Goal: Task Accomplishment & Management: Manage account settings

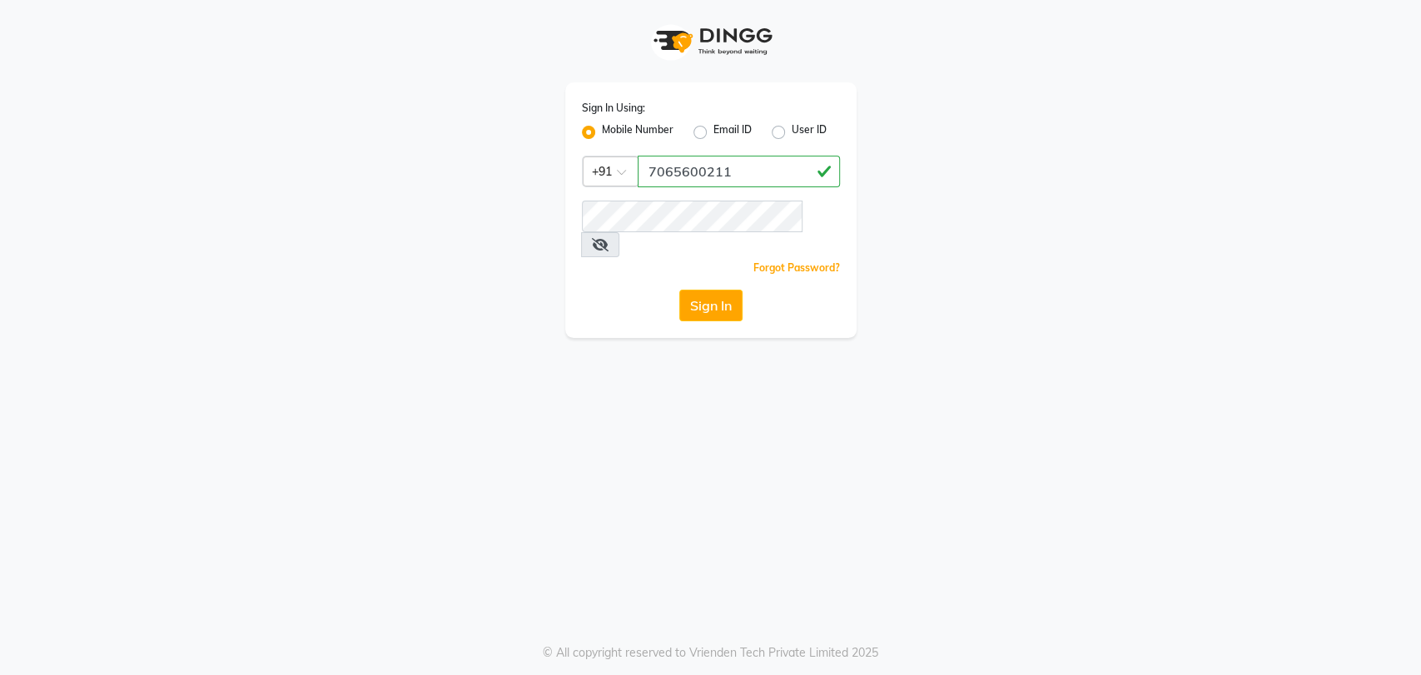
type input "7065600211"
click at [679, 290] on button "Sign In" at bounding box center [710, 306] width 63 height 32
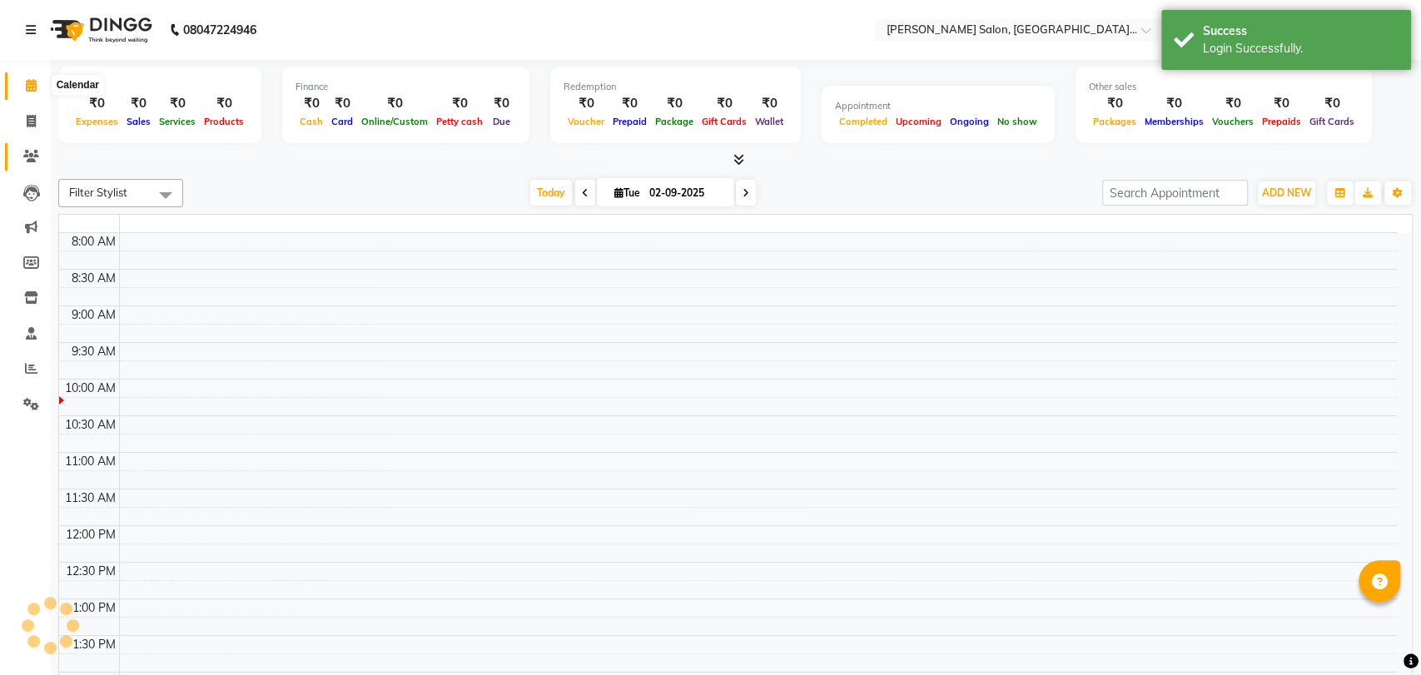
select select "en"
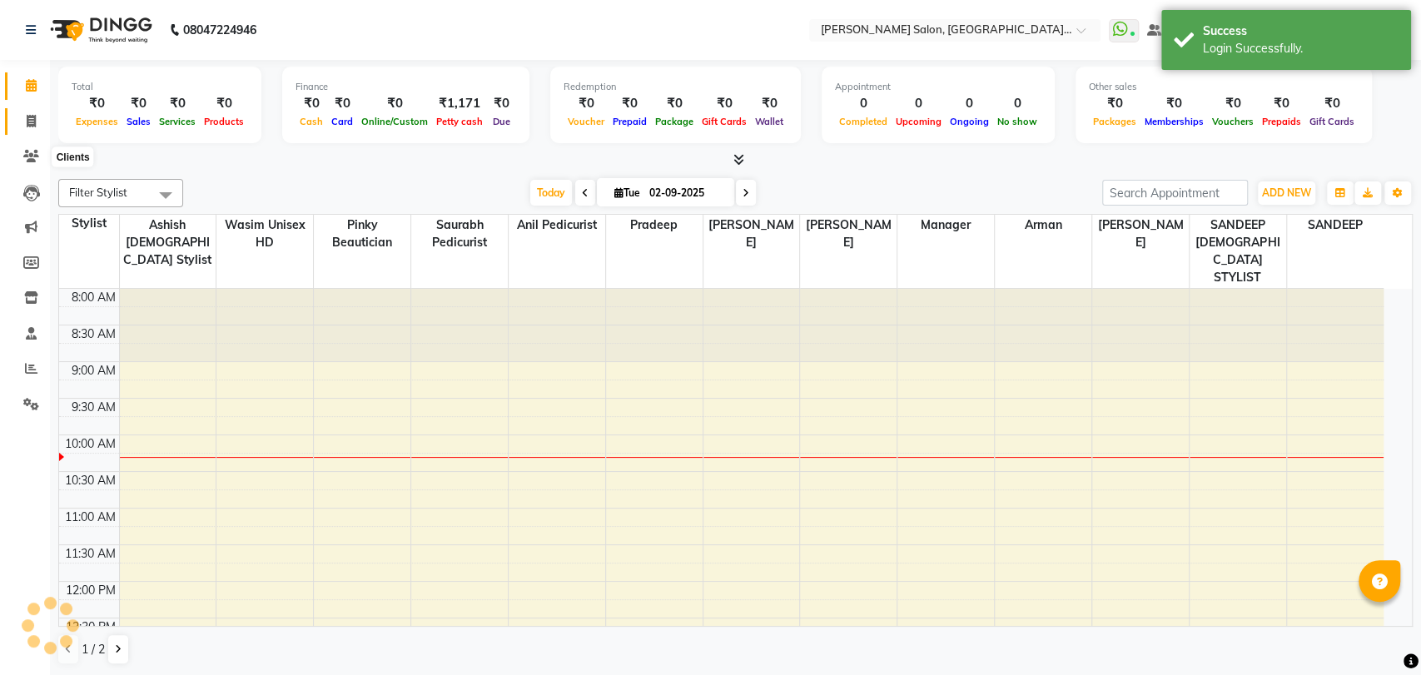
click at [31, 126] on icon at bounding box center [31, 121] width 9 height 12
select select "service"
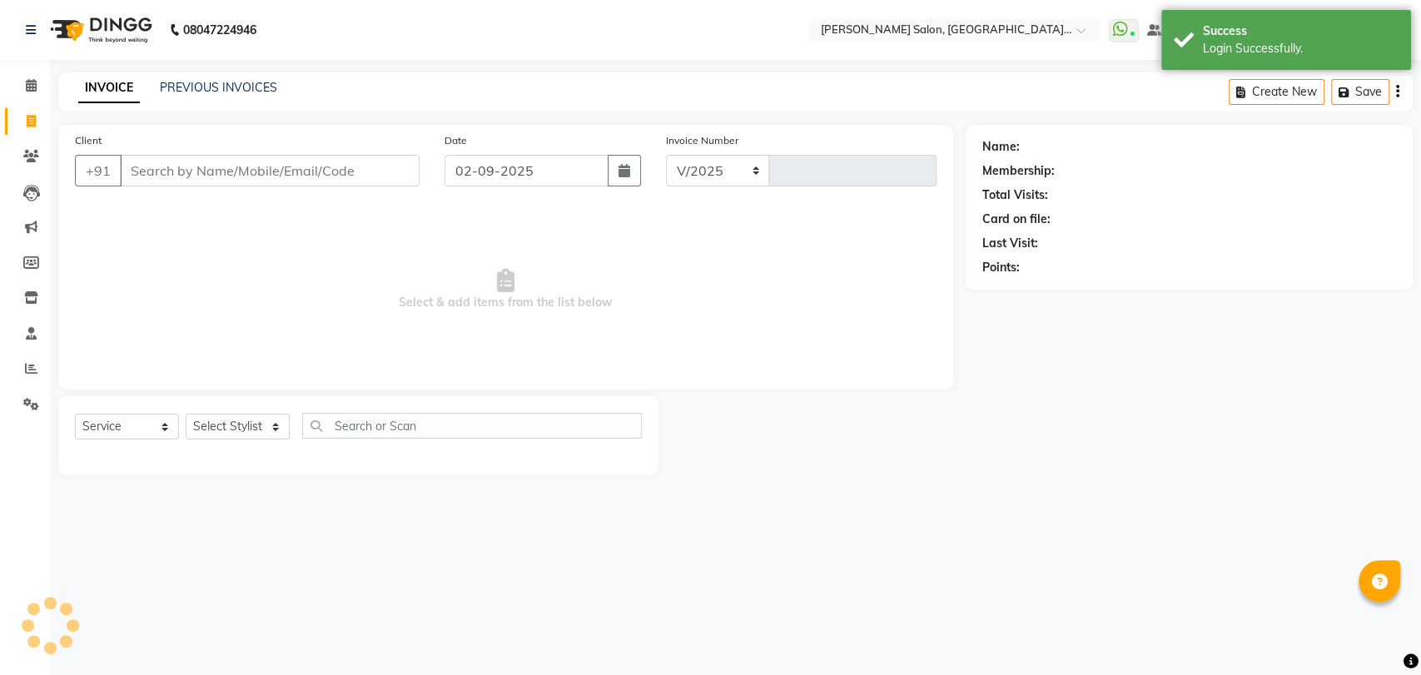
click at [201, 167] on input "Client" at bounding box center [270, 171] width 300 height 32
select select "5893"
type input "3258"
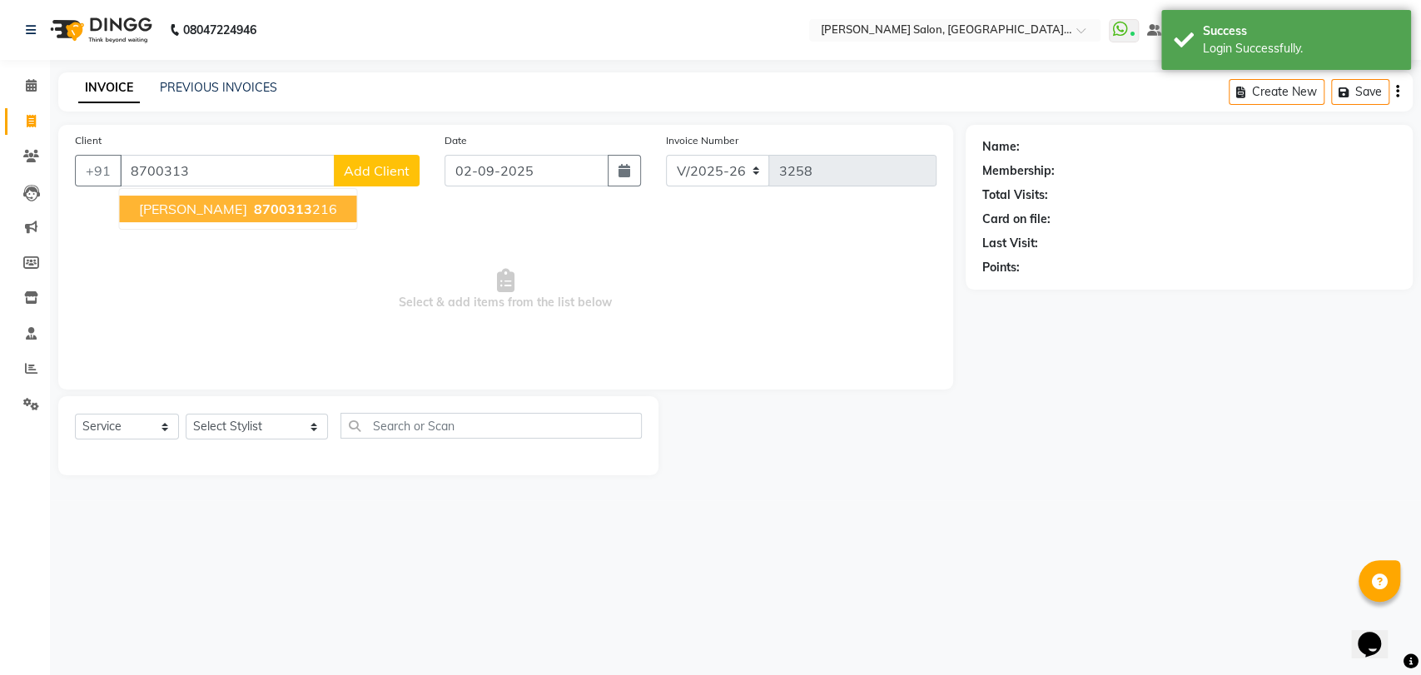
click at [253, 204] on span "8700313" at bounding box center [282, 209] width 58 height 17
type input "8700313216"
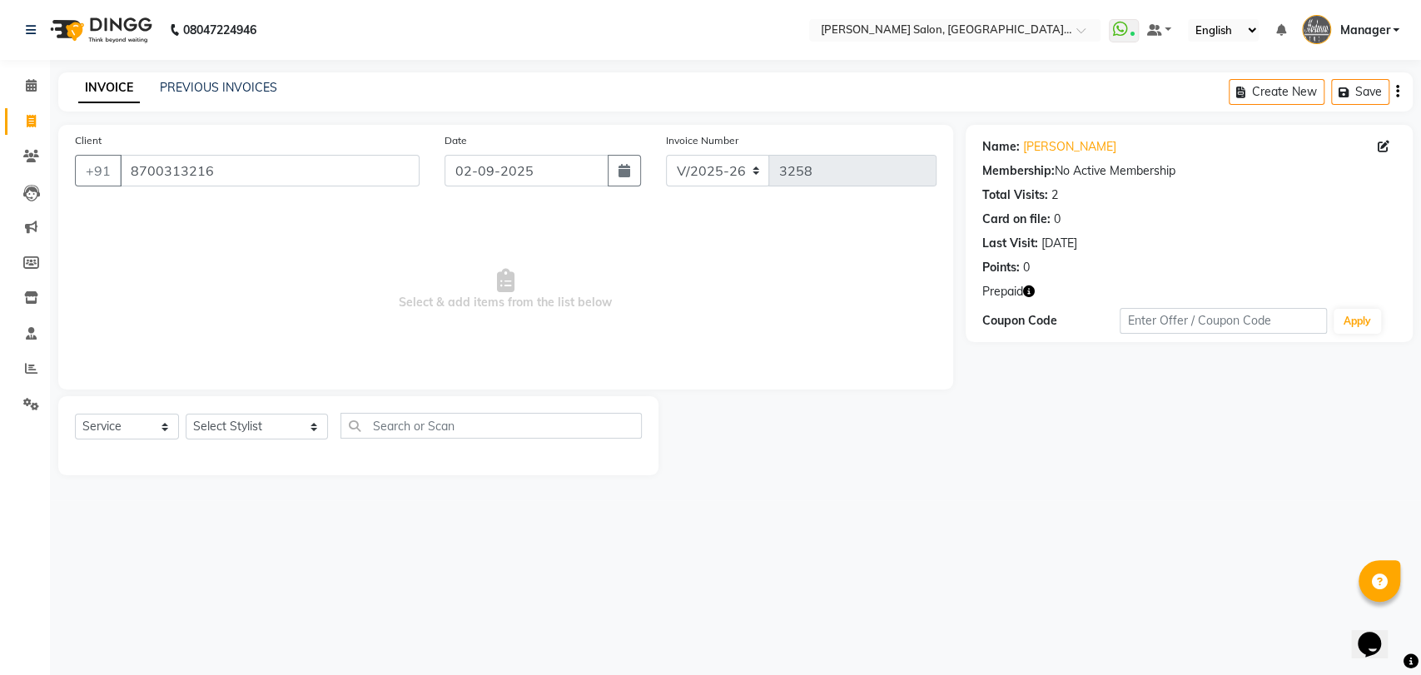
click at [1026, 290] on icon "button" at bounding box center [1029, 292] width 12 height 12
click at [1061, 283] on div "Prepaid" at bounding box center [1189, 291] width 414 height 17
click at [1039, 293] on div "Prepaid" at bounding box center [1189, 291] width 414 height 17
click at [1036, 293] on div "Prepaid" at bounding box center [1189, 291] width 414 height 17
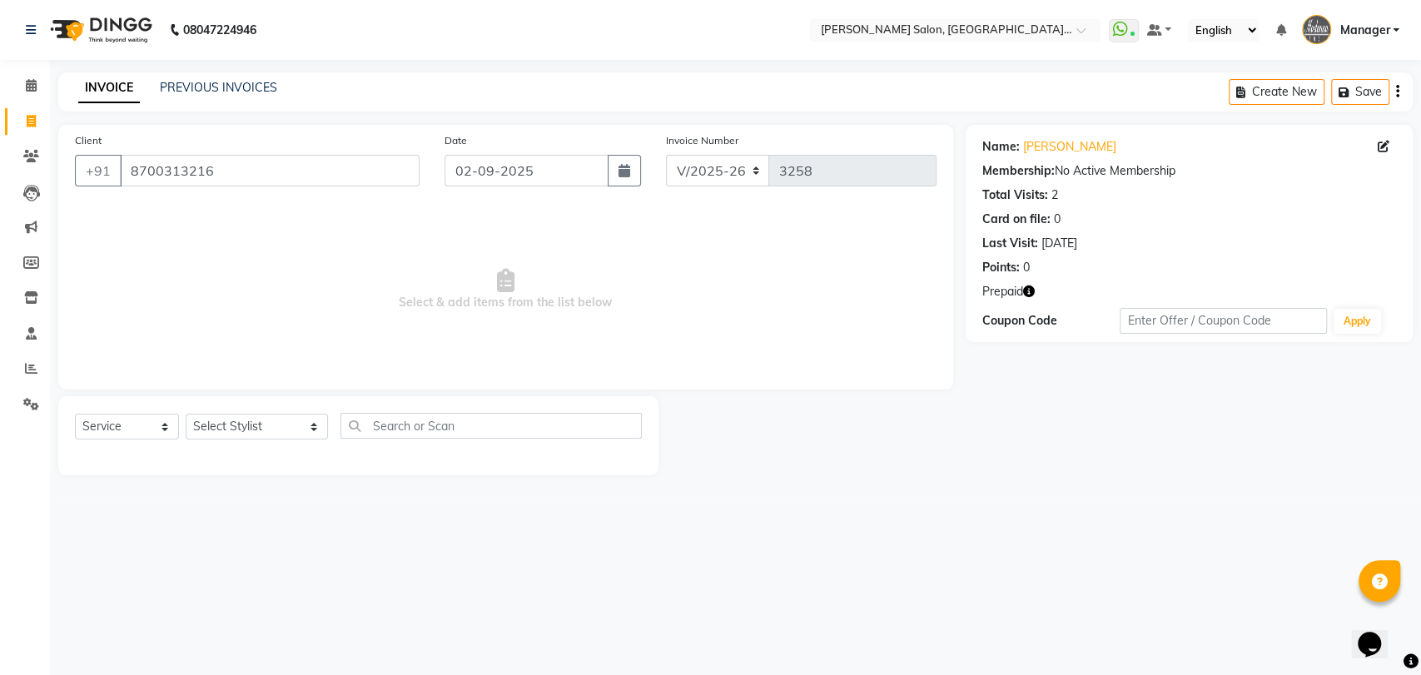
click at [1032, 293] on icon "button" at bounding box center [1029, 292] width 12 height 12
click at [1046, 146] on link "Dishank" at bounding box center [1069, 146] width 93 height 17
click at [194, 83] on link "PREVIOUS INVOICES" at bounding box center [218, 87] width 117 height 15
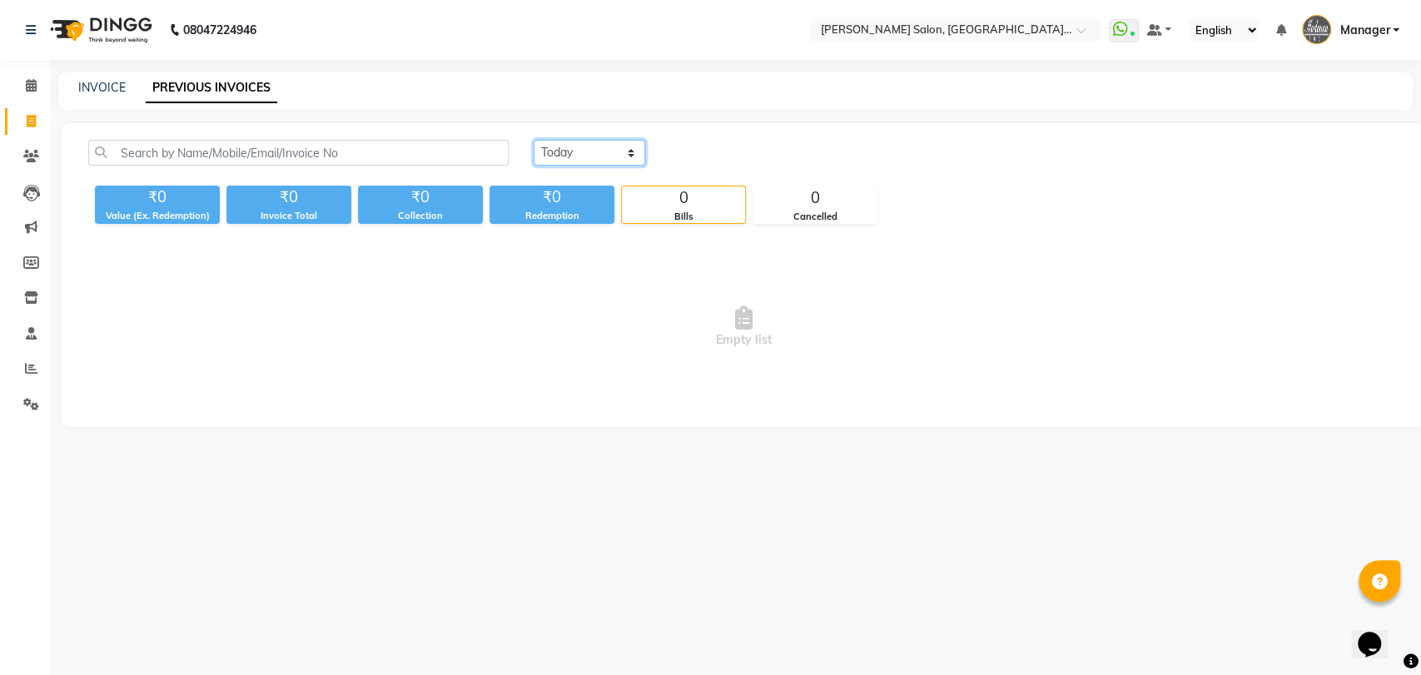
click at [590, 149] on select "[DATE] [DATE] Custom Range" at bounding box center [590, 153] width 112 height 26
click at [534, 140] on select "[DATE] [DATE] Custom Range" at bounding box center [590, 153] width 112 height 26
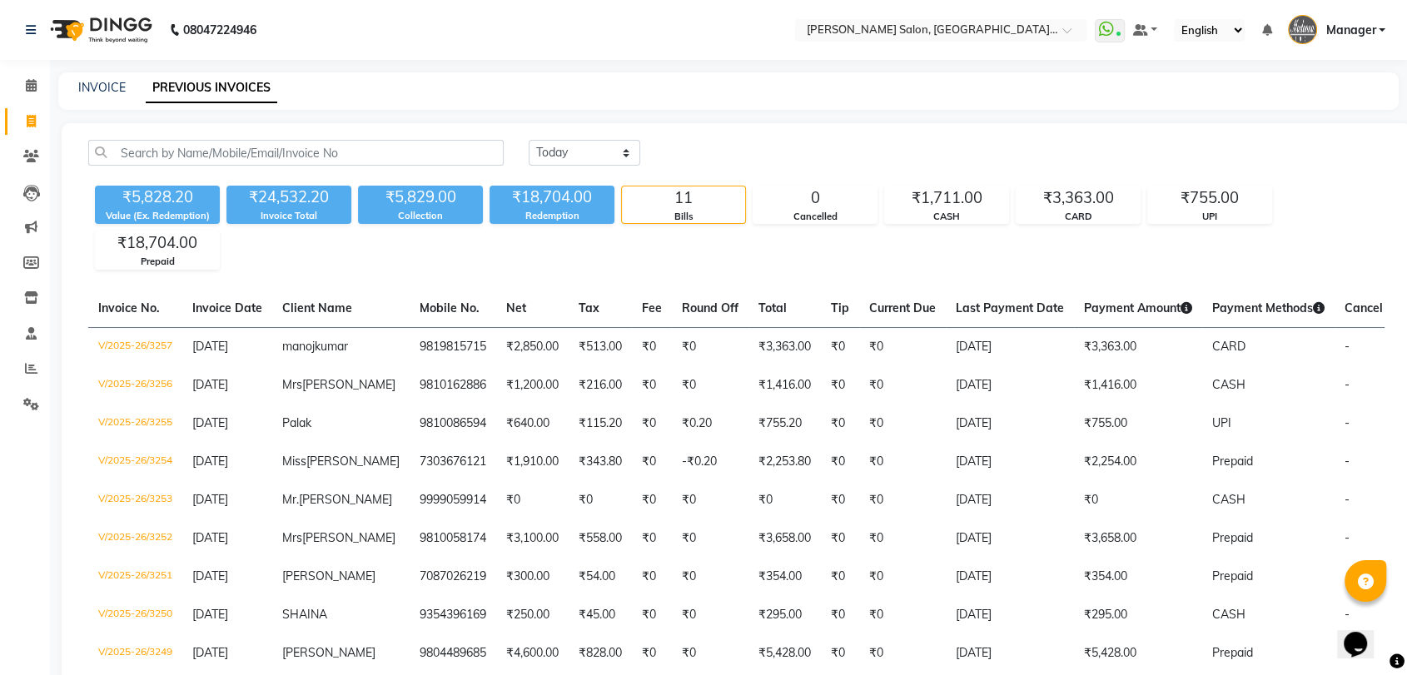
click at [644, 155] on div "[DATE] [DATE] Custom Range" at bounding box center [957, 153] width 856 height 26
click at [591, 162] on select "[DATE] [DATE] Custom Range" at bounding box center [585, 153] width 112 height 26
select select "range"
click at [529, 140] on select "[DATE] [DATE] Custom Range" at bounding box center [585, 153] width 112 height 26
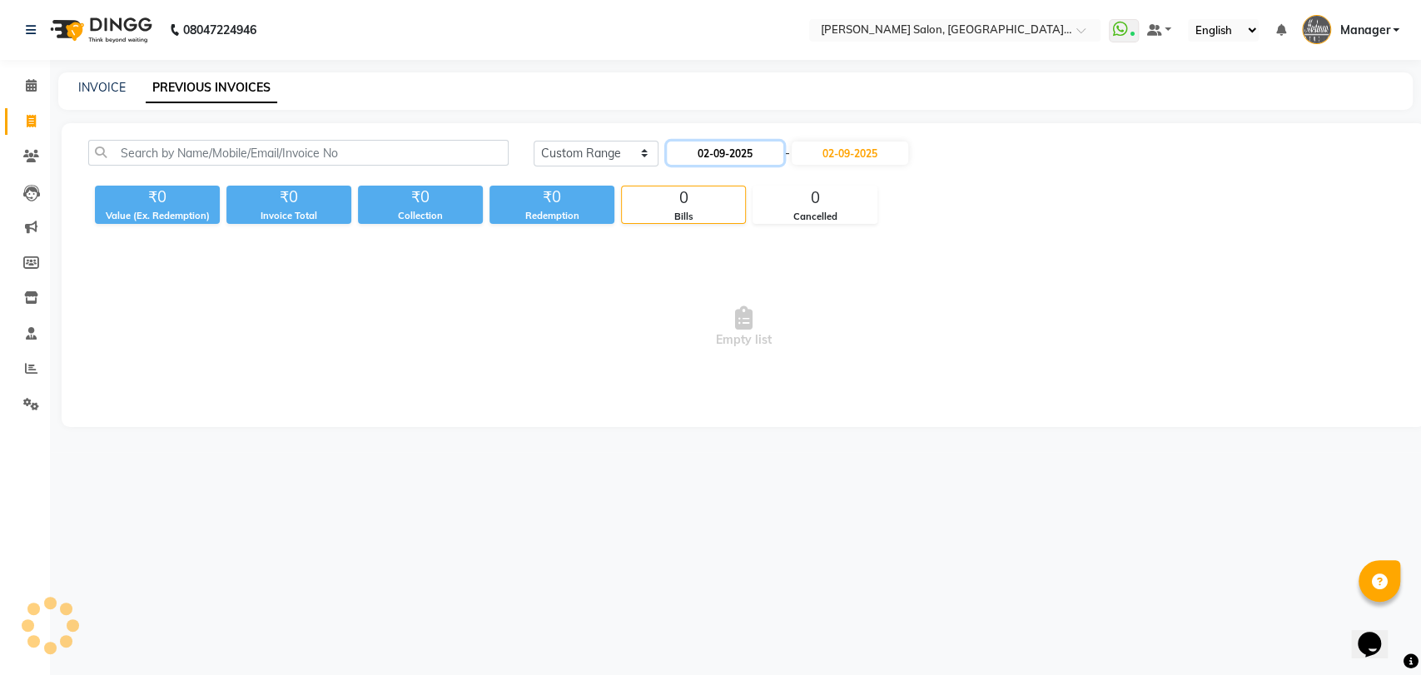
click at [727, 162] on input "02-09-2025" at bounding box center [725, 153] width 117 height 23
select select "9"
select select "2025"
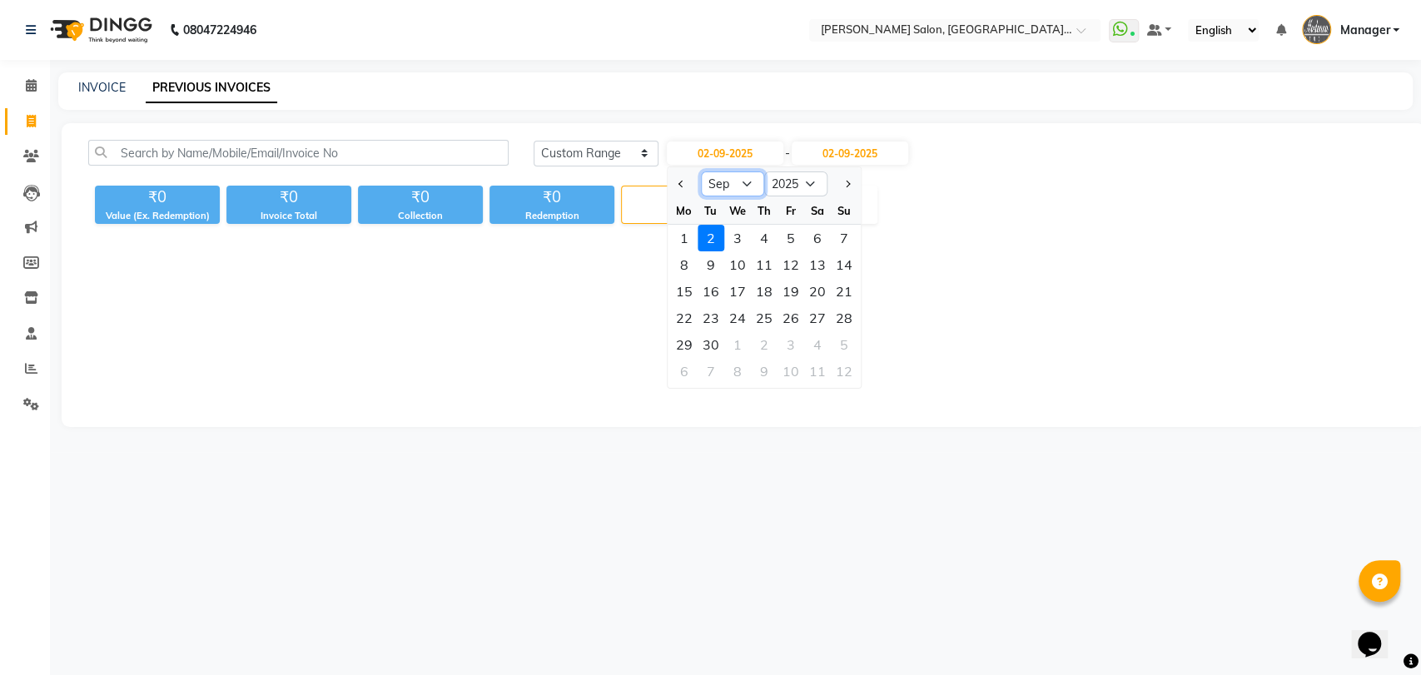
click at [713, 182] on select "Jan Feb Mar Apr May Jun Jul Aug Sep Oct Nov Dec" at bounding box center [732, 183] width 63 height 25
select select "8"
click at [701, 171] on select "Jan Feb Mar Apr May Jun Jul Aug Sep Oct Nov Dec" at bounding box center [732, 183] width 63 height 25
click at [863, 147] on input "02-09-2025" at bounding box center [850, 153] width 117 height 23
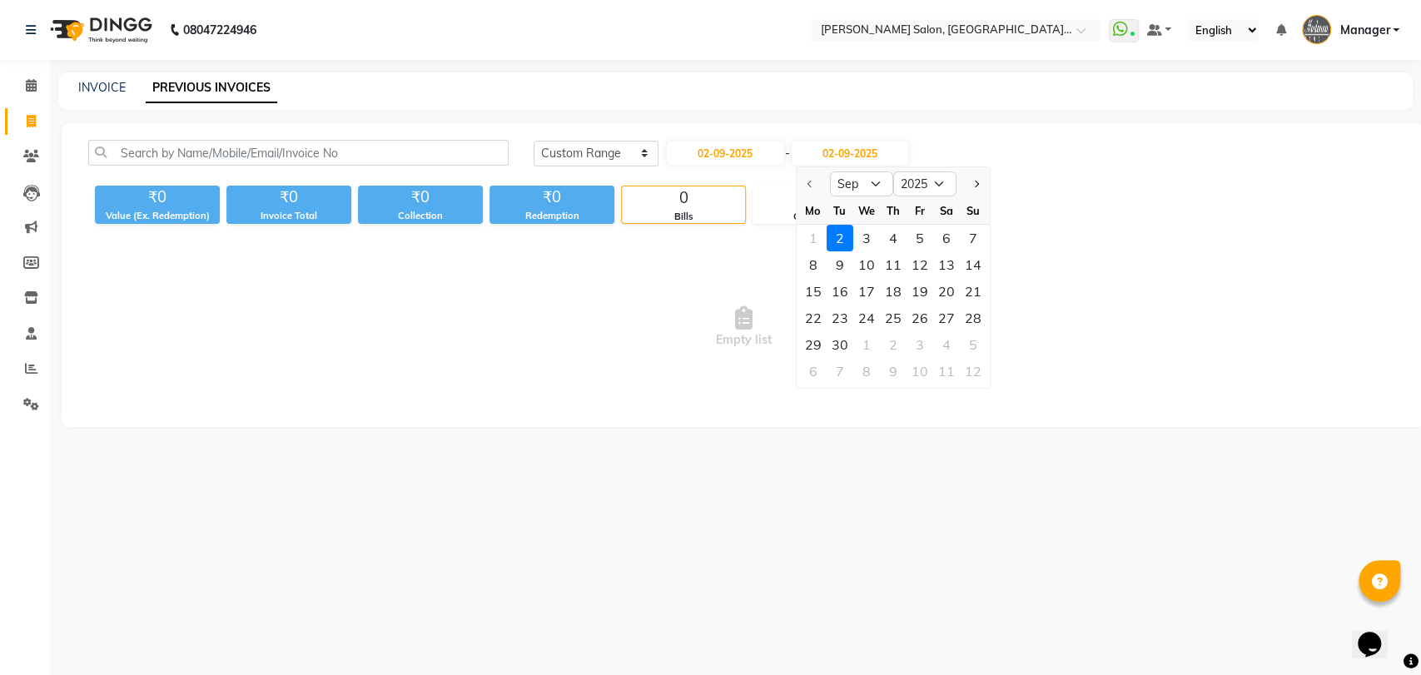
drag, startPoint x: 865, startPoint y: 201, endPoint x: 866, endPoint y: 188, distance: 12.5
click at [866, 194] on ngb-datepicker "Sep Oct Nov Dec 2025 2026 2027 2028 2029 2030 2031 2032 2033 2034 2035 Mo Tu We…" at bounding box center [892, 277] width 195 height 222
click at [866, 186] on select "Sep Oct Nov Dec" at bounding box center [860, 183] width 63 height 25
click at [863, 171] on ngb-datepicker-navigation "Sep Oct Nov Dec 2025 2026 2027 2028 2029 2030 2031 2032 2033 2034 2035" at bounding box center [892, 184] width 193 height 27
click at [748, 147] on input "02-09-2025" at bounding box center [725, 153] width 117 height 23
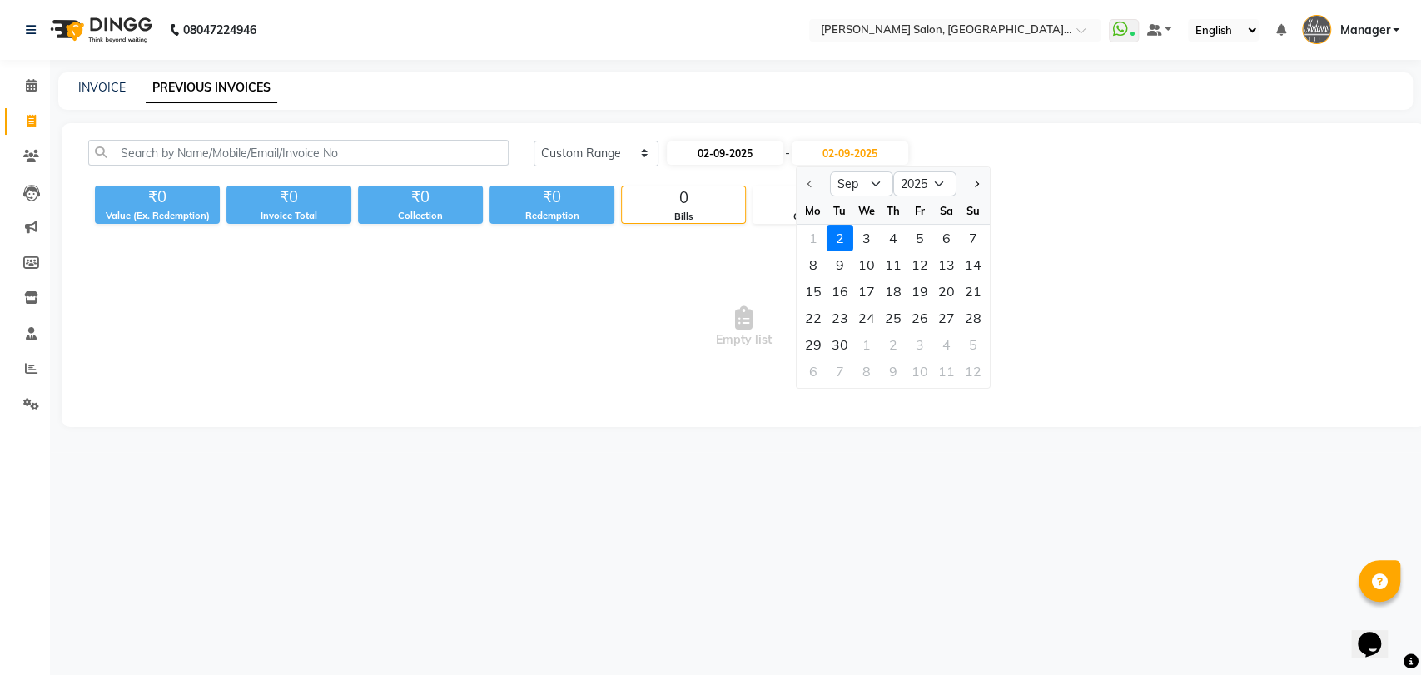
select select "9"
select select "2025"
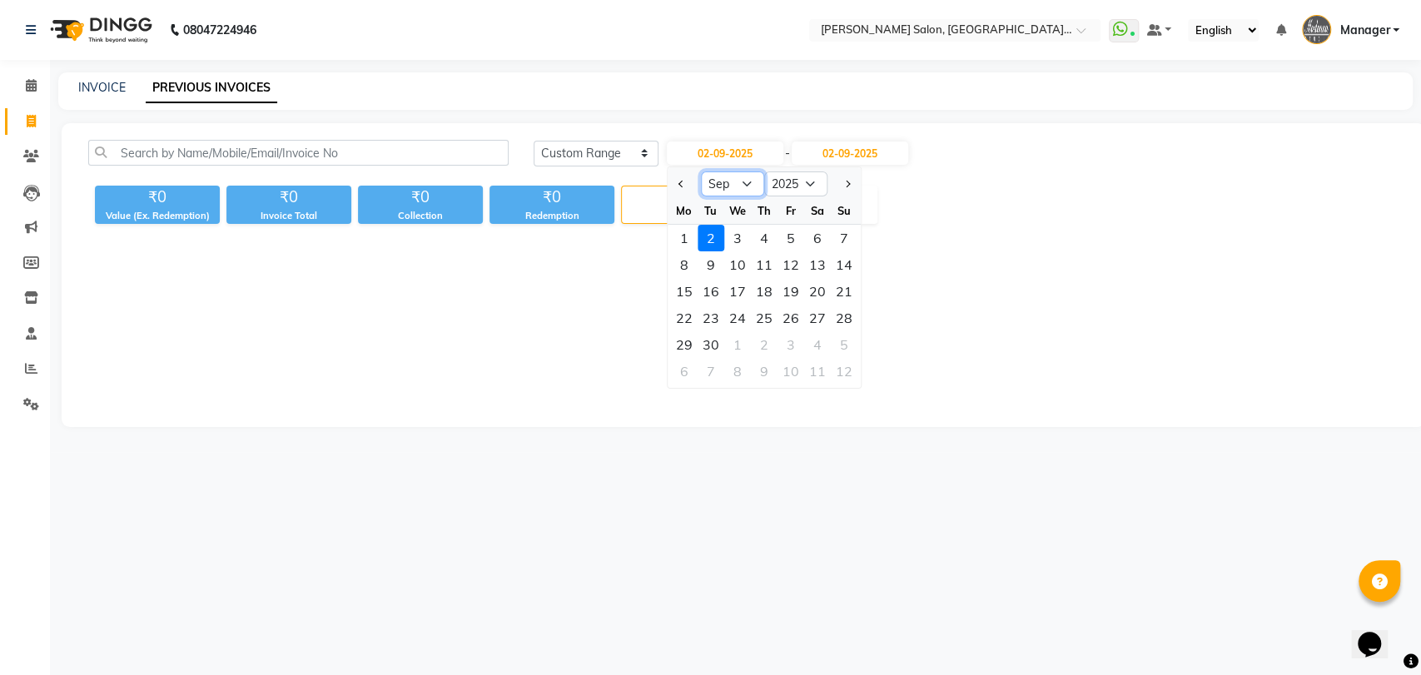
click at [723, 190] on select "Jan Feb Mar Apr May Jun Jul Aug Sep Oct Nov Dec" at bounding box center [732, 183] width 63 height 25
select select "8"
click at [701, 171] on select "Jan Feb Mar Apr May Jun Jul Aug Sep Oct Nov Dec" at bounding box center [732, 183] width 63 height 25
click at [791, 347] on div "29" at bounding box center [791, 344] width 27 height 27
type input "29-08-2025"
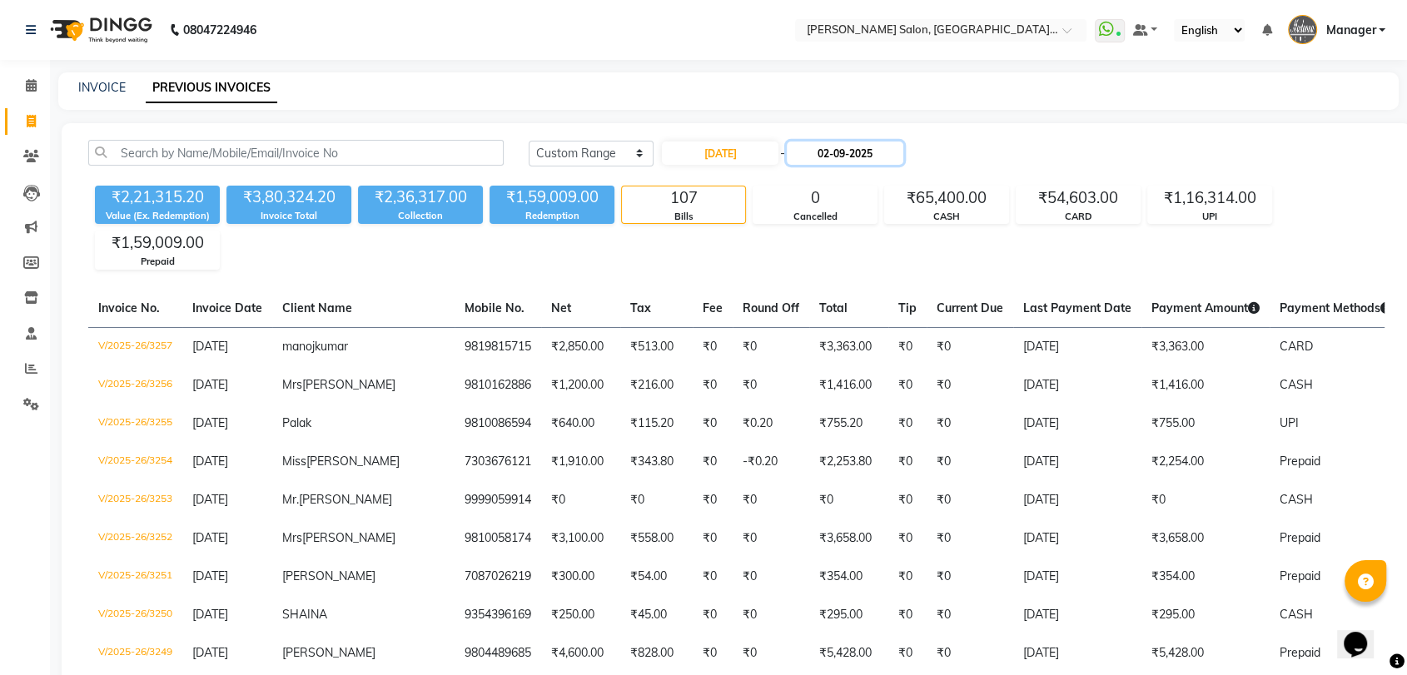
click at [845, 164] on input "02-09-2025" at bounding box center [845, 153] width 117 height 23
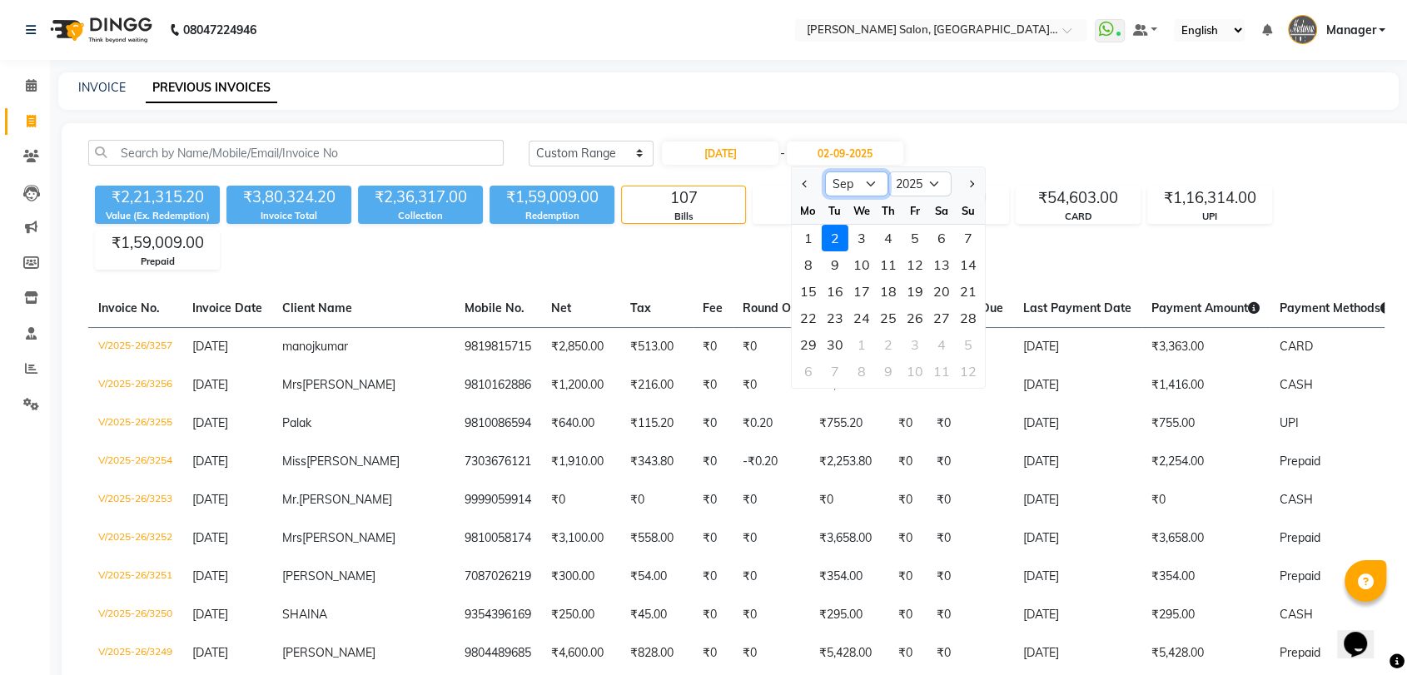
click at [841, 186] on select "Aug Sep Oct Nov Dec" at bounding box center [856, 183] width 63 height 25
select select "8"
click at [825, 171] on select "Aug Sep Oct Nov Dec" at bounding box center [856, 183] width 63 height 25
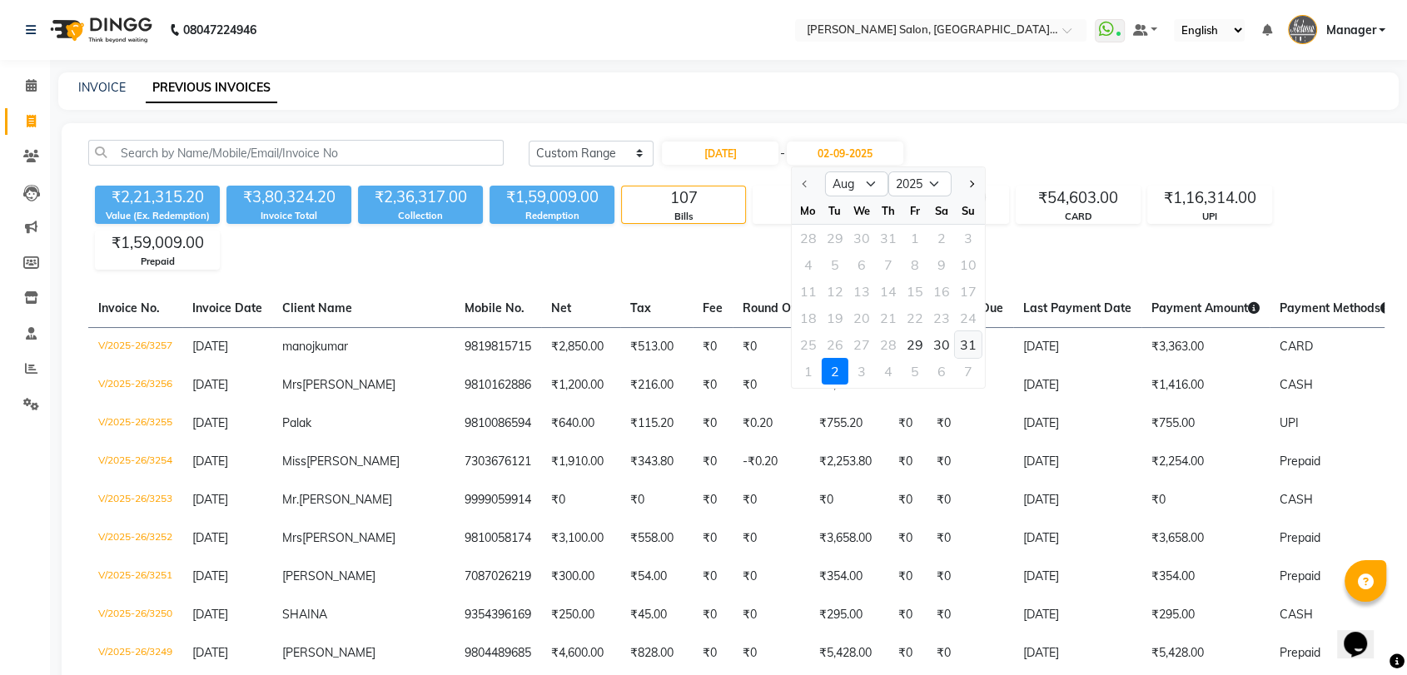
click at [966, 341] on div "31" at bounding box center [968, 344] width 27 height 27
type input "[DATE]"
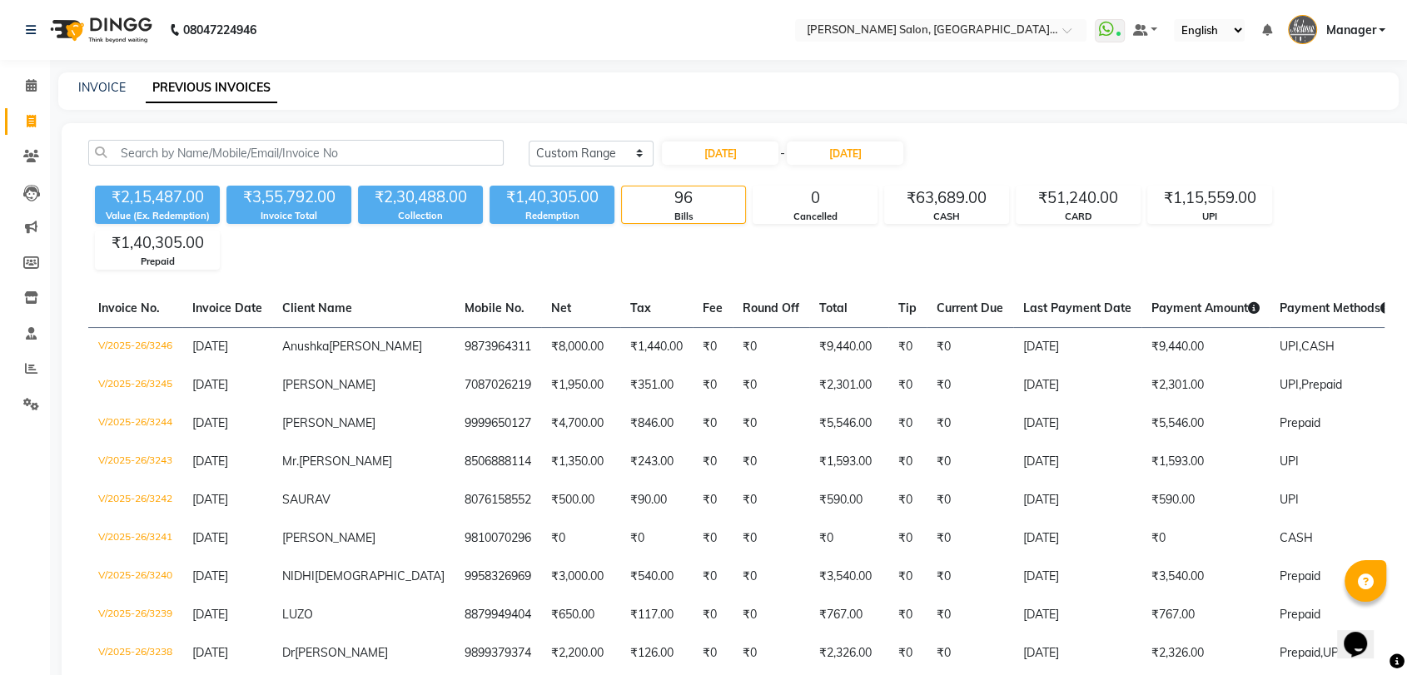
click at [33, 354] on li "Reports" at bounding box center [25, 369] width 50 height 36
click at [31, 367] on icon at bounding box center [31, 368] width 12 height 12
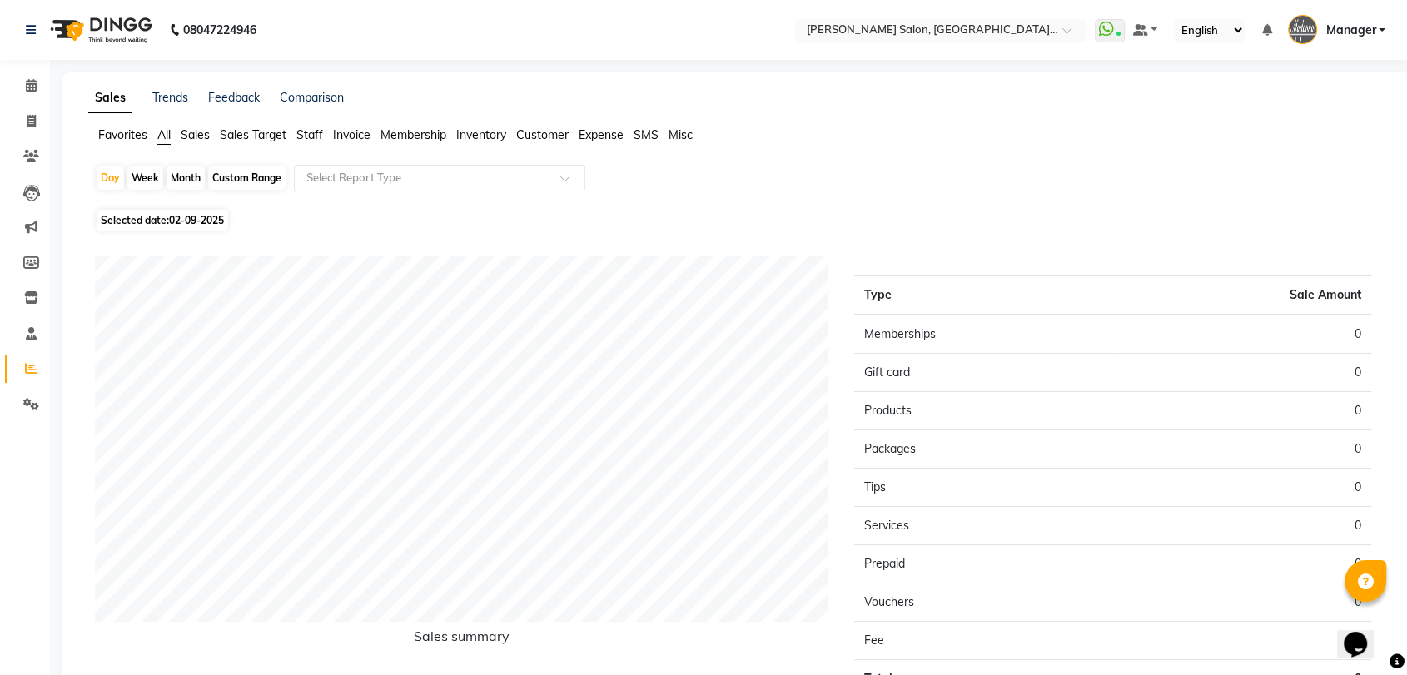
click at [300, 132] on span "Staff" at bounding box center [309, 134] width 27 height 15
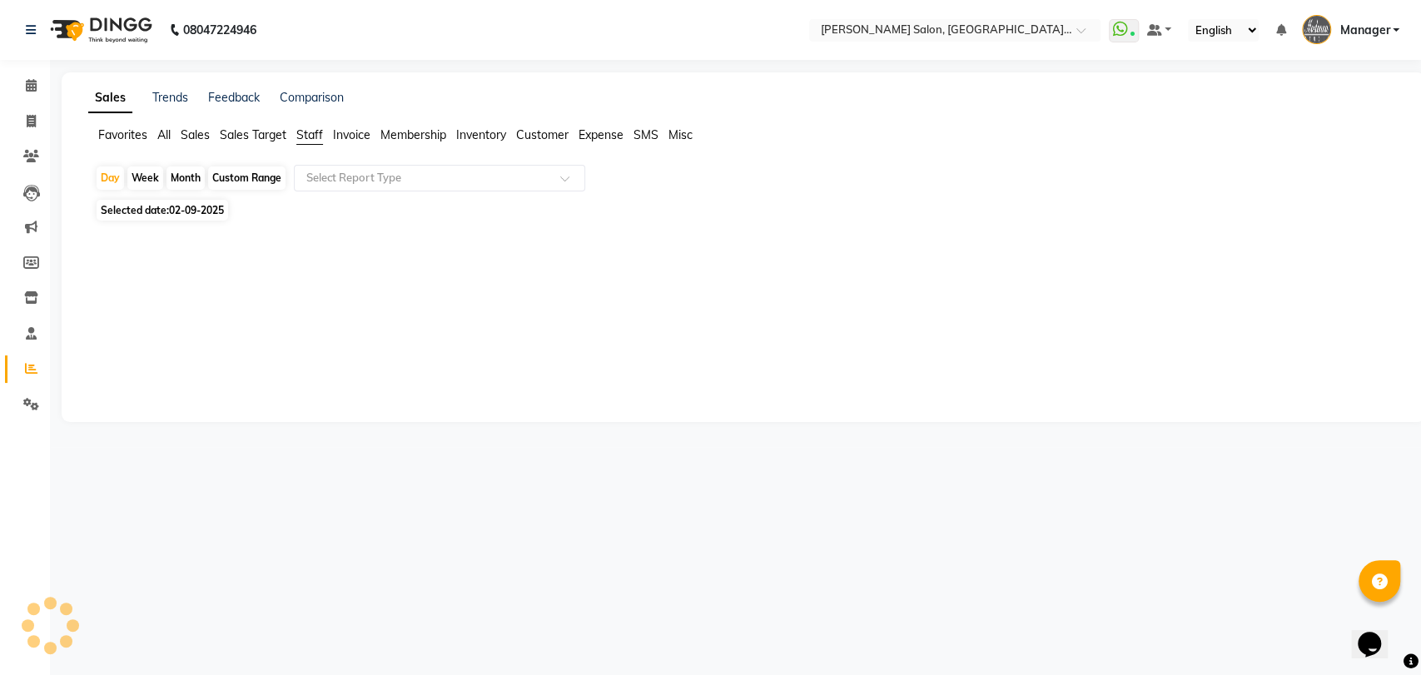
click at [350, 201] on div "Day Week Month Custom Range Select Report Type Selected date: 02-09-2025 ★ Mark…" at bounding box center [743, 238] width 1310 height 147
click at [359, 192] on div "Day Week Month Custom Range Select Report Type" at bounding box center [743, 180] width 1297 height 30
click at [368, 181] on input "text" at bounding box center [423, 178] width 240 height 17
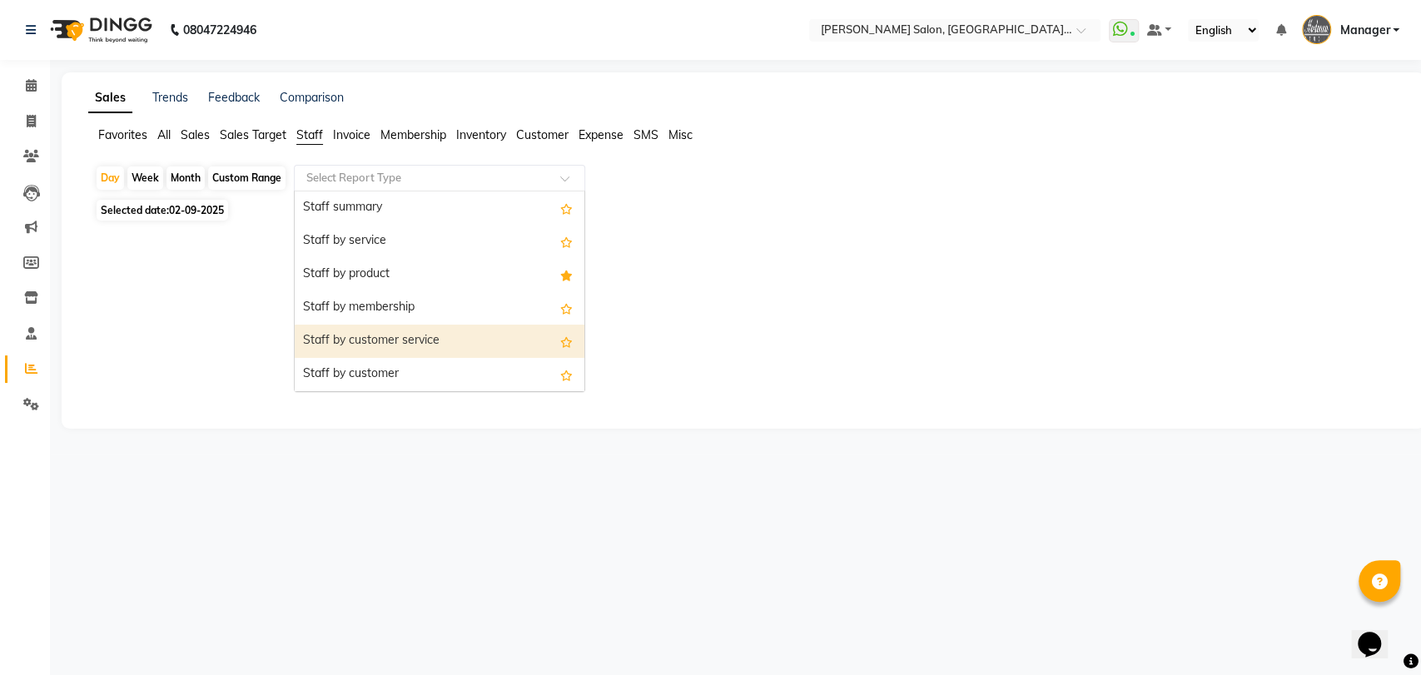
click at [381, 326] on div "Staff by customer service" at bounding box center [440, 341] width 290 height 33
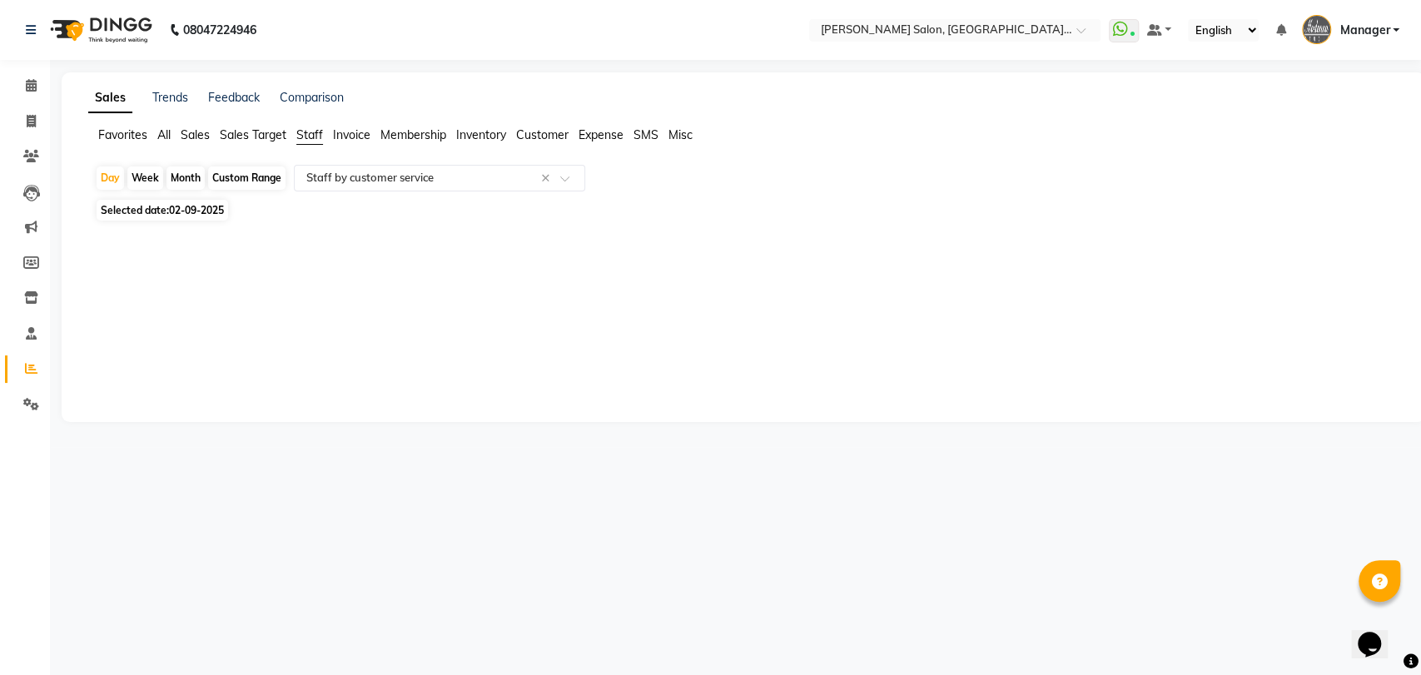
click at [253, 186] on div "Custom Range" at bounding box center [246, 177] width 77 height 23
select select "9"
select select "2025"
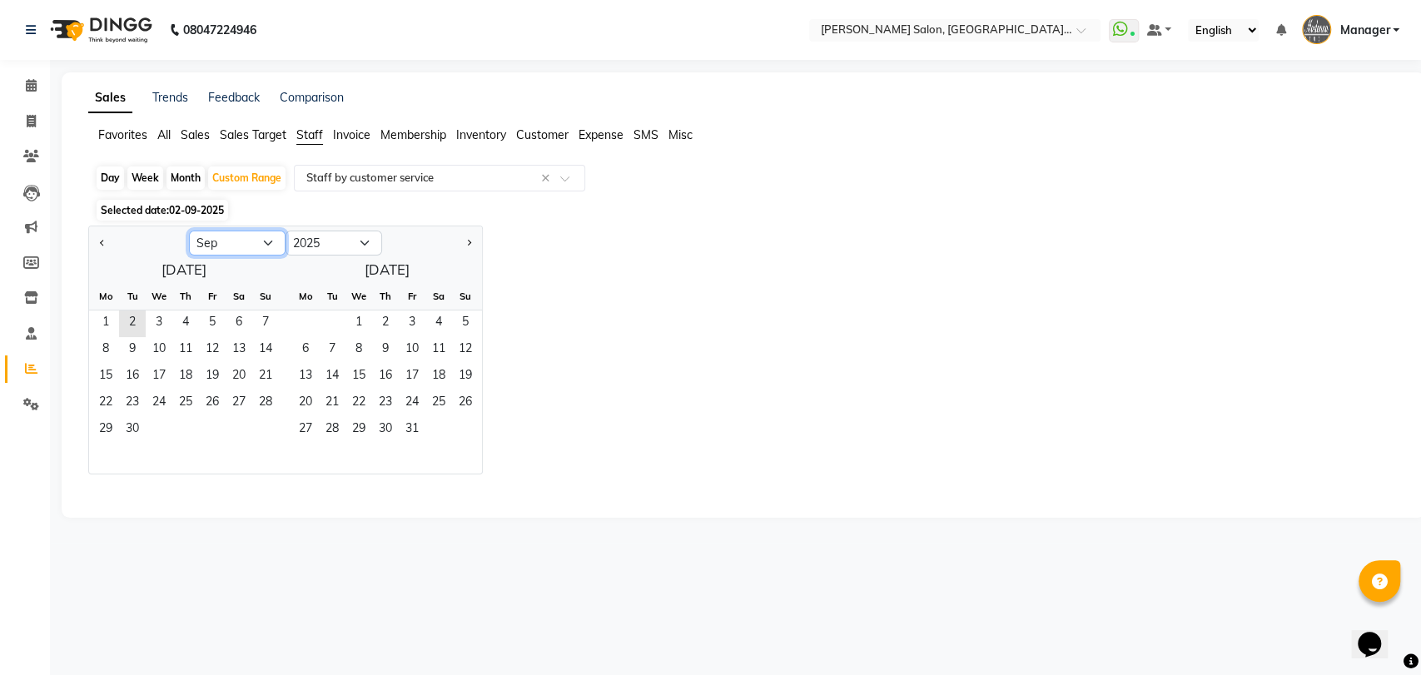
click at [253, 231] on select "Jan Feb Mar Apr May Jun Jul Aug Sep Oct Nov Dec" at bounding box center [237, 243] width 97 height 25
select select "8"
click at [189, 231] on select "Jan Feb Mar Apr May Jun Jul Aug Sep Oct Nov Dec" at bounding box center [237, 243] width 97 height 25
click at [176, 420] on span "28" at bounding box center [185, 430] width 27 height 27
click at [275, 431] on span "31" at bounding box center [265, 430] width 27 height 27
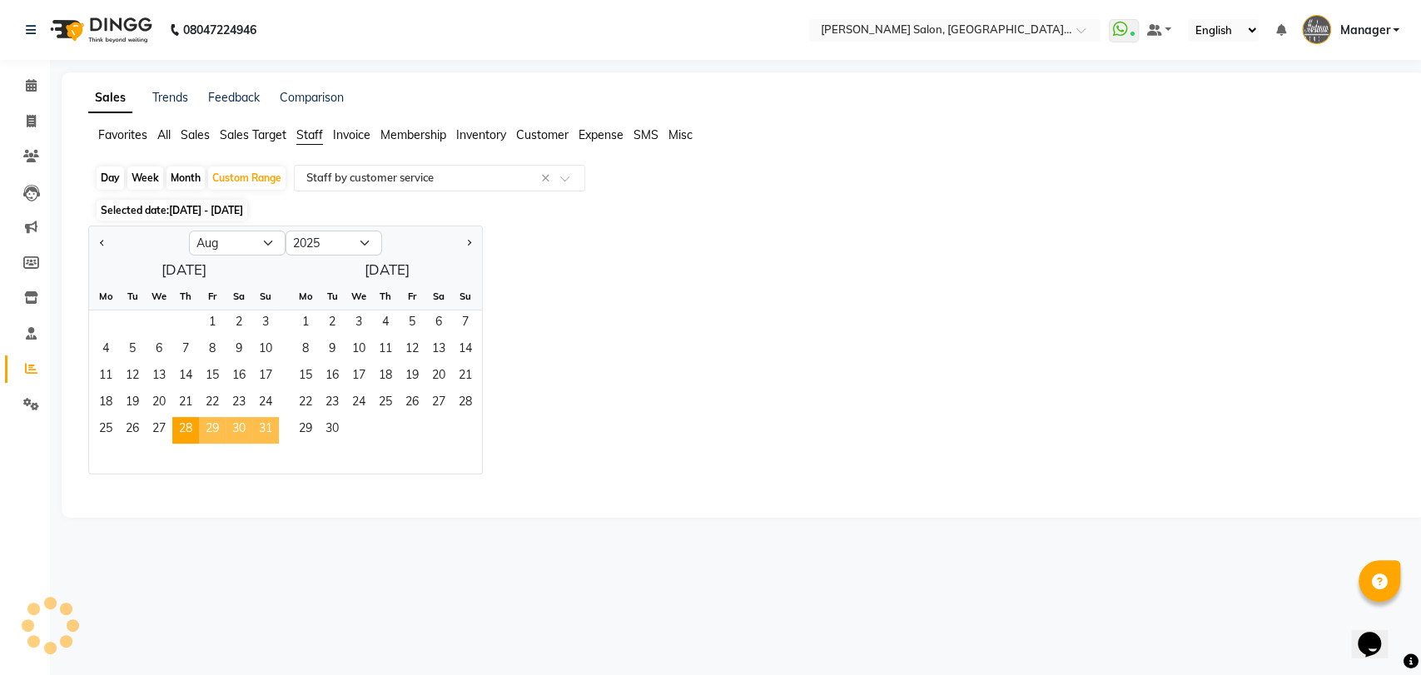
select select "pdf"
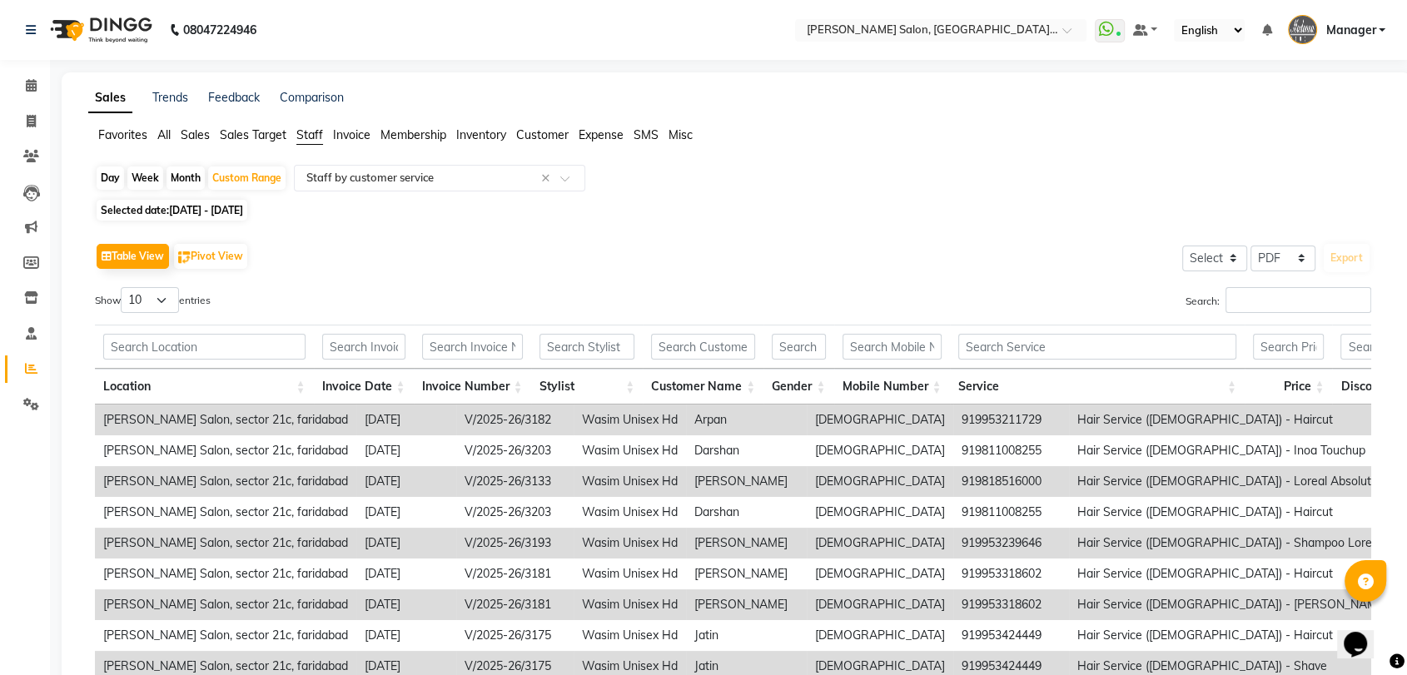
click at [1247, 315] on div "Search:" at bounding box center [1059, 303] width 626 height 32
click at [1254, 304] on input "Search:" at bounding box center [1298, 300] width 146 height 26
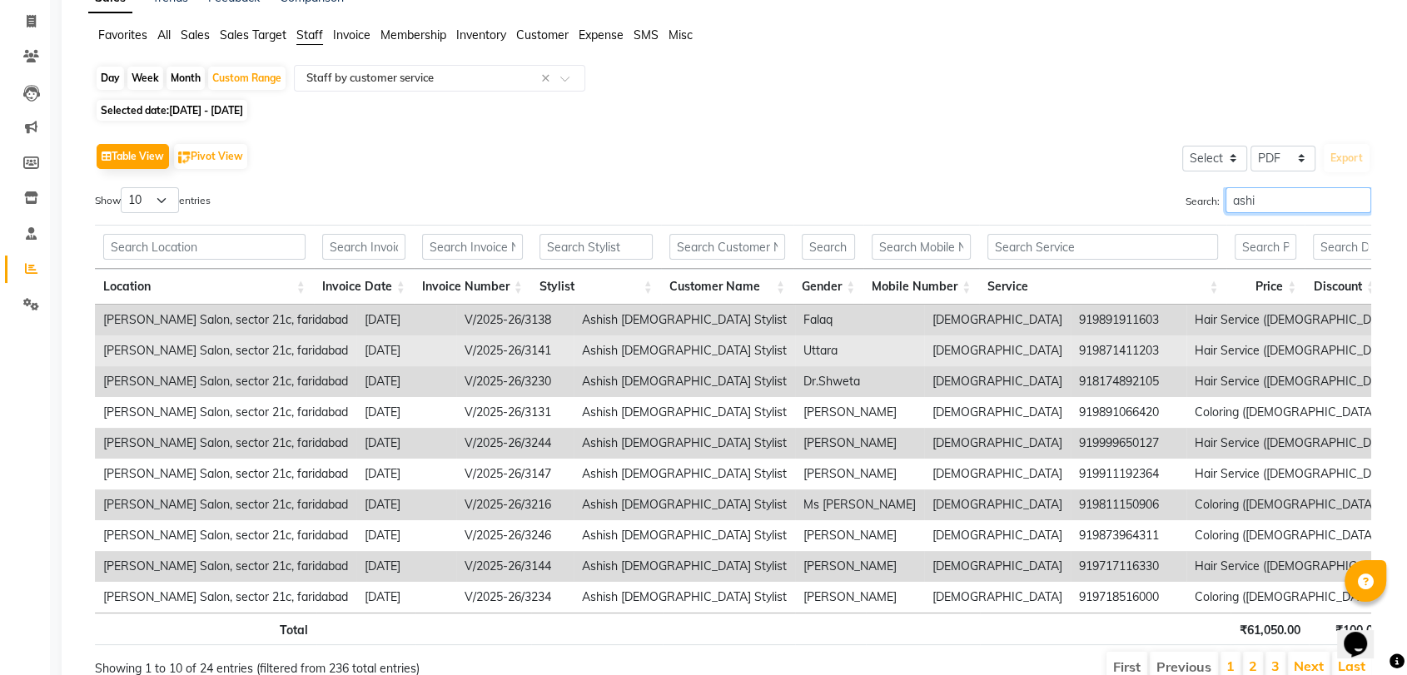
scroll to position [191, 0]
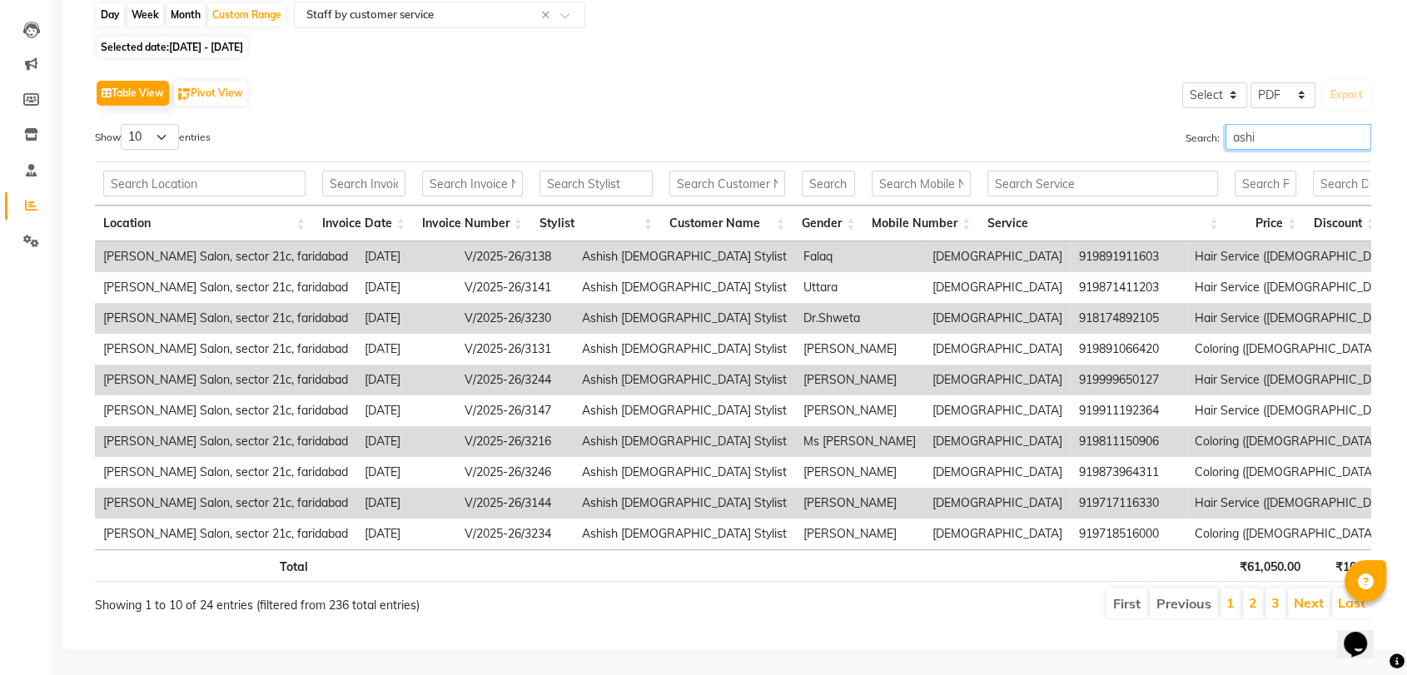
type input "ashi"
click at [1260, 591] on li "2" at bounding box center [1253, 604] width 20 height 30
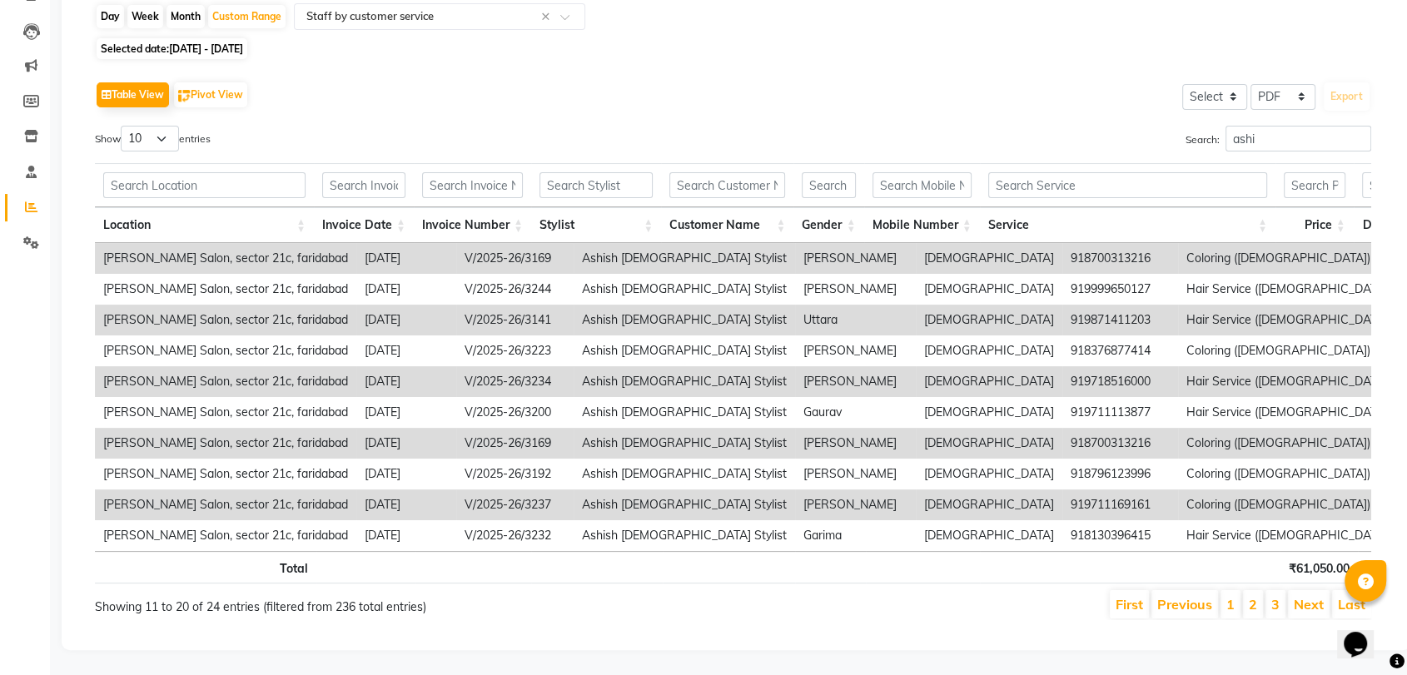
scroll to position [189, 0]
click at [1279, 596] on link "3" at bounding box center [1275, 604] width 8 height 17
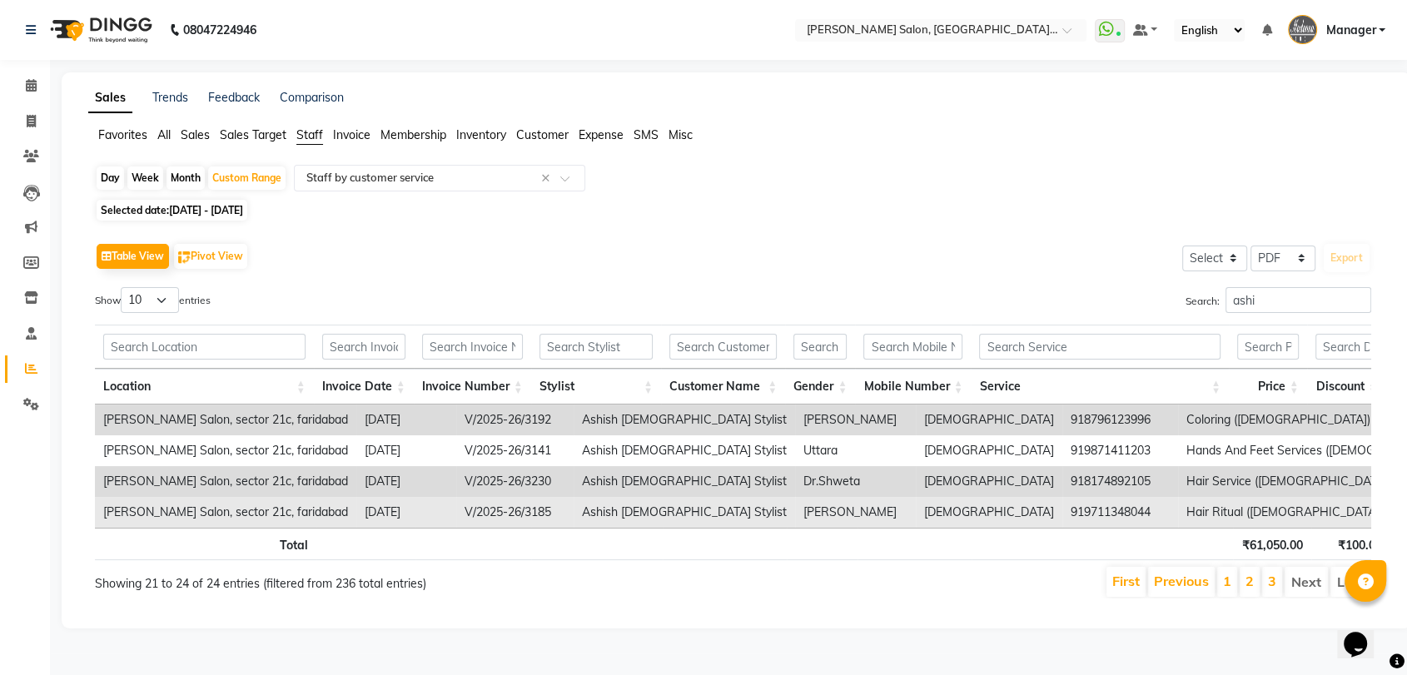
scroll to position [6, 0]
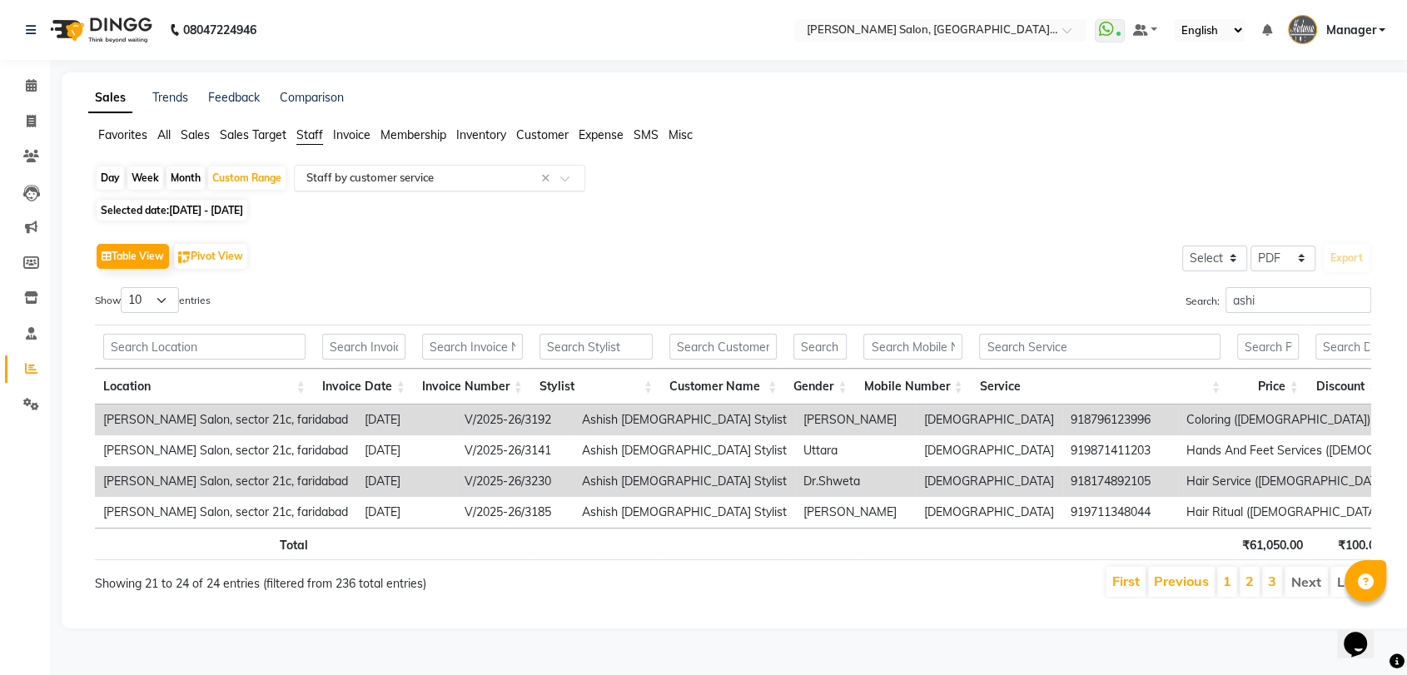
click at [354, 170] on input "text" at bounding box center [423, 178] width 240 height 17
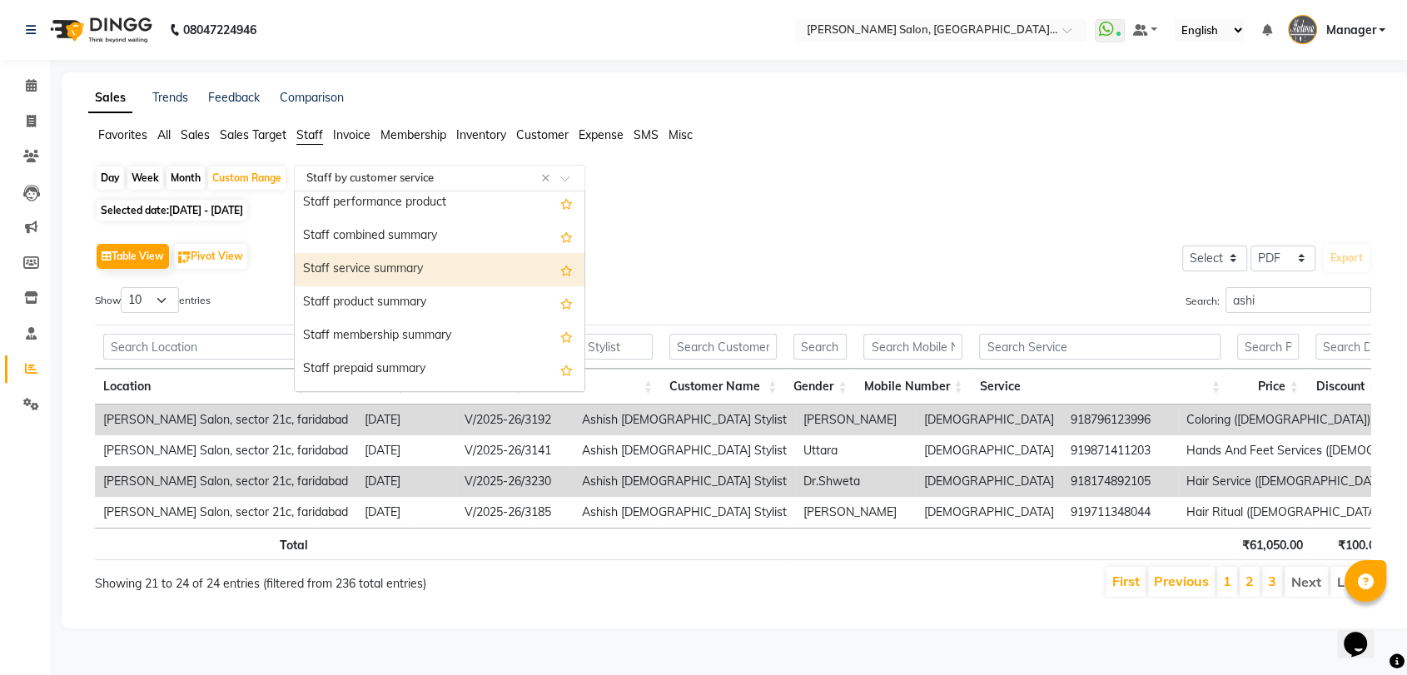
scroll to position [370, 0]
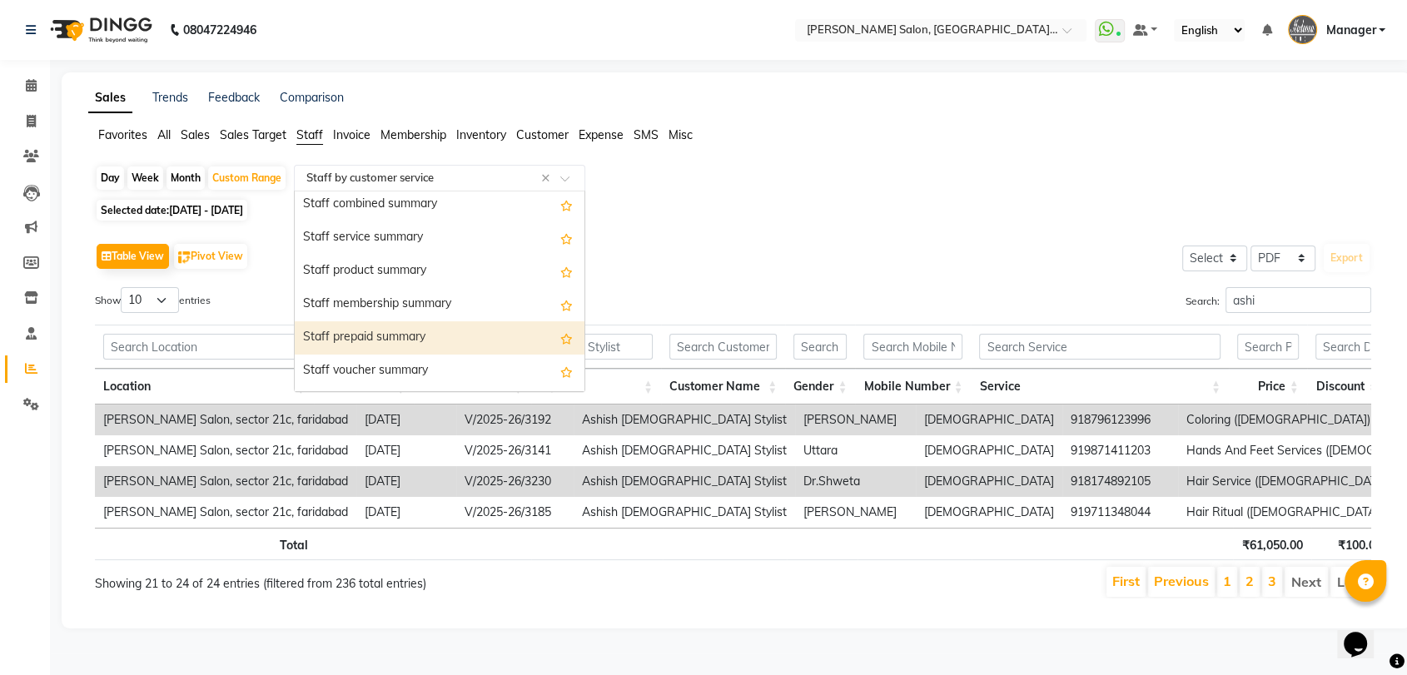
click at [329, 335] on div "Staff prepaid summary" at bounding box center [440, 337] width 290 height 33
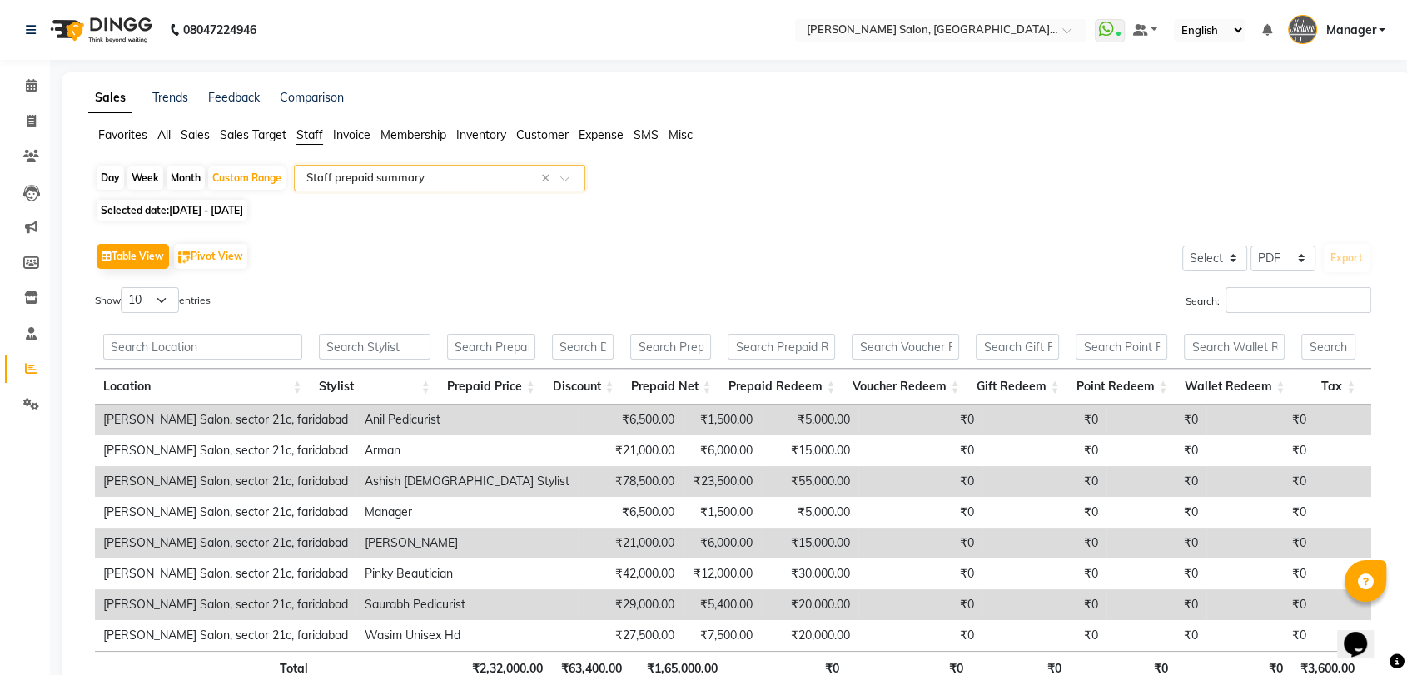
scroll to position [129, 0]
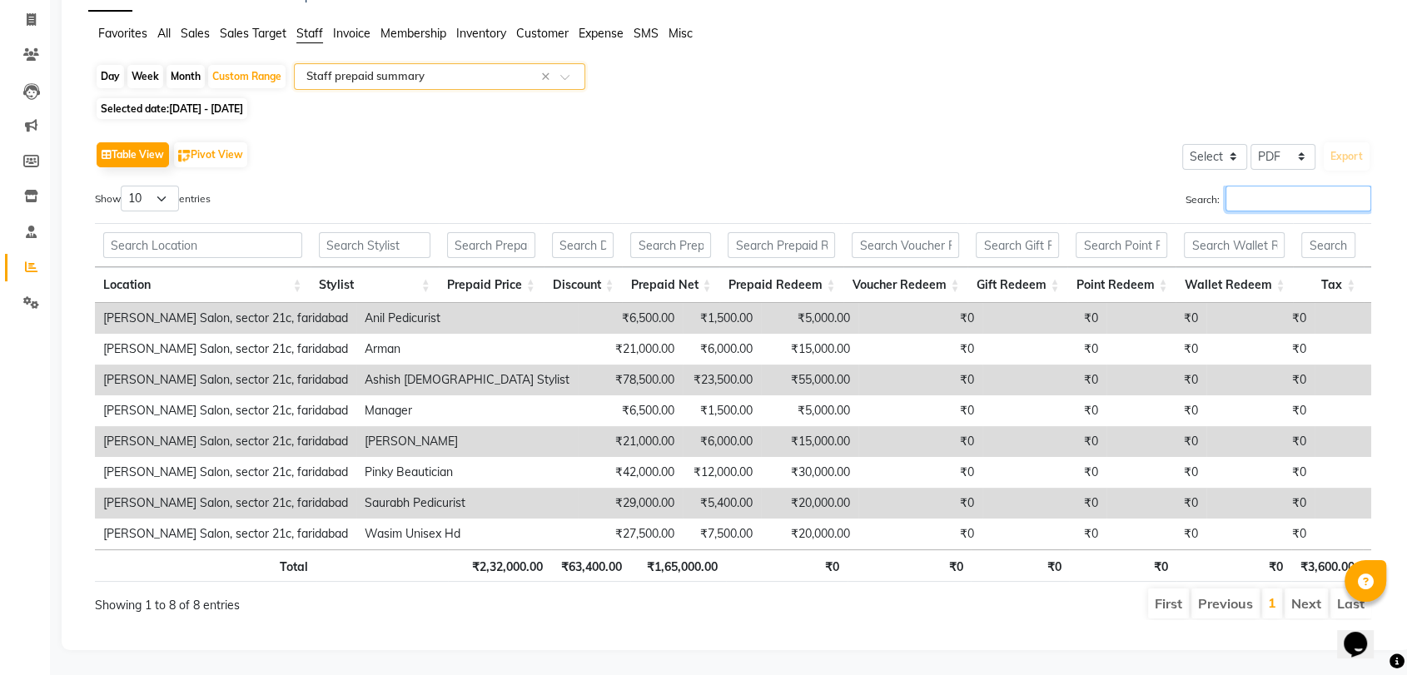
click at [1321, 186] on input "Search:" at bounding box center [1298, 199] width 146 height 26
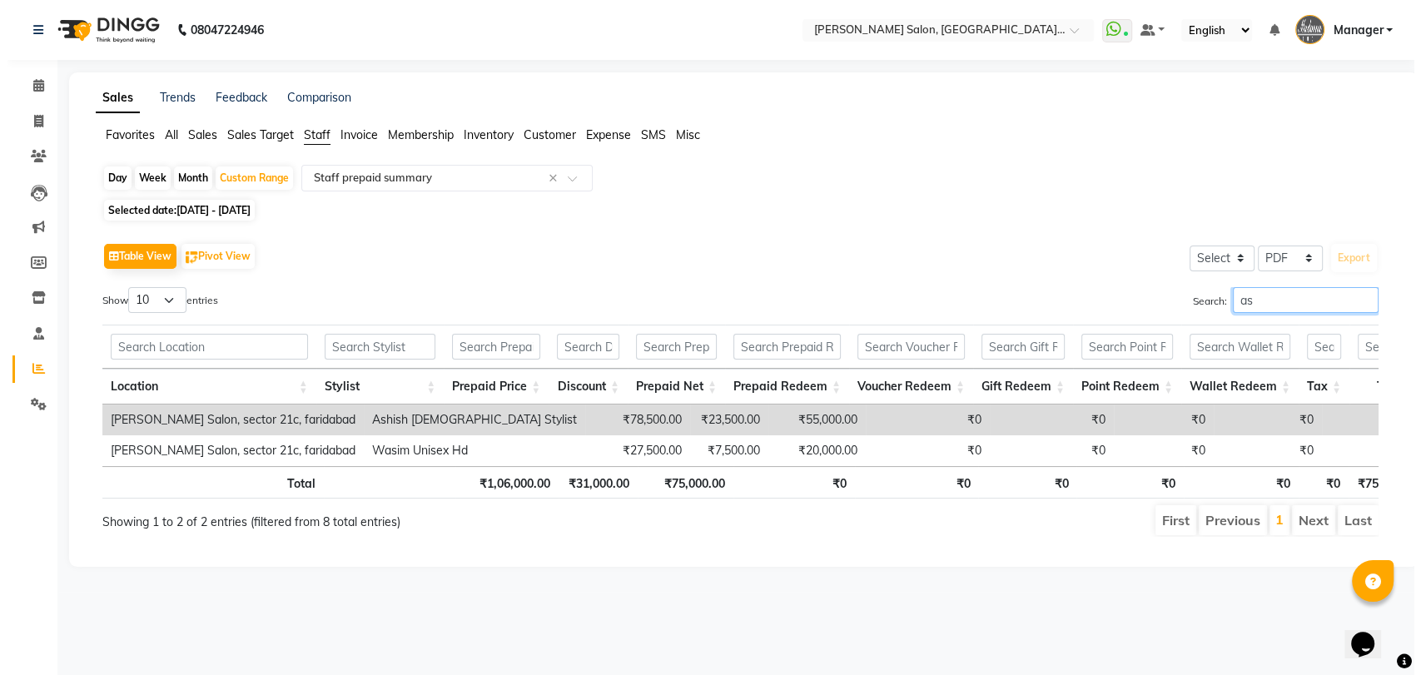
scroll to position [0, 0]
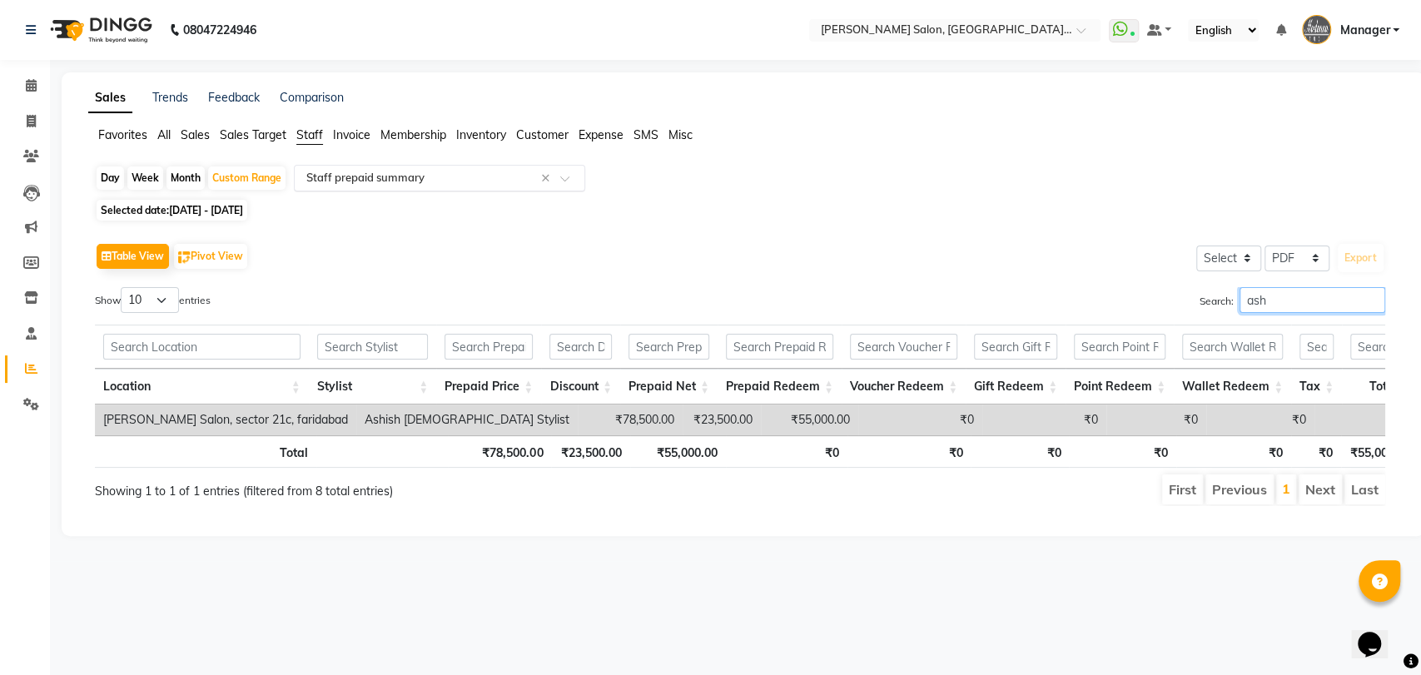
type input "ash"
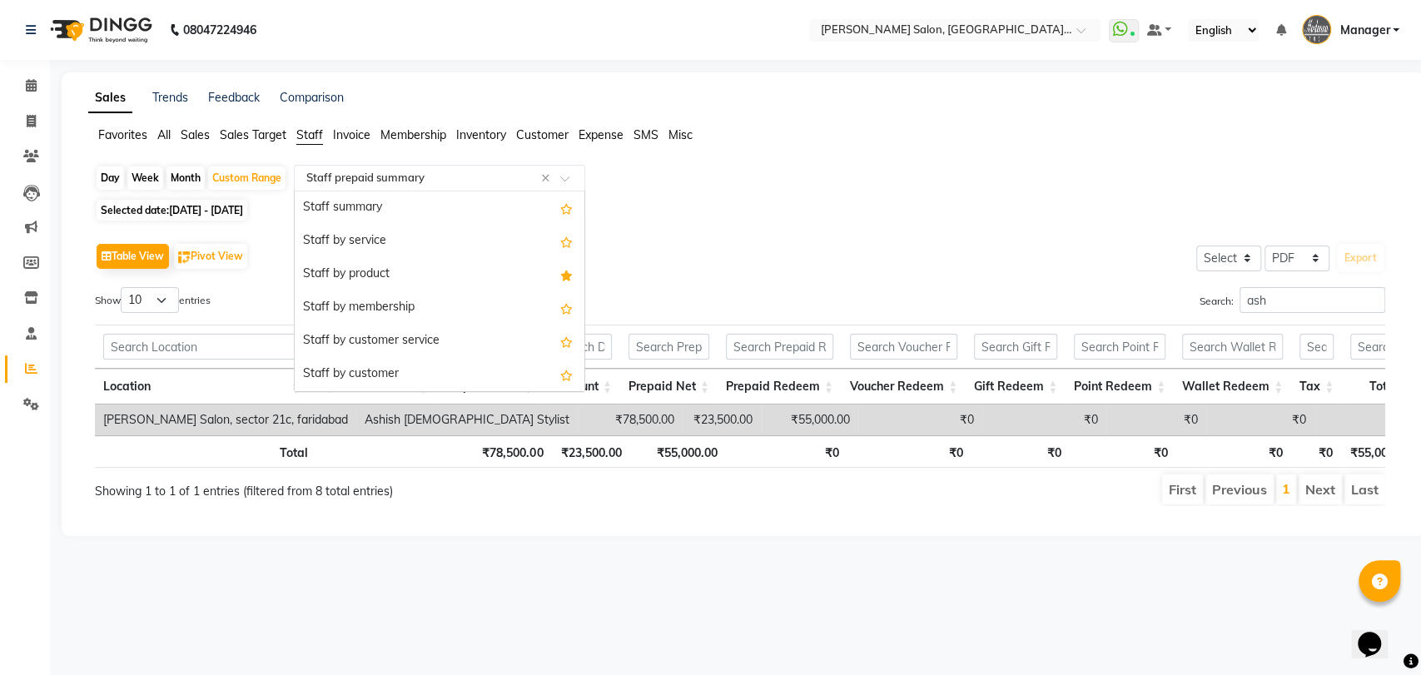
click at [466, 181] on input "text" at bounding box center [423, 178] width 240 height 17
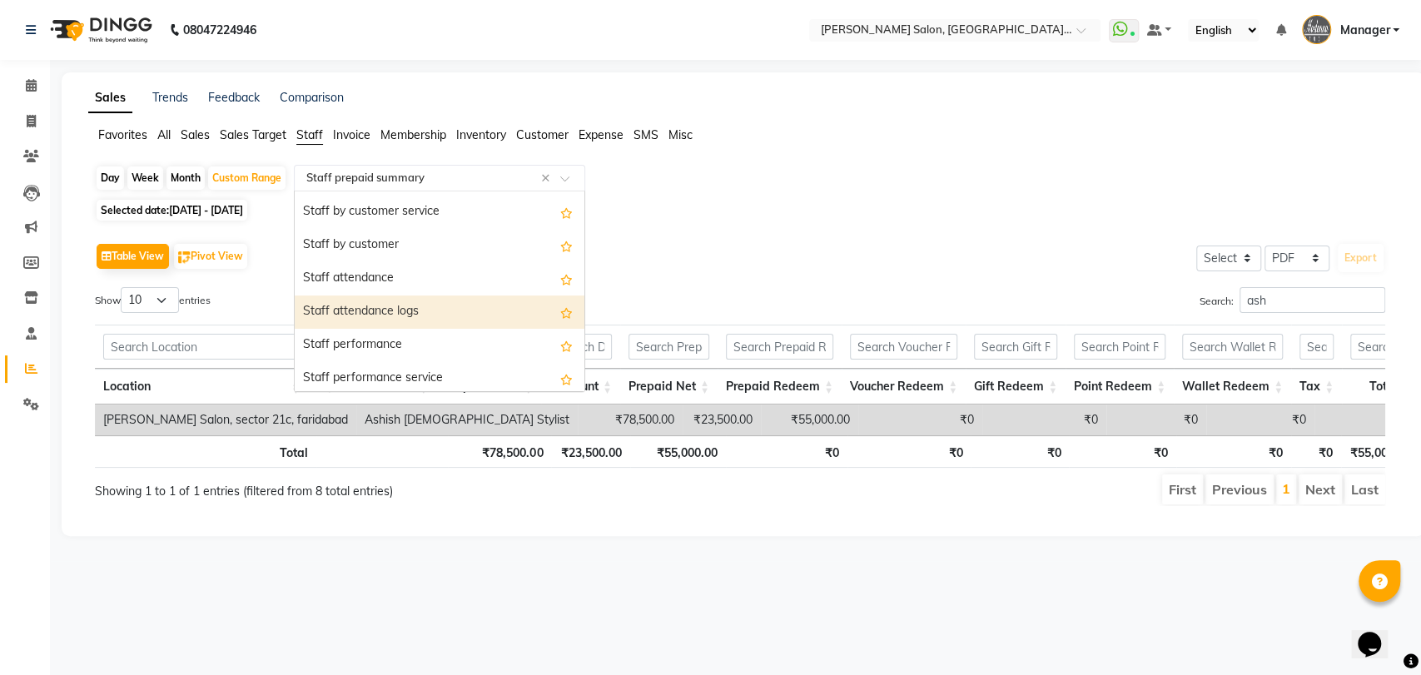
scroll to position [37, 0]
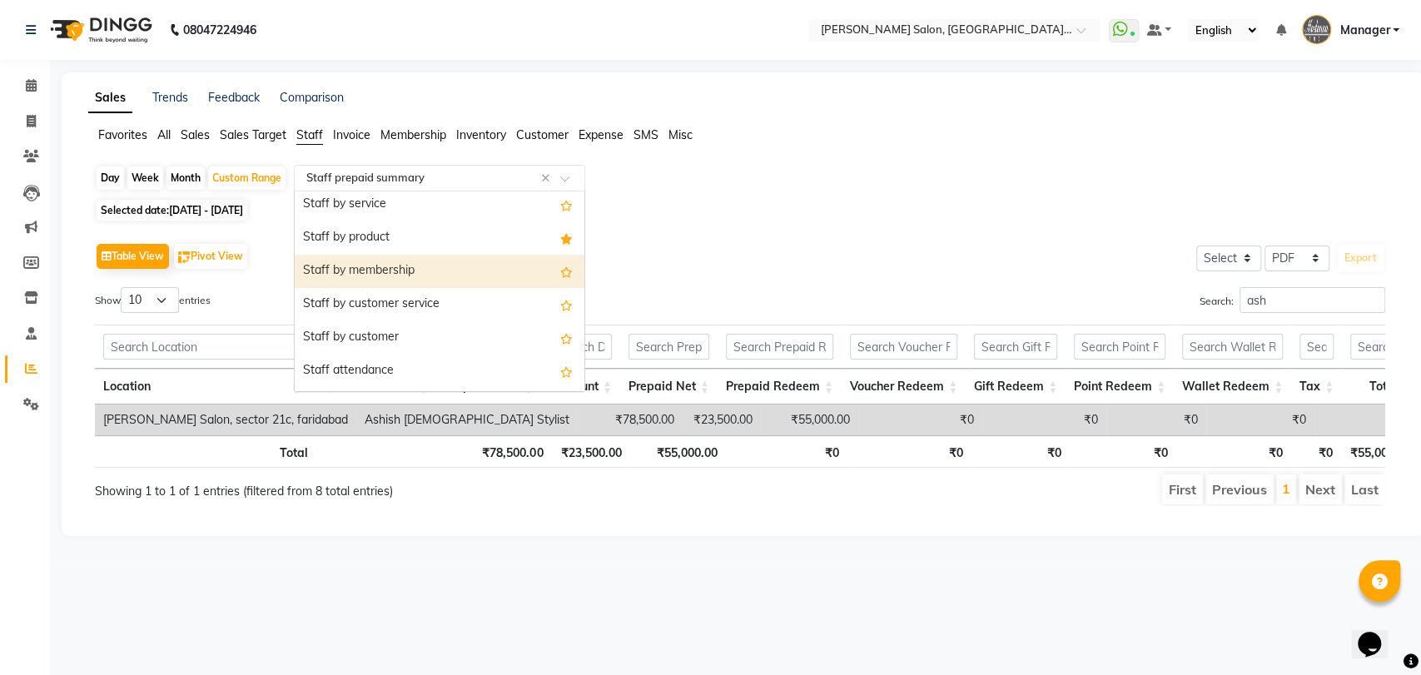
click at [482, 280] on div "Staff by membership" at bounding box center [440, 271] width 290 height 33
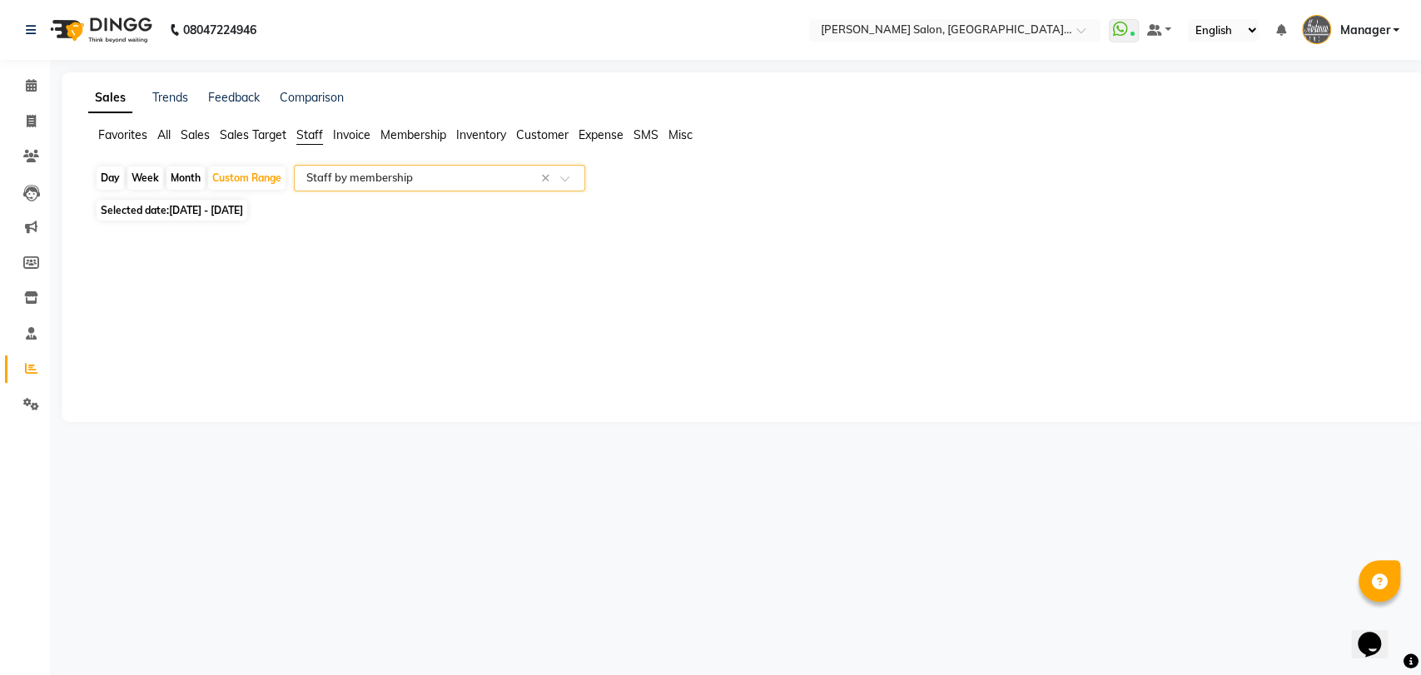
click at [401, 188] on div "Select Report Type × Staff by membership ×" at bounding box center [439, 178] width 291 height 27
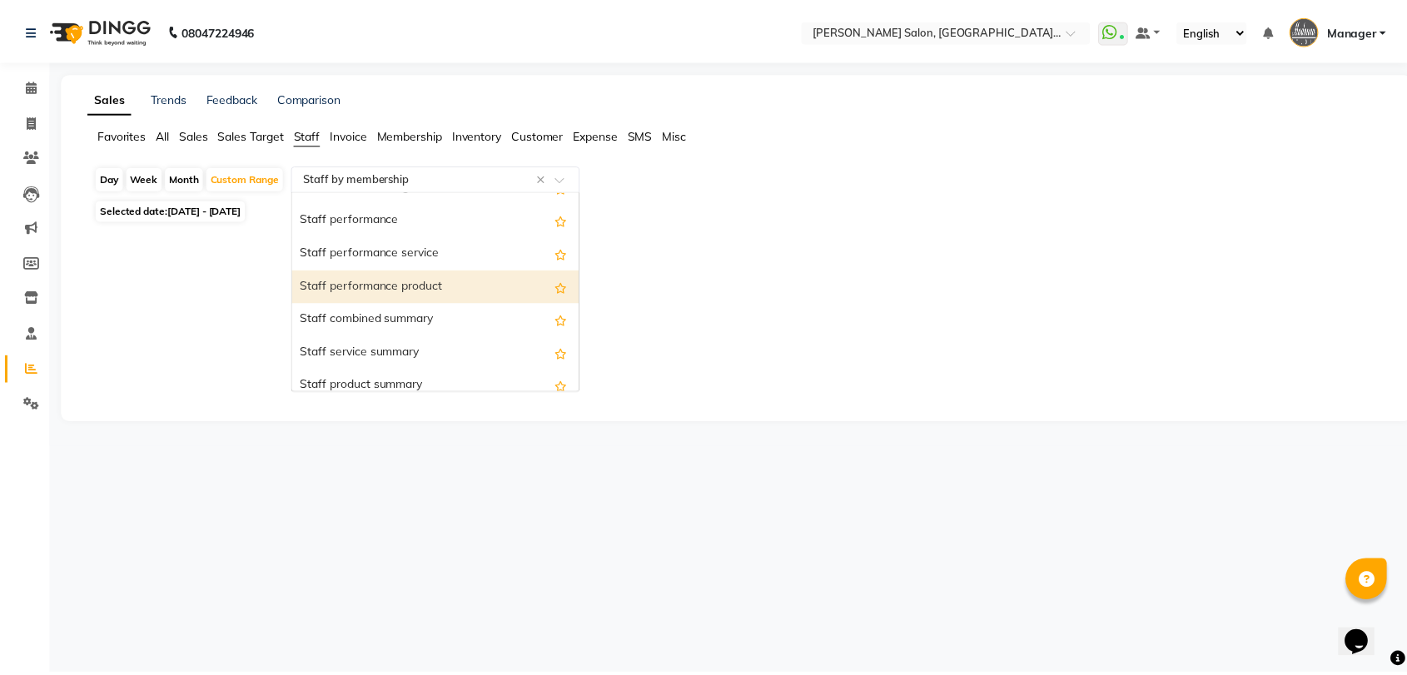
scroll to position [162, 0]
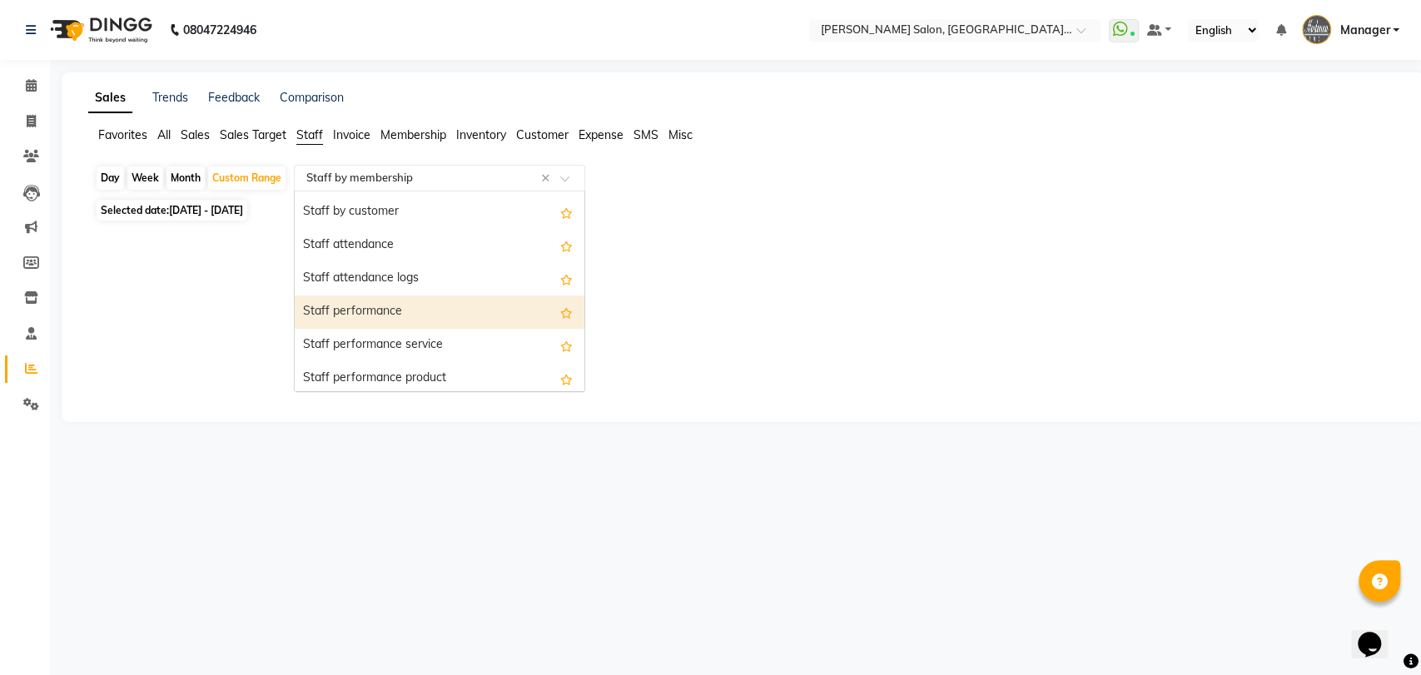
click at [401, 308] on div "Staff performance" at bounding box center [440, 312] width 290 height 33
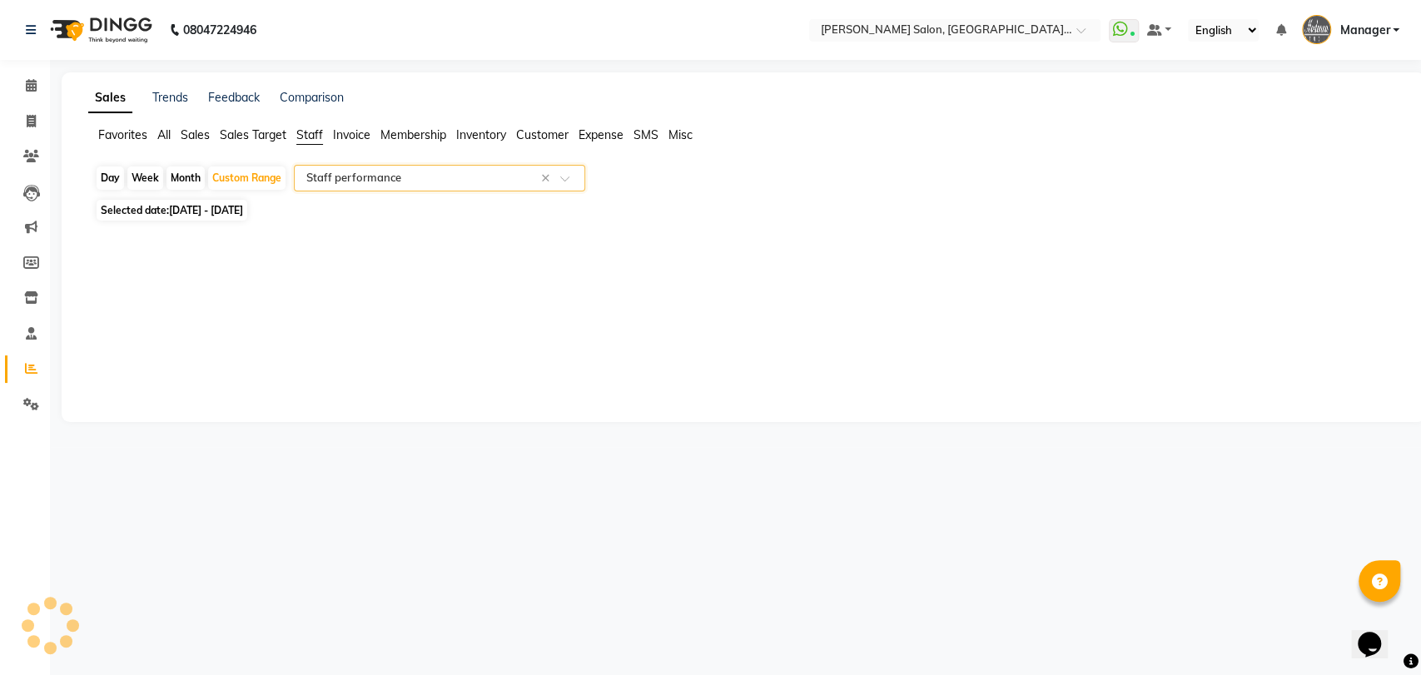
select select "pdf"
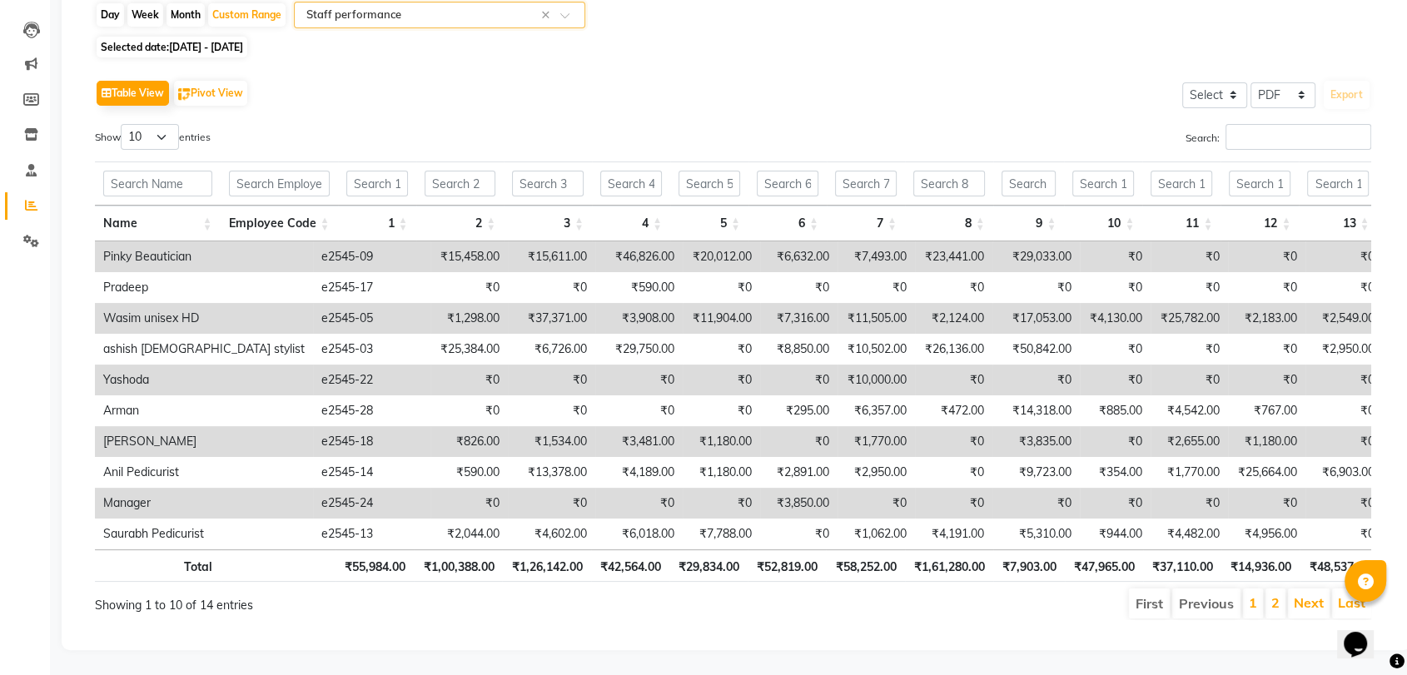
scroll to position [0, 0]
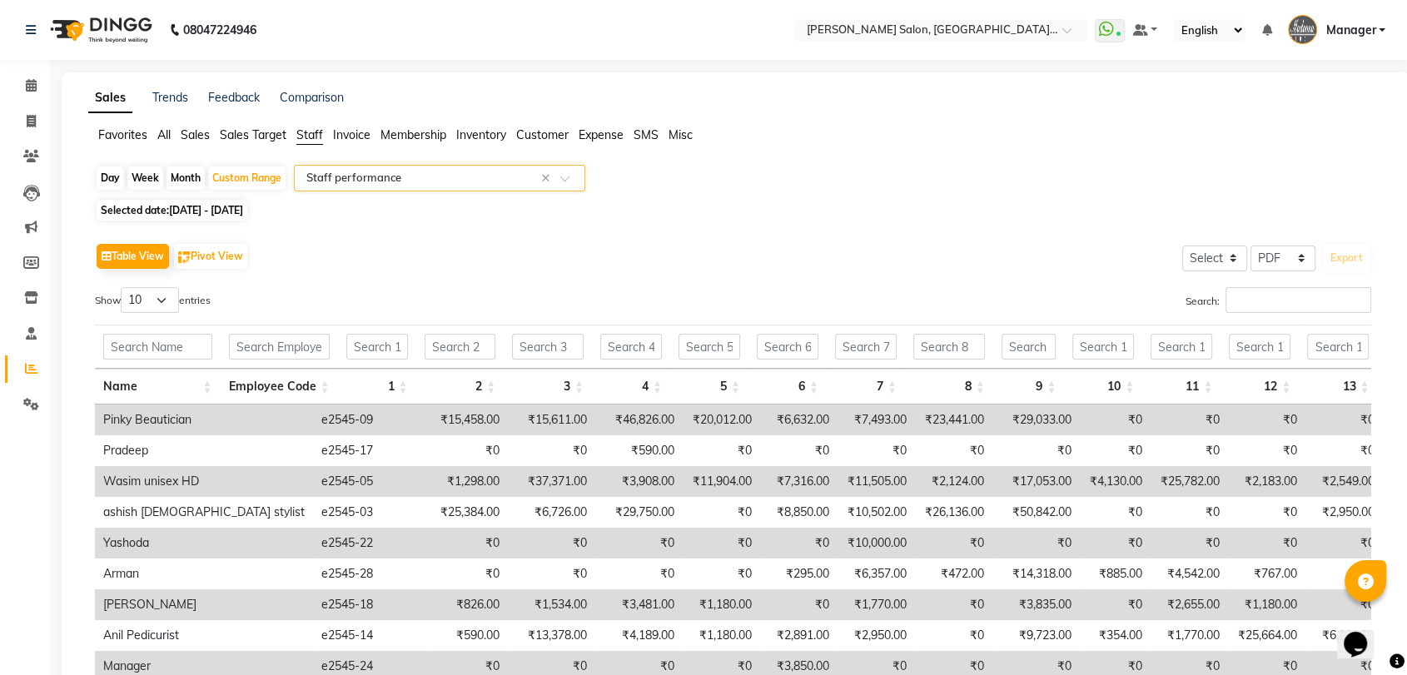
click at [444, 187] on div "Select Report Type × Staff performance ×" at bounding box center [439, 178] width 291 height 27
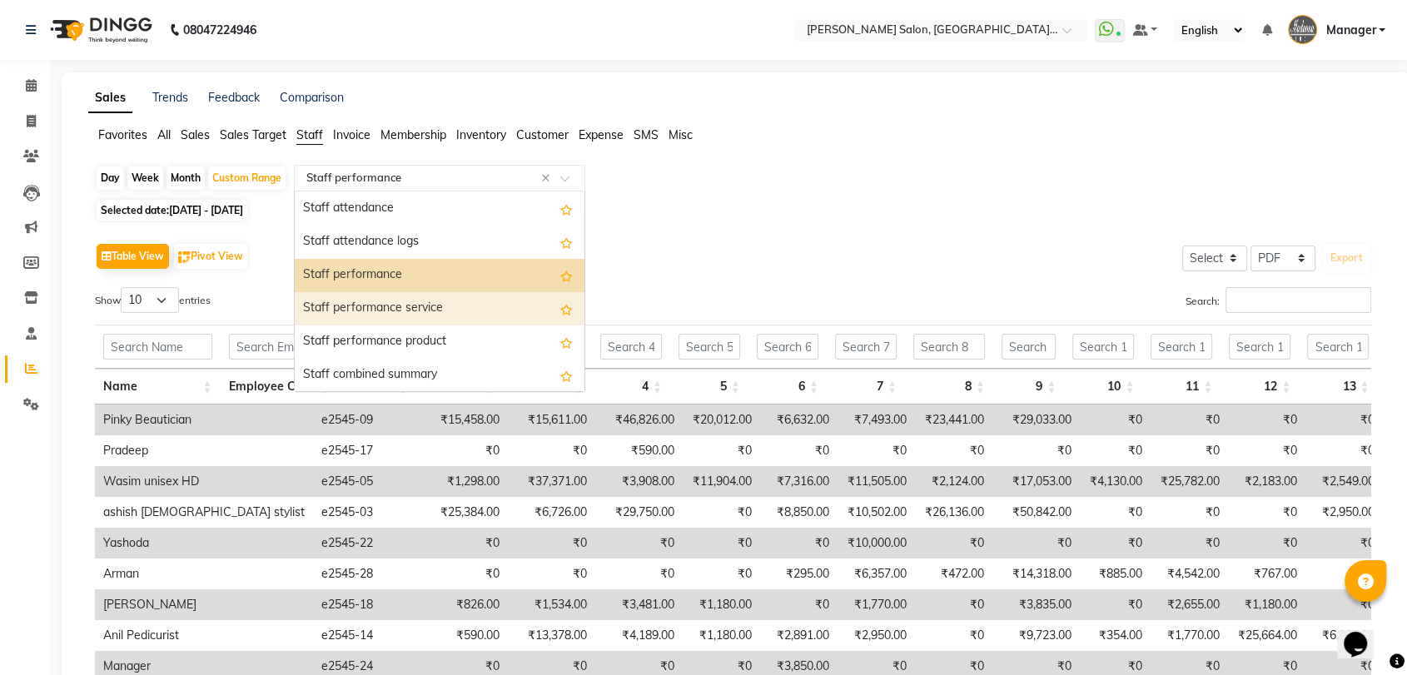
scroll to position [81, 0]
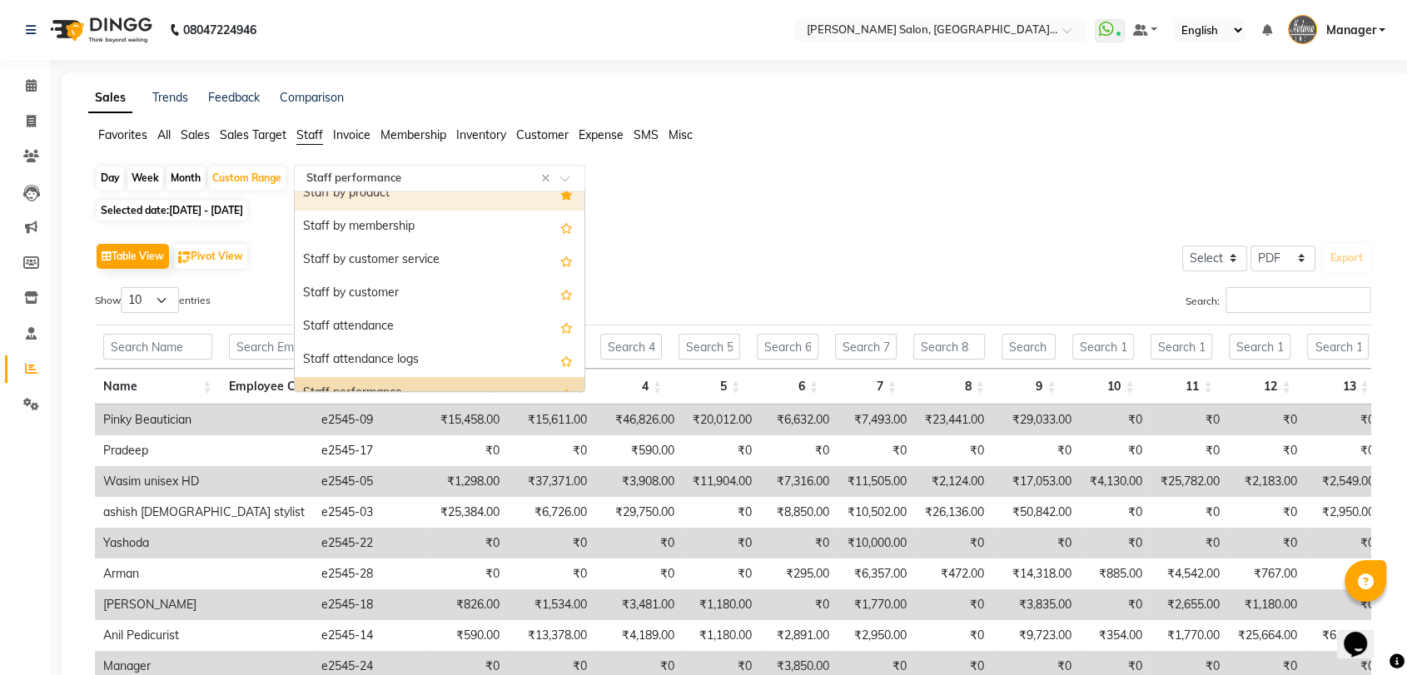
click at [227, 221] on div "Day Week Month Custom Range Select Report Type × Staff performance × Staff summ…" at bounding box center [736, 481] width 1296 height 632
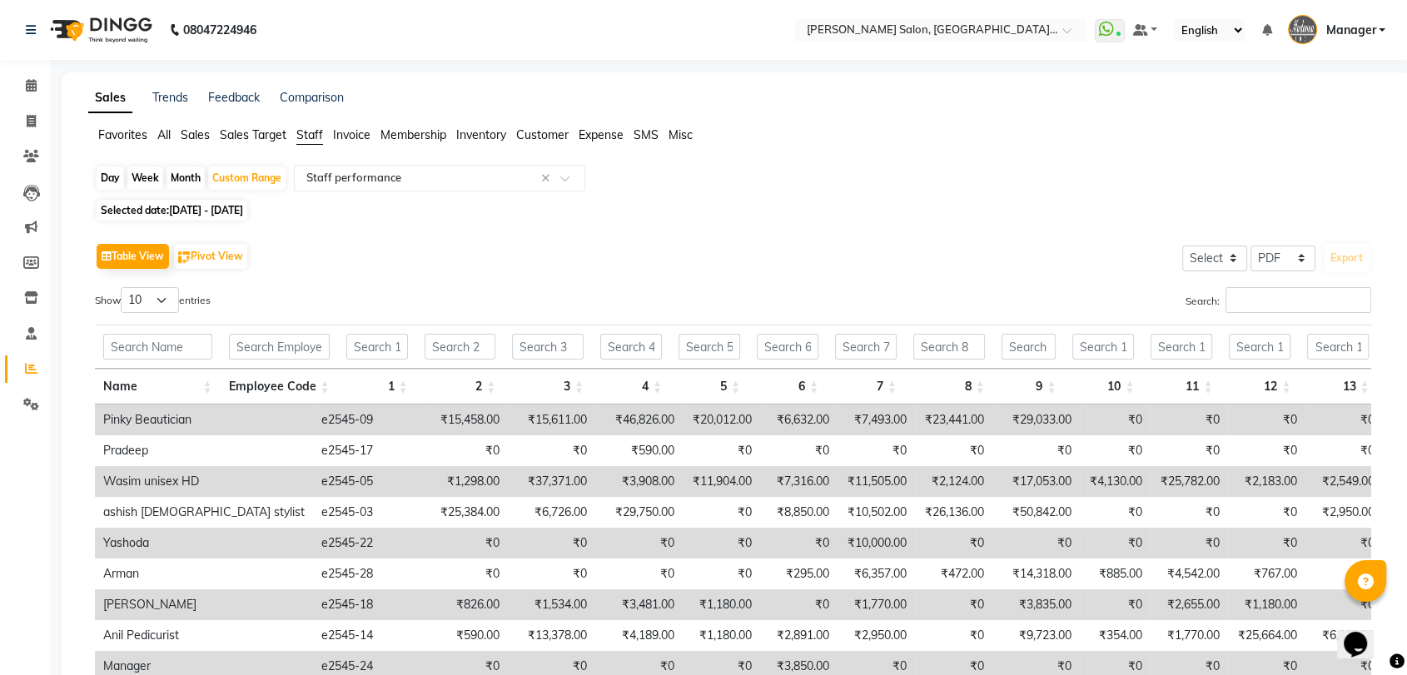
click at [231, 211] on span "28-08-2025 - 31-08-2025" at bounding box center [206, 210] width 74 height 12
select select "8"
select select "2025"
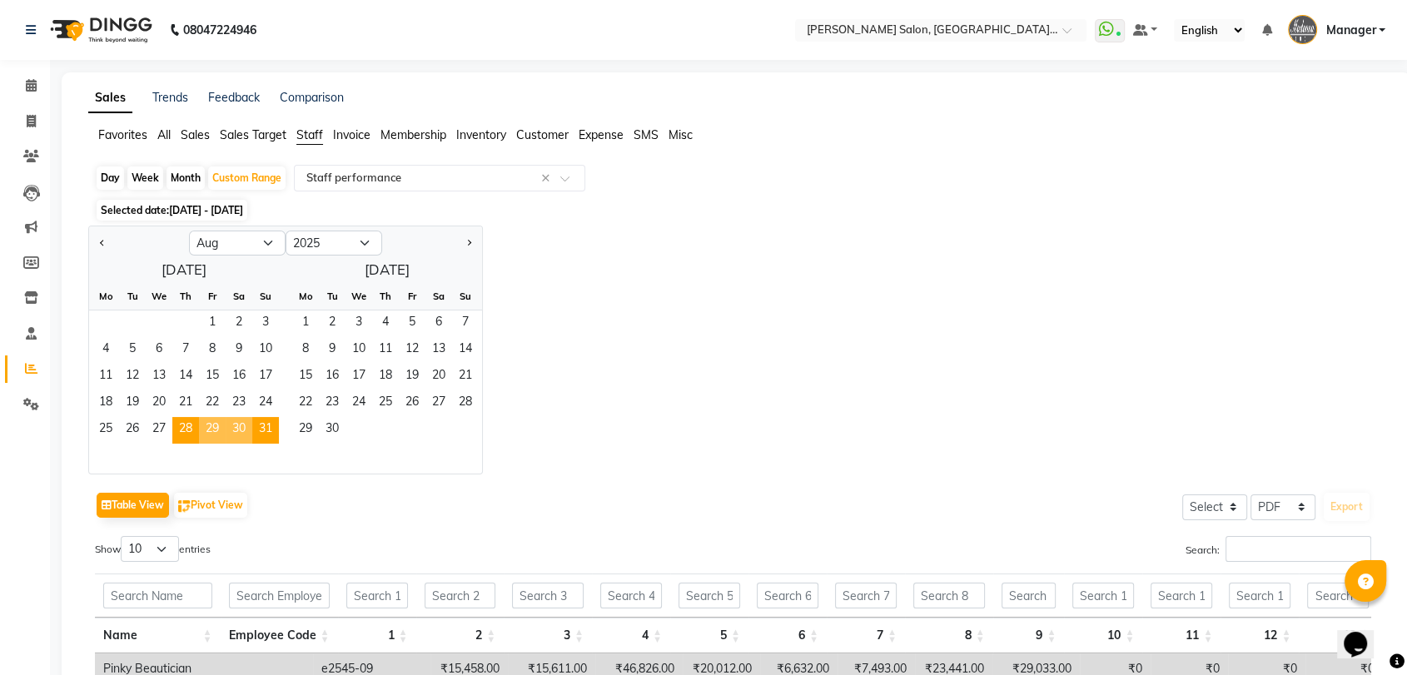
click at [241, 421] on span "30" at bounding box center [239, 430] width 27 height 27
click at [240, 434] on span "30" at bounding box center [239, 430] width 27 height 27
click at [113, 171] on div "Day" at bounding box center [110, 177] width 27 height 23
select select "8"
select select "2025"
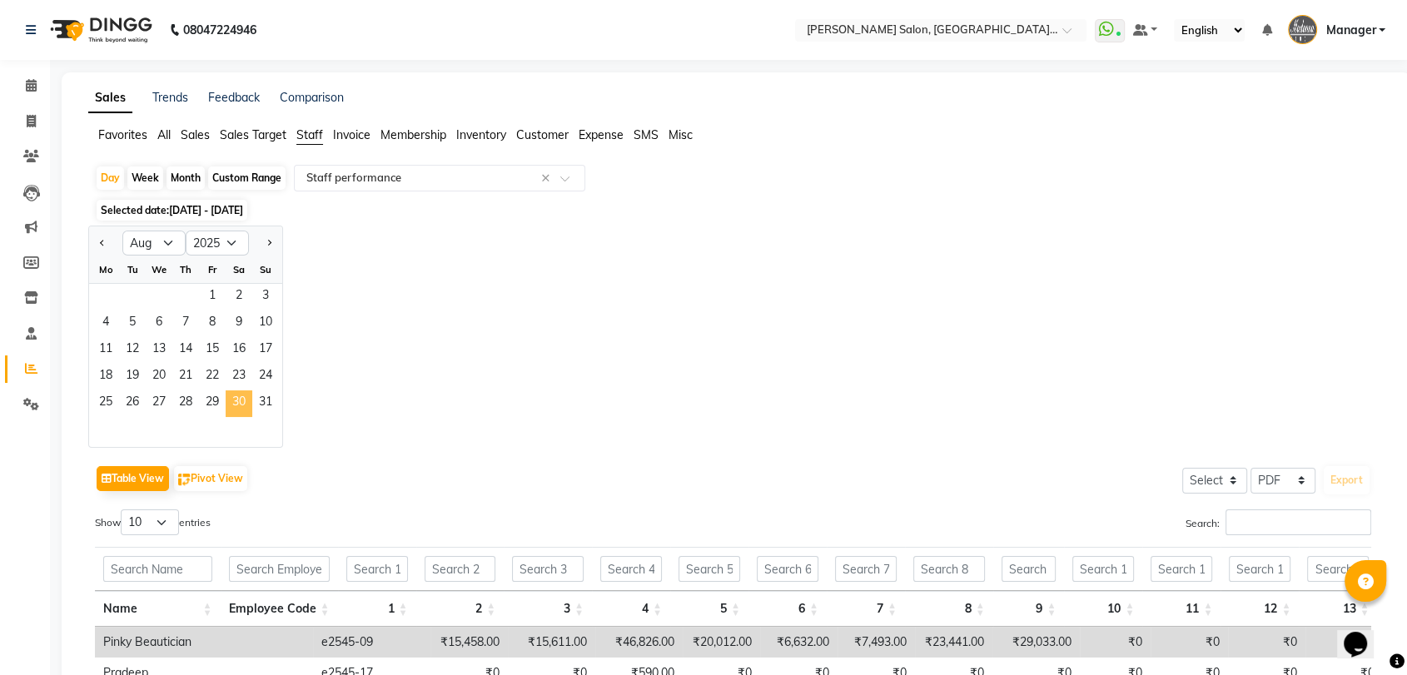
click at [226, 401] on span "30" at bounding box center [239, 403] width 27 height 27
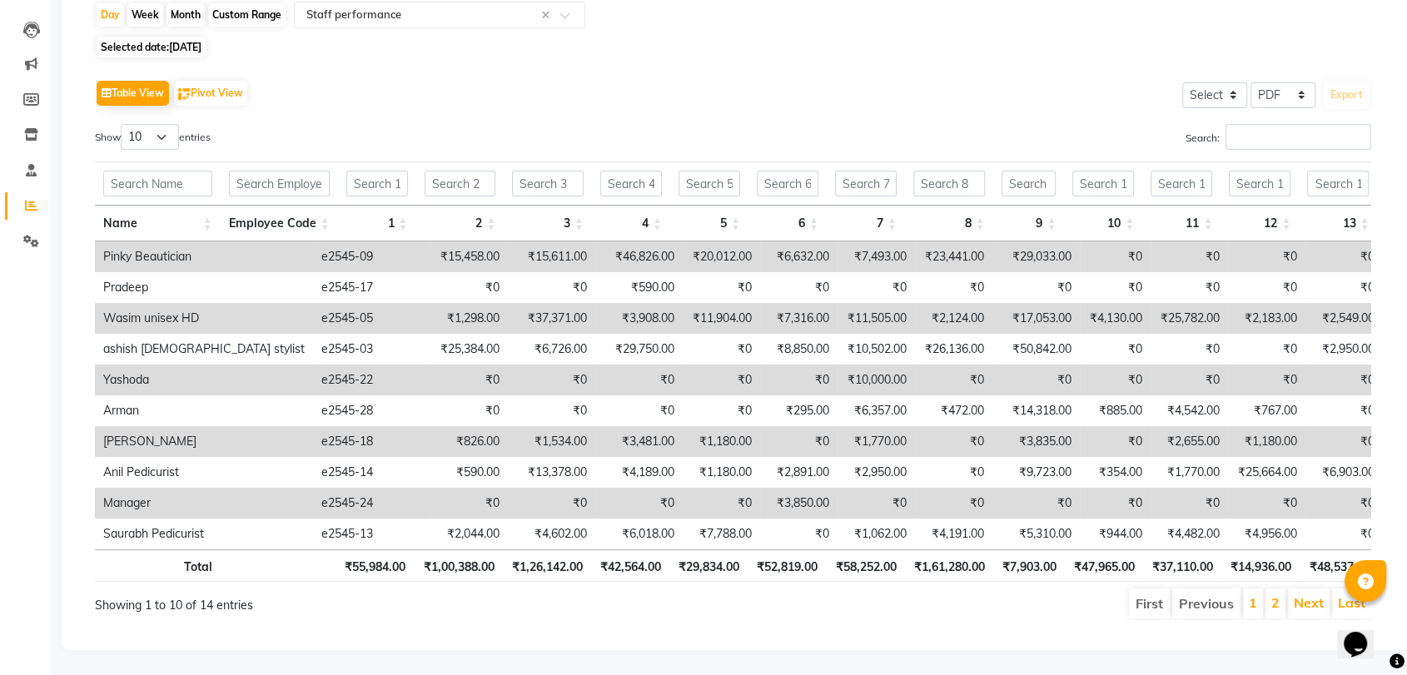
scroll to position [0, 0]
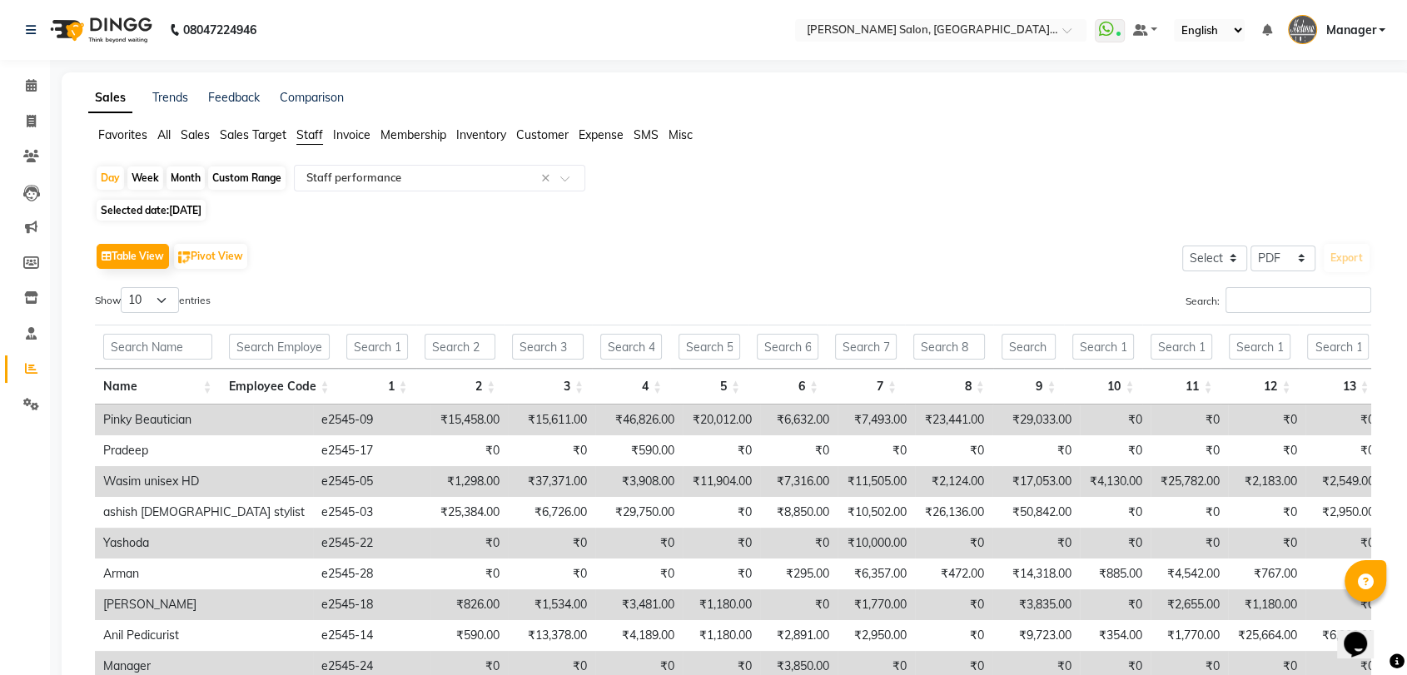
click at [389, 159] on app-reports "Favorites All Sales Sales Target Staff Invoice Membership Inventory Customer Ex…" at bounding box center [736, 462] width 1316 height 670
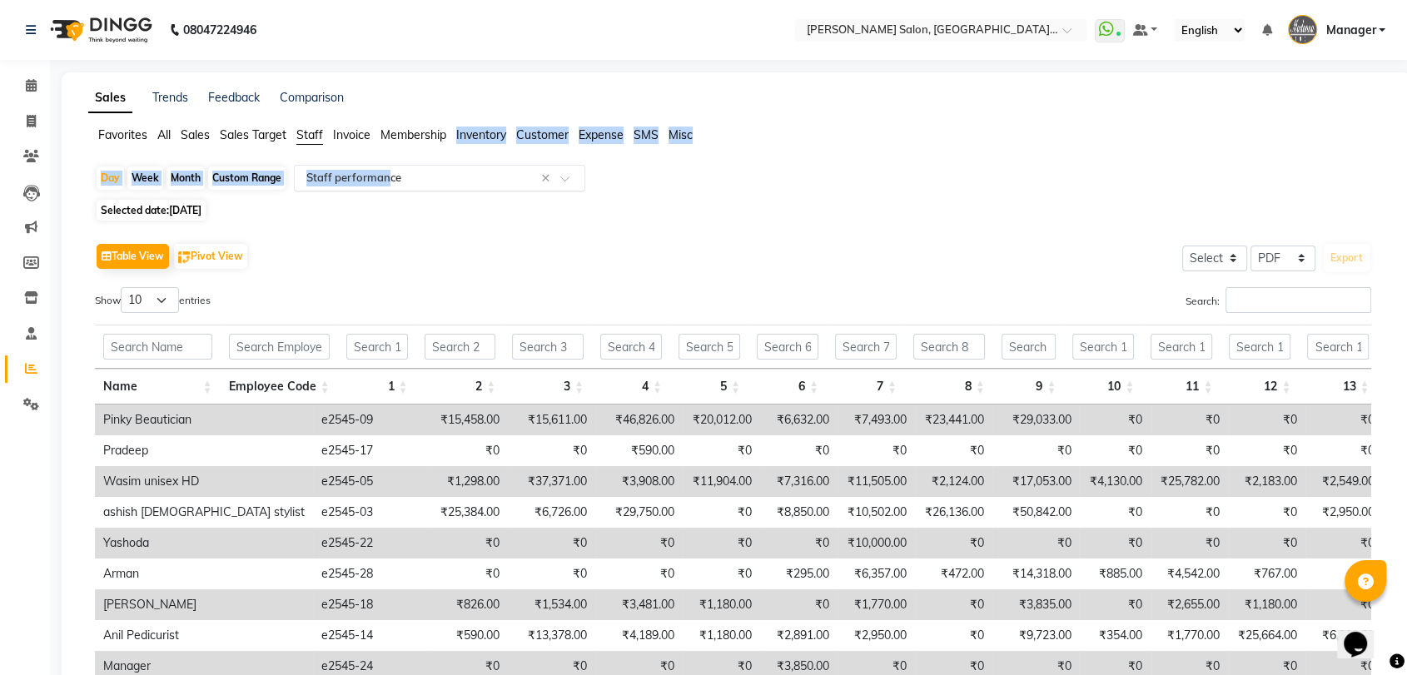
click at [386, 167] on div "Select Report Type × Staff performance ×" at bounding box center [439, 178] width 291 height 27
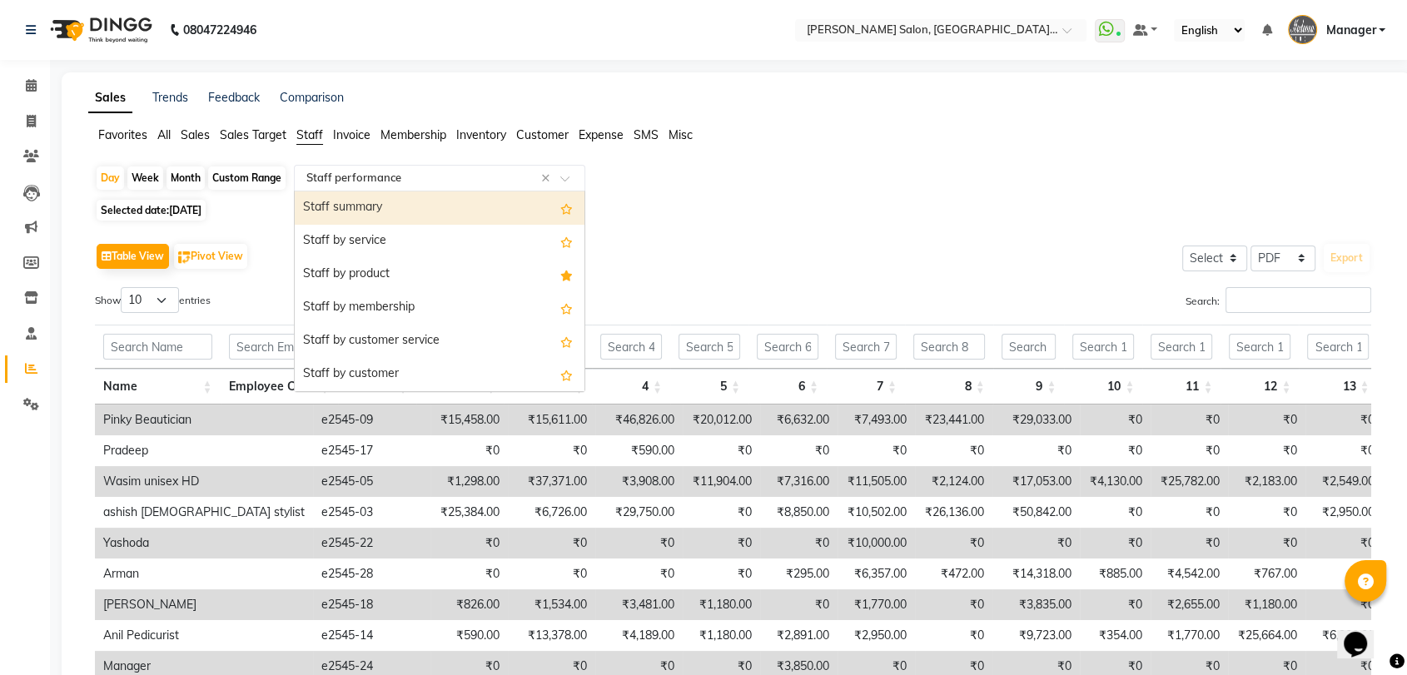
click at [246, 135] on span "Sales Target" at bounding box center [253, 134] width 67 height 15
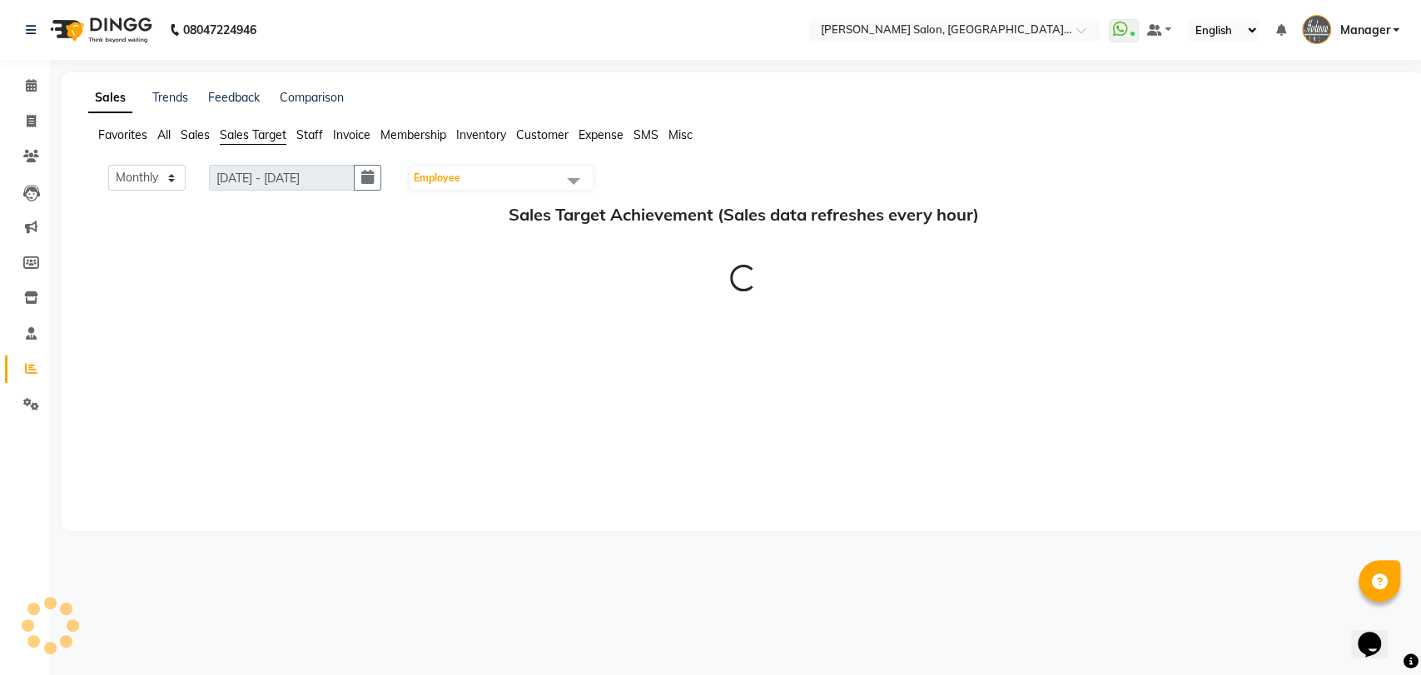
click at [209, 133] on span "Sales" at bounding box center [195, 134] width 29 height 15
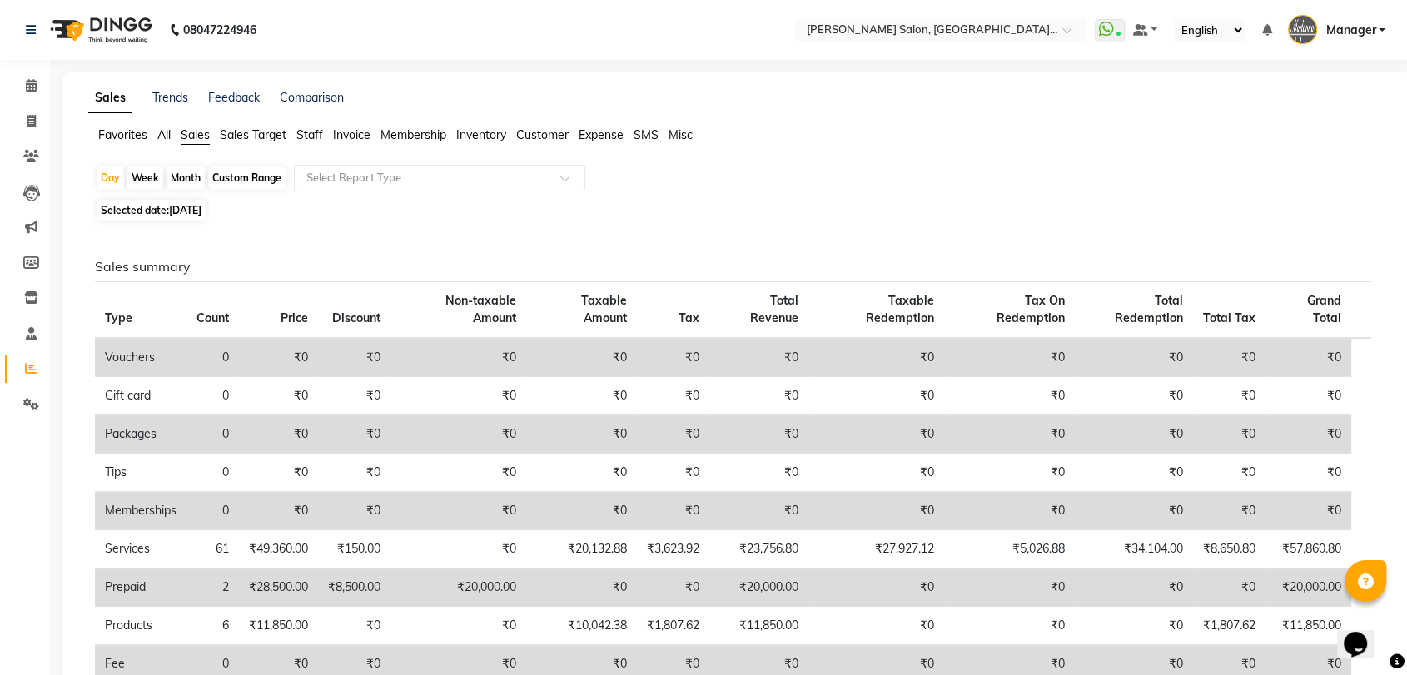
click at [171, 136] on span "All" at bounding box center [163, 134] width 13 height 15
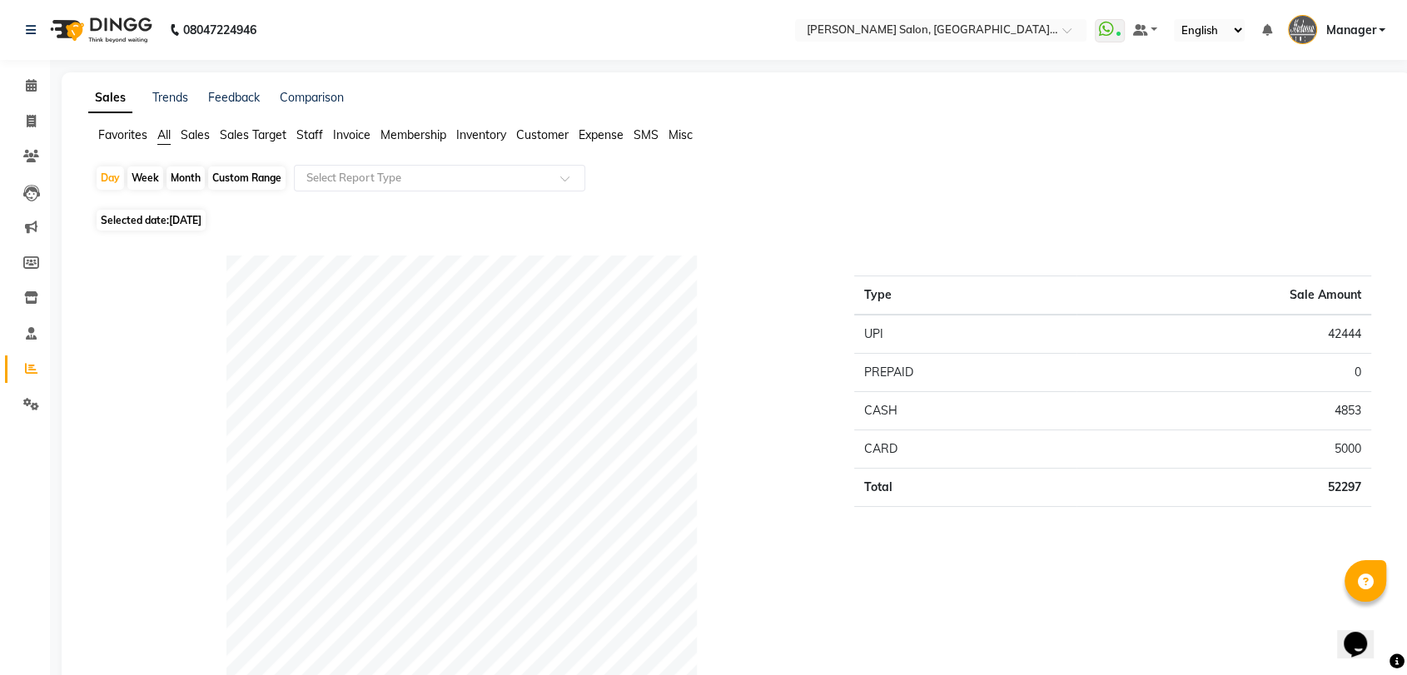
click at [396, 137] on span "Membership" at bounding box center [413, 134] width 66 height 15
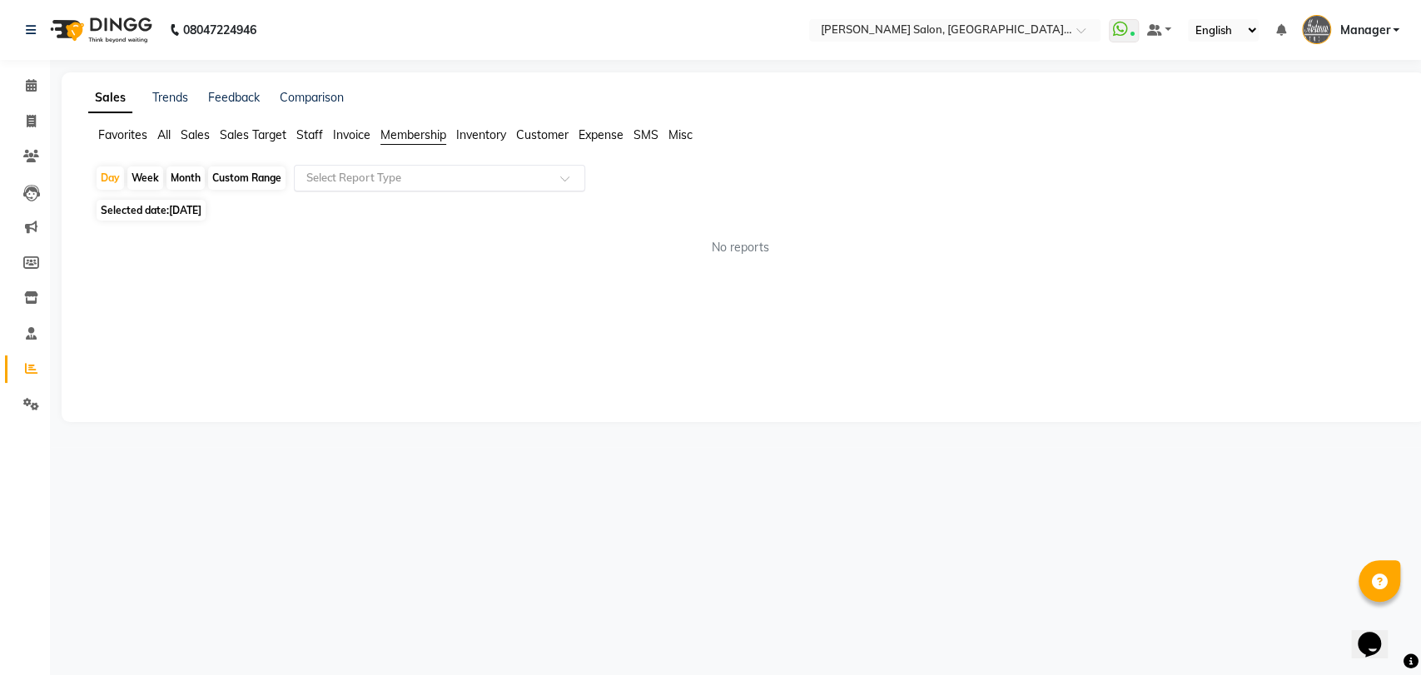
click at [382, 188] on div "Select Report Type" at bounding box center [439, 178] width 291 height 27
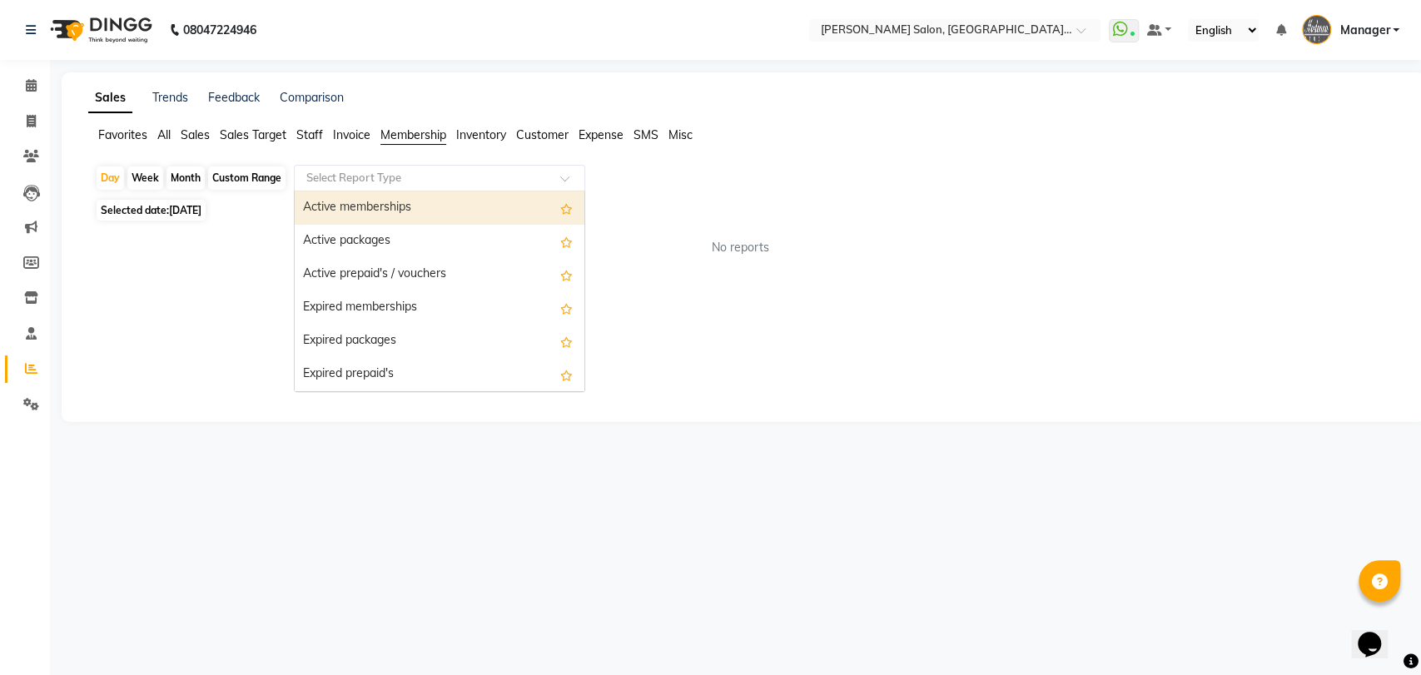
click at [347, 123] on div "Sales Trends Feedback Comparison Favorites All Sales Sales Target Staff Invoice…" at bounding box center [744, 247] width 1364 height 350
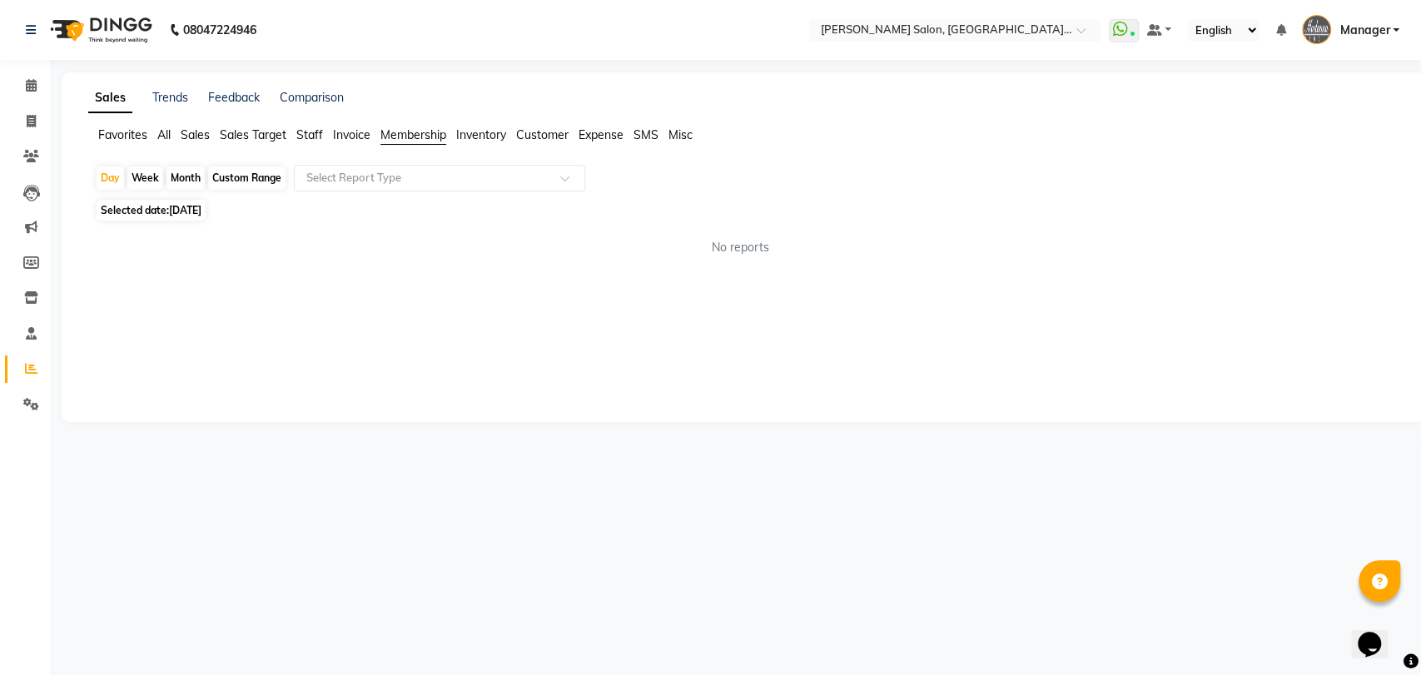
click at [343, 137] on span "Invoice" at bounding box center [351, 134] width 37 height 15
drag, startPoint x: 27, startPoint y: 127, endPoint x: 45, endPoint y: 128, distance: 18.3
click at [27, 128] on span at bounding box center [31, 121] width 29 height 19
select select "service"
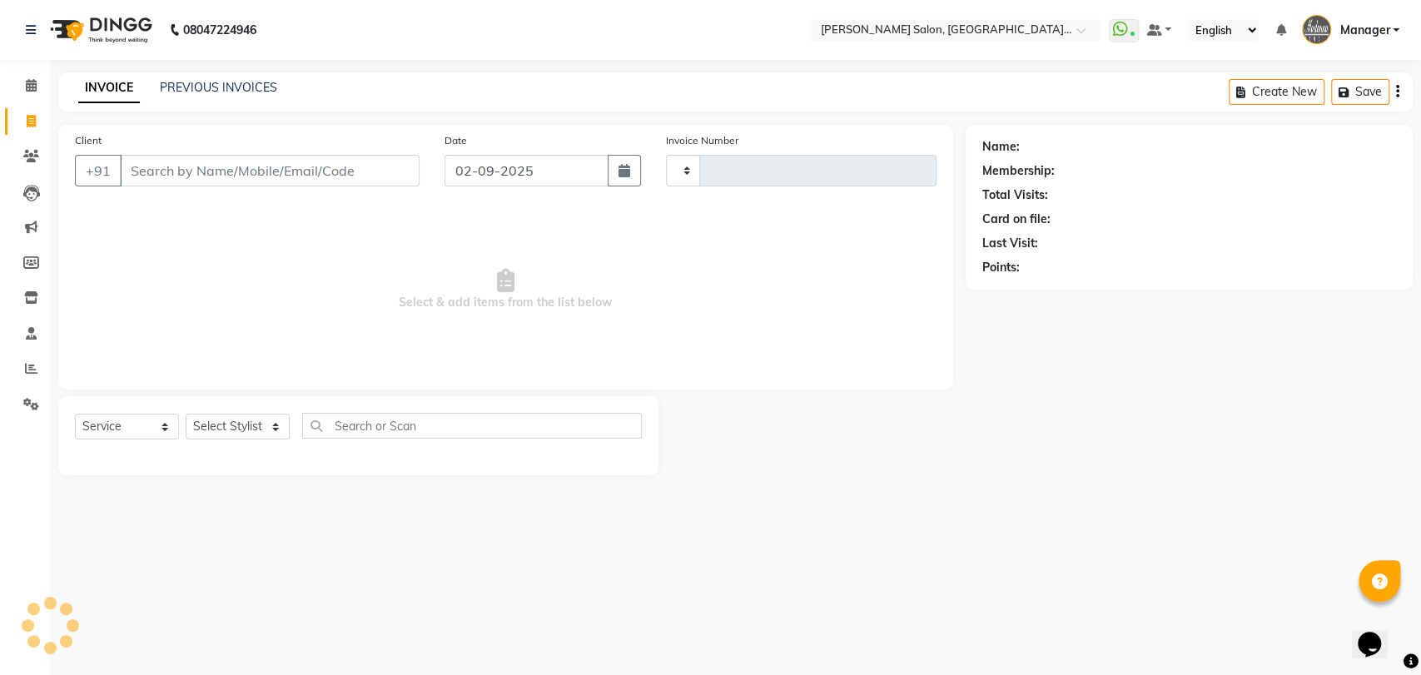
type input "3258"
select select "5893"
click at [198, 97] on div "INVOICE PREVIOUS INVOICES" at bounding box center [177, 88] width 239 height 19
click at [202, 93] on link "PREVIOUS INVOICES" at bounding box center [218, 87] width 117 height 15
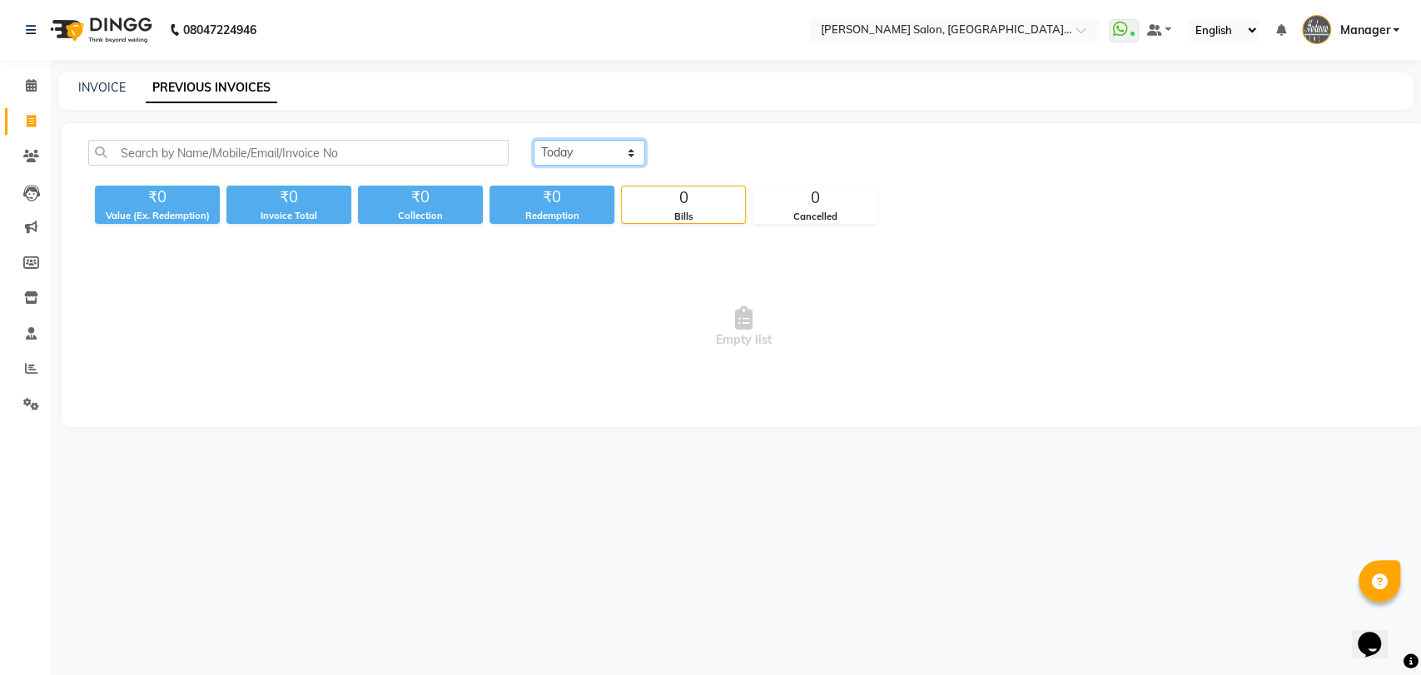
click at [581, 159] on select "Today Yesterday Custom Range" at bounding box center [590, 153] width 112 height 26
select select "range"
click at [534, 140] on select "Today Yesterday Custom Range" at bounding box center [590, 153] width 112 height 26
click at [759, 161] on input "02-09-2025" at bounding box center [725, 153] width 117 height 23
select select "9"
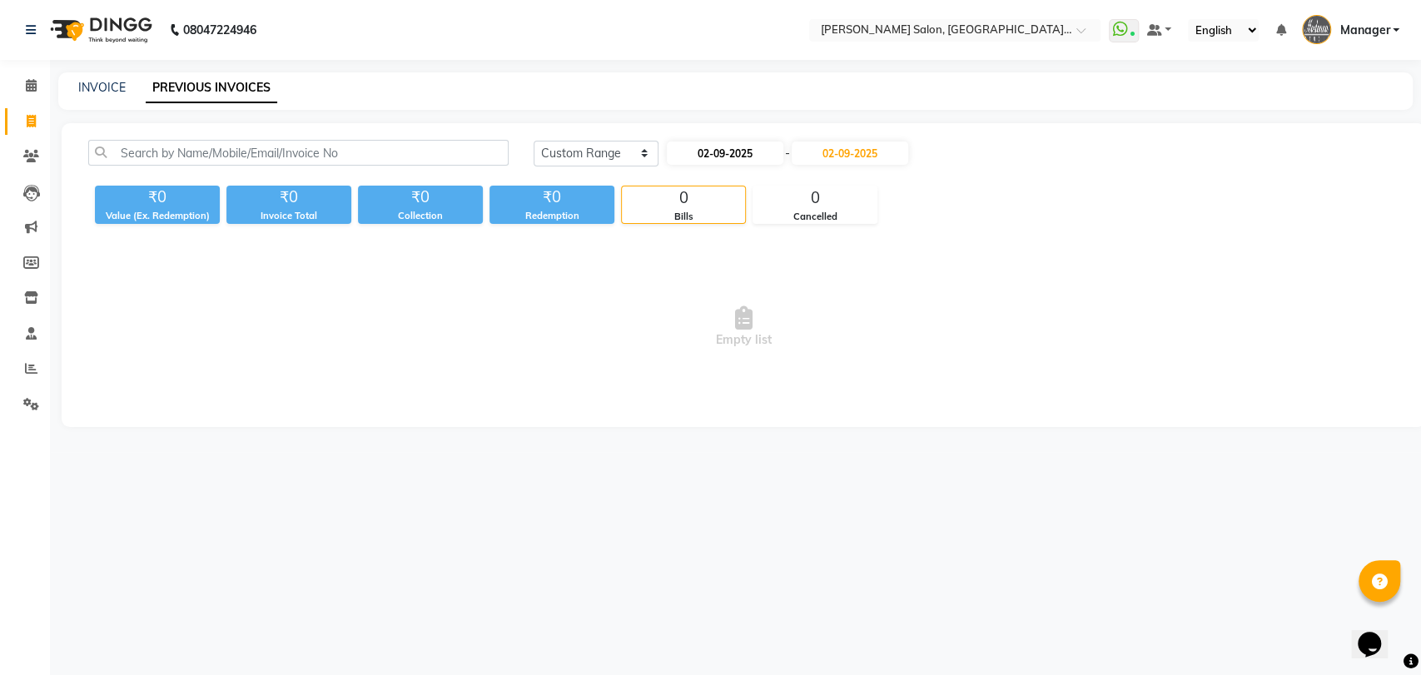
select select "2025"
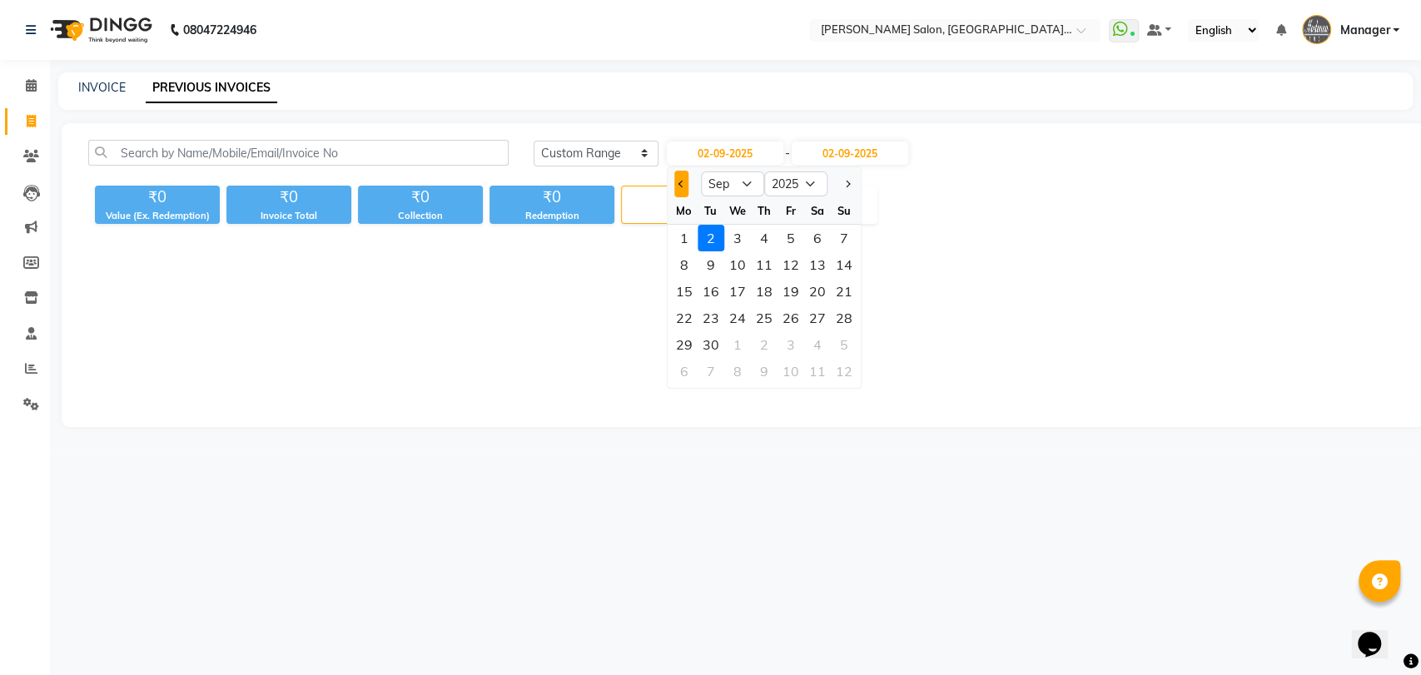
click at [678, 186] on button "Previous month" at bounding box center [681, 184] width 14 height 27
select select "8"
click at [823, 341] on div "30" at bounding box center [817, 344] width 27 height 27
type input "30-08-2025"
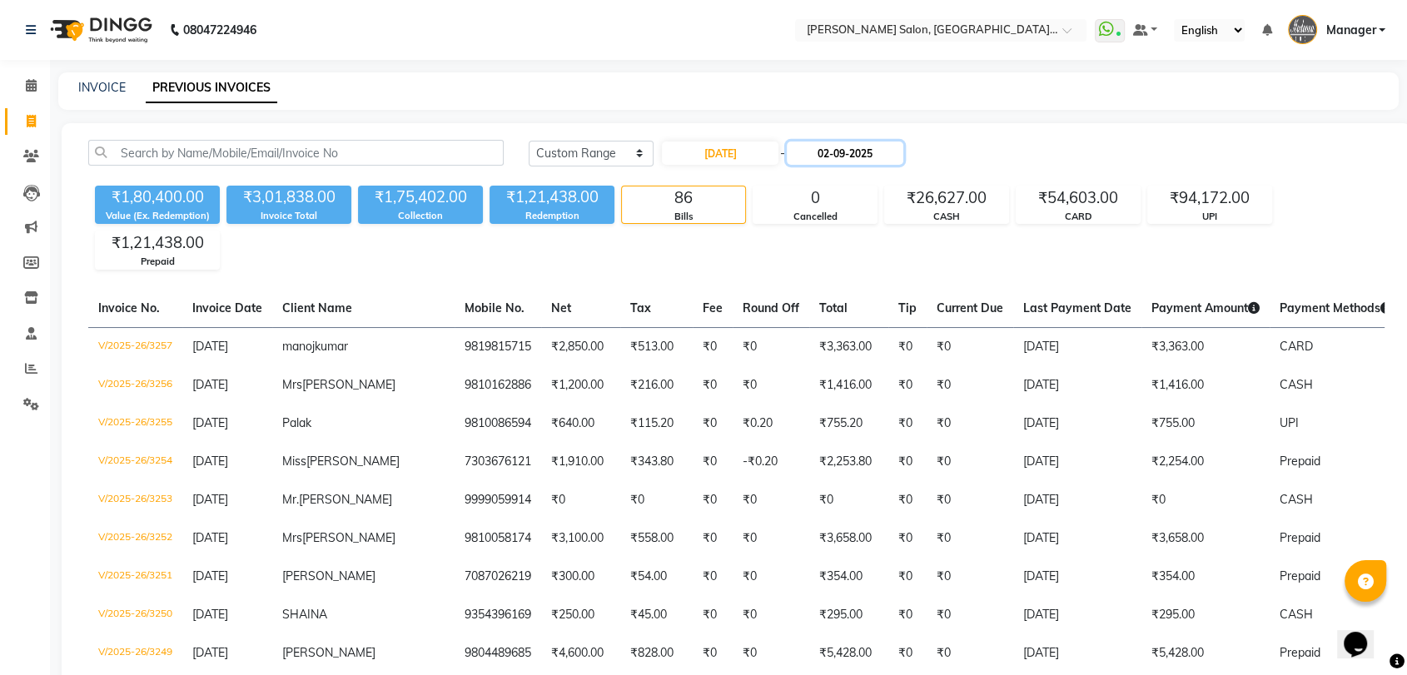
click at [842, 161] on input "02-09-2025" at bounding box center [845, 153] width 117 height 23
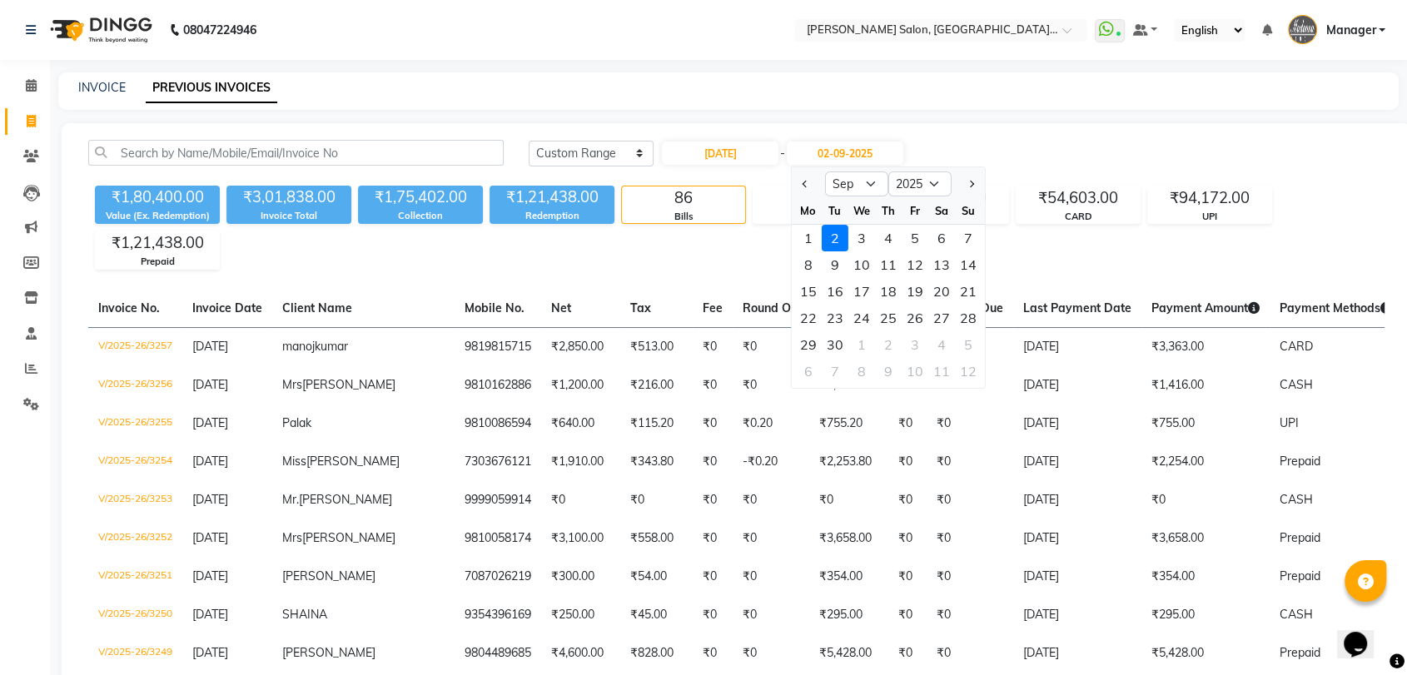
click at [796, 187] on div at bounding box center [808, 184] width 33 height 27
click at [804, 181] on span "Previous month" at bounding box center [806, 184] width 7 height 7
select select "8"
click at [939, 341] on div "30" at bounding box center [941, 344] width 27 height 27
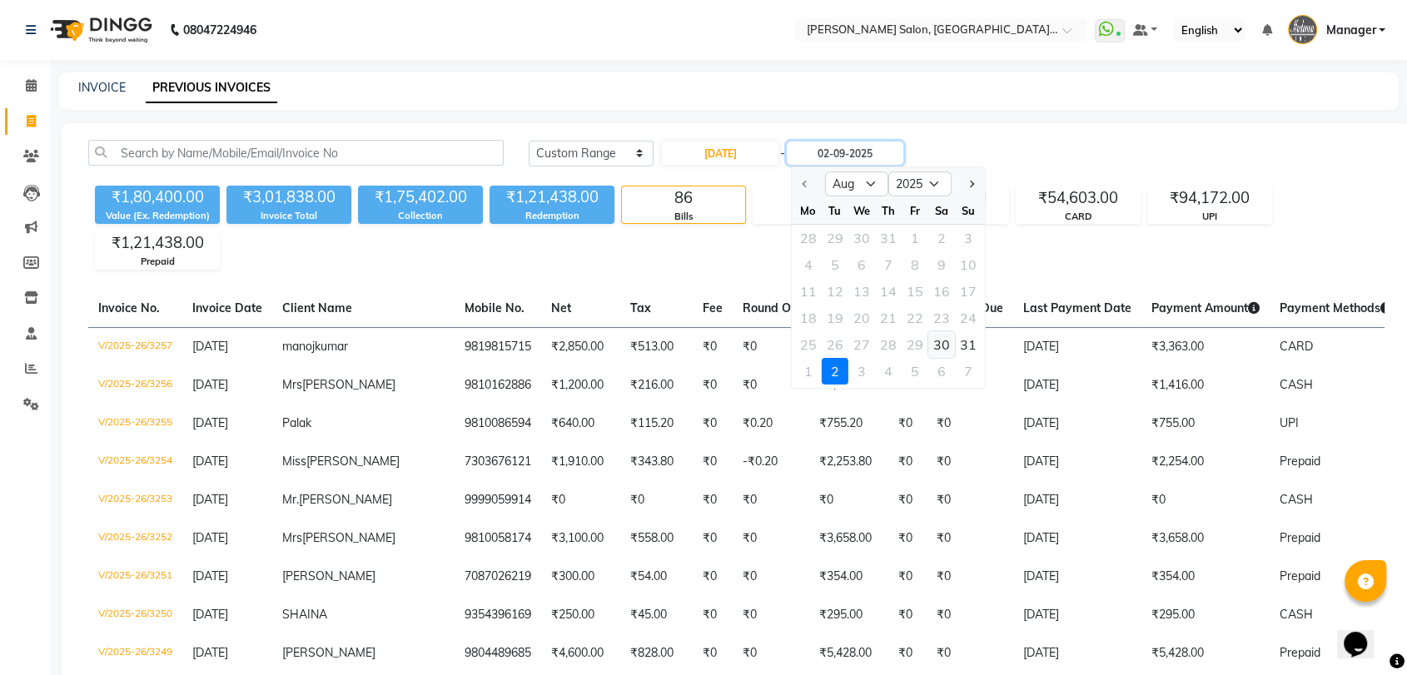
type input "30-08-2025"
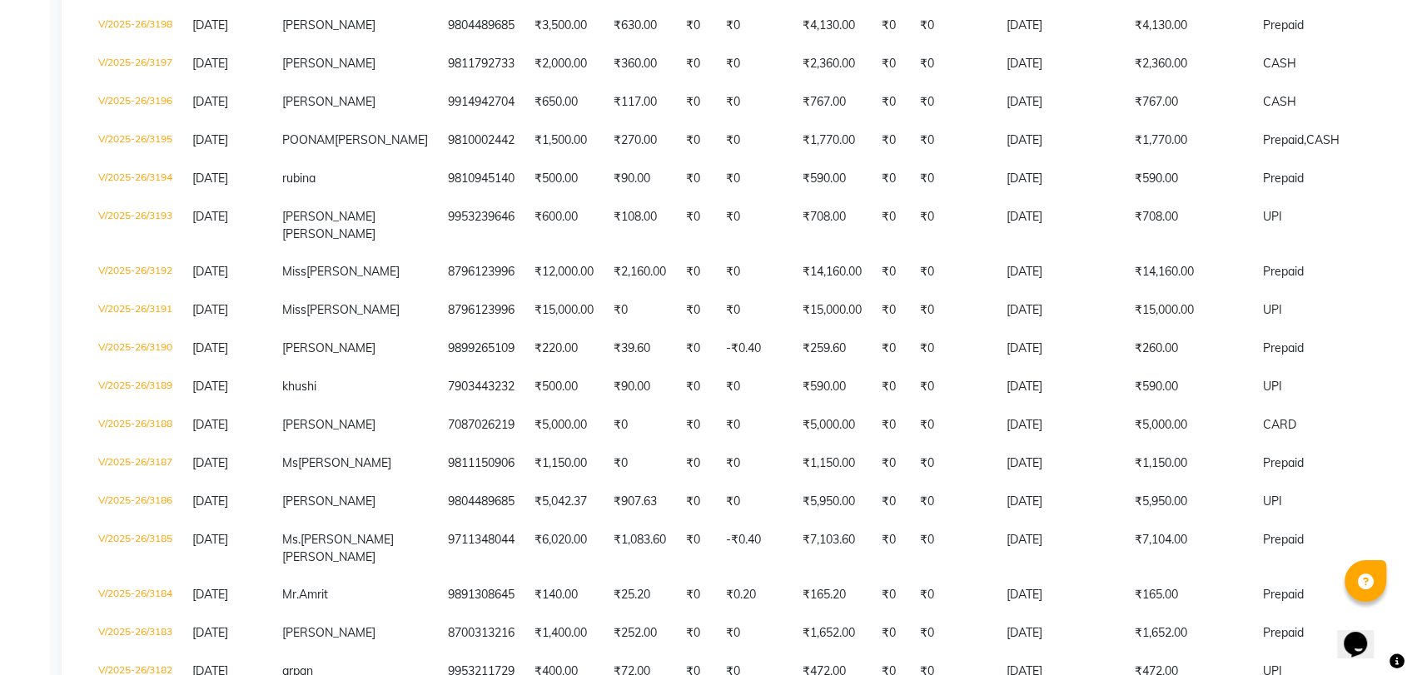
scroll to position [647, 0]
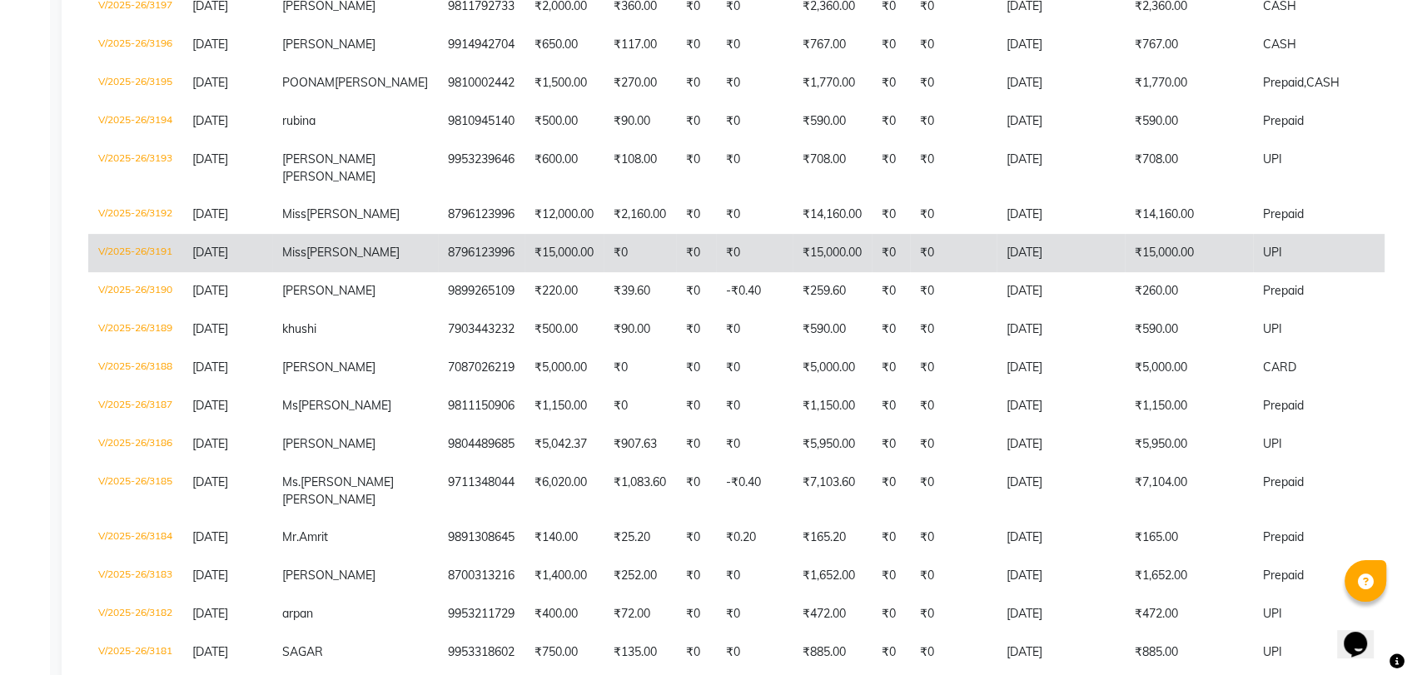
click at [716, 272] on td "₹0" at bounding box center [754, 253] width 77 height 38
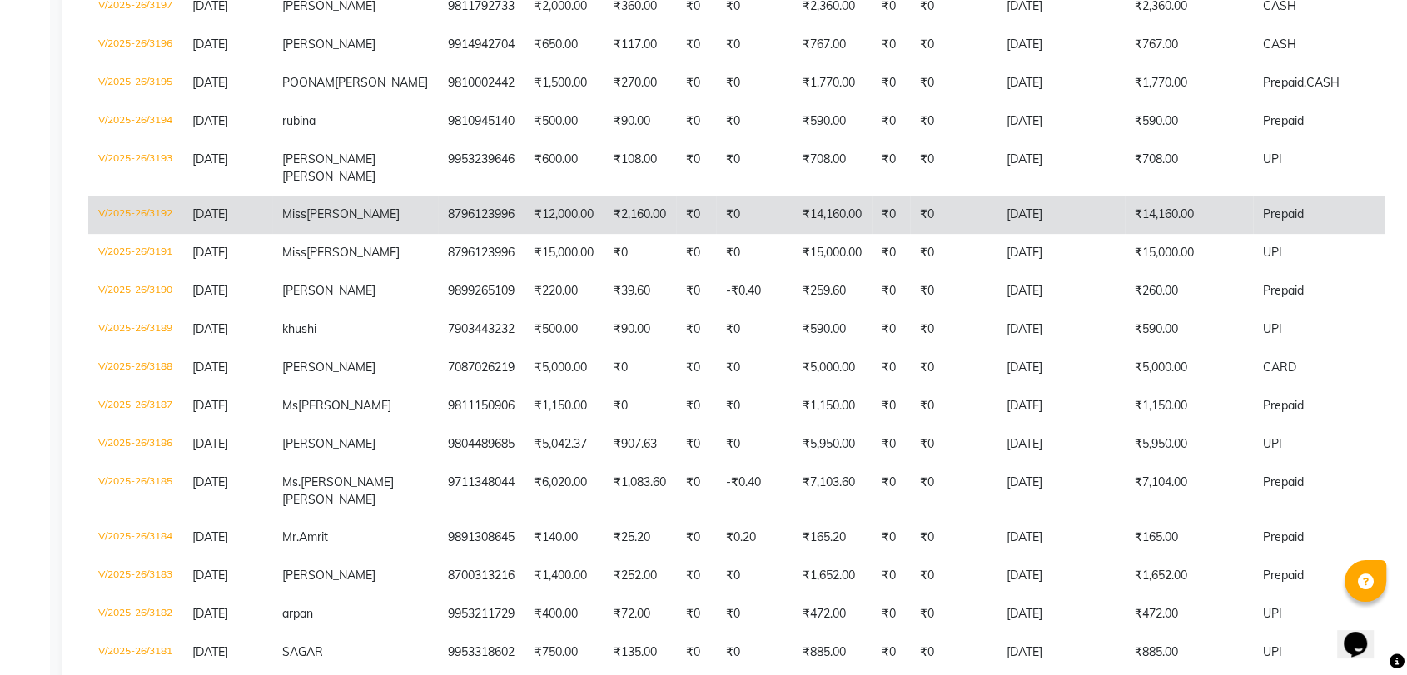
click at [524, 234] on td "₹12,000.00" at bounding box center [563, 215] width 79 height 38
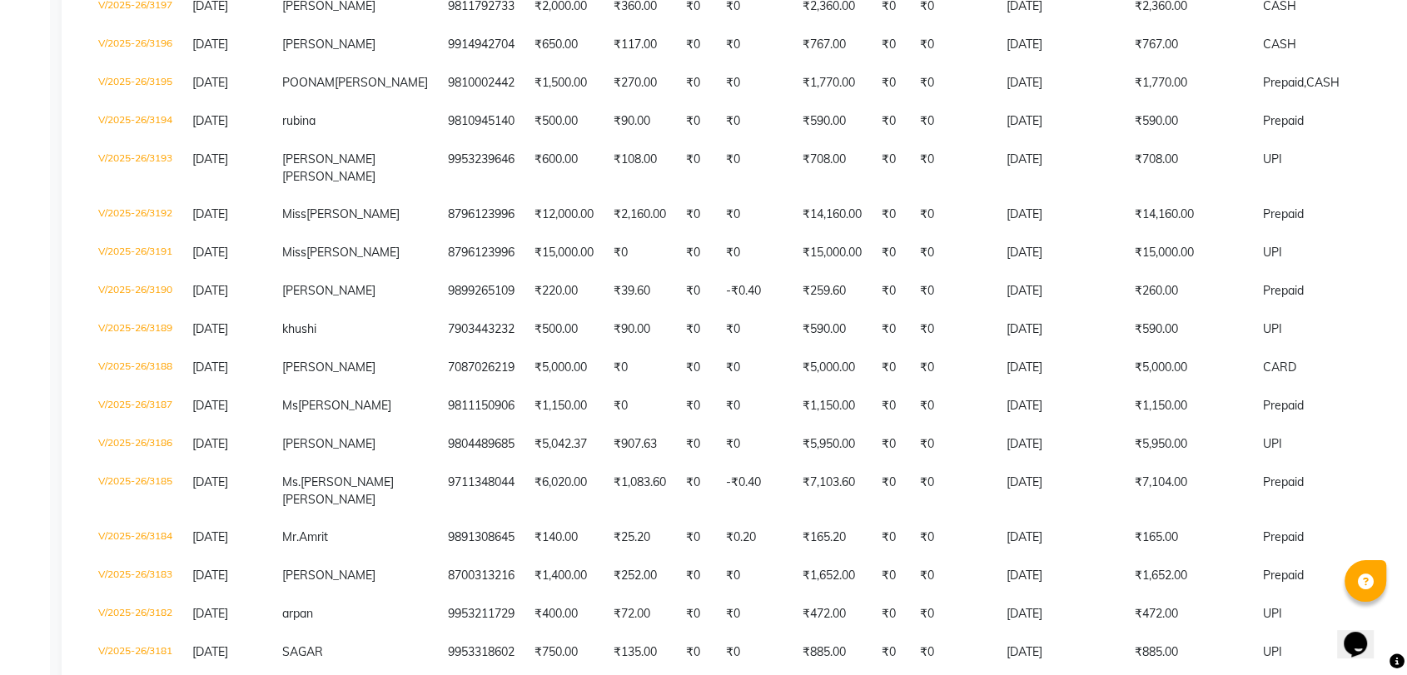
scroll to position [57, 0]
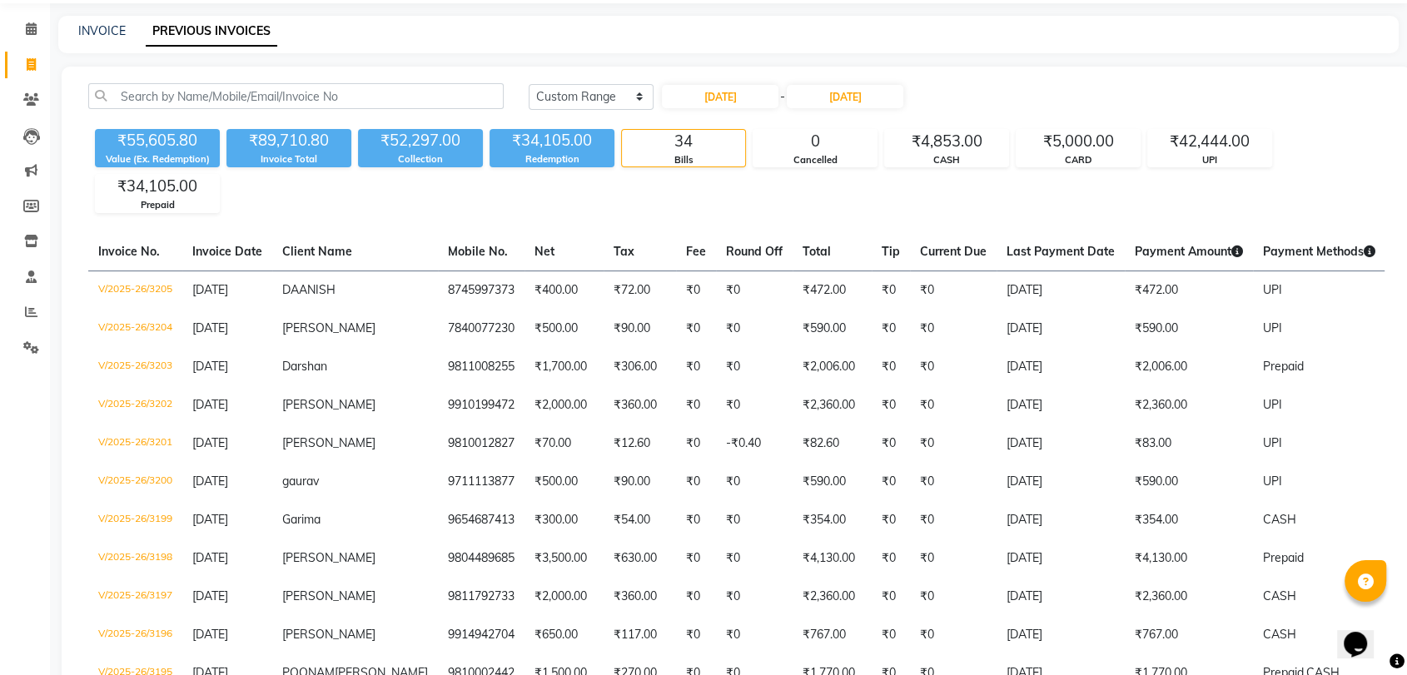
click at [99, 20] on div "INVOICE PREVIOUS INVOICES" at bounding box center [728, 34] width 1340 height 37
click at [100, 27] on link "INVOICE" at bounding box center [101, 30] width 47 height 15
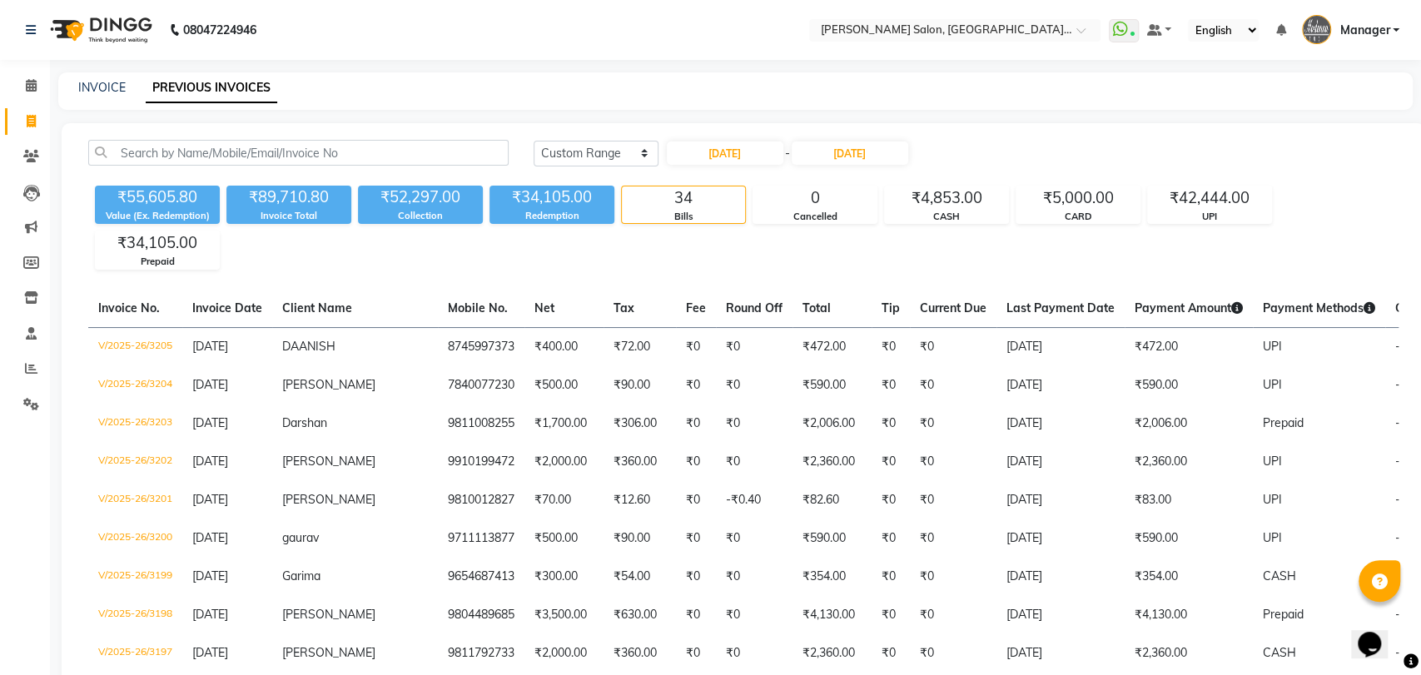
select select "service"
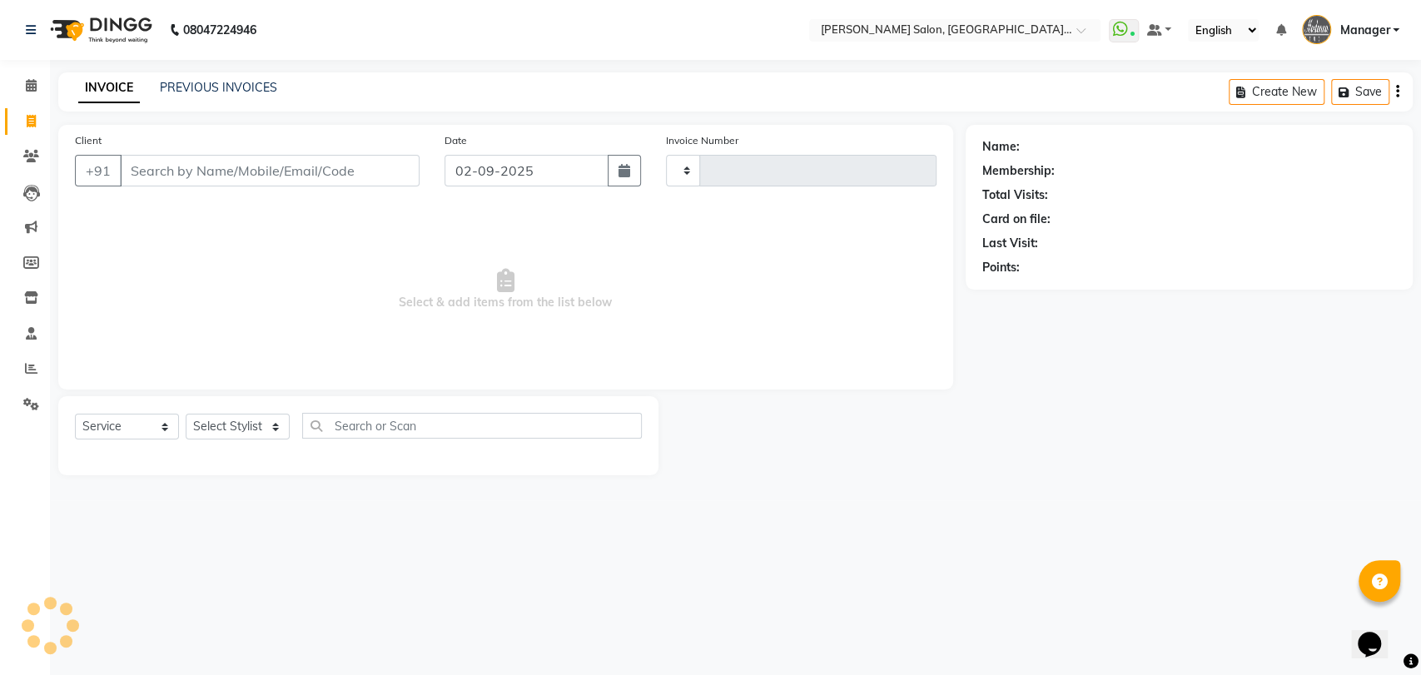
type input "3258"
select select "5893"
click at [240, 77] on div "INVOICE PREVIOUS INVOICES Create New Save" at bounding box center [735, 91] width 1354 height 39
click at [240, 80] on link "PREVIOUS INVOICES" at bounding box center [218, 87] width 117 height 15
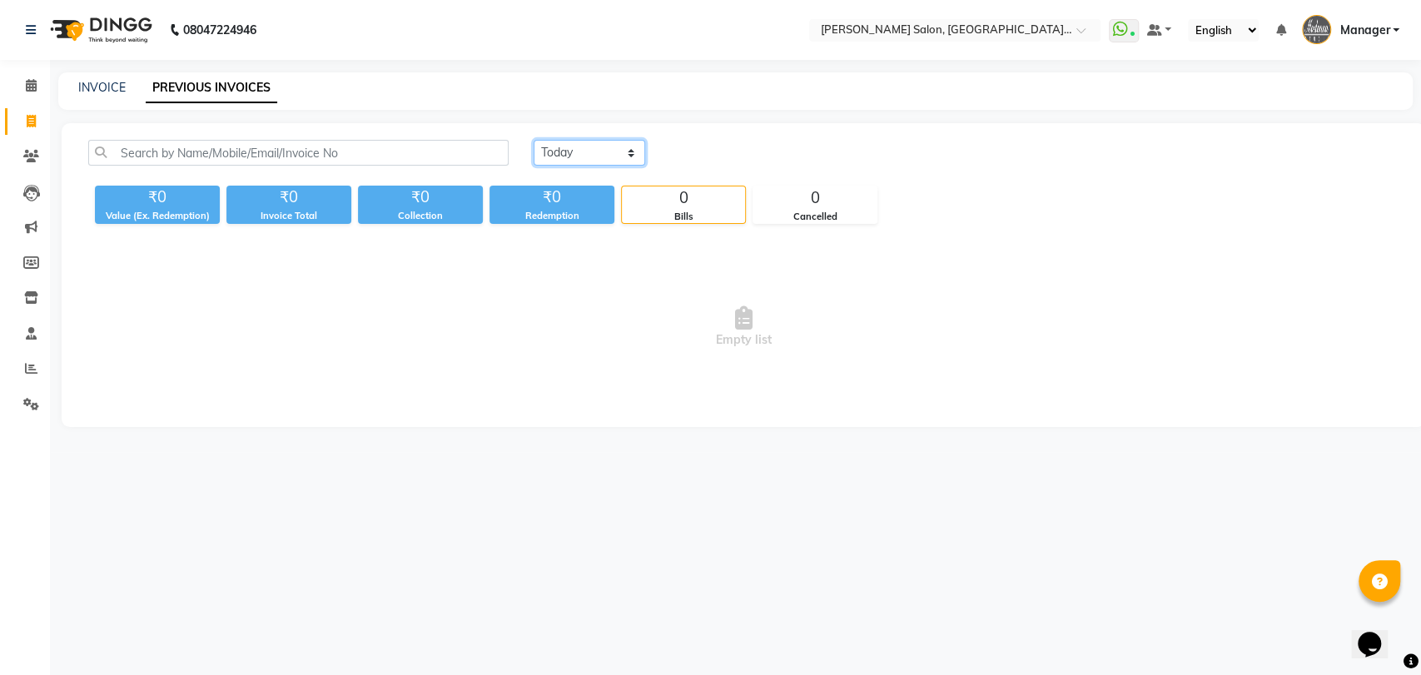
click at [588, 147] on select "Today Yesterday Custom Range" at bounding box center [590, 153] width 112 height 26
select select "range"
click at [534, 140] on select "Today Yesterday Custom Range" at bounding box center [590, 153] width 112 height 26
click at [705, 155] on input "02-09-2025" at bounding box center [725, 153] width 117 height 23
select select "9"
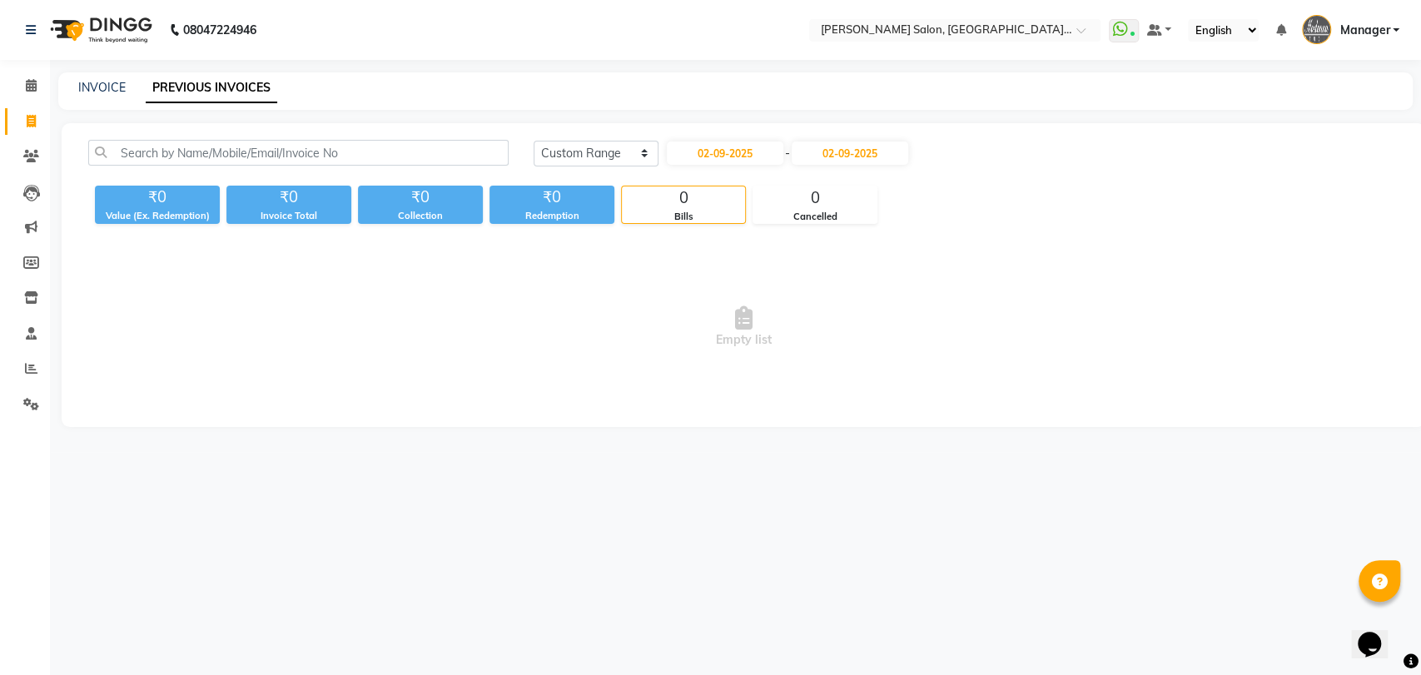
select select "2025"
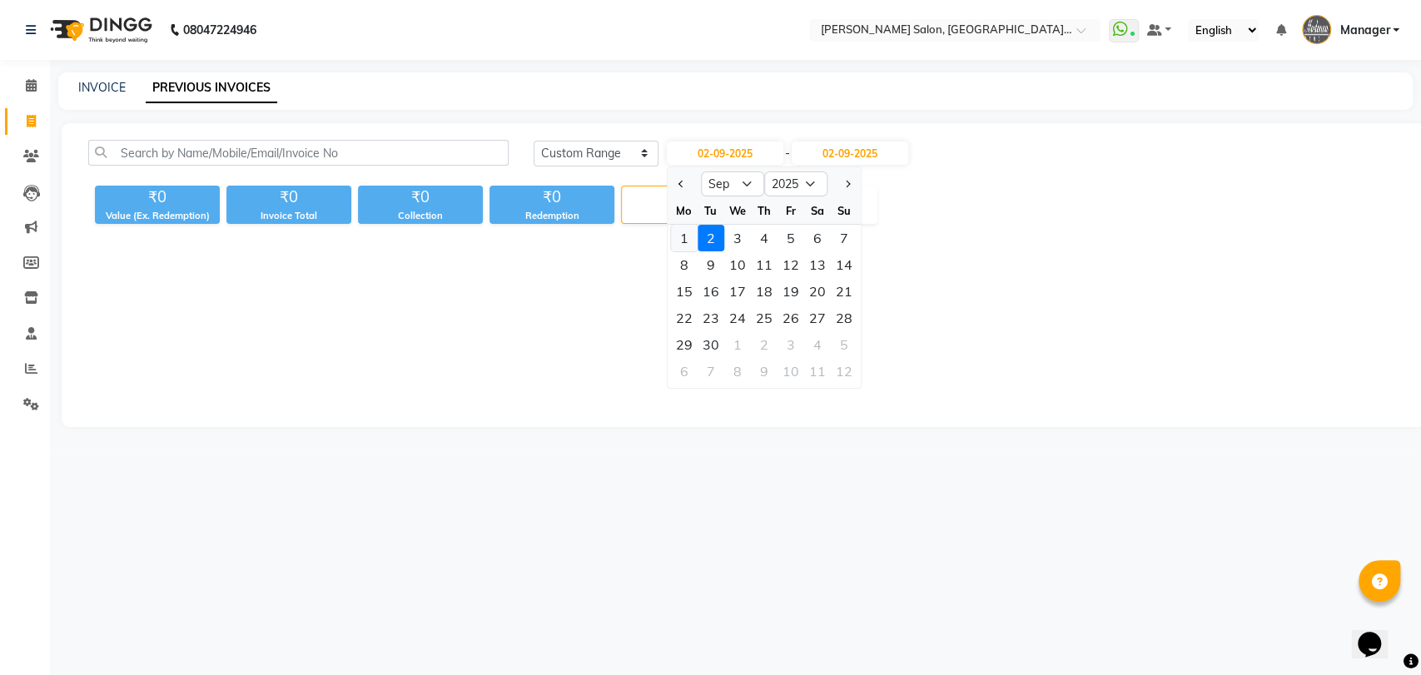
click at [678, 234] on div "1" at bounding box center [684, 238] width 27 height 27
type input "[DATE]"
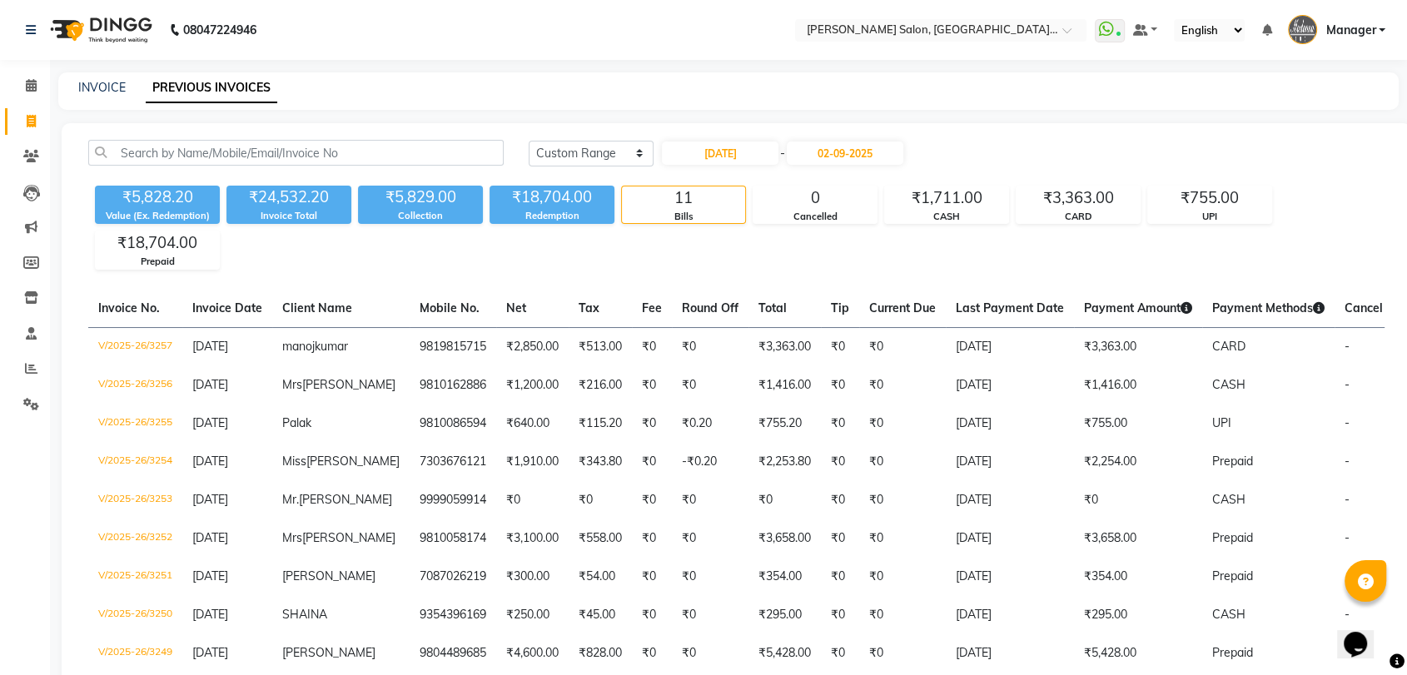
click at [577, 115] on main "INVOICE PREVIOUS INVOICES Today Yesterday Custom Range 01-09-2025 - 02-09-2025 …" at bounding box center [728, 456] width 1357 height 768
drag, startPoint x: 578, startPoint y: 115, endPoint x: 38, endPoint y: 122, distance: 539.5
click at [38, 122] on span at bounding box center [31, 121] width 29 height 19
select select "service"
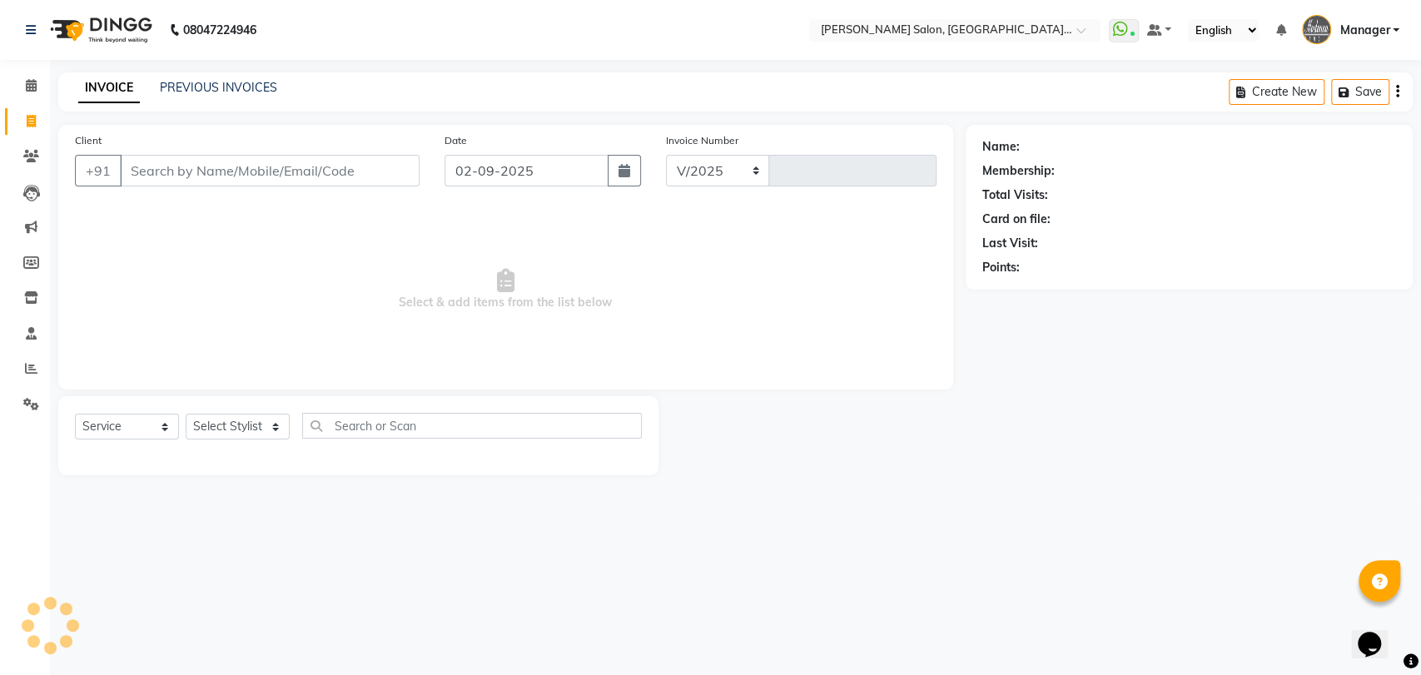
select select "5893"
type input "3258"
click at [241, 425] on select "Select Stylist Anil Pedicurist Arman ashish female stylist Ashutosh Singhal Man…" at bounding box center [257, 427] width 142 height 26
select select "48533"
click at [186, 414] on select "Select Stylist Anil Pedicurist Arman ashish female stylist Ashutosh Singhal Man…" at bounding box center [257, 427] width 142 height 26
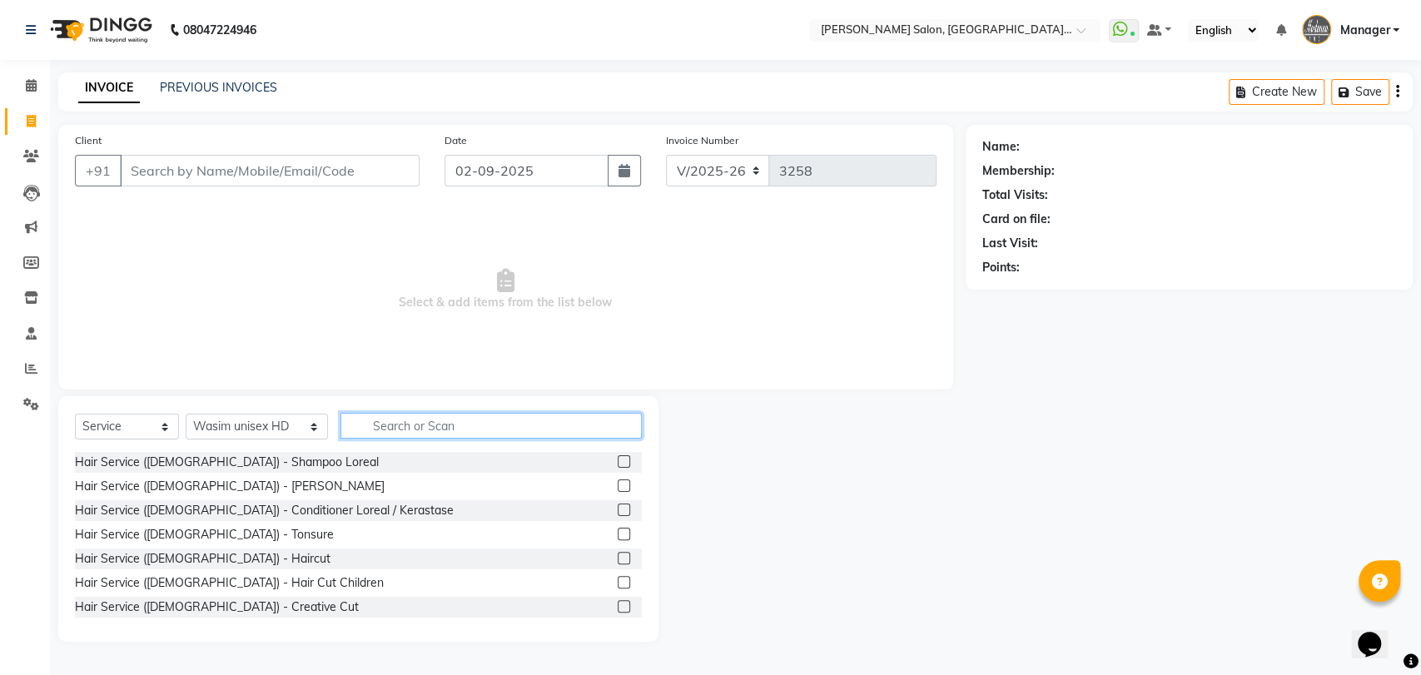
click at [376, 431] on input "text" at bounding box center [491, 426] width 302 height 26
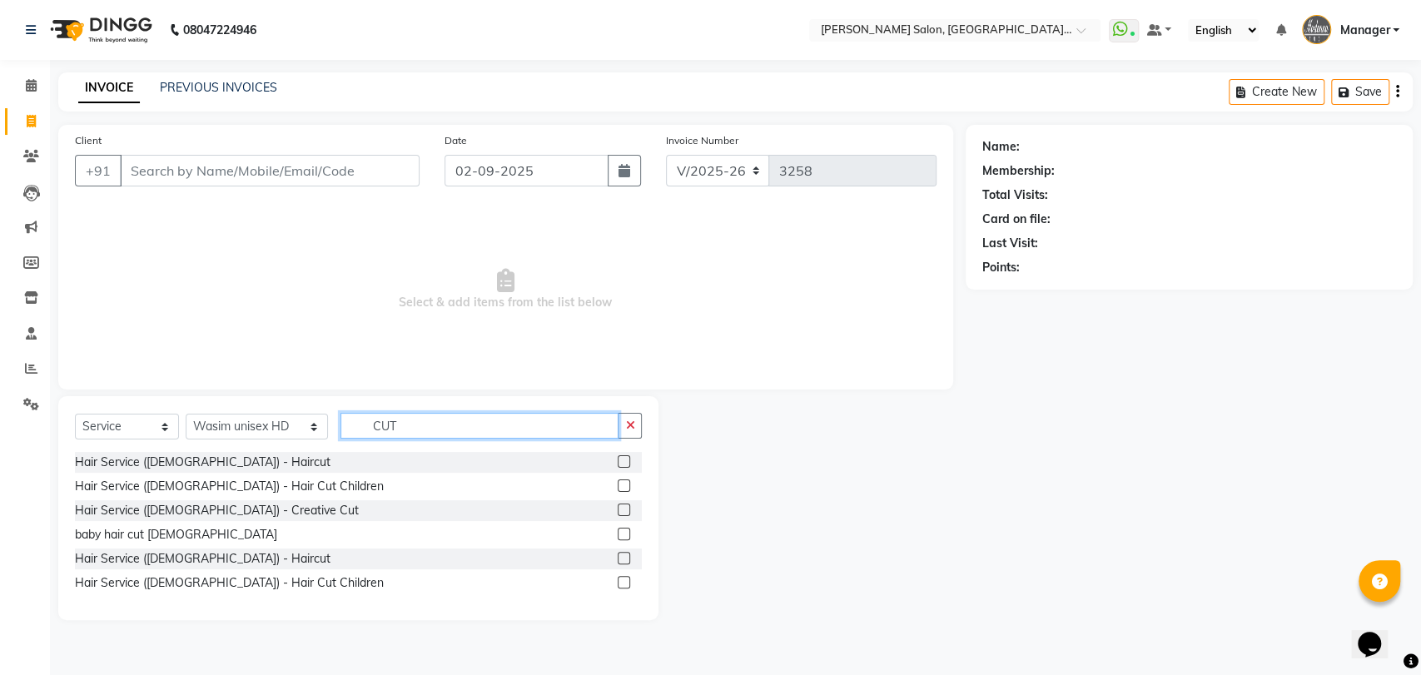
type input "CUT"
click at [630, 468] on div at bounding box center [630, 462] width 24 height 21
click at [624, 463] on label at bounding box center [624, 461] width 12 height 12
click at [624, 463] on input "checkbox" at bounding box center [623, 462] width 11 height 11
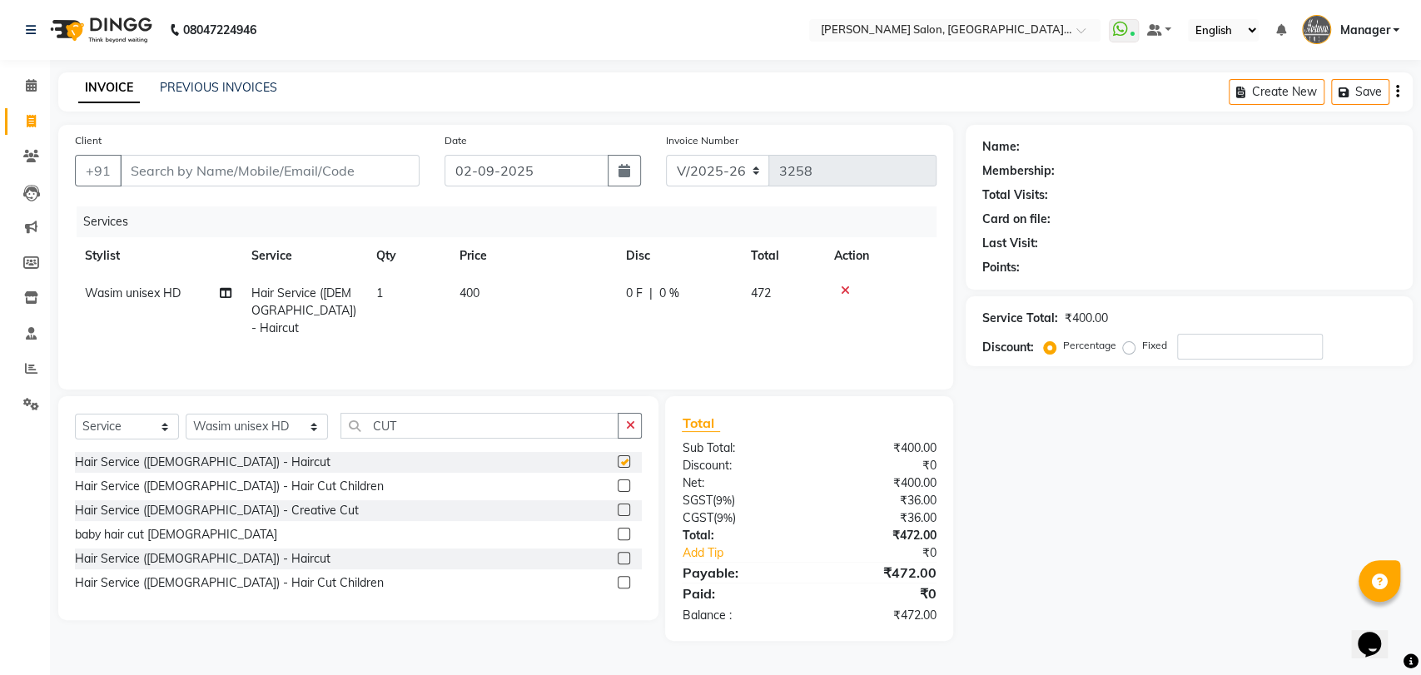
click at [466, 442] on div "Select Service Product Membership Package Voucher Prepaid Gift Card Select Styl…" at bounding box center [358, 432] width 567 height 39
checkbox input "false"
click at [467, 435] on input "CUT" at bounding box center [479, 426] width 279 height 26
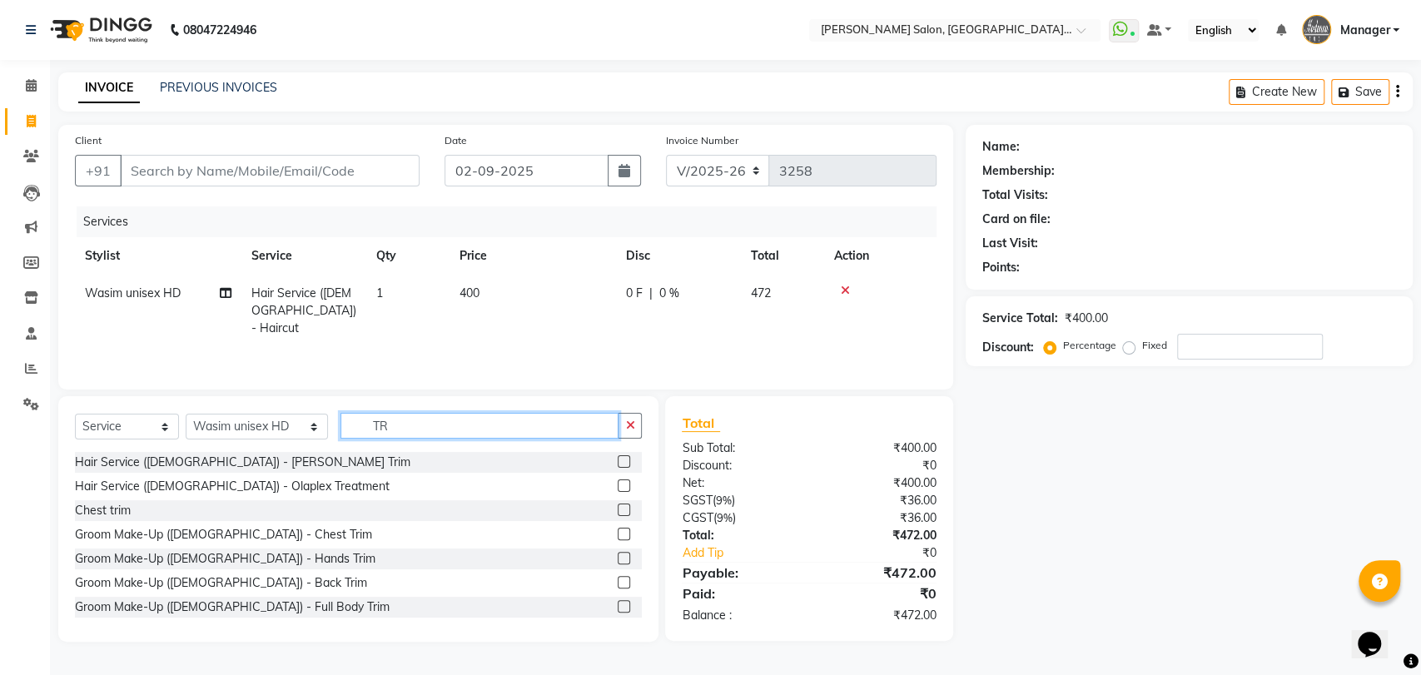
type input "TR"
click at [618, 460] on label at bounding box center [624, 461] width 12 height 12
click at [618, 460] on input "checkbox" at bounding box center [623, 462] width 11 height 11
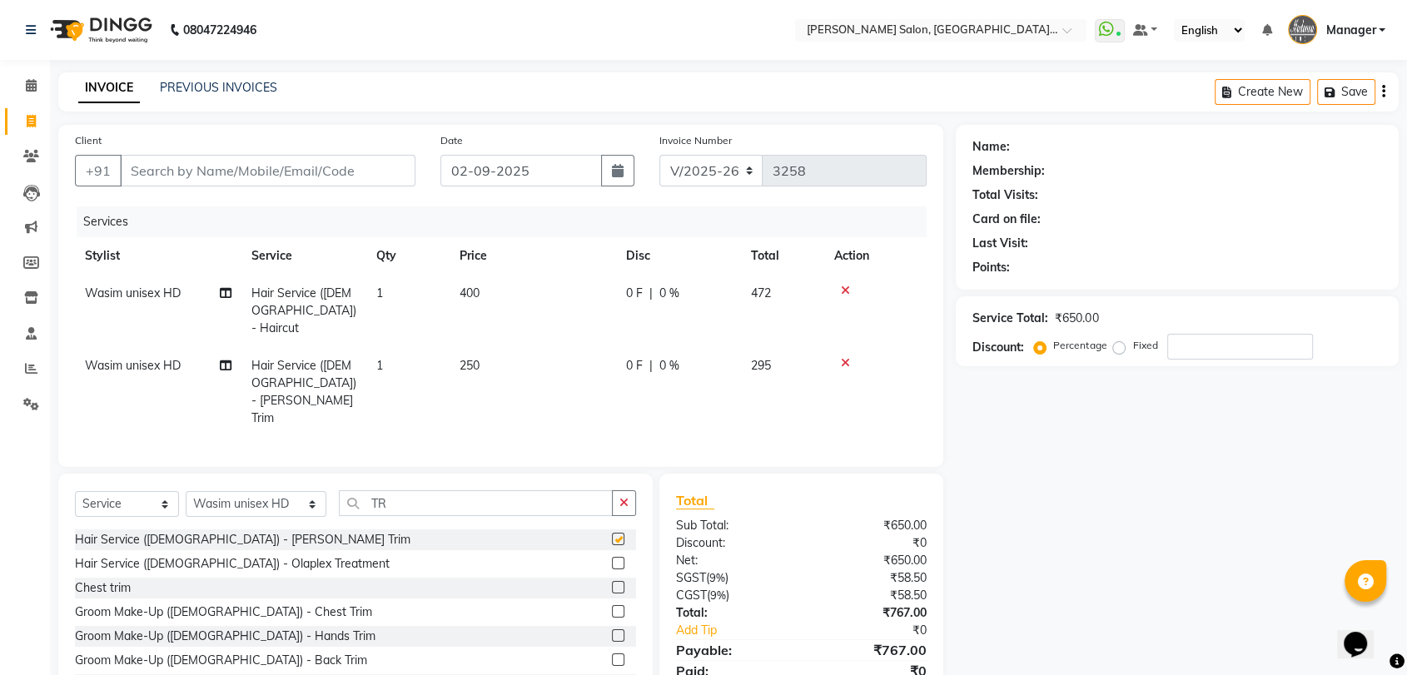
checkbox input "false"
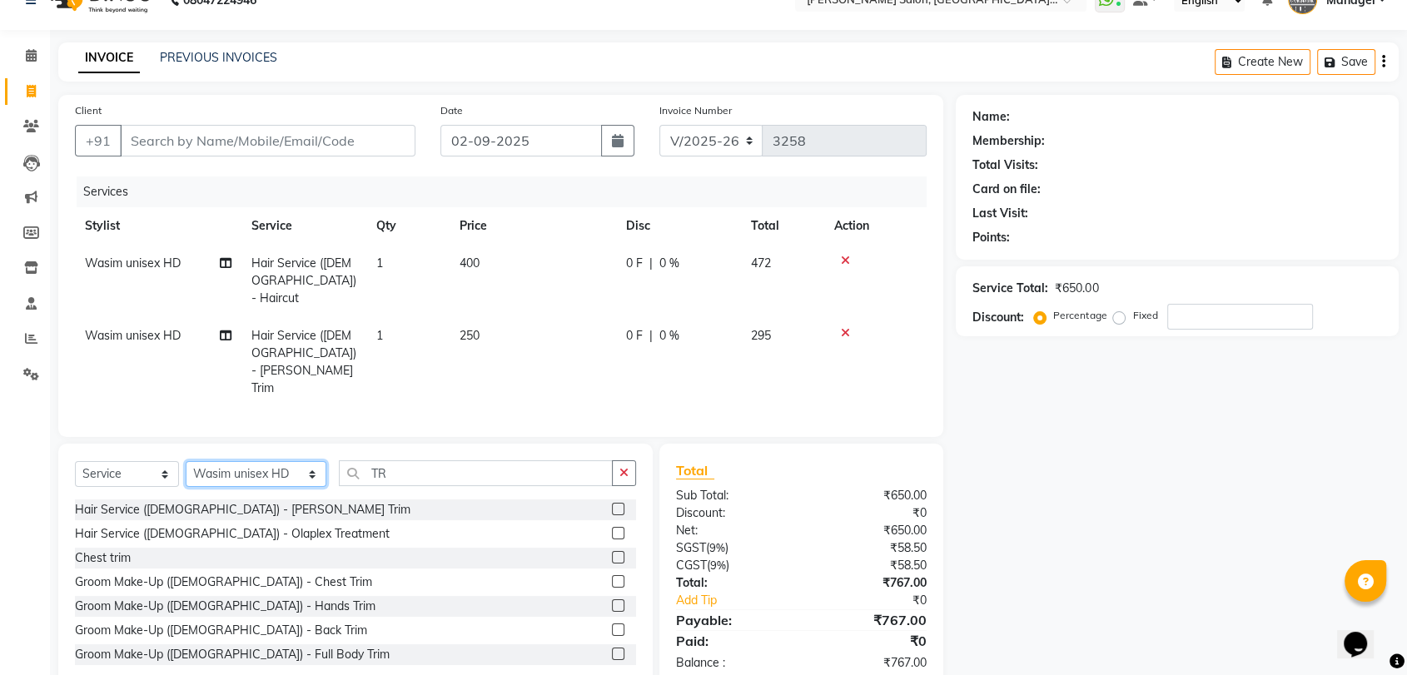
click at [266, 461] on select "Select Stylist Anil Pedicurist Arman ashish female stylist Ashutosh Singhal Man…" at bounding box center [256, 474] width 141 height 26
select select "79904"
click at [186, 461] on select "Select Stylist Anil Pedicurist Arman ashish female stylist Ashutosh Singhal Man…" at bounding box center [256, 474] width 141 height 26
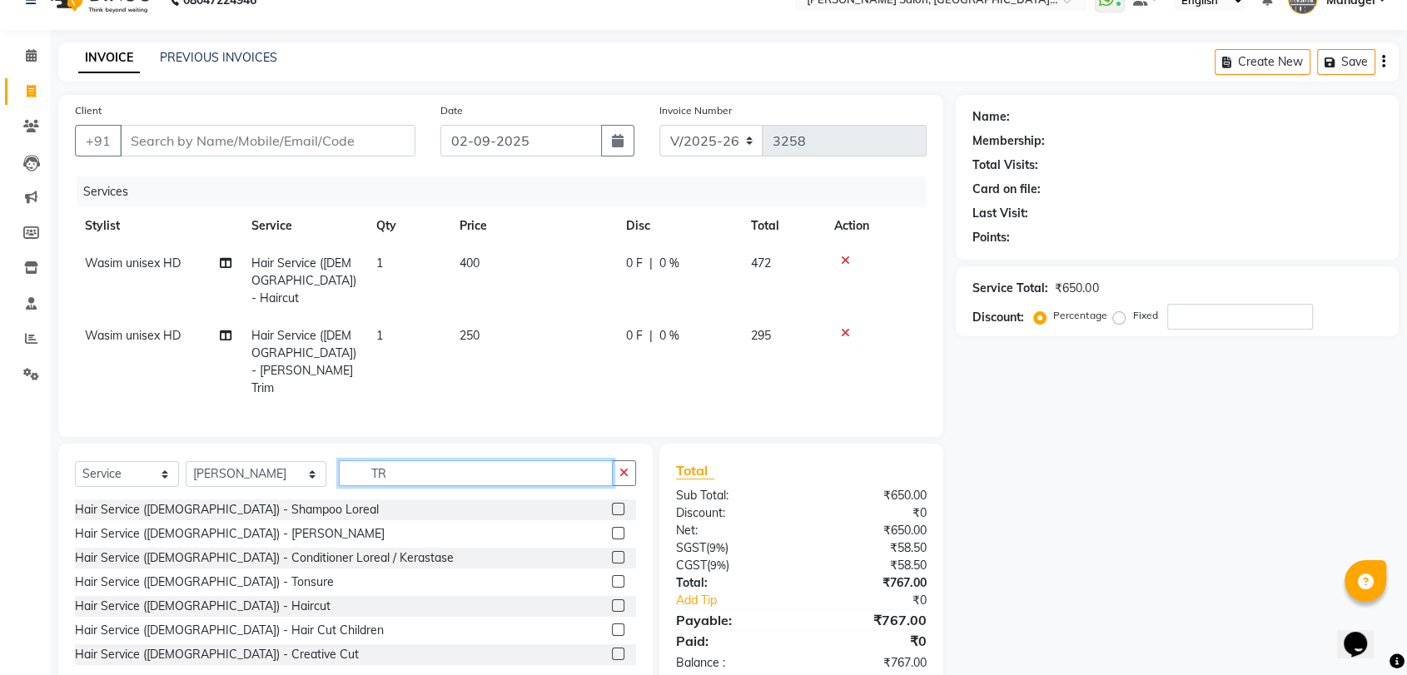
click at [380, 460] on input "TR" at bounding box center [476, 473] width 274 height 26
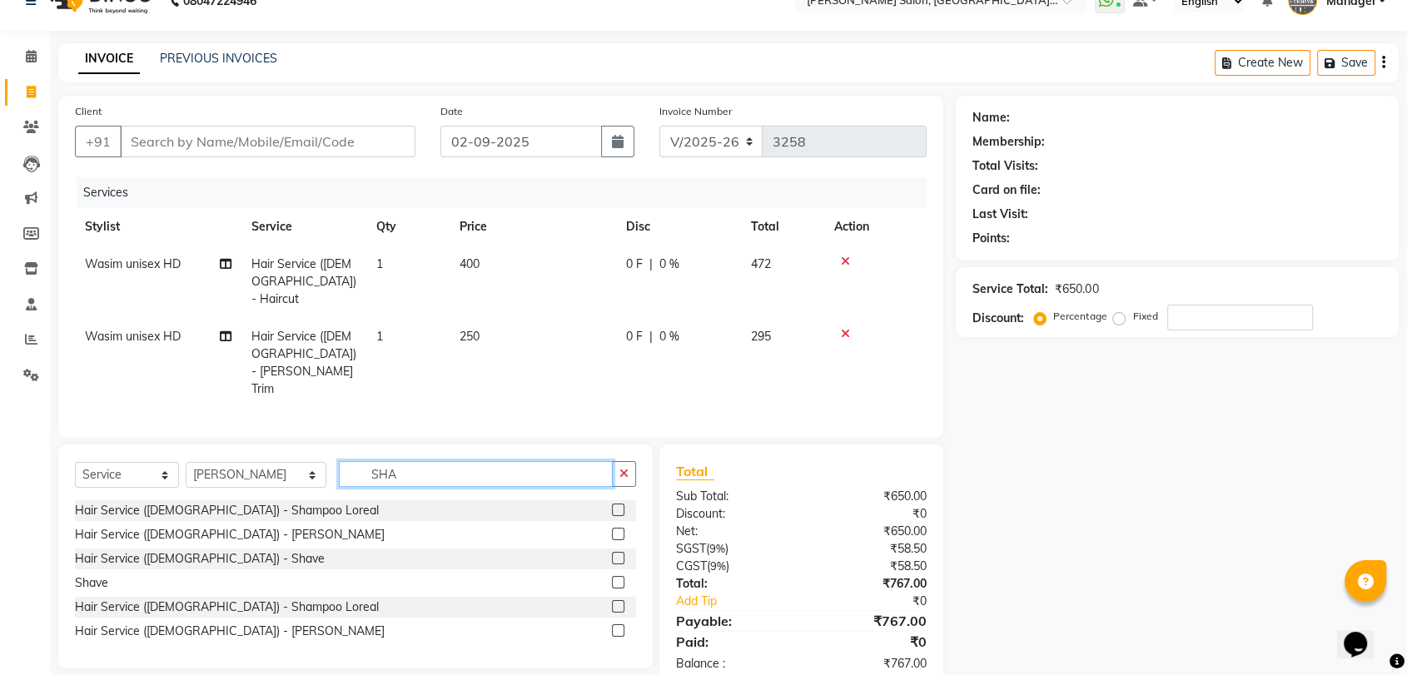
type input "SHA"
click at [617, 600] on label at bounding box center [618, 606] width 12 height 12
click at [617, 602] on input "checkbox" at bounding box center [617, 607] width 11 height 11
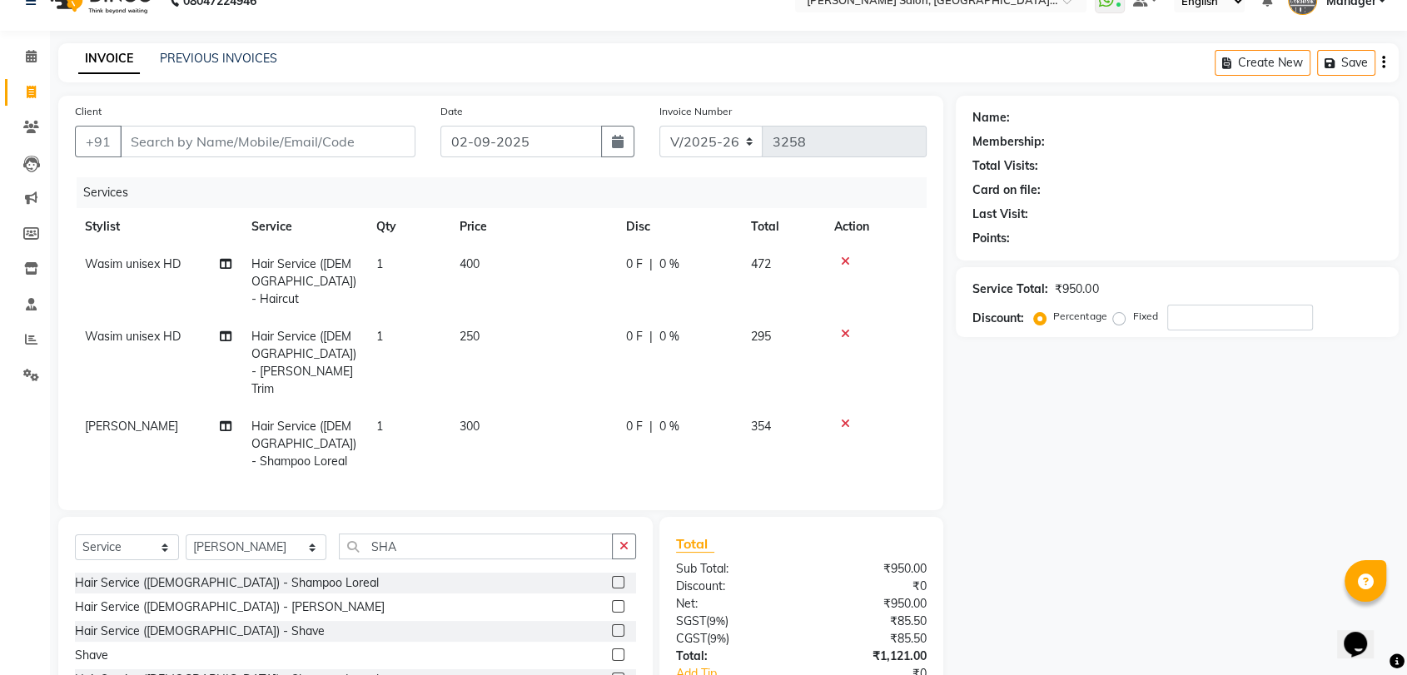
checkbox input "false"
click at [475, 534] on input "SHA" at bounding box center [476, 547] width 274 height 26
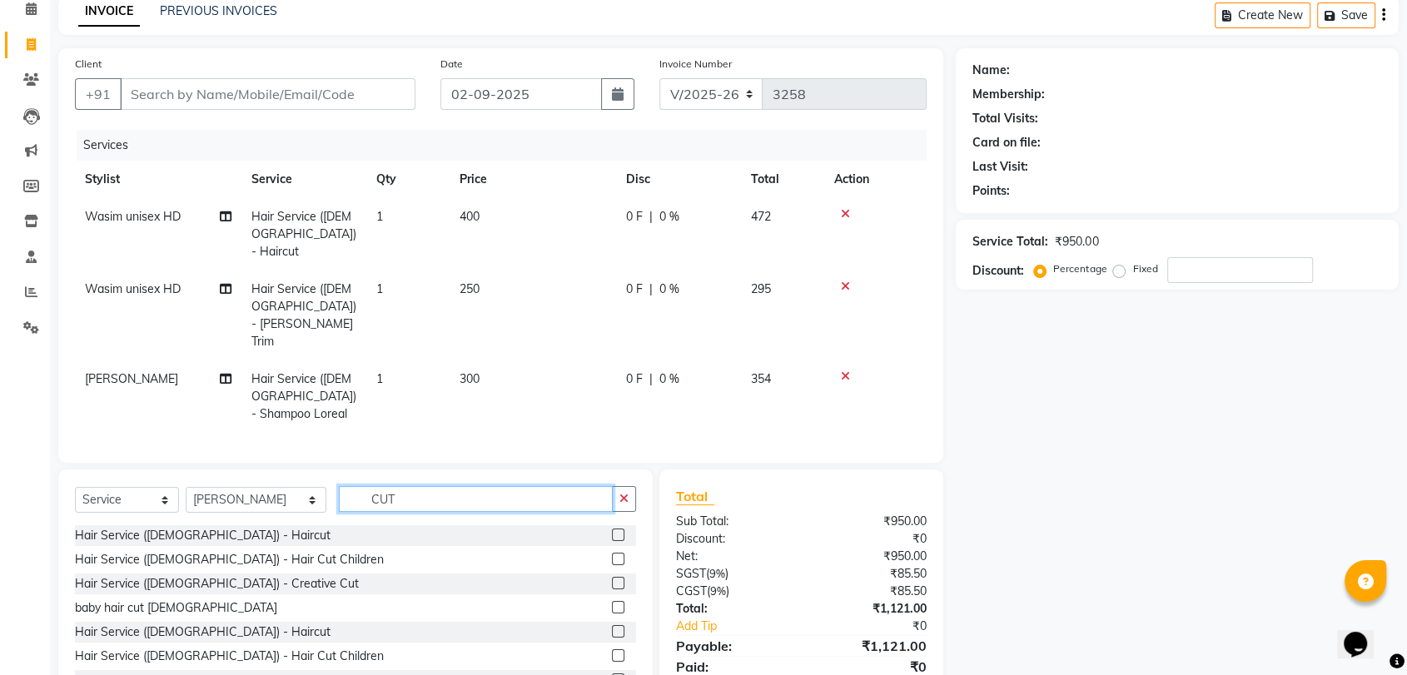
scroll to position [102, 0]
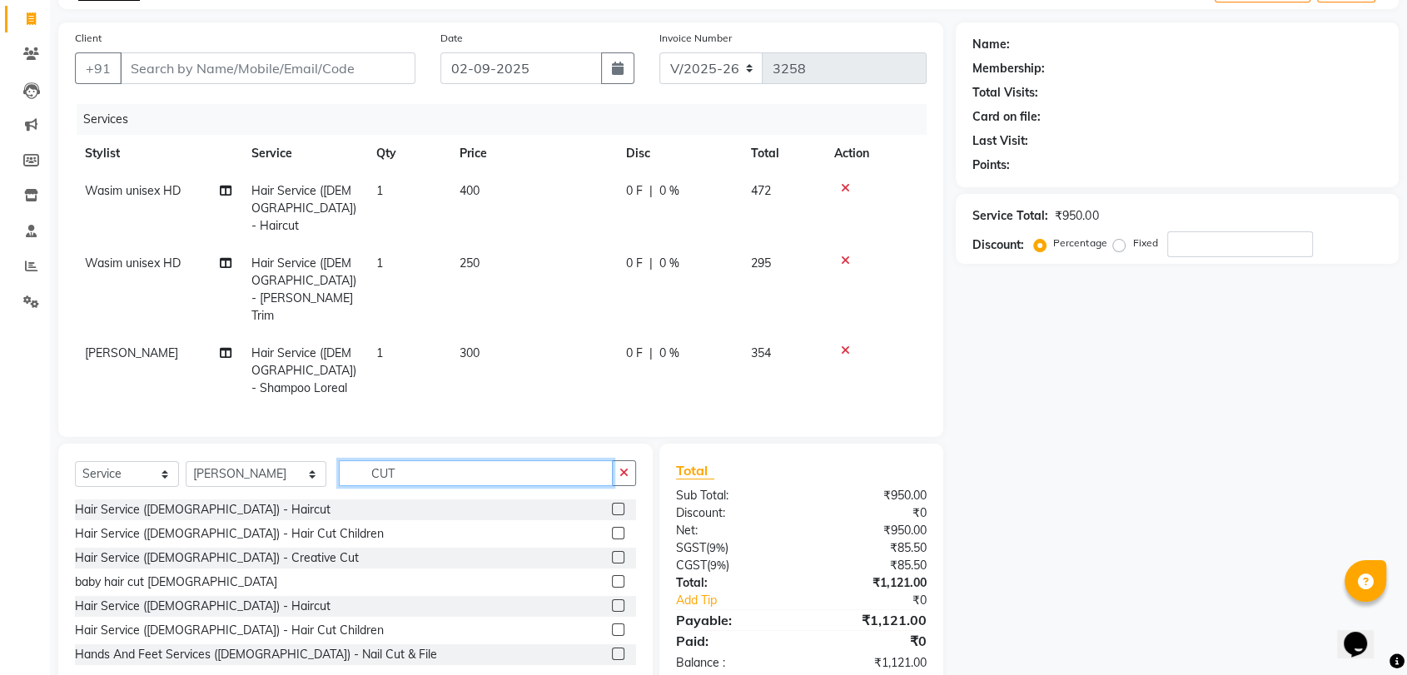
type input "CUT"
click at [612, 599] on label at bounding box center [618, 605] width 12 height 12
click at [612, 601] on input "checkbox" at bounding box center [617, 606] width 11 height 11
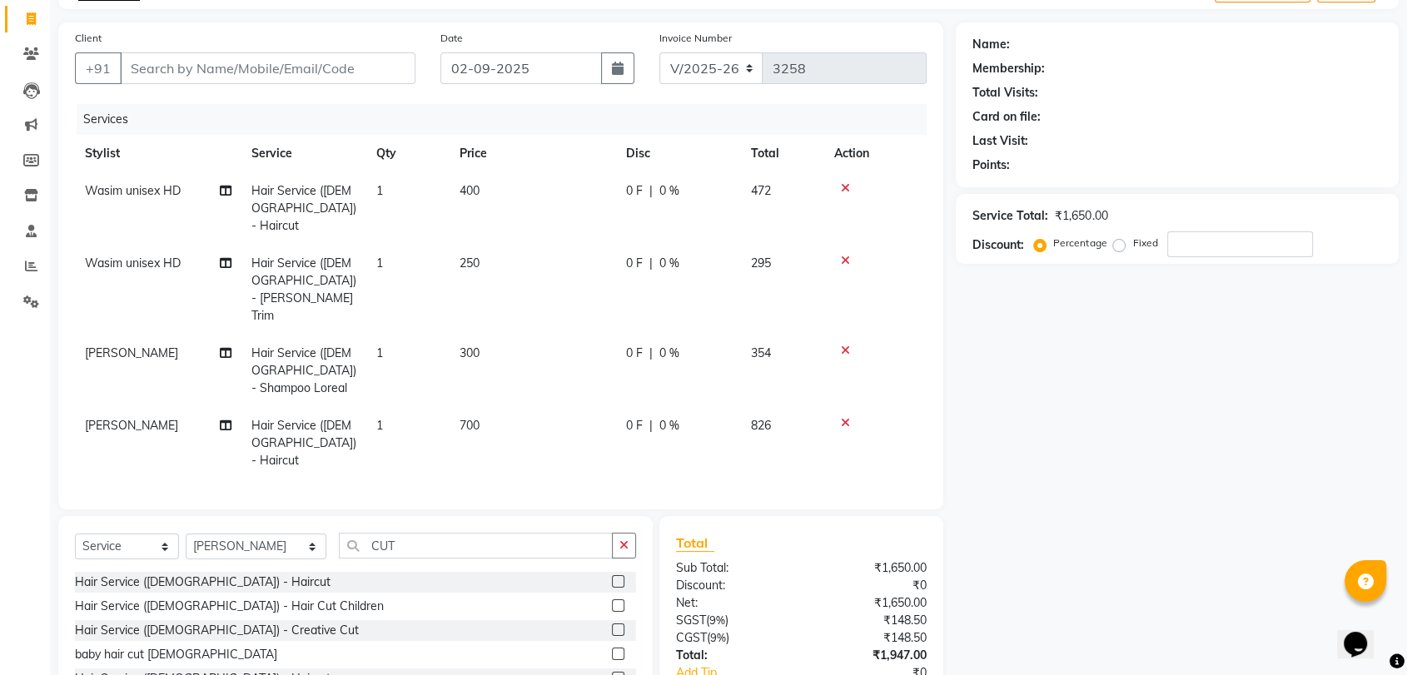
checkbox input "false"
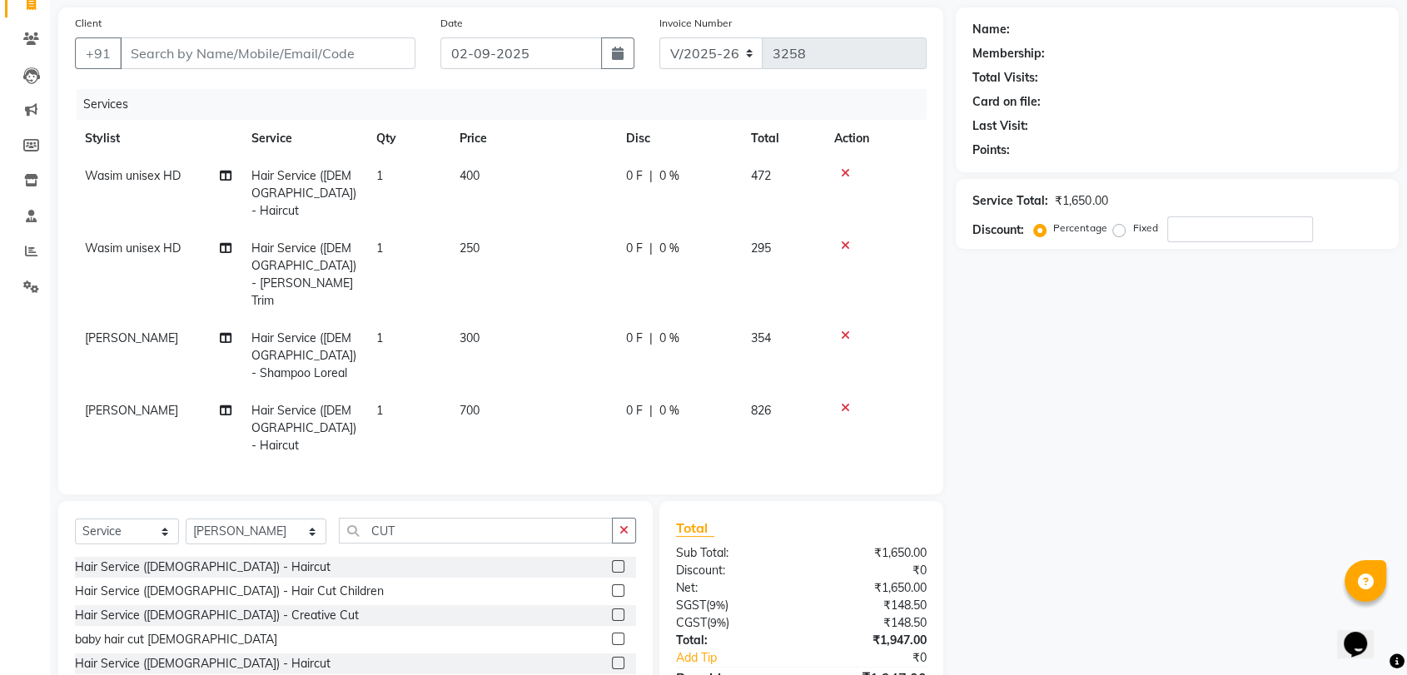
scroll to position [158, 0]
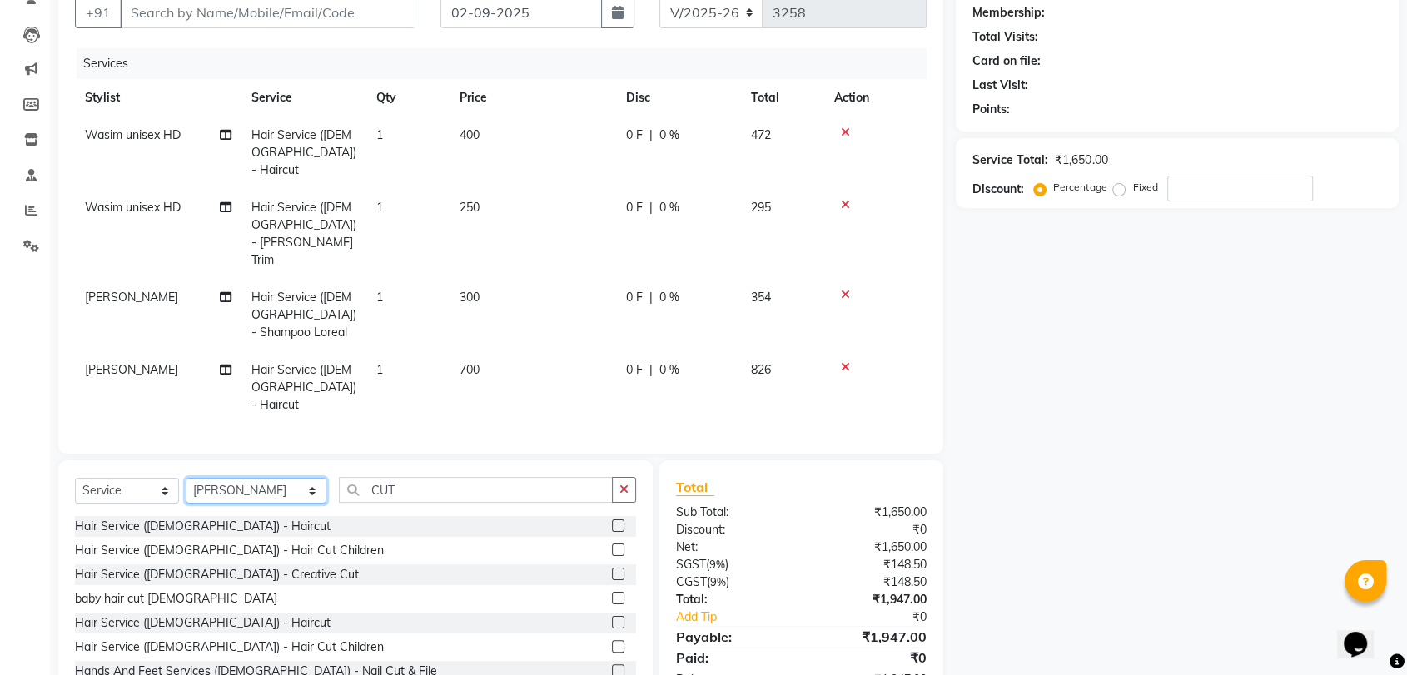
click at [246, 478] on select "Select Stylist Anil Pedicurist Arman ashish female stylist Ashutosh Singhal Man…" at bounding box center [256, 491] width 141 height 26
click at [256, 478] on select "Select Stylist Anil Pedicurist Arman ashish female stylist Ashutosh Singhal Man…" at bounding box center [256, 491] width 141 height 26
select select "48537"
click at [186, 478] on select "Select Stylist Anil Pedicurist Arman ashish female stylist Ashutosh Singhal Man…" at bounding box center [256, 491] width 141 height 26
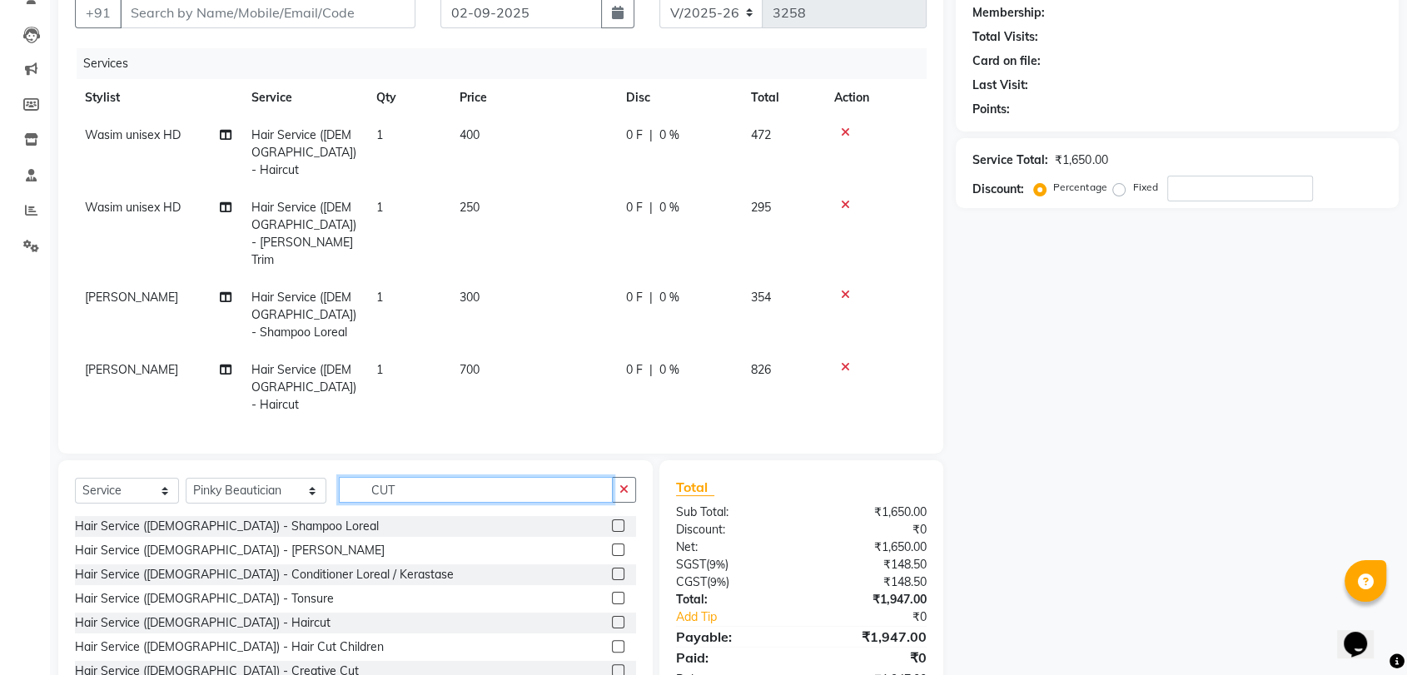
click at [345, 477] on input "CUT" at bounding box center [476, 490] width 274 height 26
type input "EYE"
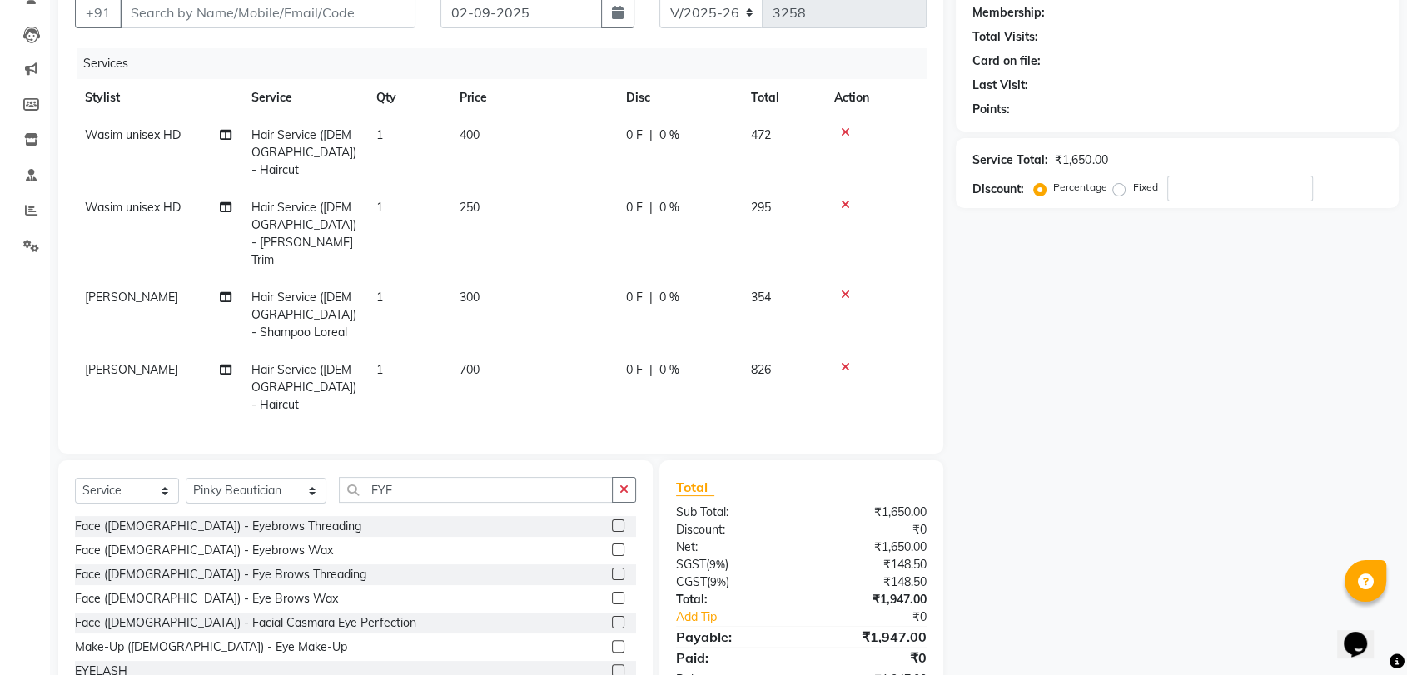
click at [612, 519] on label at bounding box center [618, 525] width 12 height 12
click at [612, 521] on input "checkbox" at bounding box center [617, 526] width 11 height 11
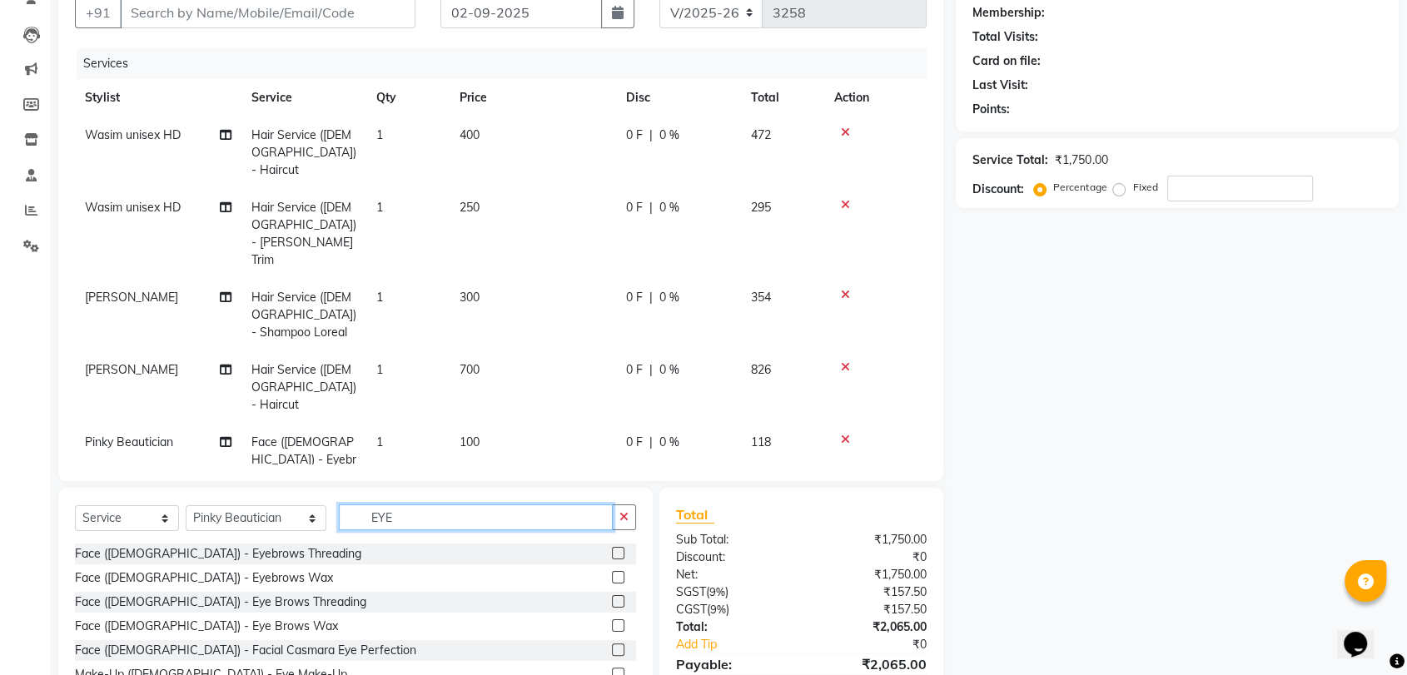
checkbox input "false"
click at [520, 504] on input "EYE" at bounding box center [476, 517] width 274 height 26
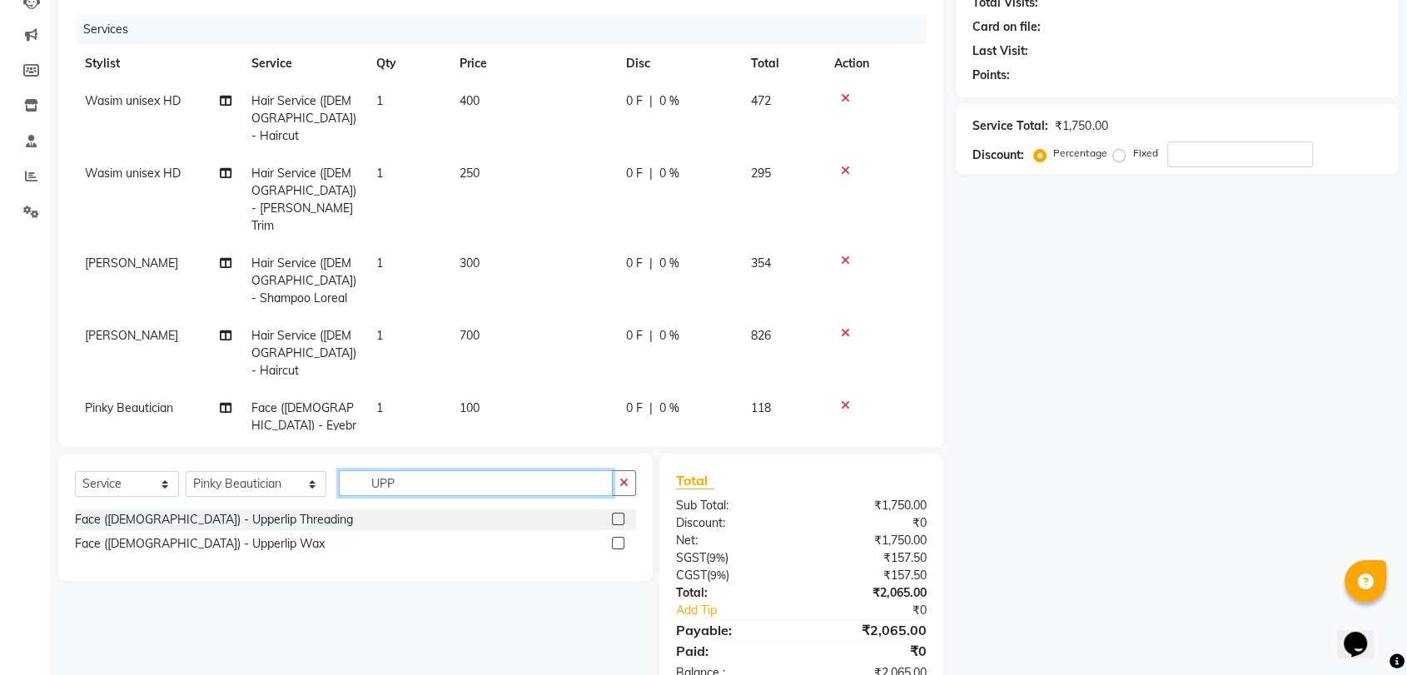
scroll to position [211, 0]
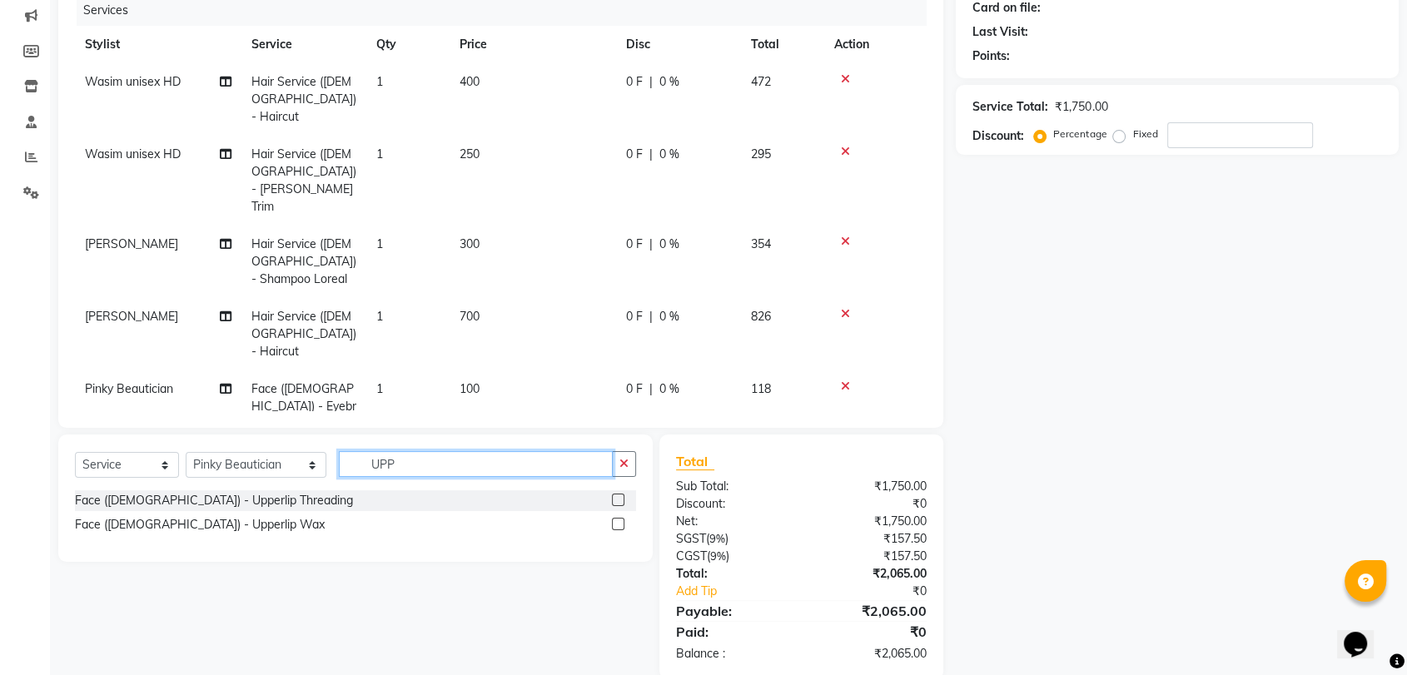
type input "UPP"
click at [619, 494] on label at bounding box center [618, 500] width 12 height 12
click at [619, 495] on input "checkbox" at bounding box center [617, 500] width 11 height 11
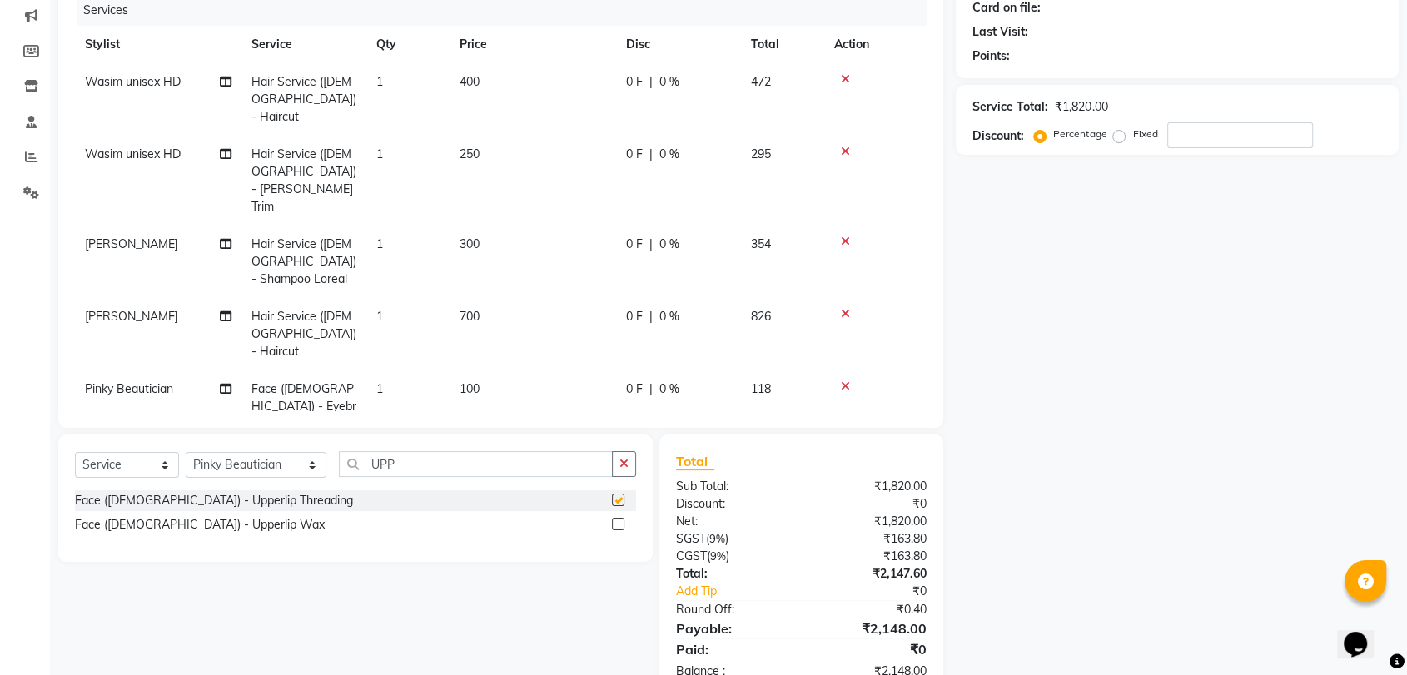
checkbox input "false"
click at [846, 380] on icon at bounding box center [845, 386] width 9 height 12
click at [343, 451] on input "UPP" at bounding box center [476, 464] width 274 height 26
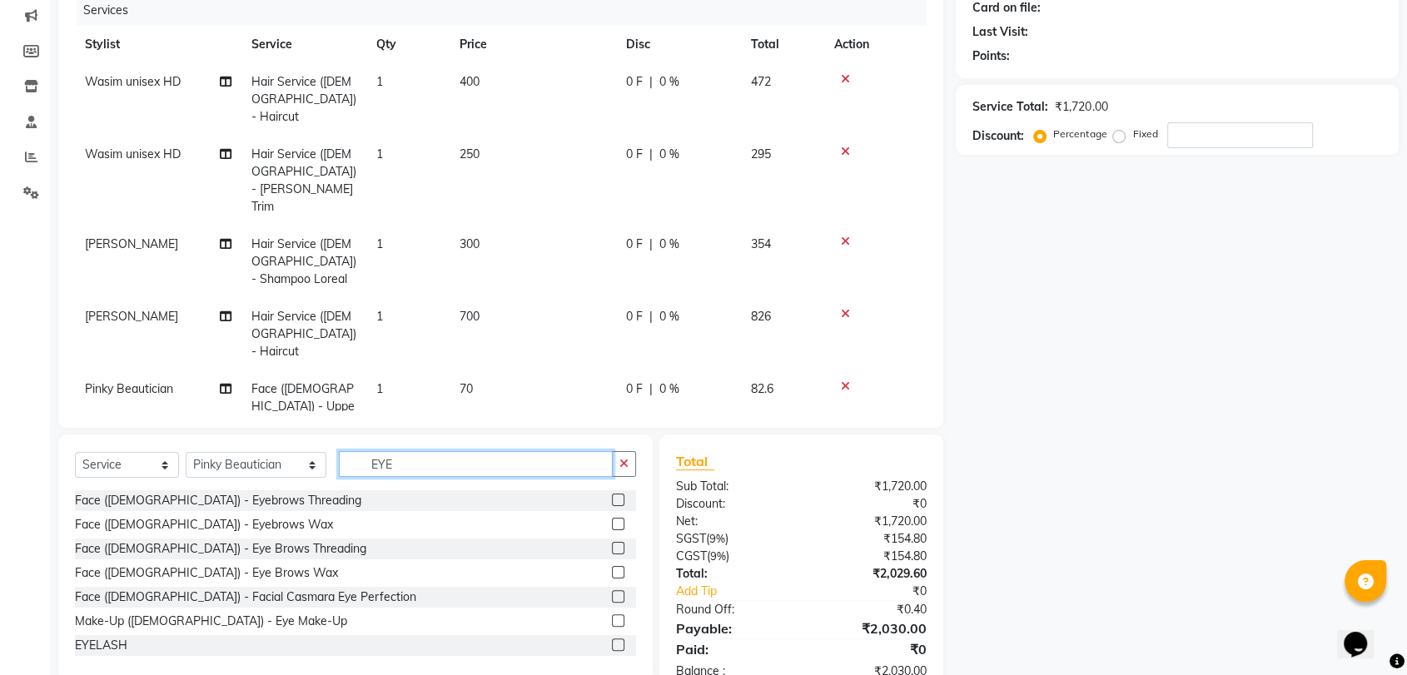
type input "EYE"
click at [612, 542] on label at bounding box center [618, 548] width 12 height 12
click at [612, 544] on input "checkbox" at bounding box center [617, 549] width 11 height 11
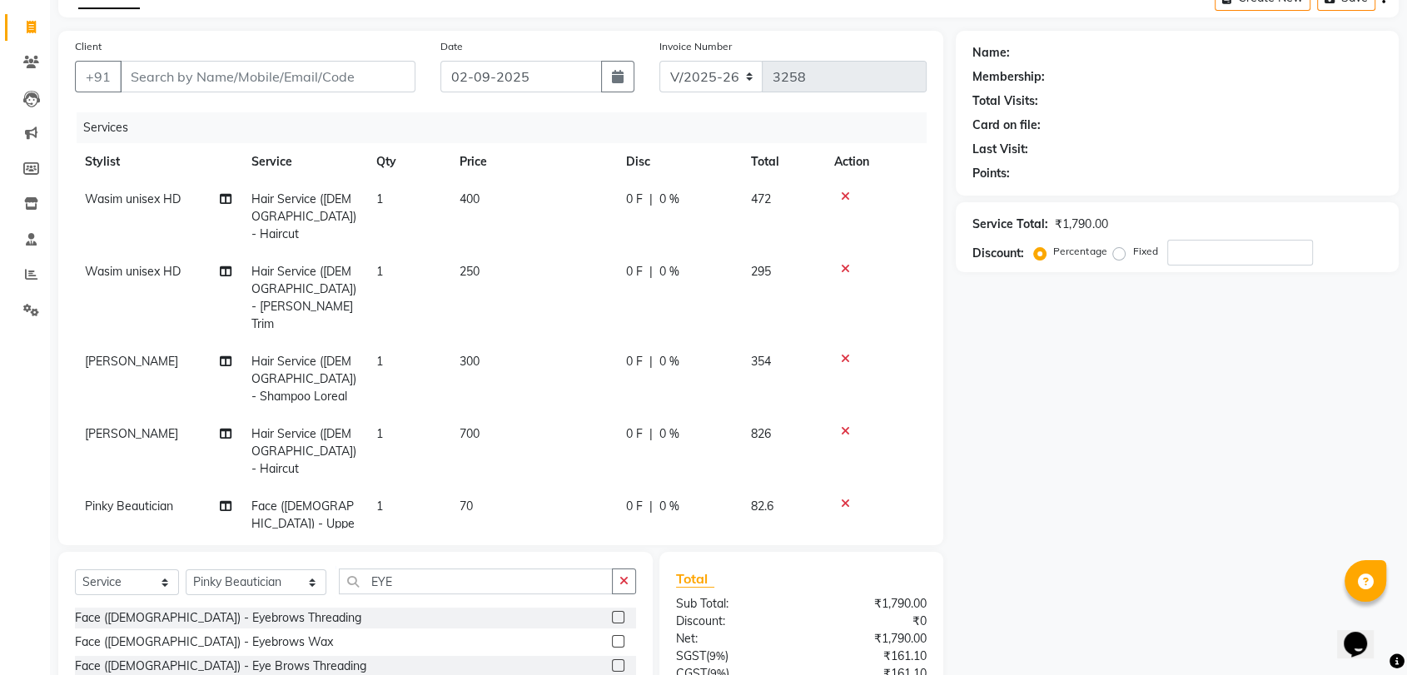
checkbox input "false"
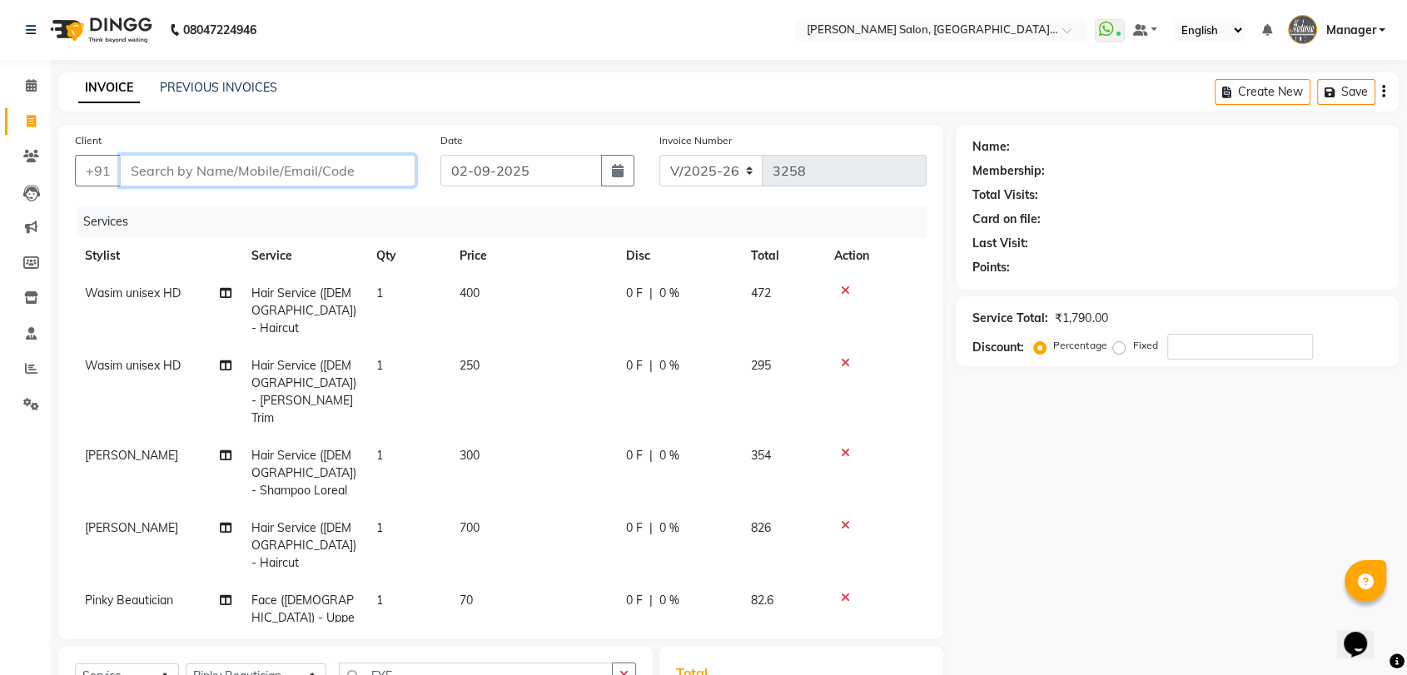
click at [368, 171] on input "Client" at bounding box center [268, 171] width 296 height 32
type input "9"
type input "0"
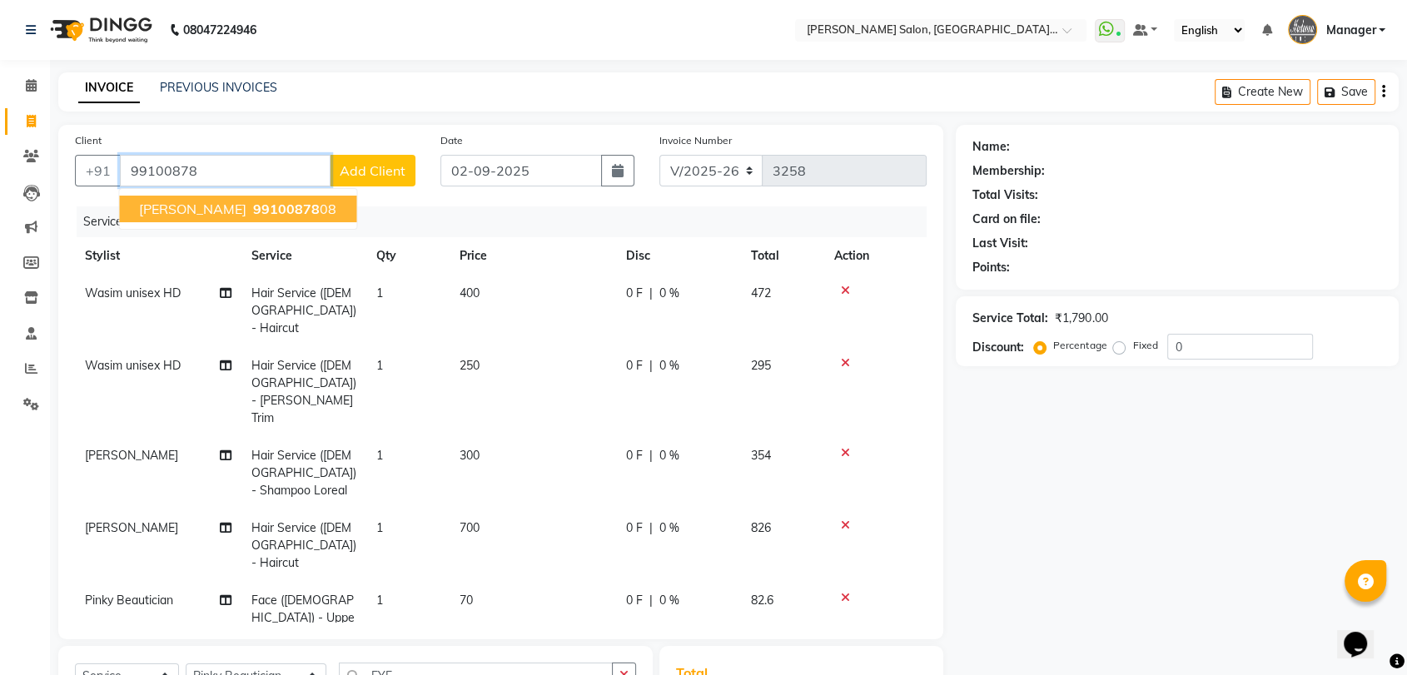
click at [256, 201] on span "99100878" at bounding box center [286, 209] width 67 height 17
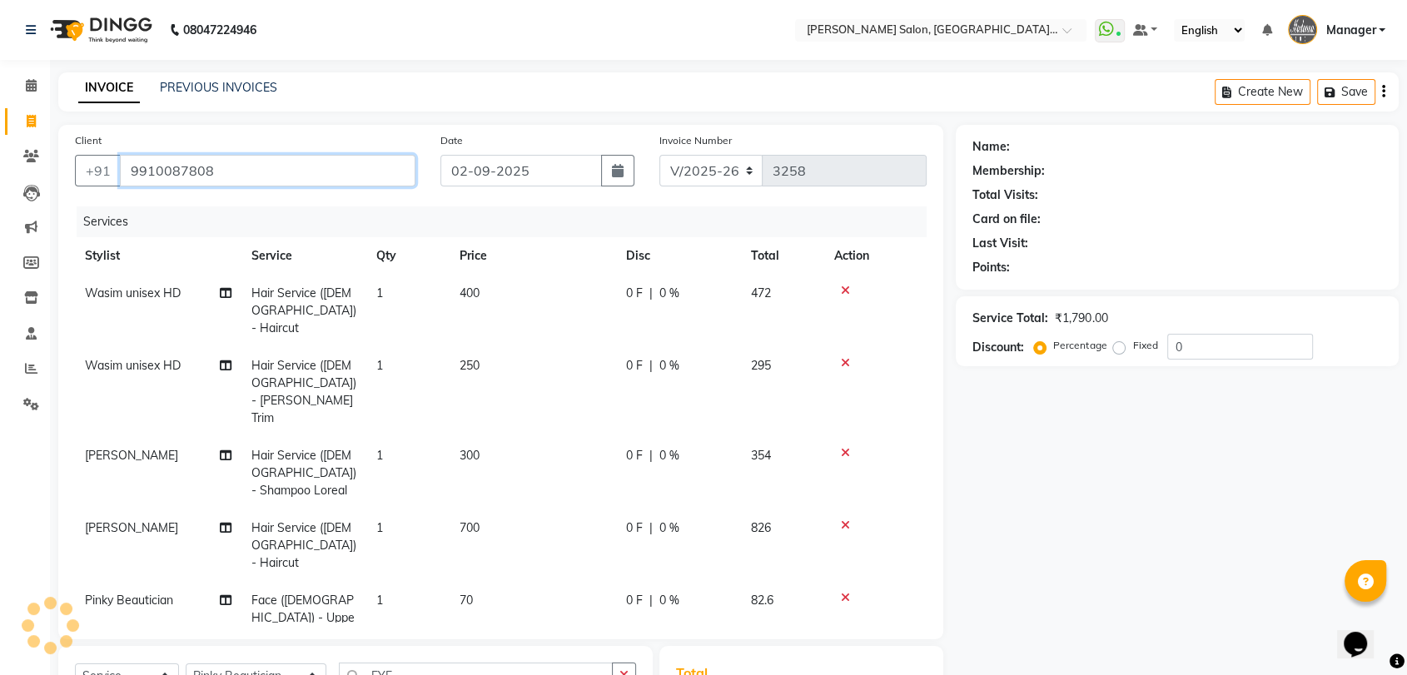
type input "9910087808"
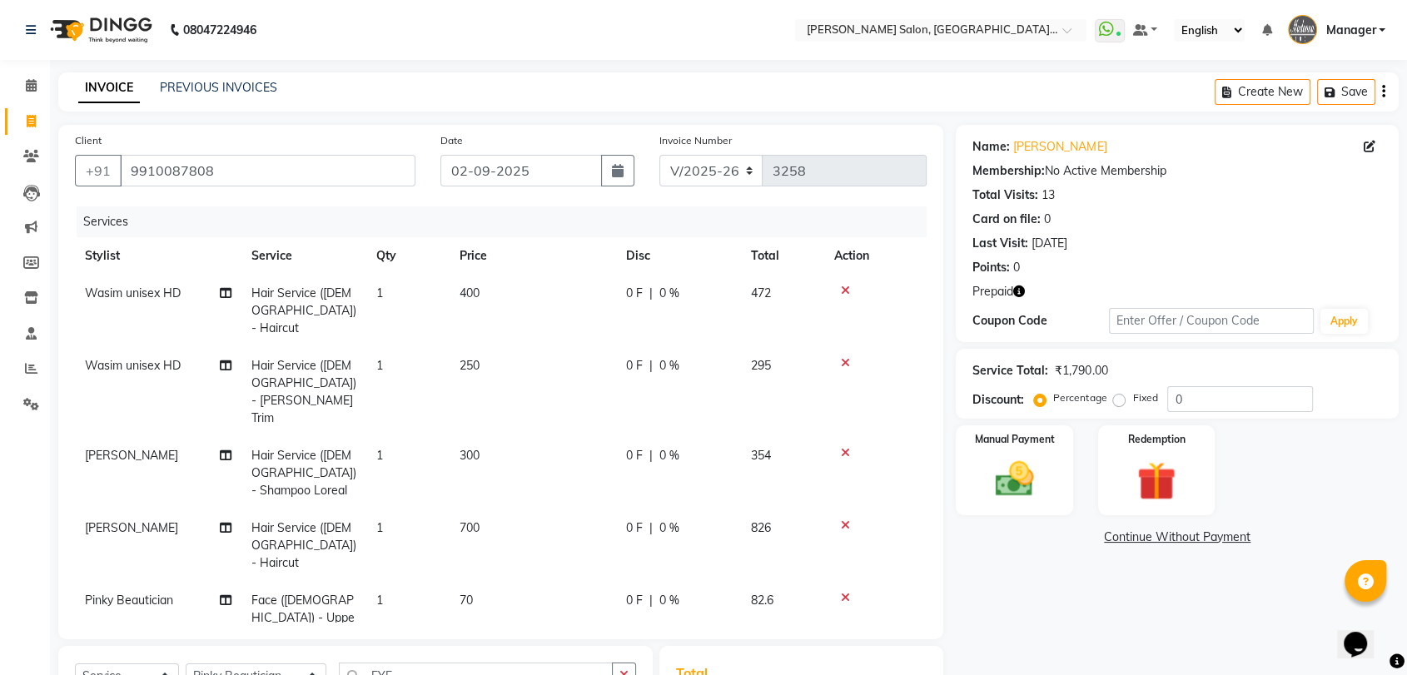
click at [1025, 288] on icon "button" at bounding box center [1019, 292] width 12 height 12
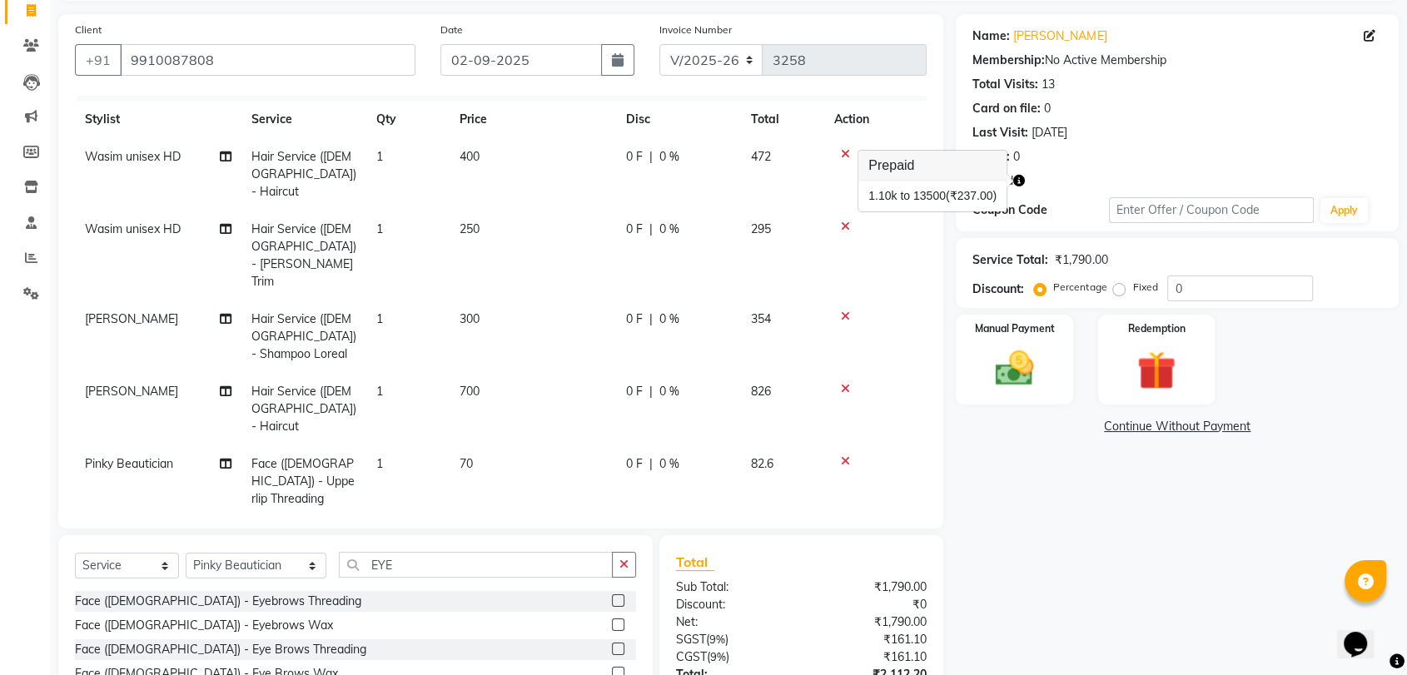
scroll to position [257, 0]
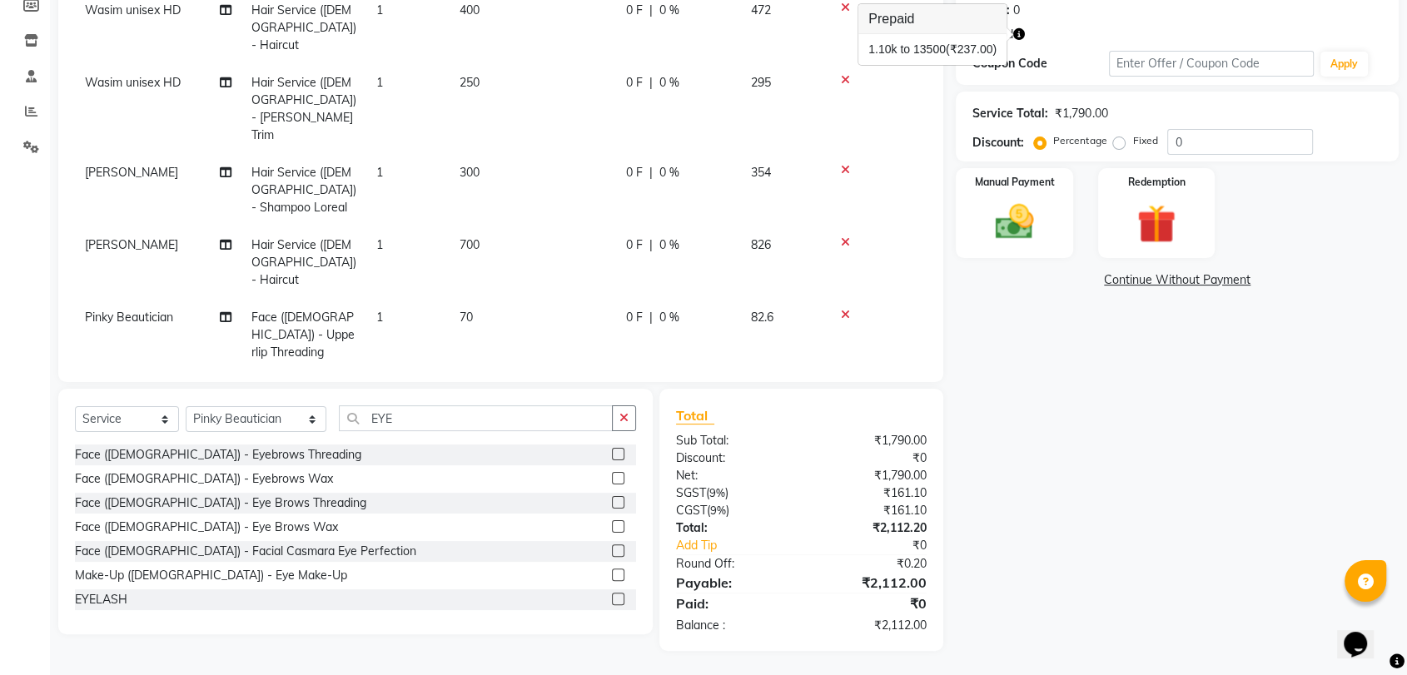
click at [939, 191] on div "Client +91 9910087808 Date 02-09-2025 Invoice Number V/2025 V/2025-26 3258 Serv…" at bounding box center [500, 125] width 885 height 514
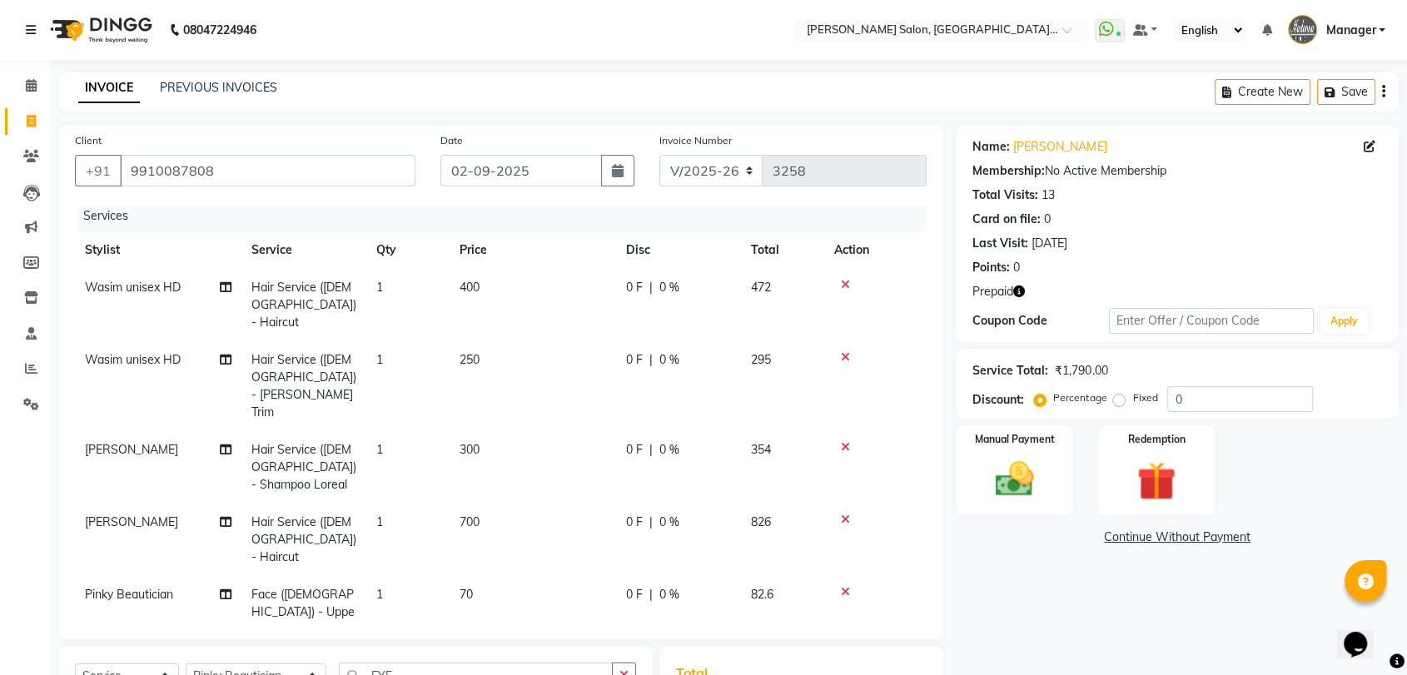
scroll to position [0, 0]
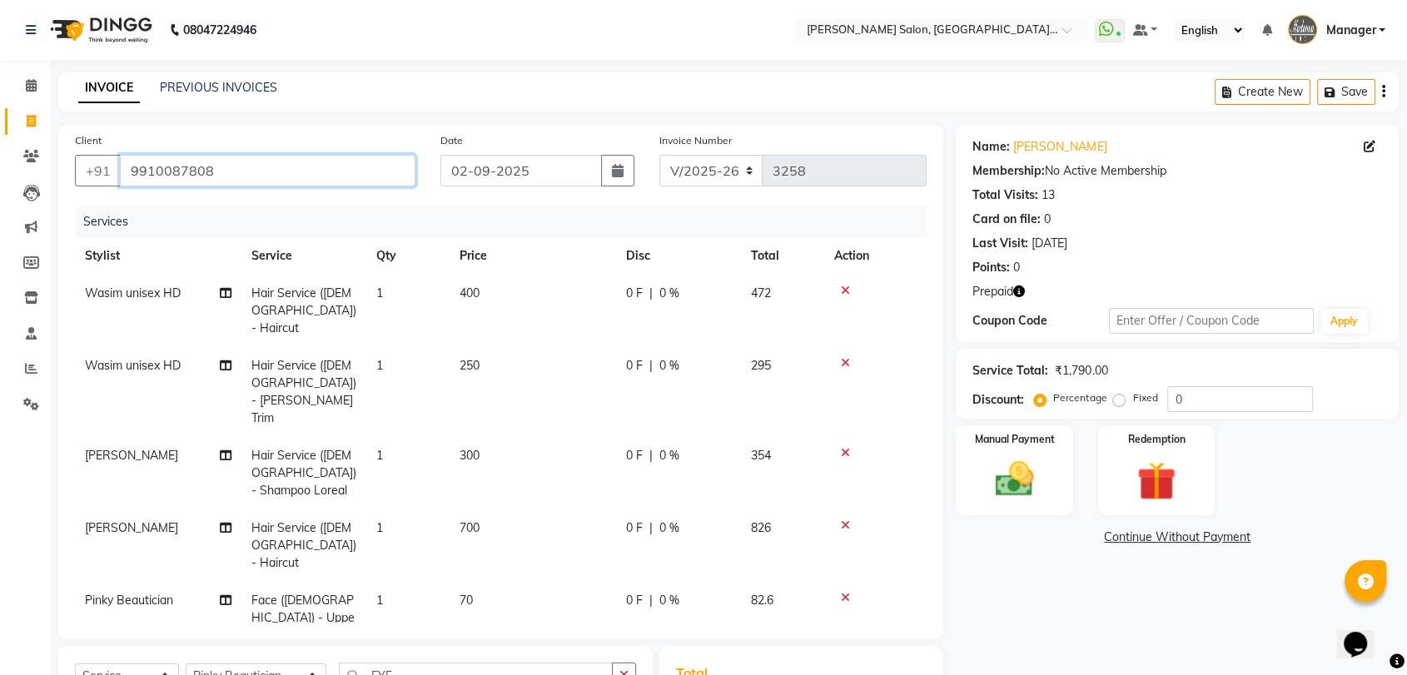
click at [180, 157] on input "9910087808" at bounding box center [268, 171] width 296 height 32
click at [186, 165] on input "9910087808" at bounding box center [268, 171] width 296 height 32
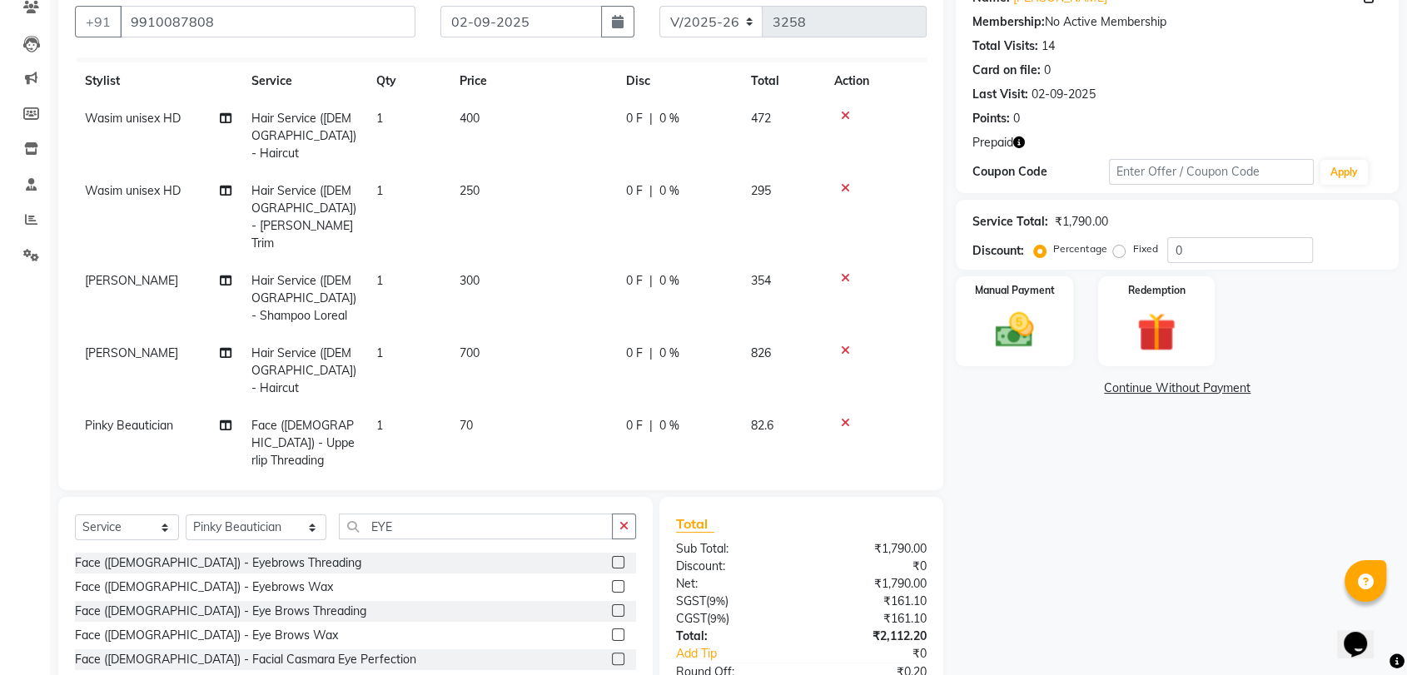
scroll to position [257, 0]
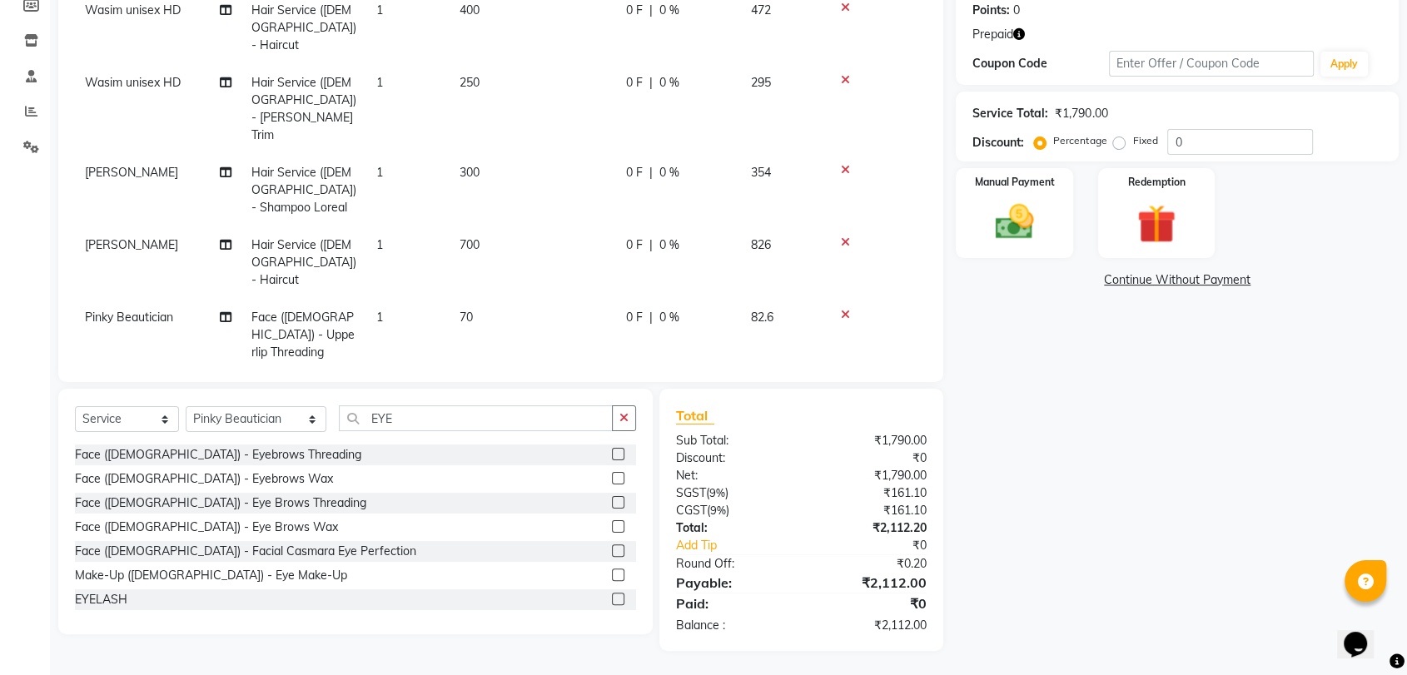
click at [1025, 32] on icon "button" at bounding box center [1019, 34] width 12 height 12
click at [1143, 195] on div "Redemption" at bounding box center [1157, 212] width 122 height 93
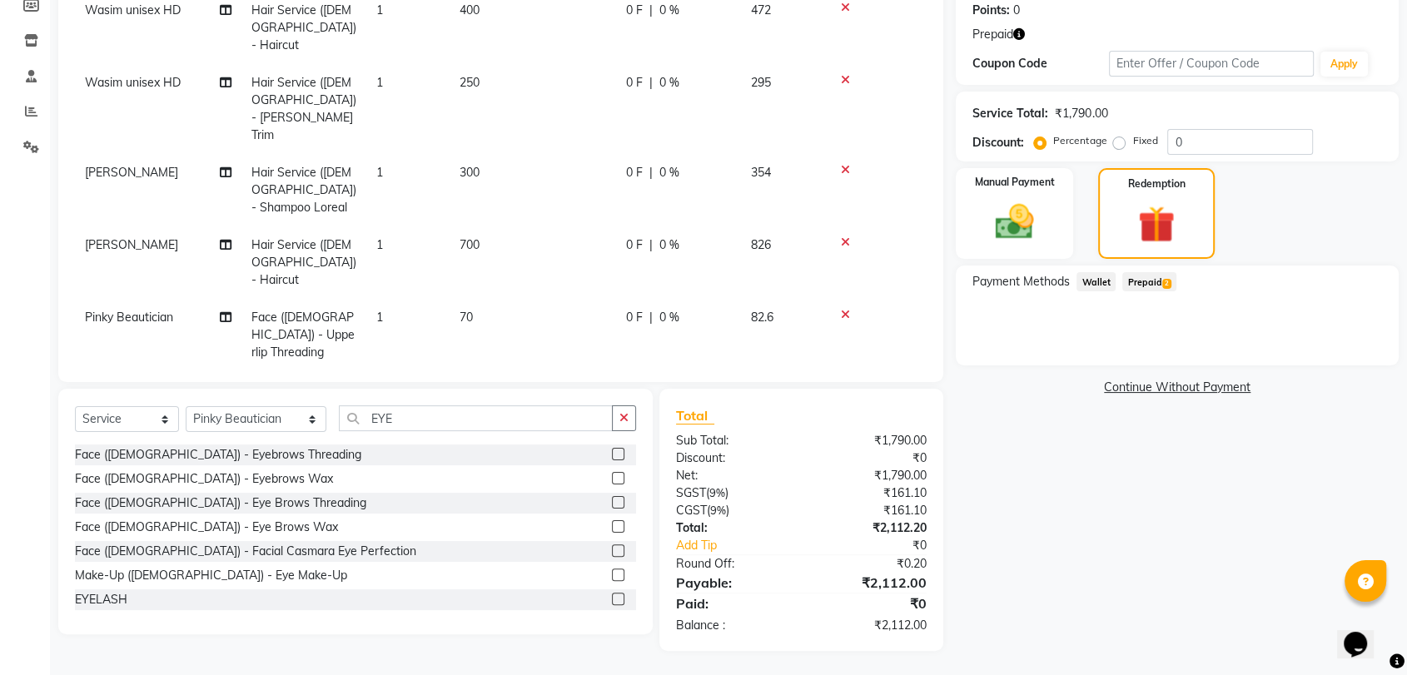
click at [1142, 282] on span "Prepaid 2" at bounding box center [1149, 281] width 54 height 19
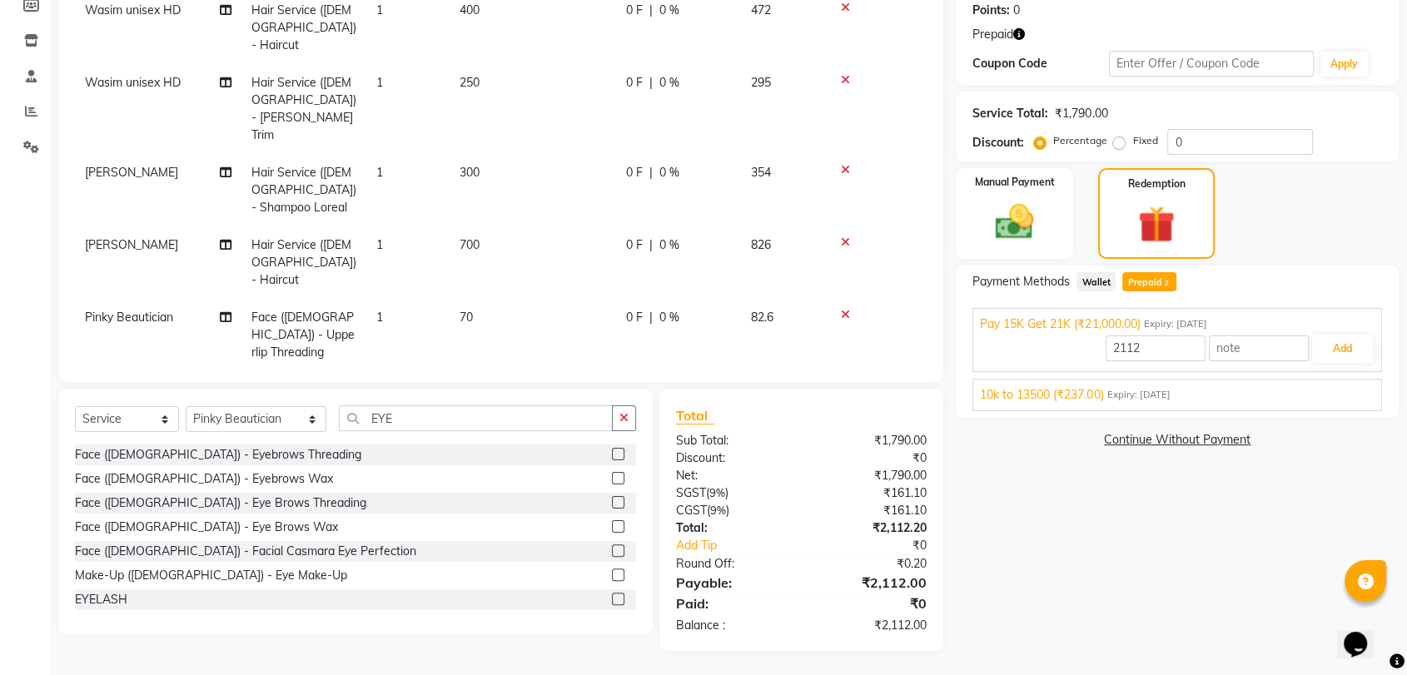
click at [1093, 390] on span "10k to 13500 (₹237.00)" at bounding box center [1041, 394] width 123 height 17
click at [1357, 390] on button "Add" at bounding box center [1342, 388] width 61 height 28
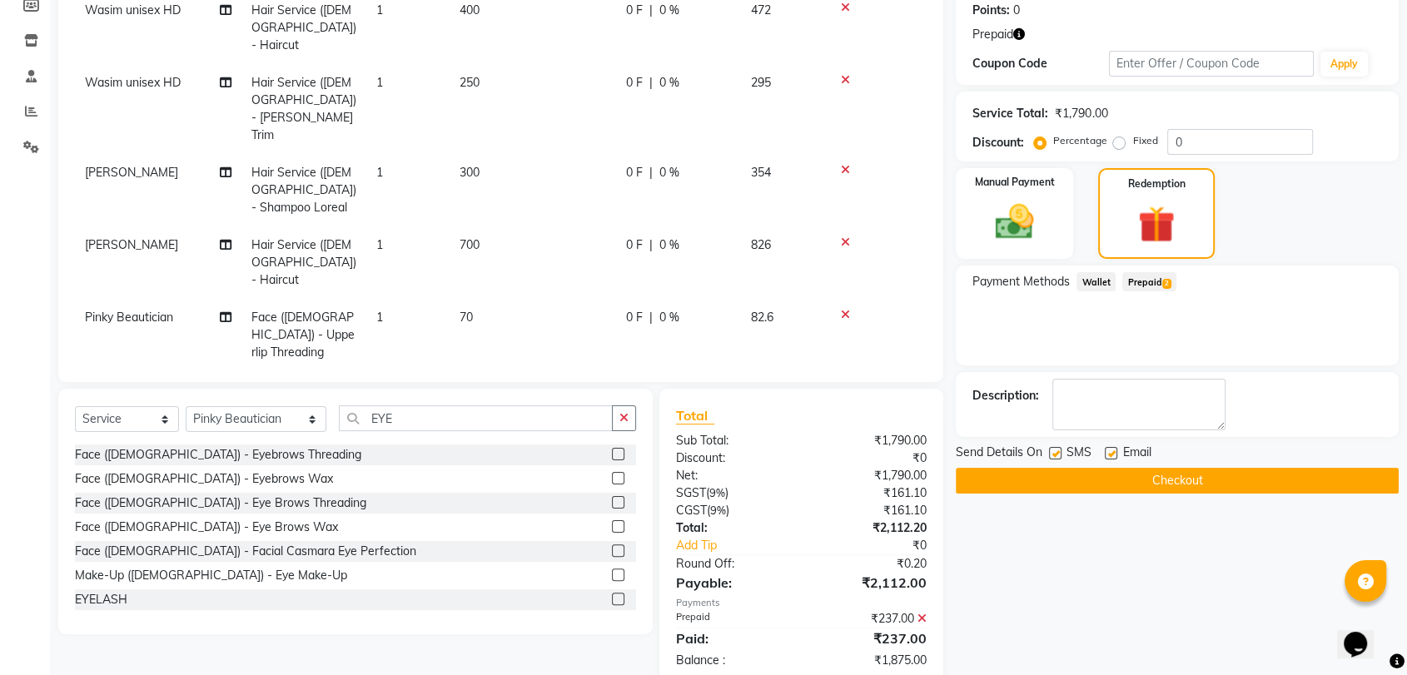
click at [1146, 274] on span "Prepaid 2" at bounding box center [1149, 281] width 54 height 19
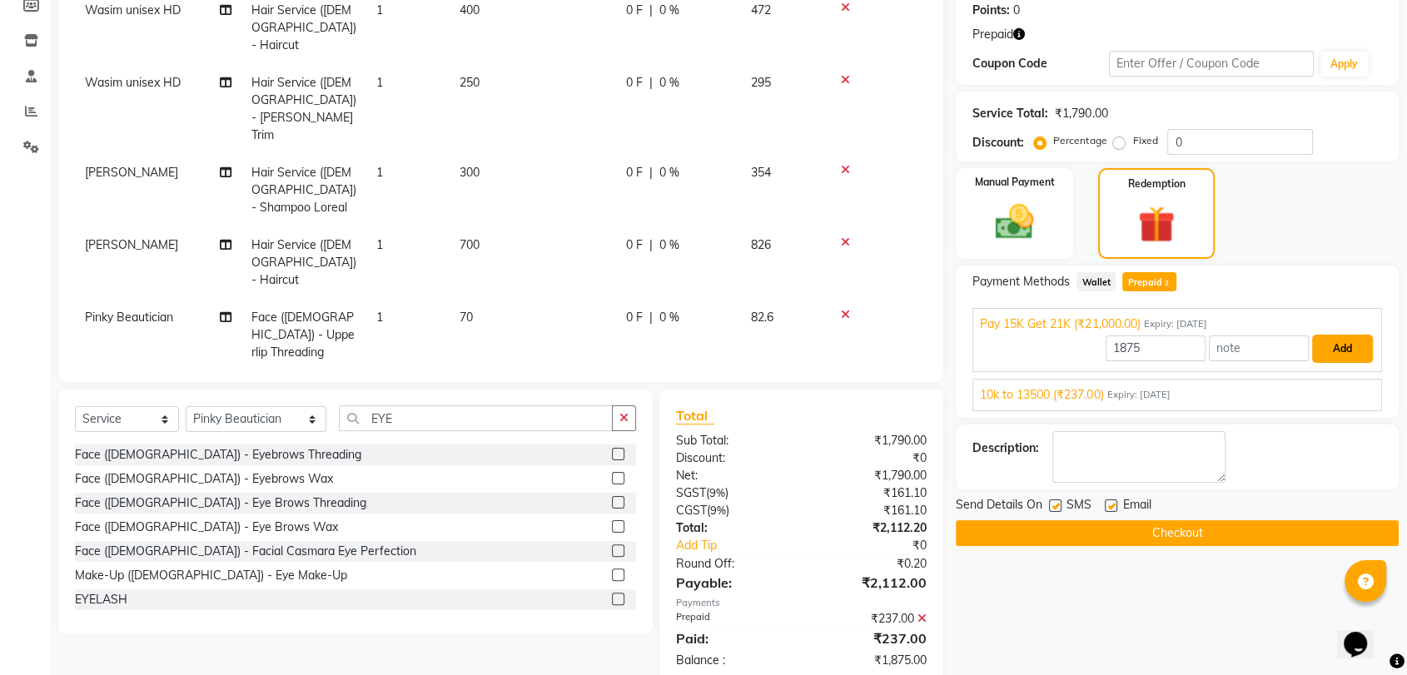
click at [1338, 355] on button "Add" at bounding box center [1342, 349] width 61 height 28
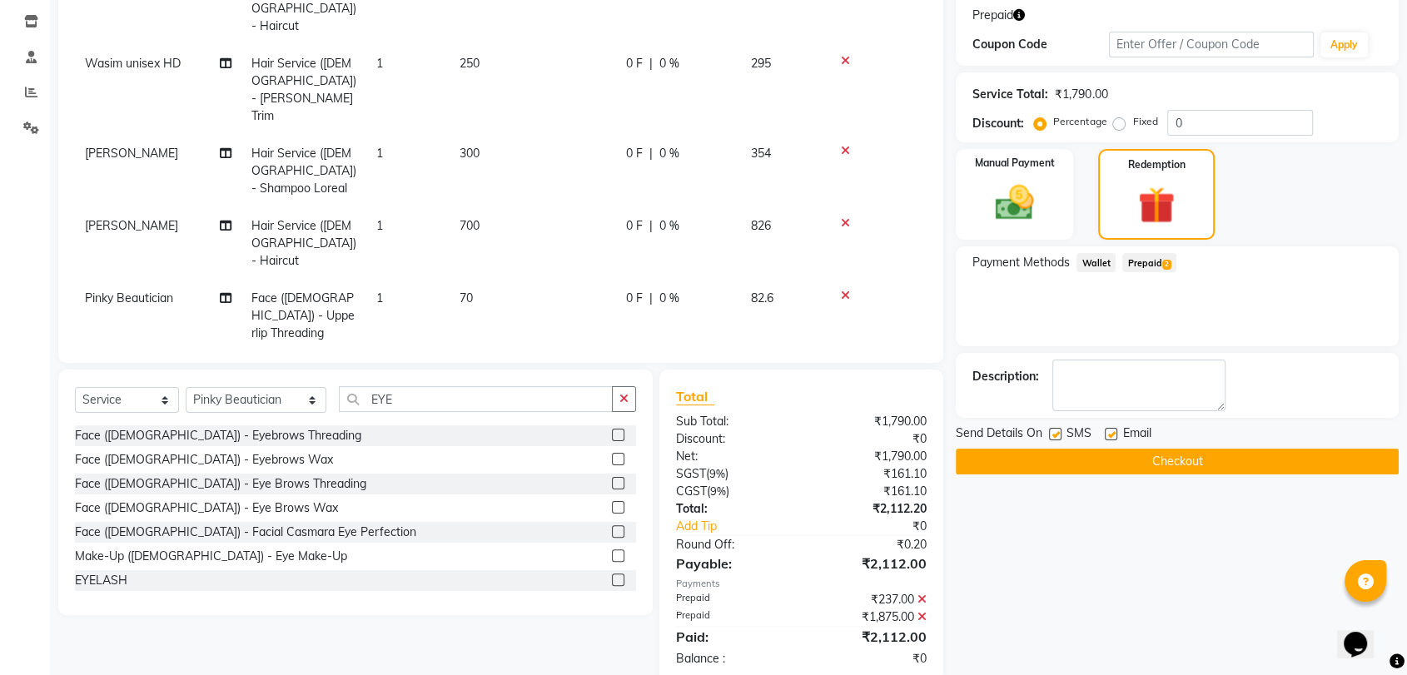
scroll to position [310, 0]
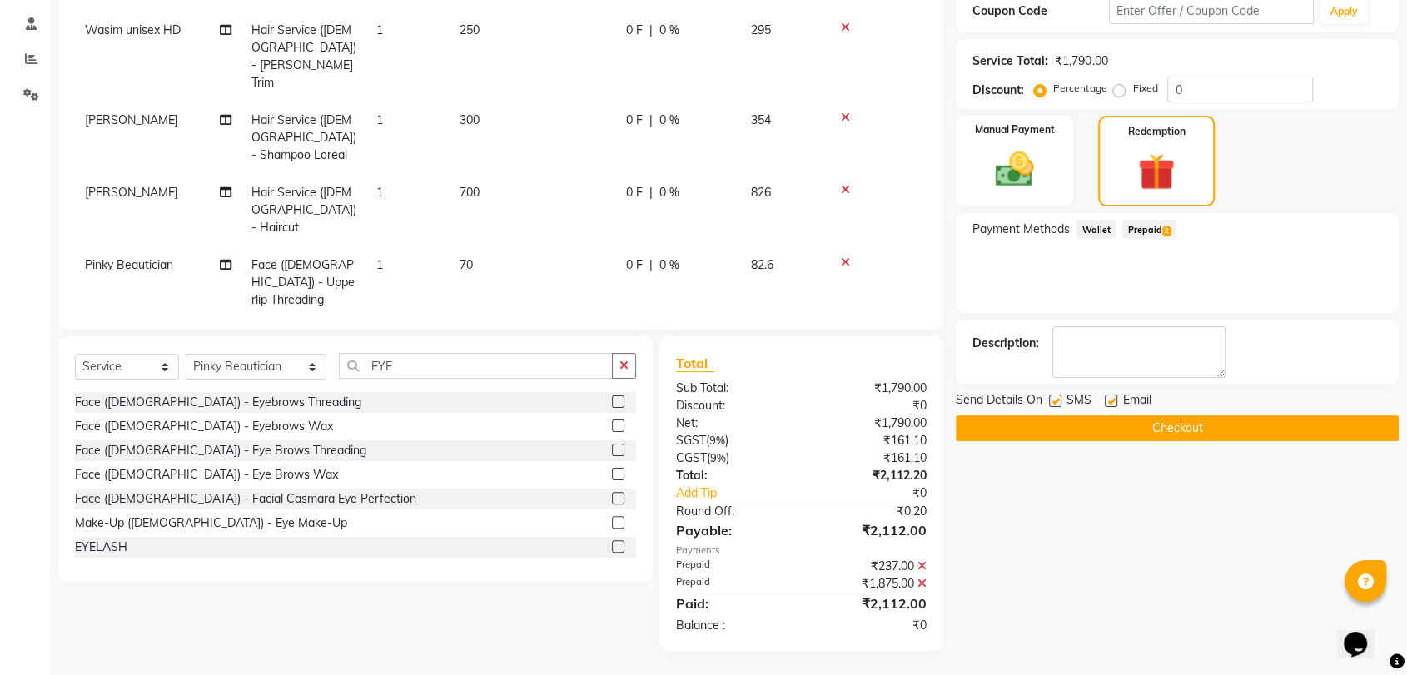
click at [1242, 428] on button "Checkout" at bounding box center [1177, 428] width 443 height 26
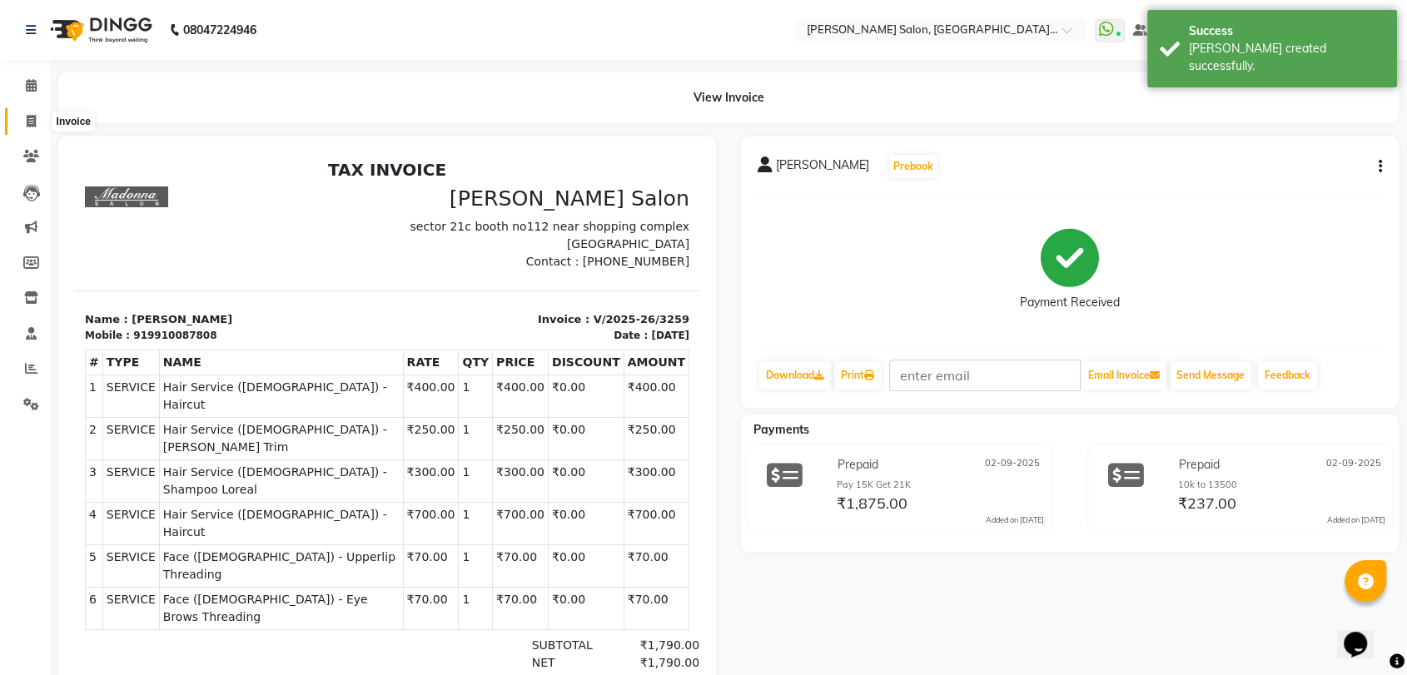
click at [20, 123] on span at bounding box center [31, 121] width 29 height 19
select select "5893"
select select "service"
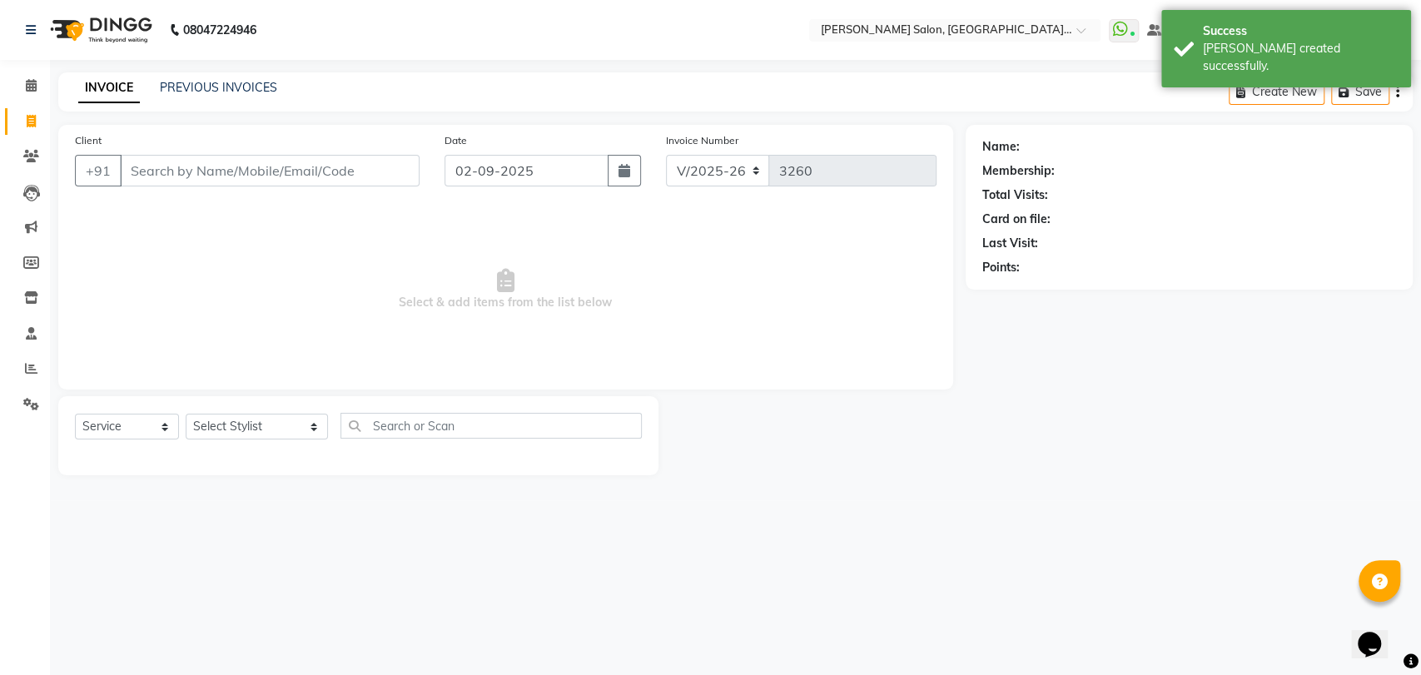
click at [237, 95] on div "PREVIOUS INVOICES" at bounding box center [218, 87] width 117 height 17
click at [238, 92] on link "PREVIOUS INVOICES" at bounding box center [218, 87] width 117 height 15
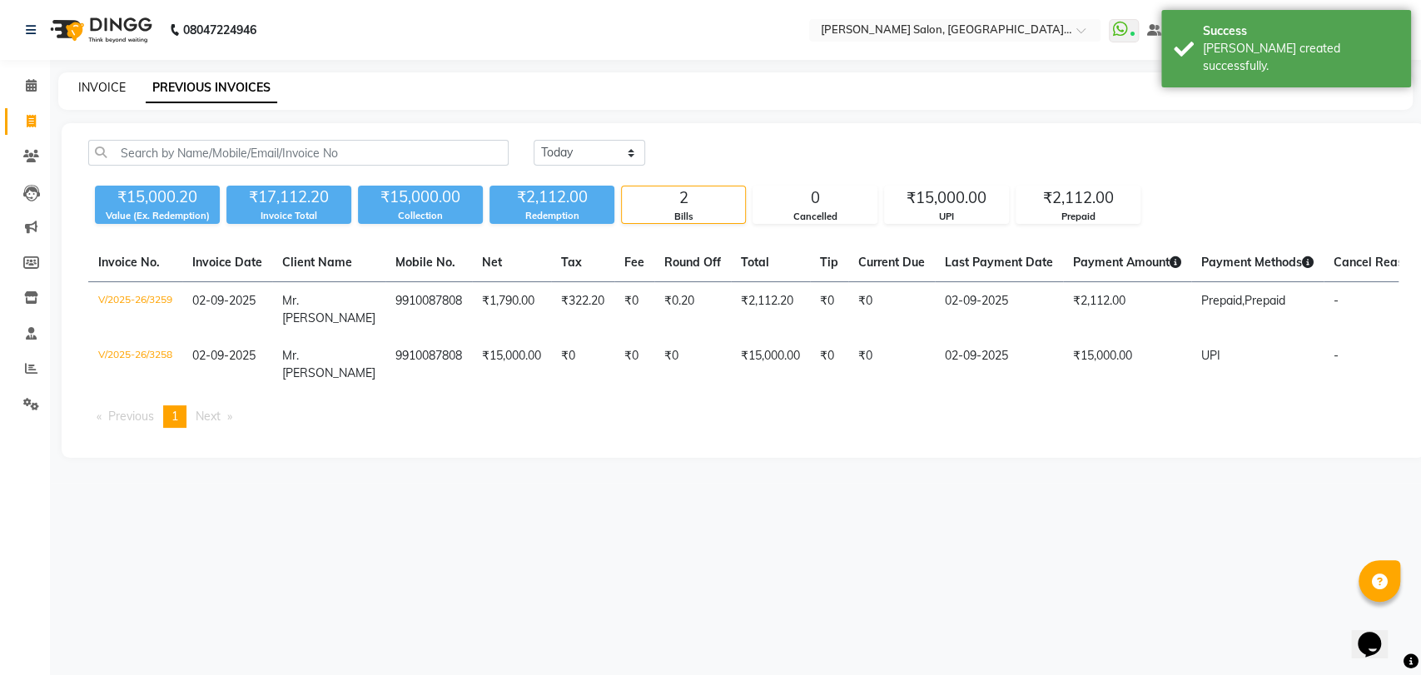
click at [83, 82] on link "INVOICE" at bounding box center [101, 87] width 47 height 15
select select "5893"
select select "service"
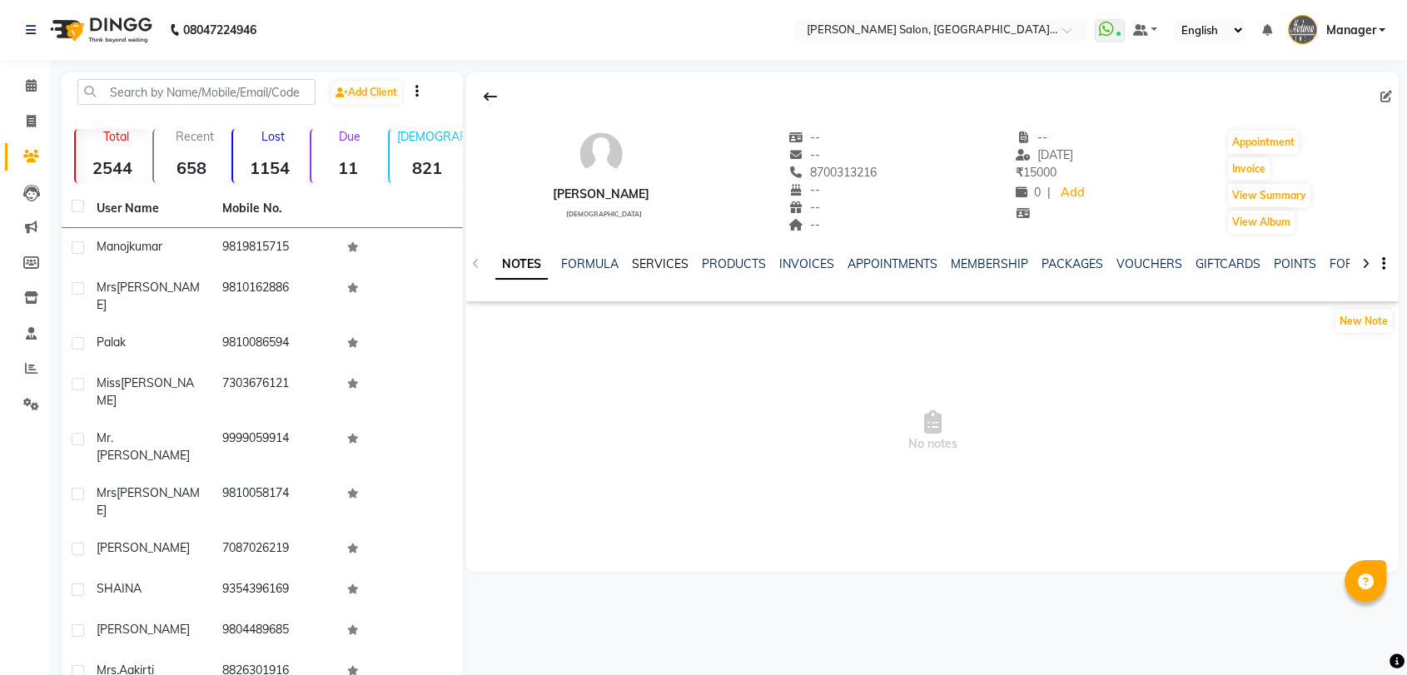
click at [674, 267] on link "SERVICES" at bounding box center [660, 263] width 57 height 15
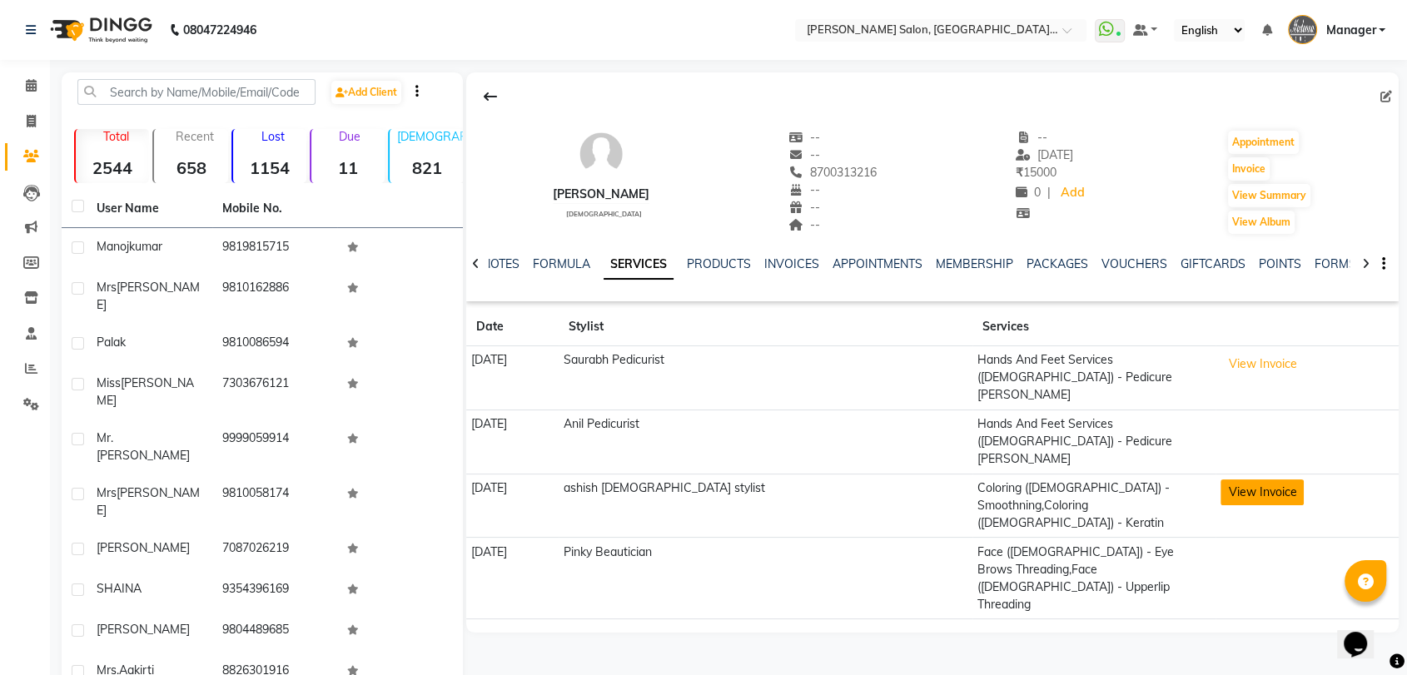
click at [1235, 480] on button "View Invoice" at bounding box center [1261, 493] width 83 height 26
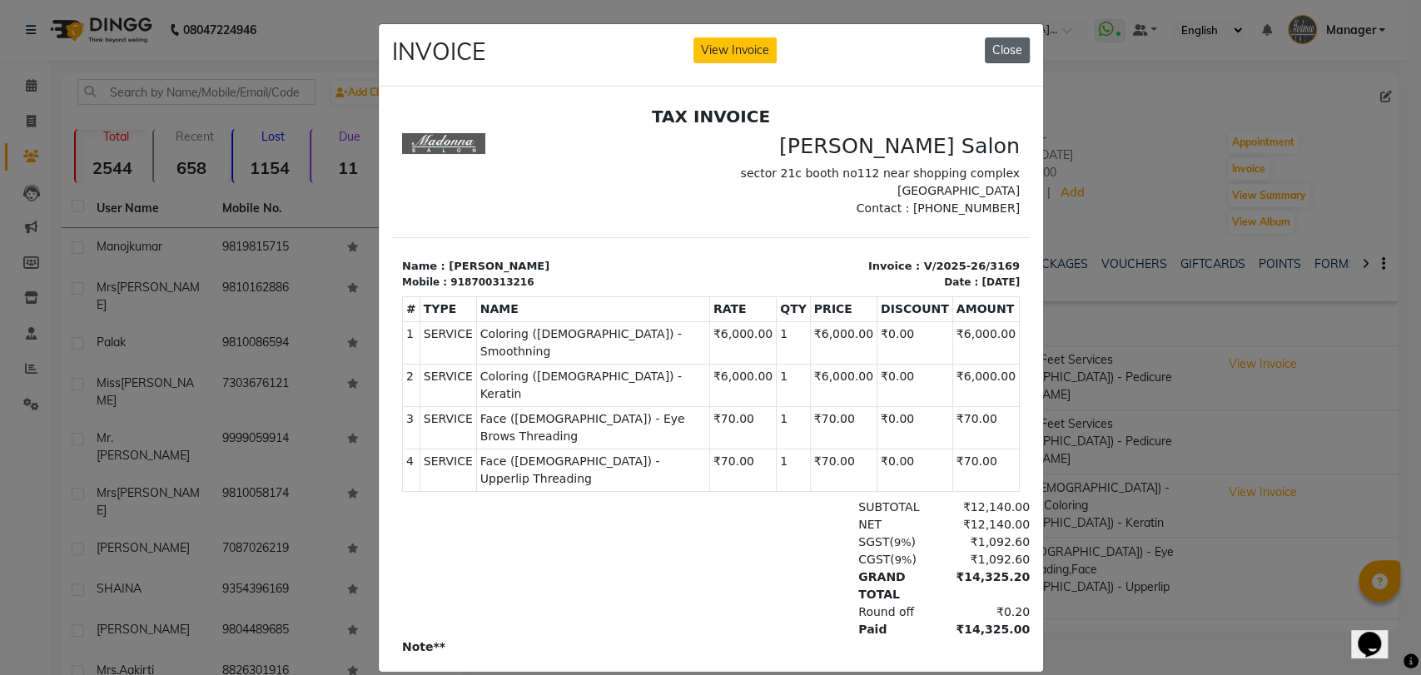
click at [993, 38] on button "Close" at bounding box center [1007, 50] width 45 height 26
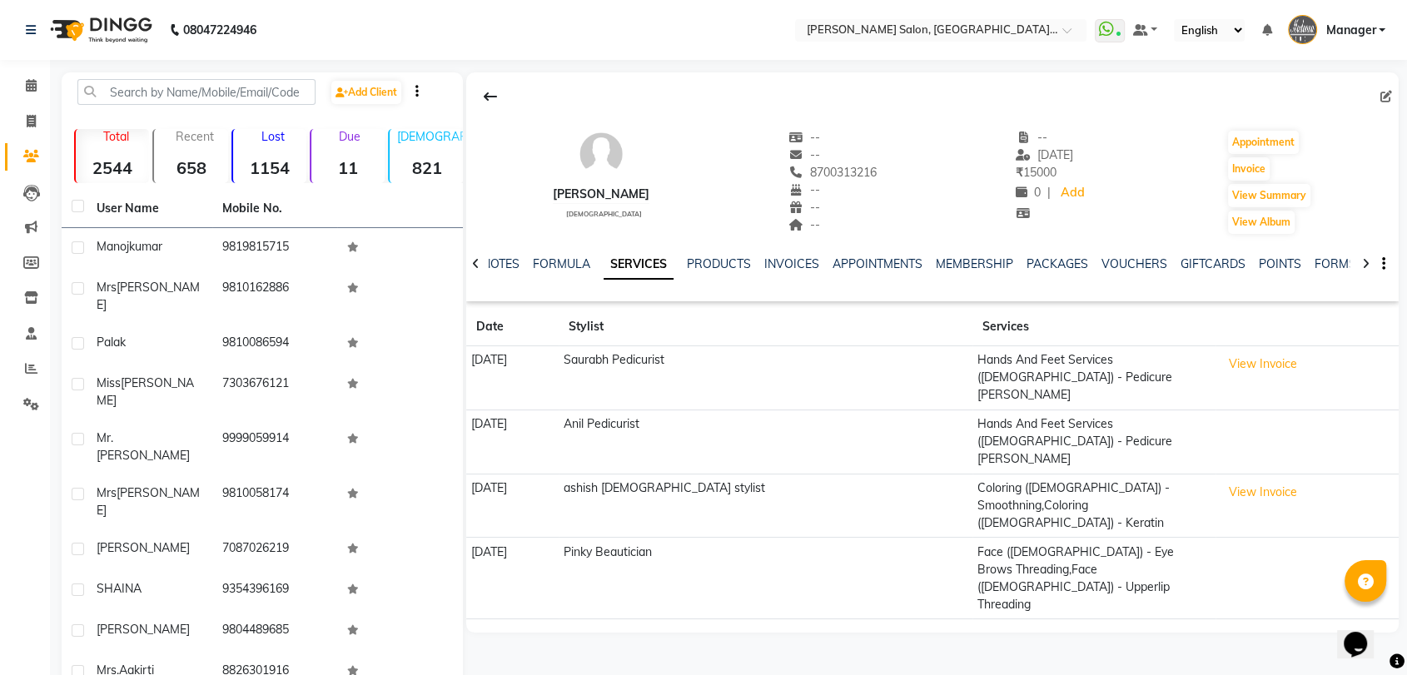
click at [810, 276] on div "NOTES FORMULA SERVICES PRODUCTS INVOICES APPOINTMENTS MEMBERSHIP PACKAGES VOUCH…" at bounding box center [912, 271] width 834 height 31
click at [808, 259] on link "INVOICES" at bounding box center [791, 263] width 55 height 15
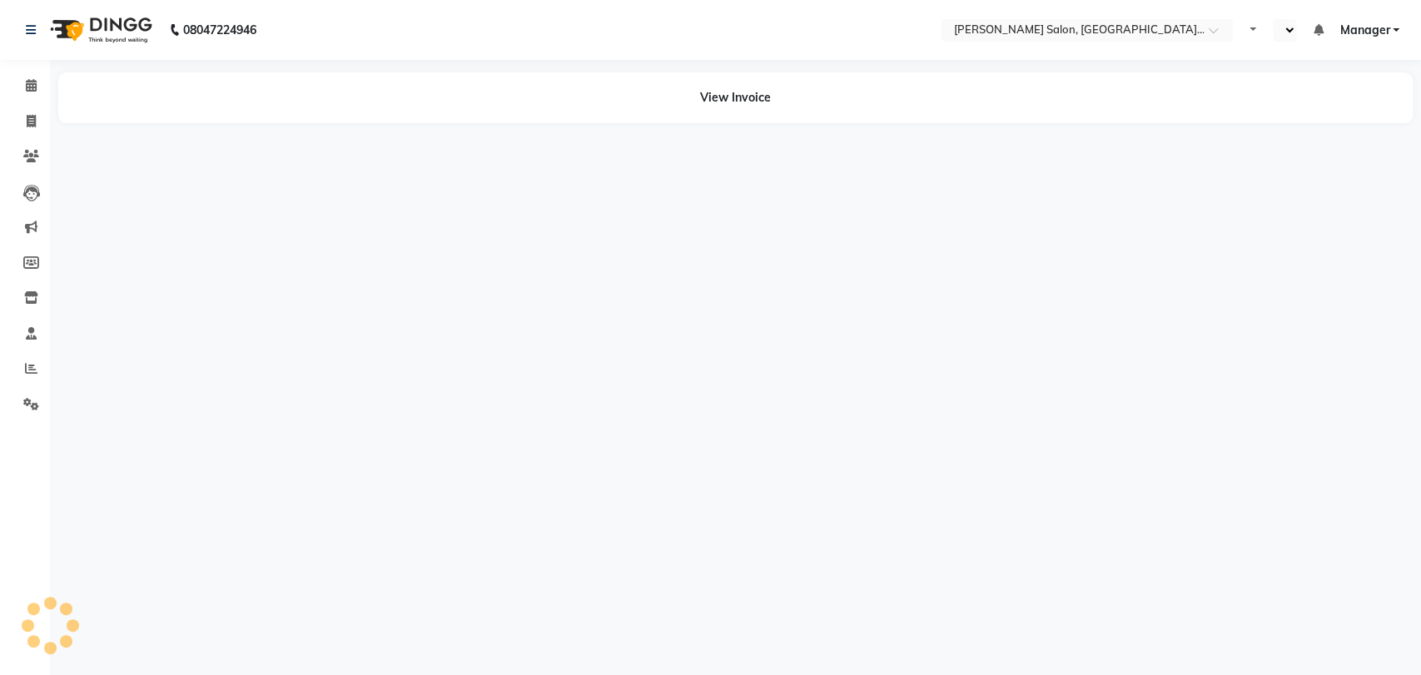
select select "en"
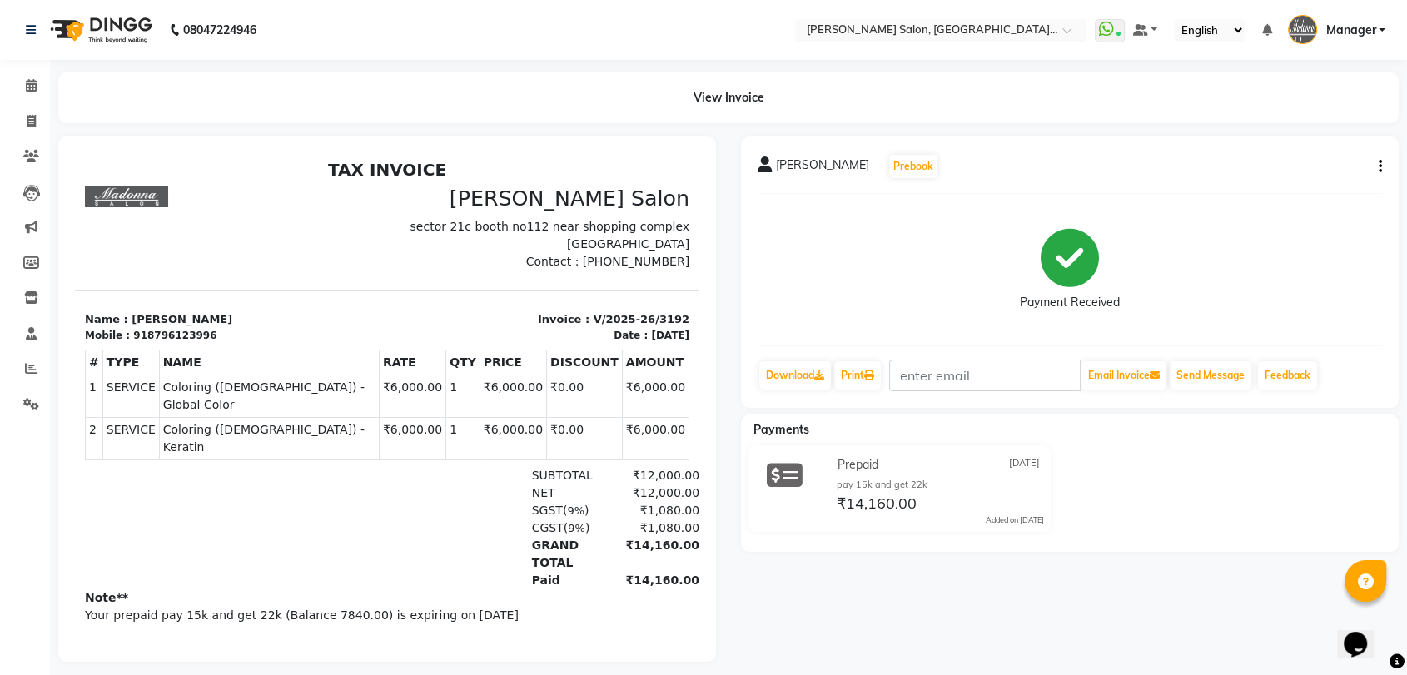
scroll to position [13, 0]
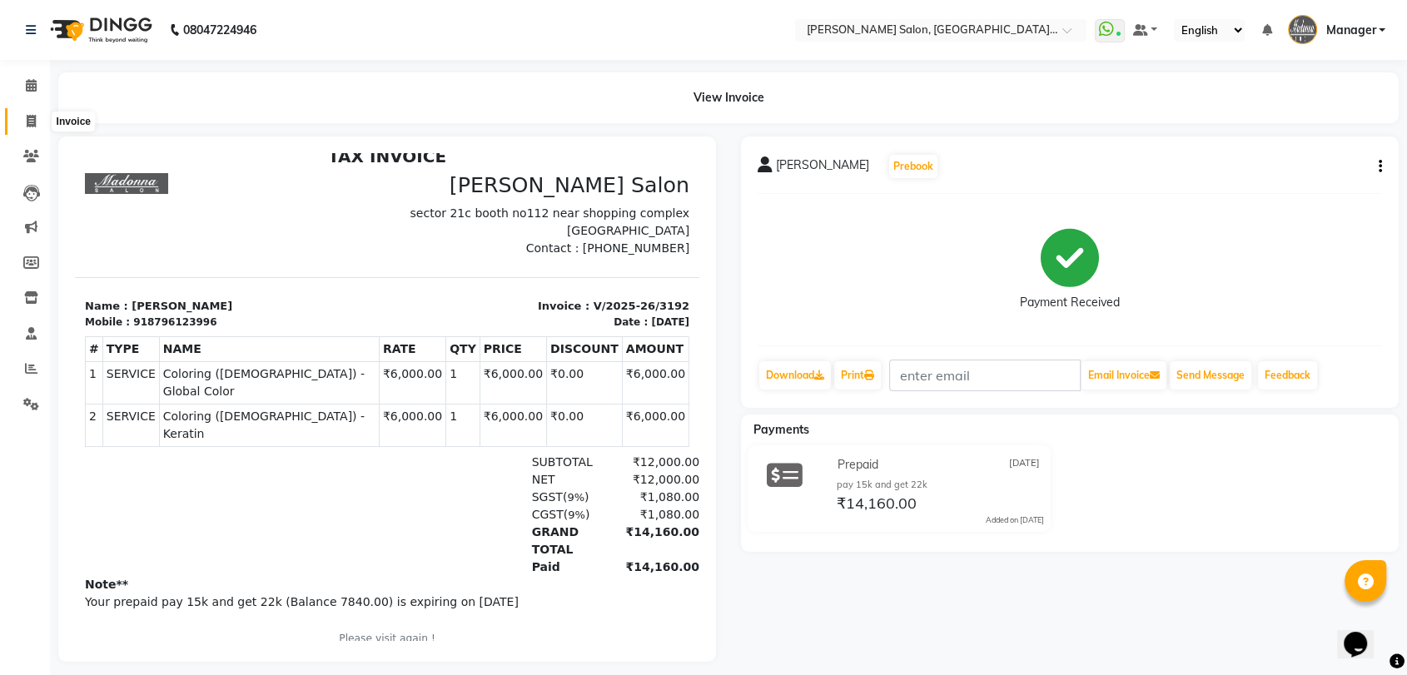
click at [24, 125] on span at bounding box center [31, 121] width 29 height 19
select select "service"
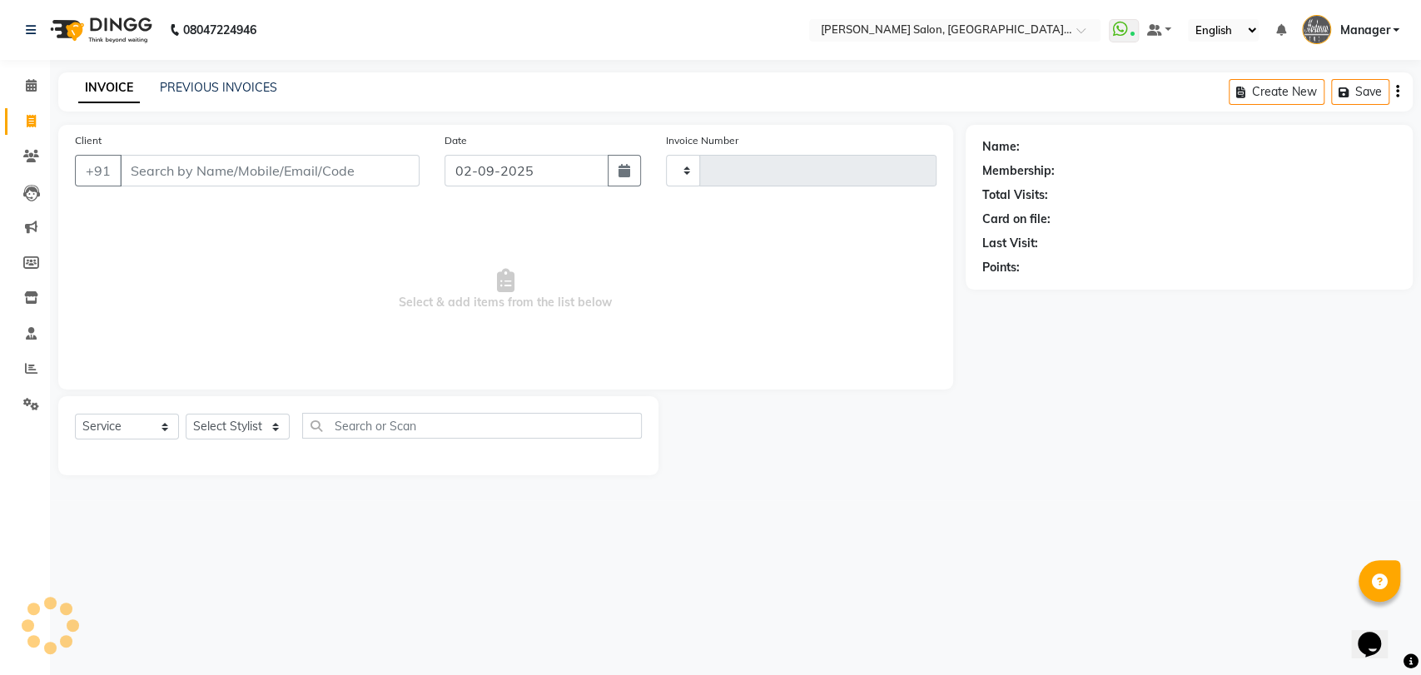
type input "3258"
select select "5893"
click at [206, 89] on link "PREVIOUS INVOICES" at bounding box center [218, 87] width 117 height 15
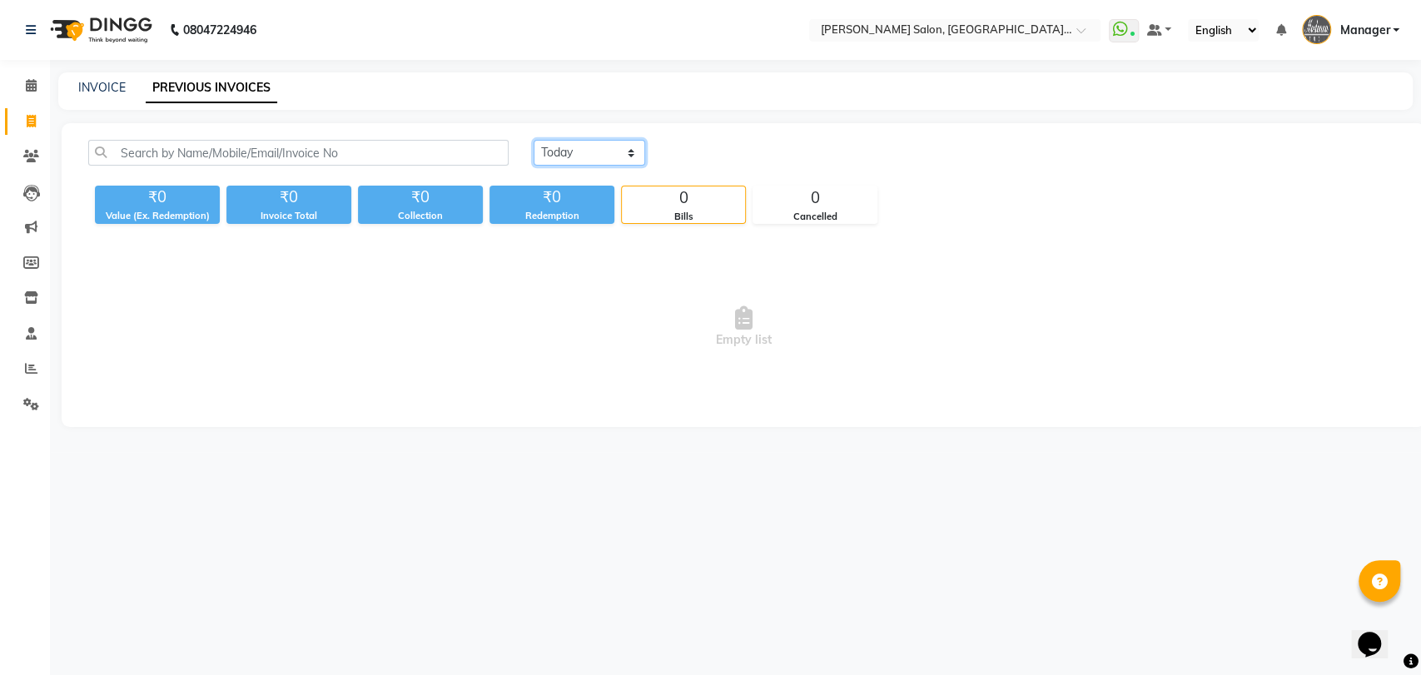
click at [568, 159] on select "Today Yesterday Custom Range" at bounding box center [590, 153] width 112 height 26
select select "yesterday"
click at [534, 140] on select "Today Yesterday Custom Range" at bounding box center [590, 153] width 112 height 26
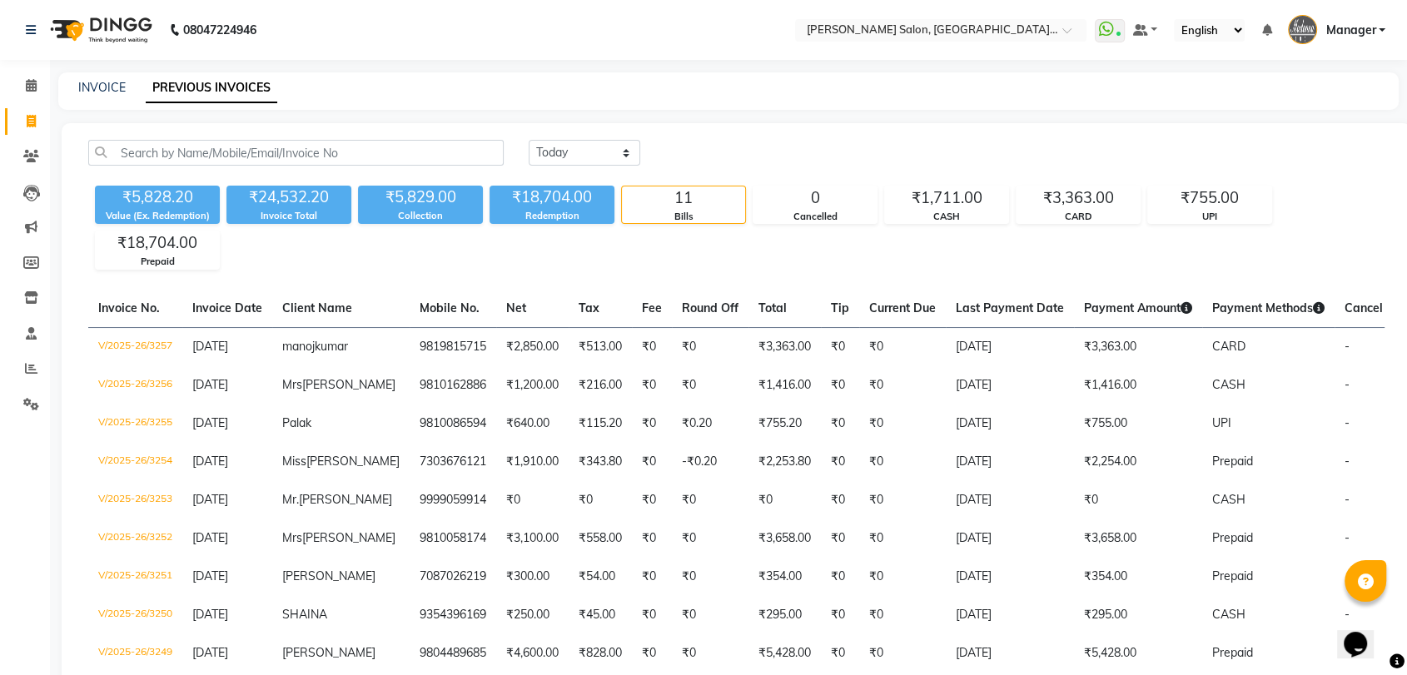
click at [687, 45] on nav "08047224946 Select Location × Madonna Salon, Sector 21c, Faridabad WhatsApp Sta…" at bounding box center [703, 30] width 1407 height 60
click at [1003, 120] on main "INVOICE PREVIOUS INVOICES Today Yesterday Custom Range ₹5,828.20 Value (Ex. Red…" at bounding box center [728, 456] width 1357 height 768
click at [92, 90] on link "INVOICE" at bounding box center [101, 87] width 47 height 15
select select "service"
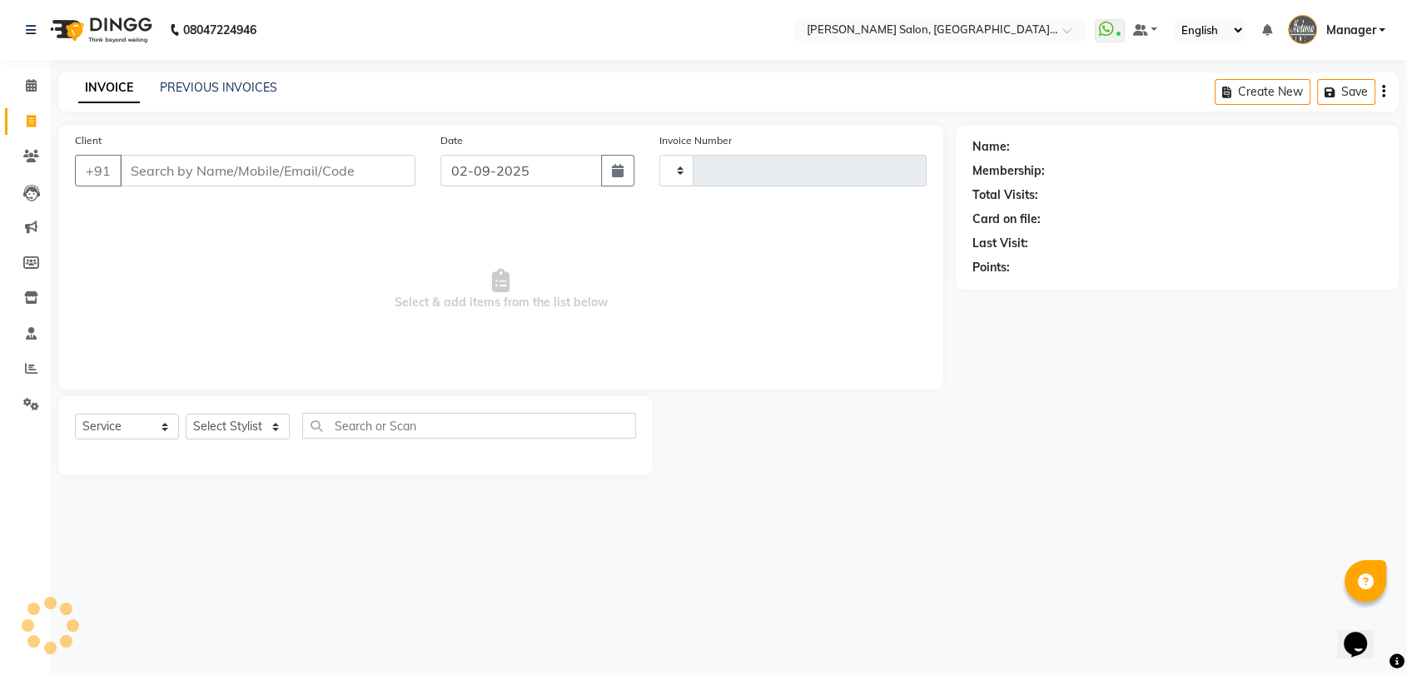
type input "3258"
select select "5893"
click at [33, 380] on link "Reports" at bounding box center [25, 368] width 40 height 27
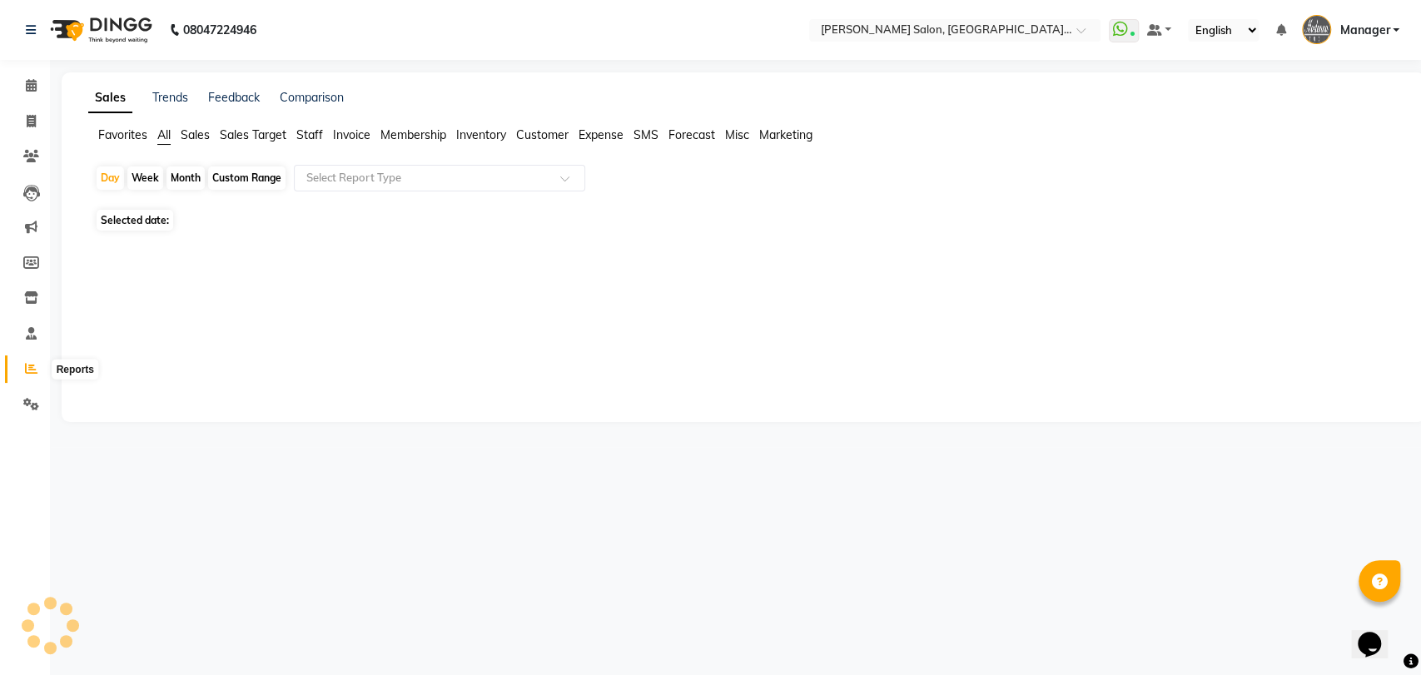
click at [31, 366] on icon at bounding box center [31, 368] width 12 height 12
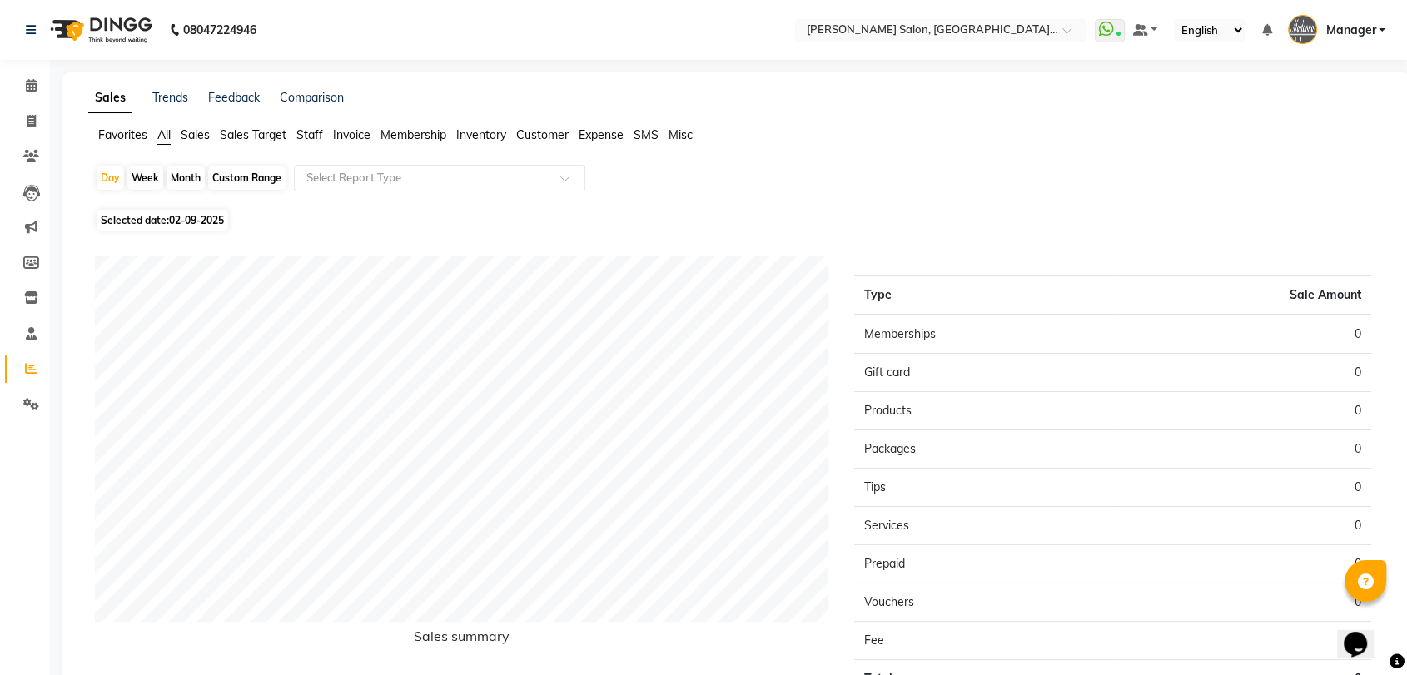
click at [300, 125] on div "Sales Trends Feedback Comparison Favorites All Sales Sales Target Staff Invoice…" at bounding box center [736, 420] width 1349 height 697
click at [317, 150] on div "Favorites All Sales Sales Target Staff Invoice Membership Inventory Customer Ex…" at bounding box center [736, 143] width 1321 height 32
click at [316, 134] on span "Staff" at bounding box center [309, 134] width 27 height 15
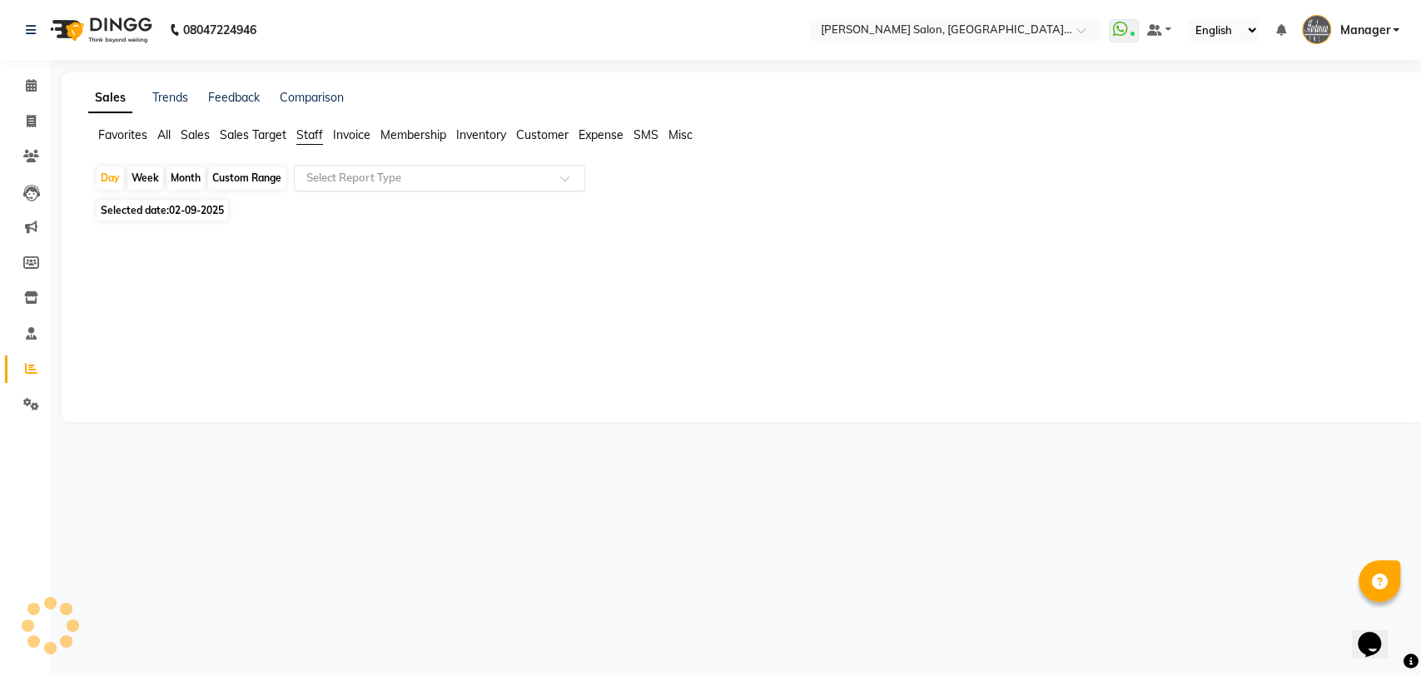
click at [347, 188] on div "Select Report Type" at bounding box center [439, 178] width 291 height 27
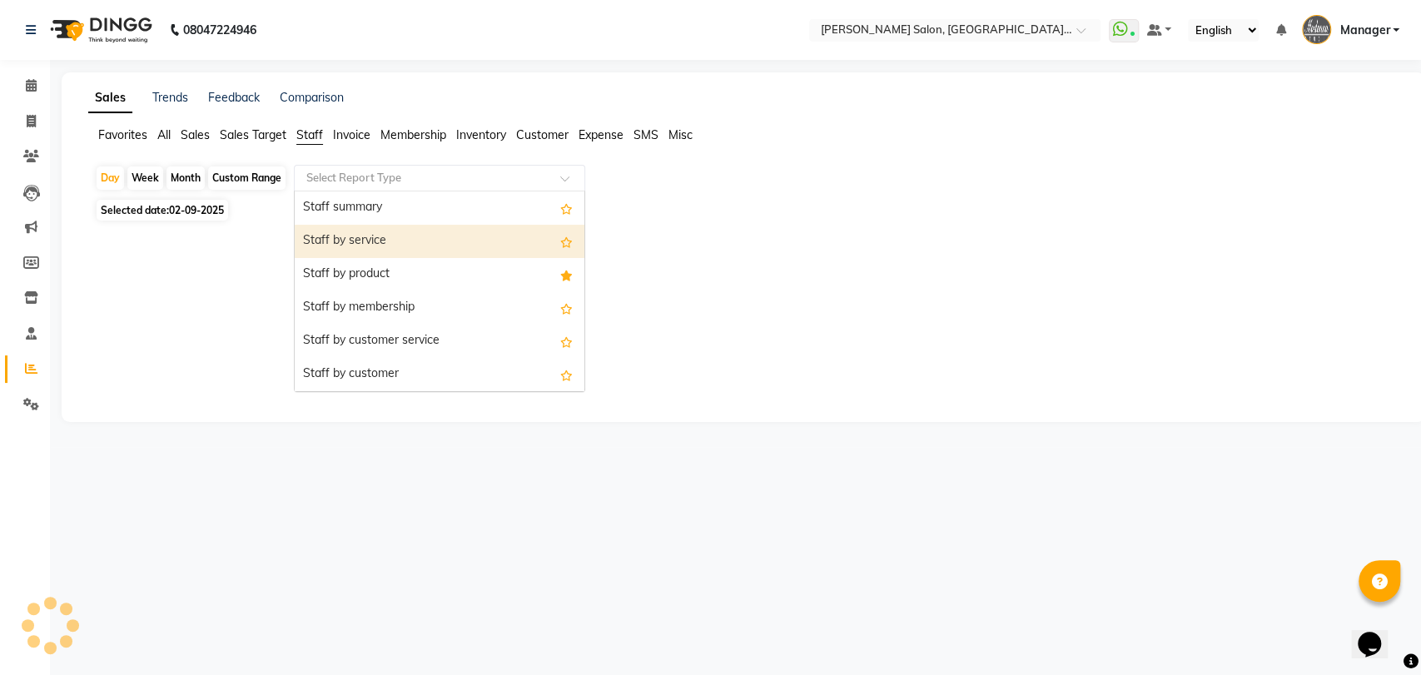
click at [353, 228] on div "Staff by service" at bounding box center [440, 241] width 290 height 33
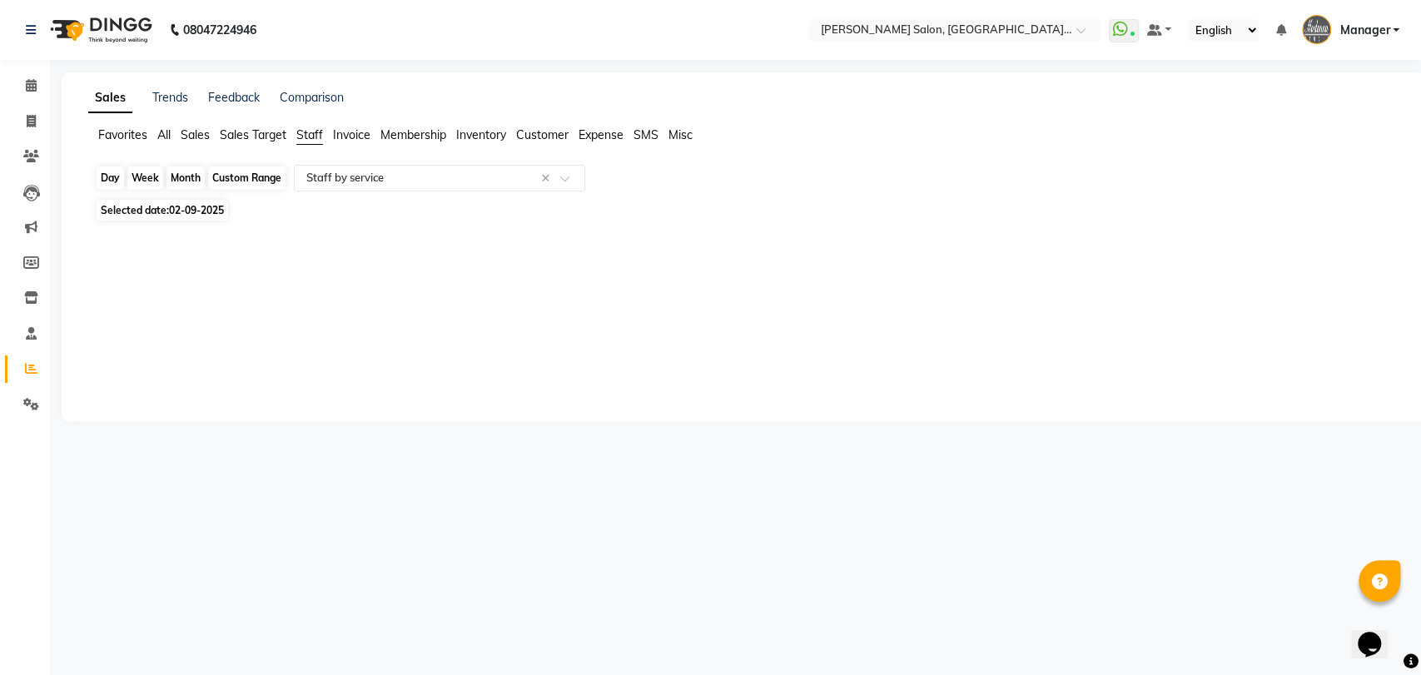
click at [97, 171] on div "Day" at bounding box center [110, 177] width 27 height 23
select select "9"
select select "2025"
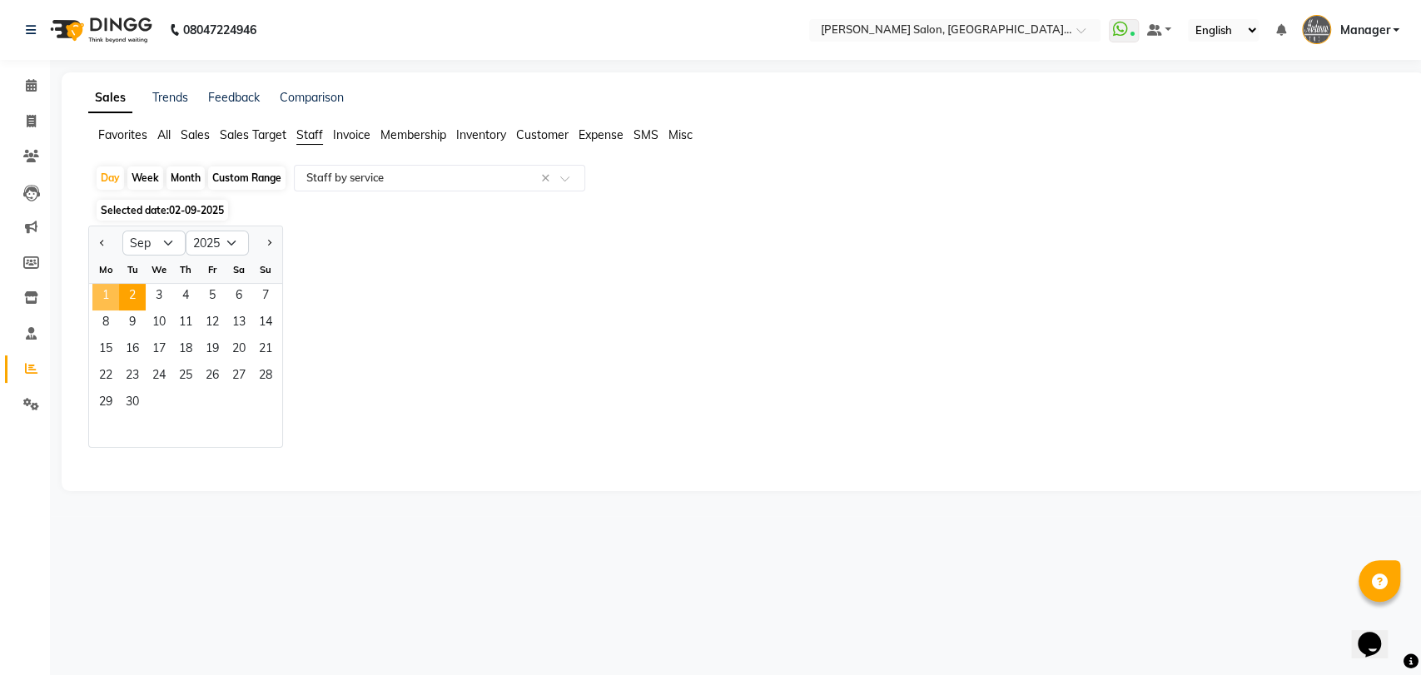
click at [97, 295] on span "1" at bounding box center [105, 297] width 27 height 27
select select "pdf"
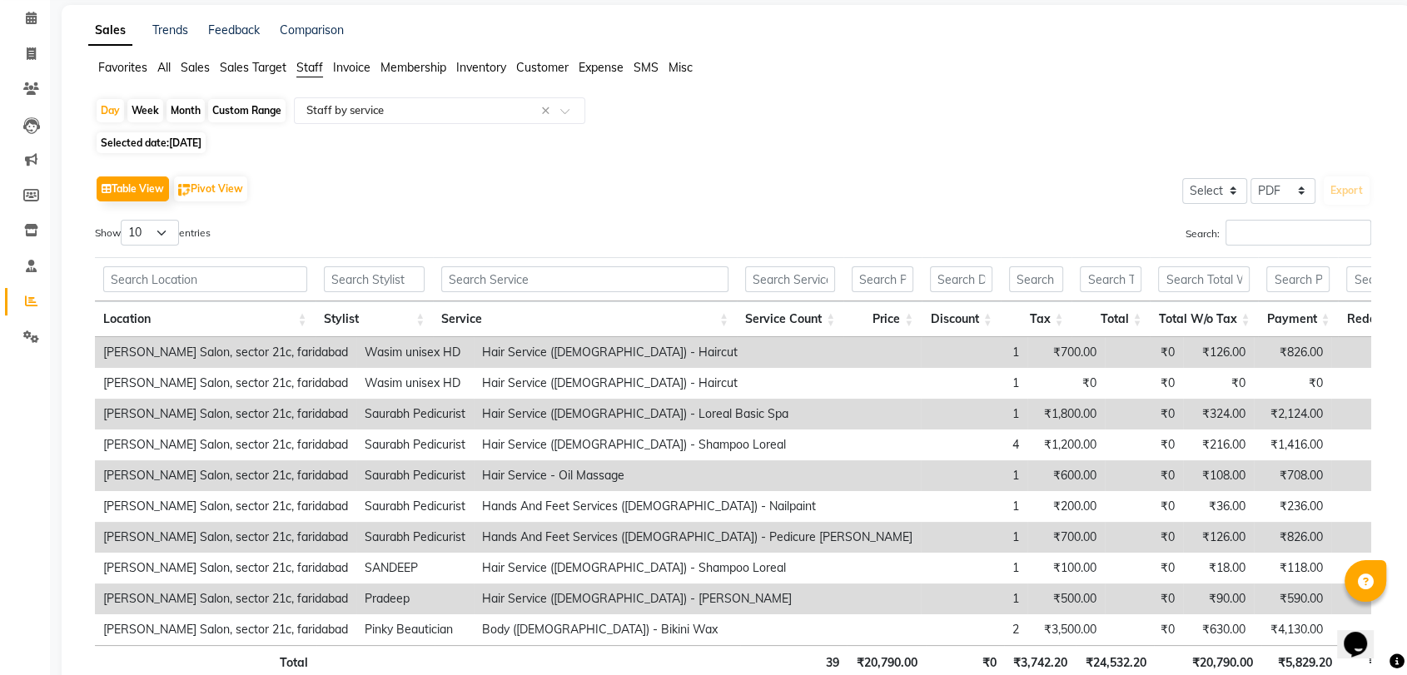
scroll to position [191, 0]
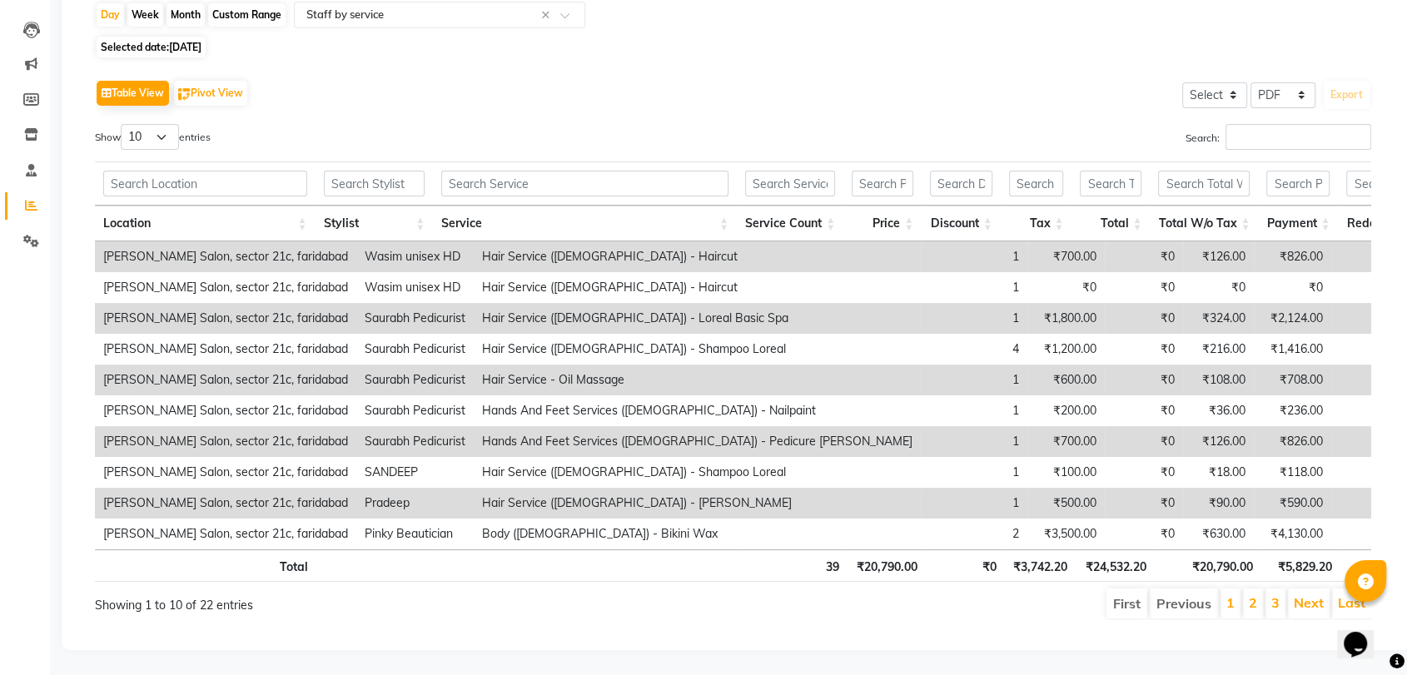
drag, startPoint x: 1280, startPoint y: 126, endPoint x: 1280, endPoint y: 112, distance: 14.2
click at [1280, 124] on div "Search:" at bounding box center [1059, 140] width 626 height 32
click at [1280, 124] on input "Search:" at bounding box center [1298, 137] width 146 height 26
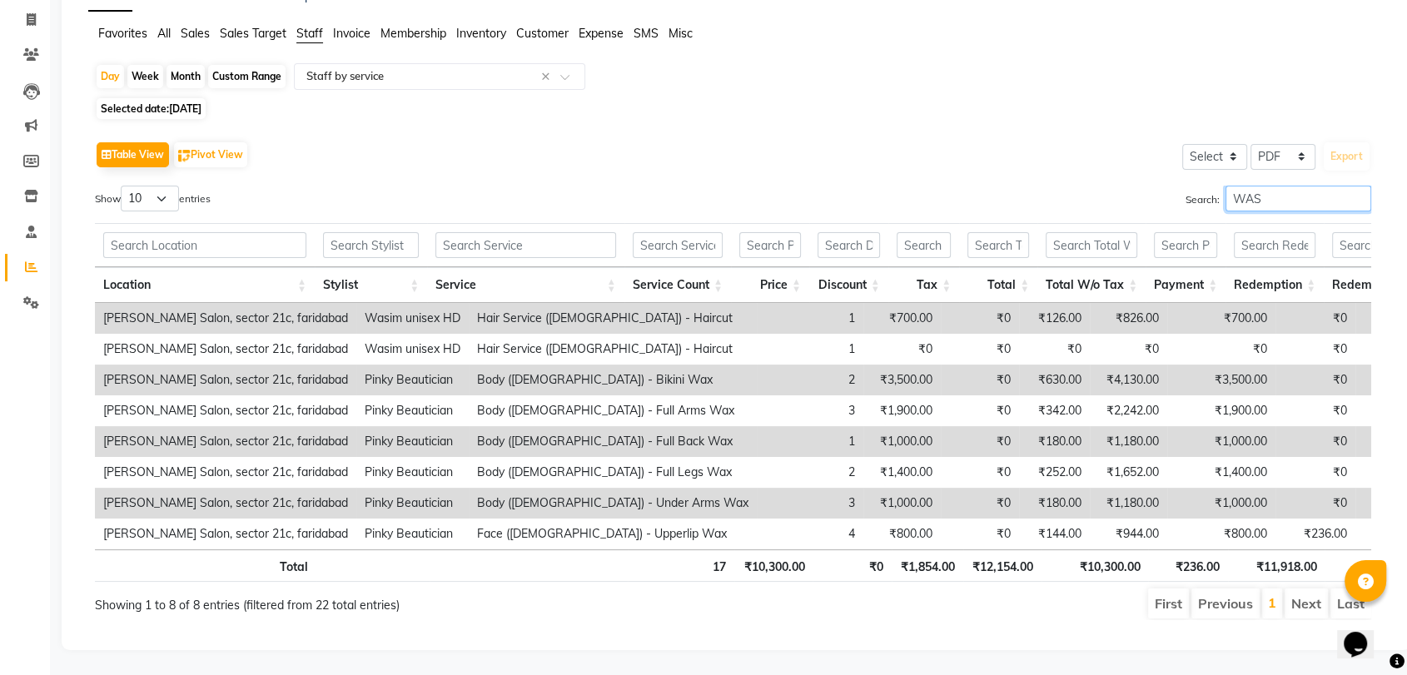
scroll to position [0, 0]
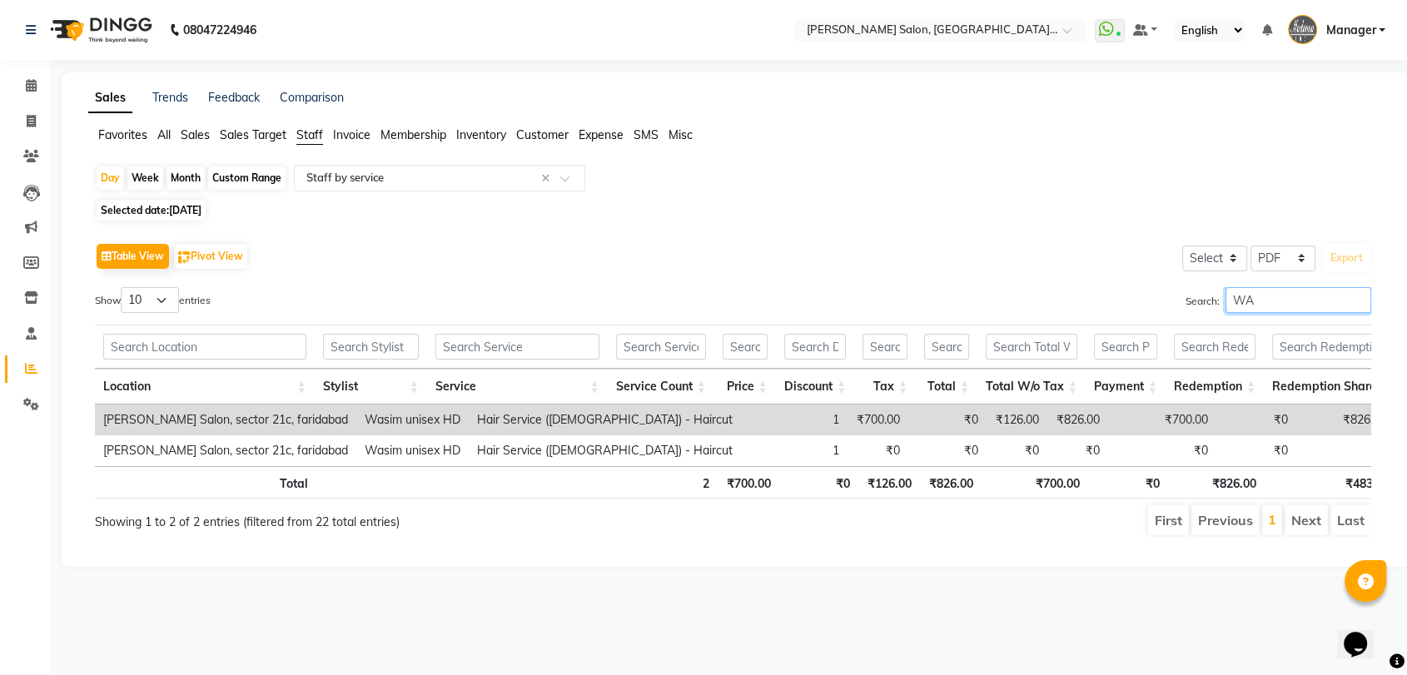
type input "W"
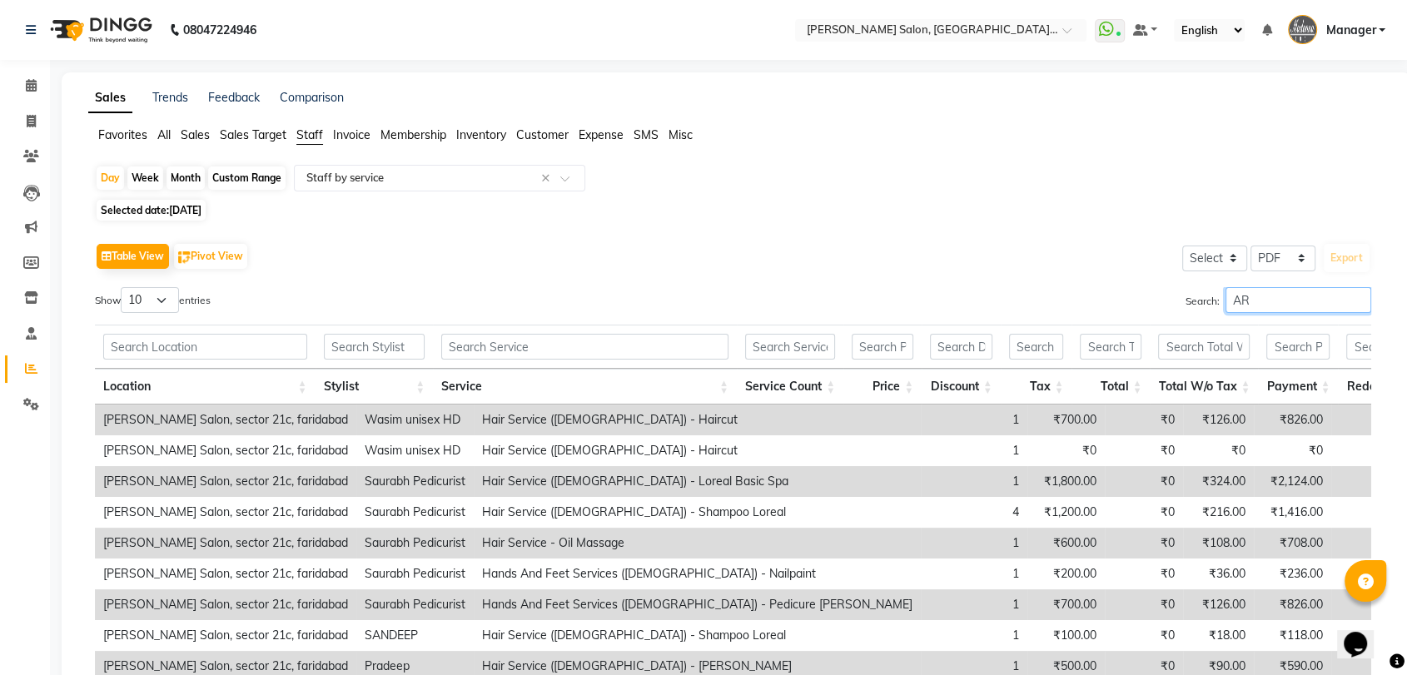
type input "A"
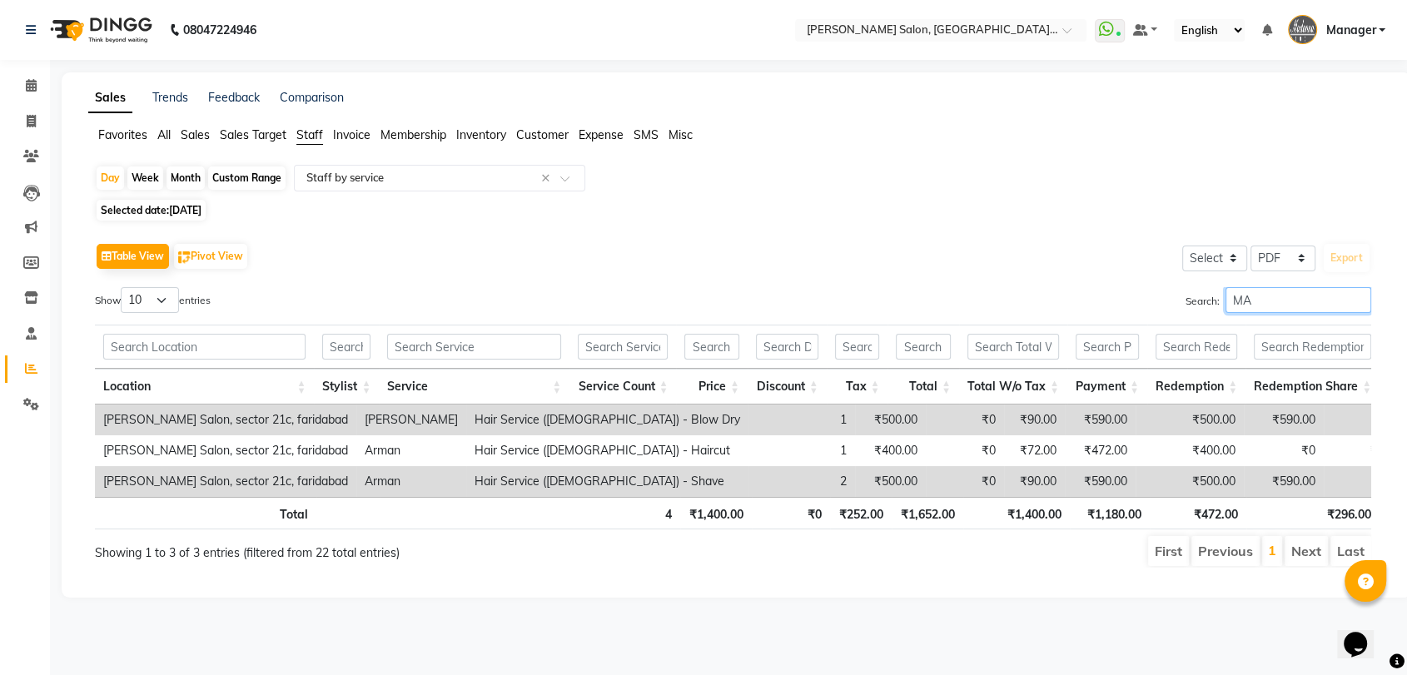
type input "M"
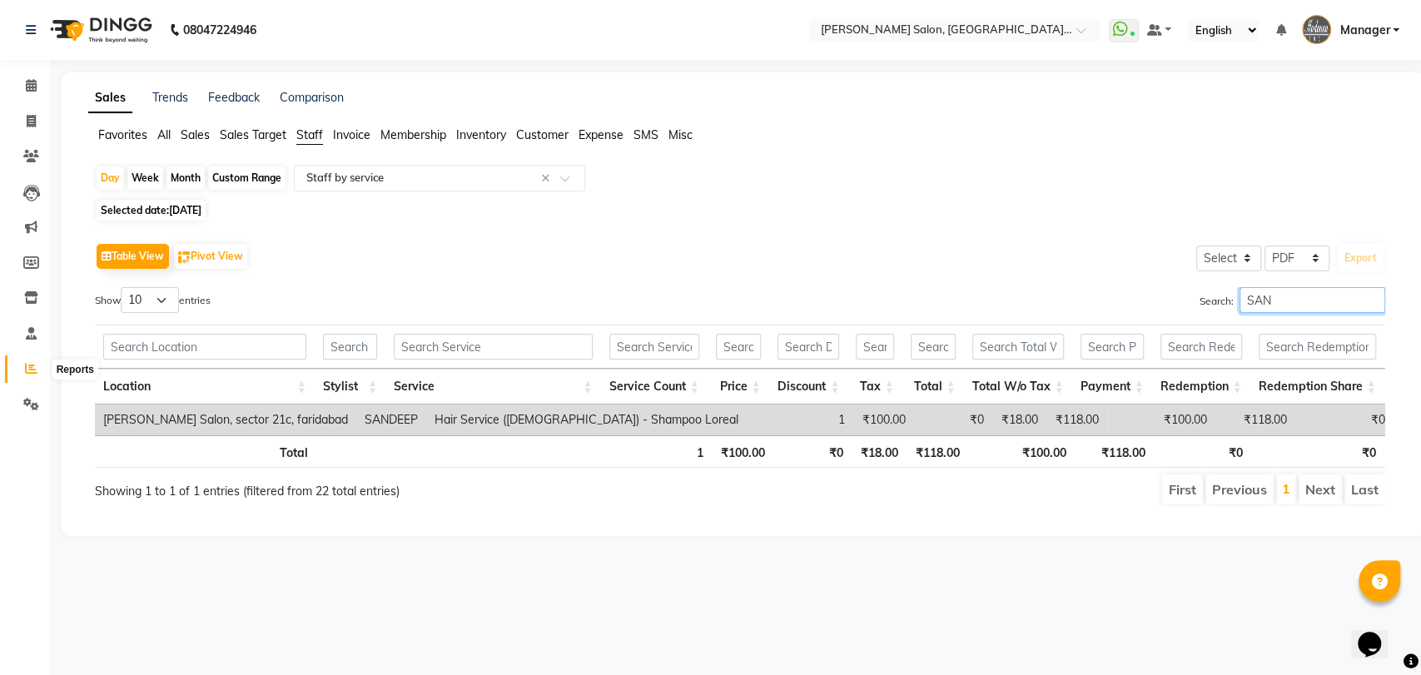
type input "SAN"
click at [23, 364] on span at bounding box center [31, 369] width 29 height 19
click at [28, 123] on icon at bounding box center [31, 121] width 9 height 12
select select "service"
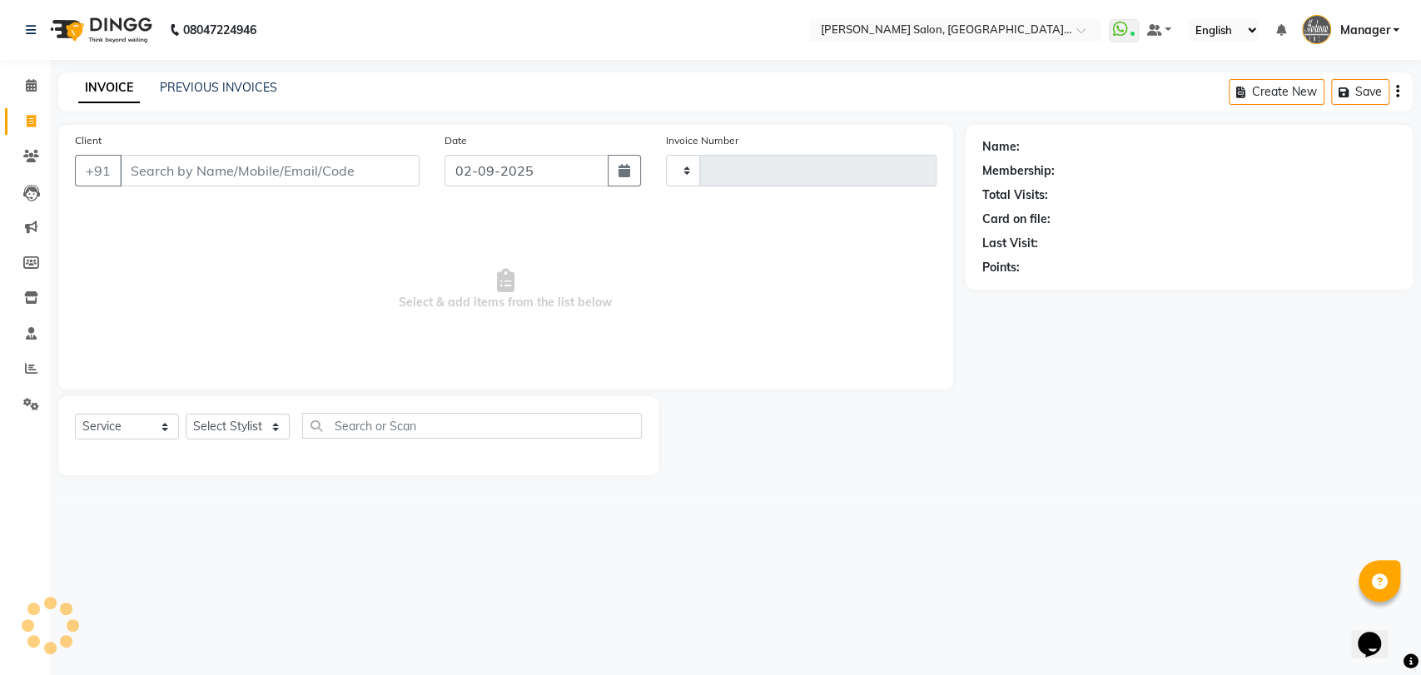
type input "3258"
select select "5893"
click at [238, 437] on select "Select Stylist" at bounding box center [238, 427] width 104 height 26
click at [240, 431] on select "Select Stylist" at bounding box center [238, 427] width 104 height 26
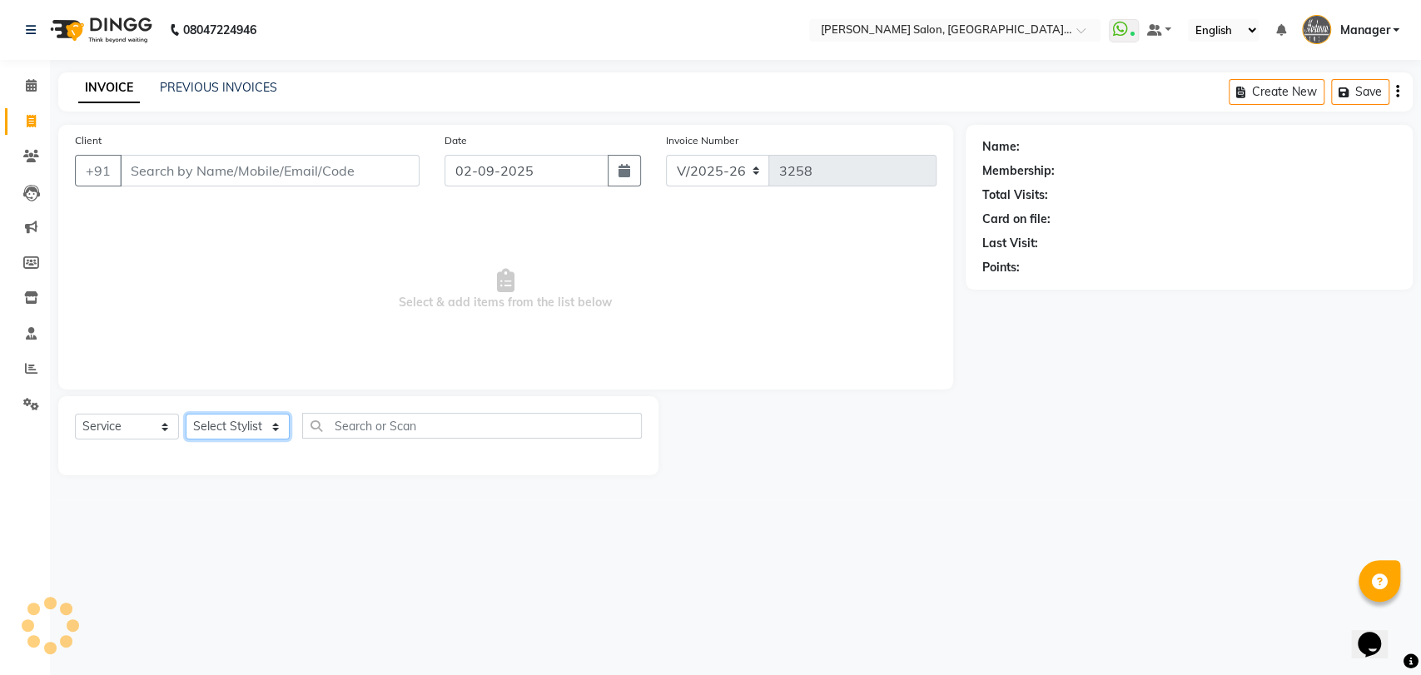
click at [240, 431] on select "Select Stylist" at bounding box center [238, 427] width 104 height 26
click at [252, 424] on select "Select Stylist Anil Pedicurist Arman ashish female stylist Ashutosh Singhal Man…" at bounding box center [257, 427] width 142 height 26
click at [579, 343] on span "Select & add items from the list below" at bounding box center [506, 289] width 862 height 166
click at [40, 372] on span at bounding box center [31, 369] width 29 height 19
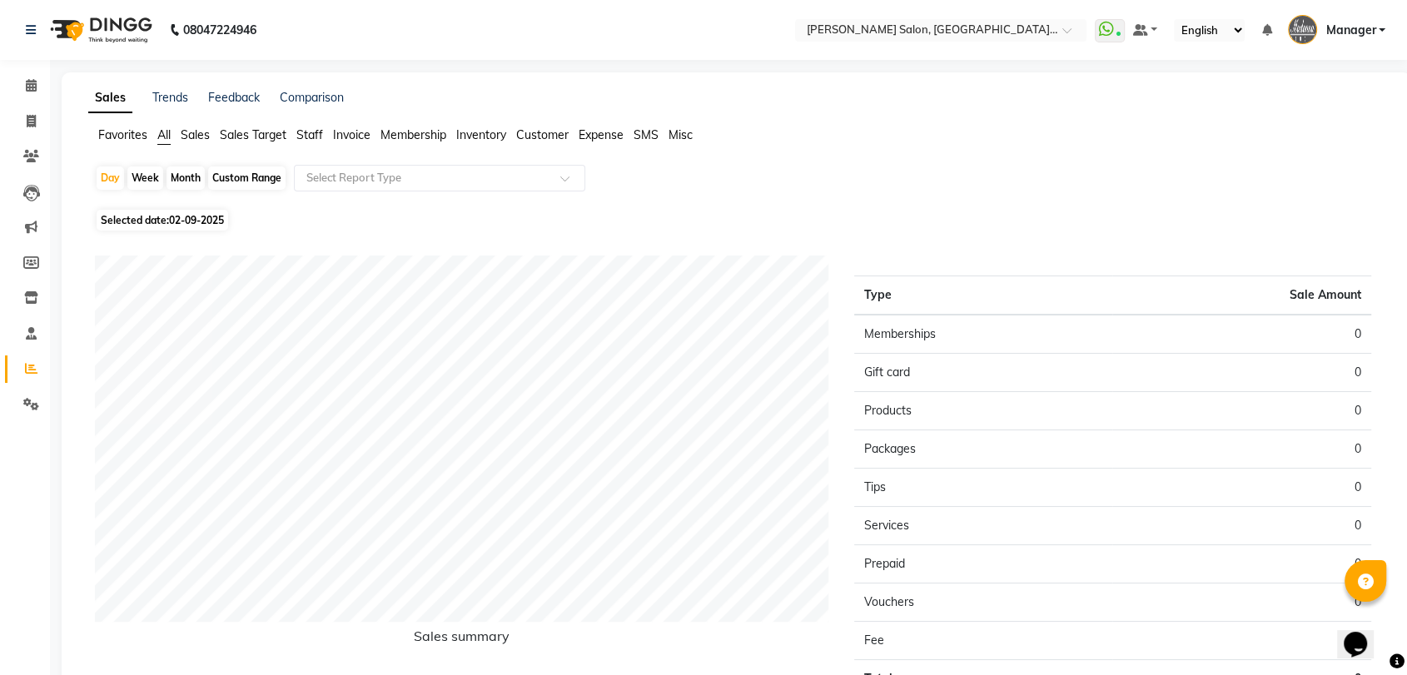
click at [311, 139] on span "Staff" at bounding box center [309, 134] width 27 height 15
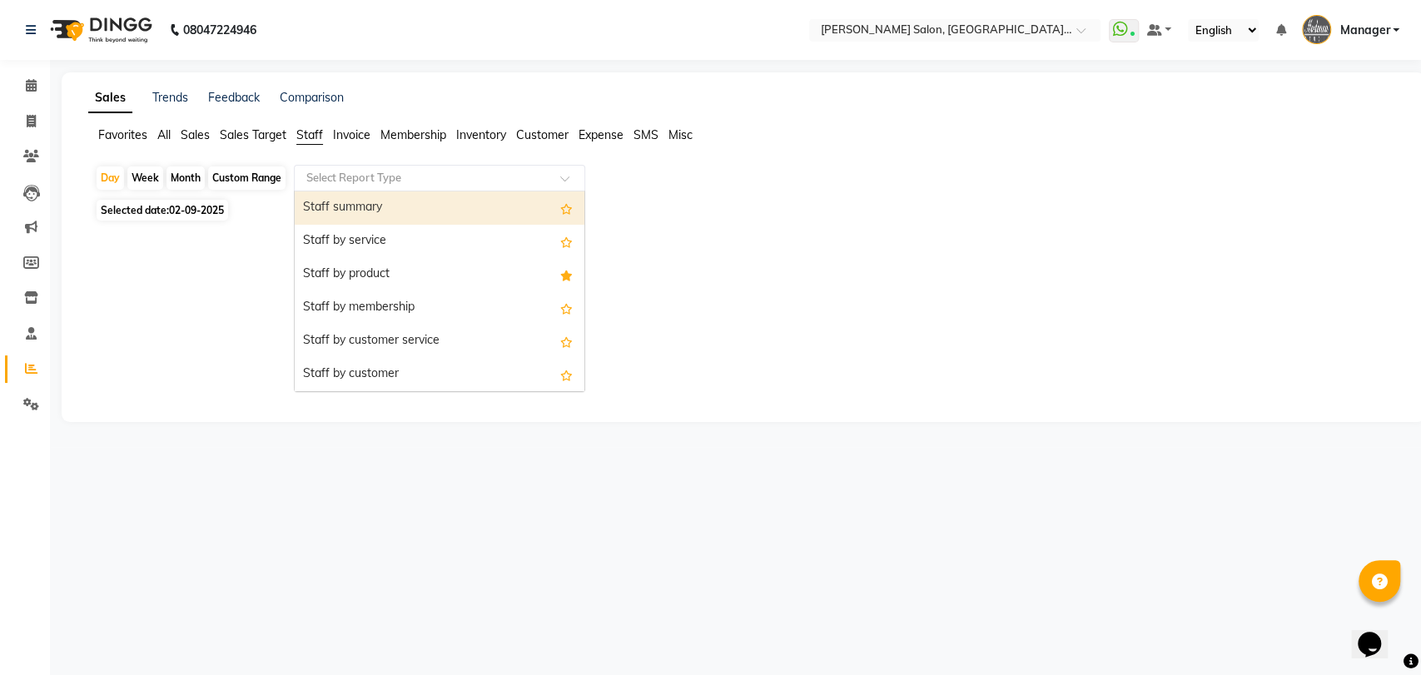
click at [325, 172] on input "text" at bounding box center [423, 178] width 240 height 17
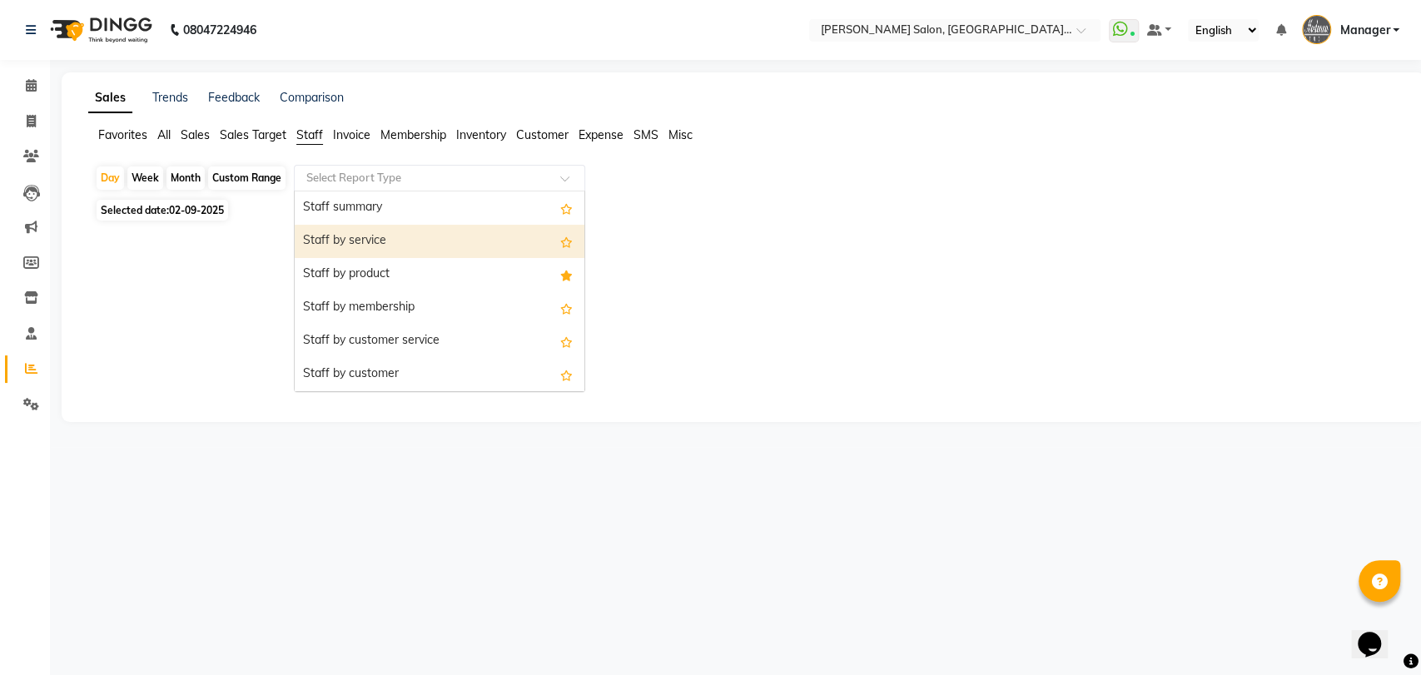
click at [330, 240] on div "Staff by service" at bounding box center [440, 241] width 290 height 33
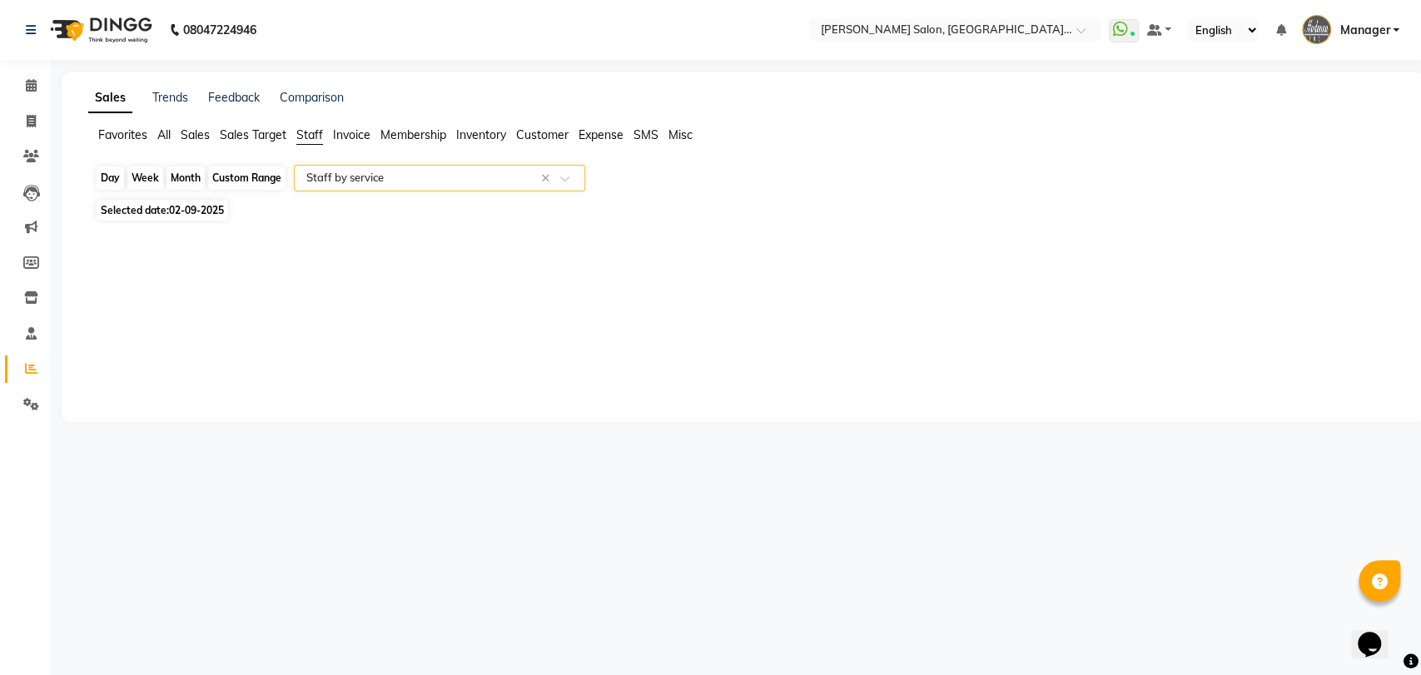
click at [105, 173] on div "Day" at bounding box center [110, 177] width 27 height 23
select select "9"
select select "2025"
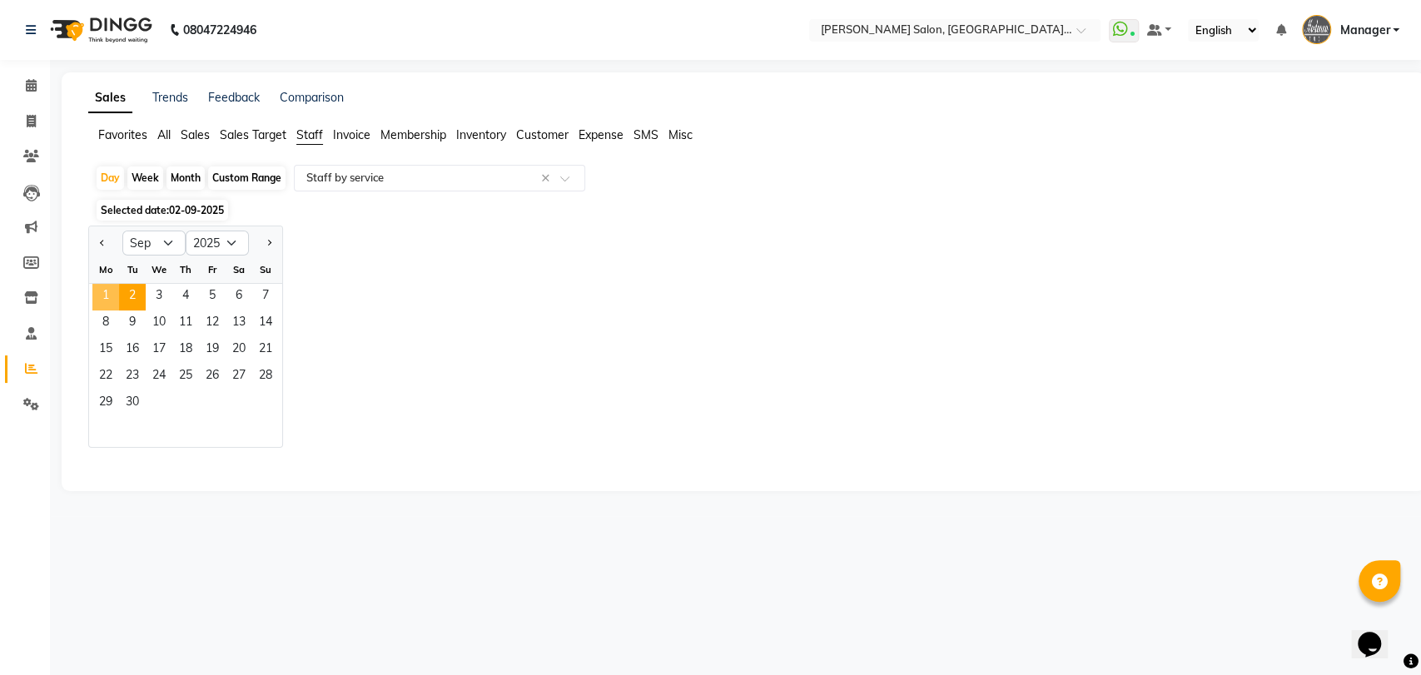
click at [107, 292] on div "Sales Trends Feedback Comparison Favorites All Sales Sales Target Staff Invoice…" at bounding box center [744, 281] width 1364 height 419
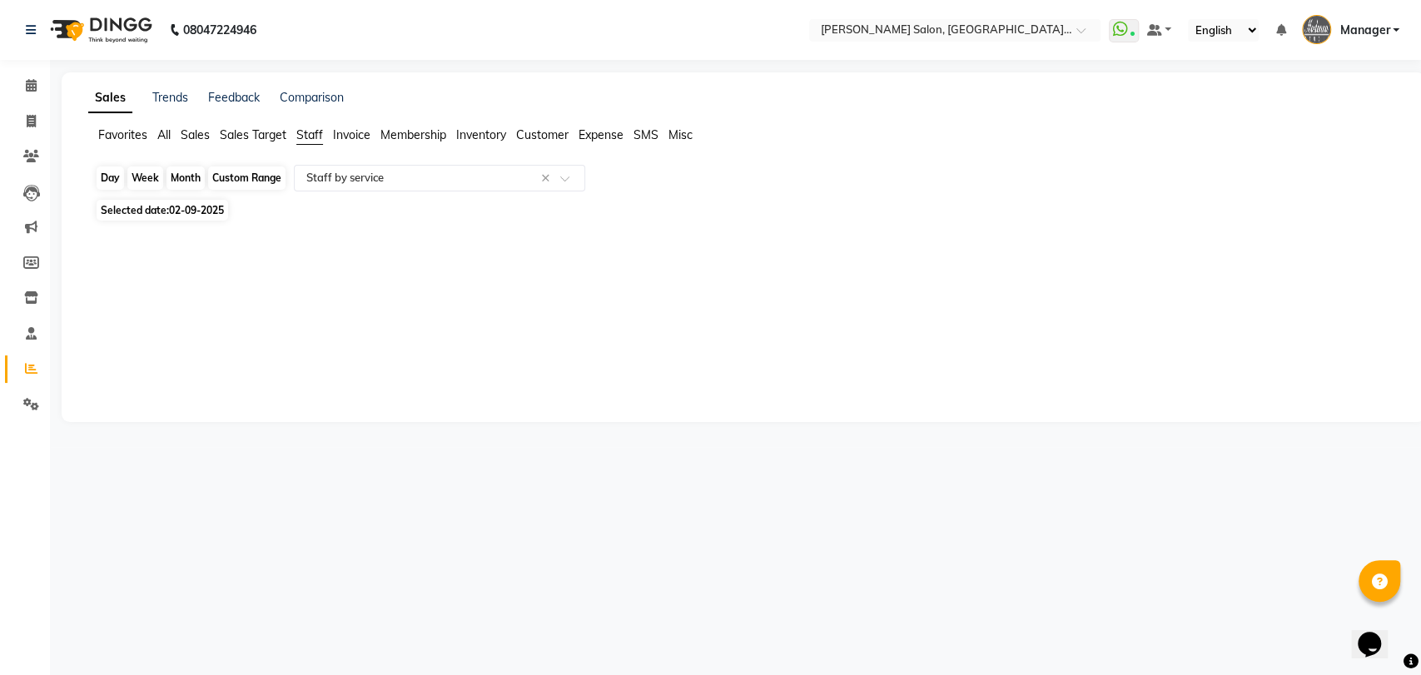
click at [108, 181] on div "Day" at bounding box center [110, 177] width 27 height 23
select select "9"
select select "2025"
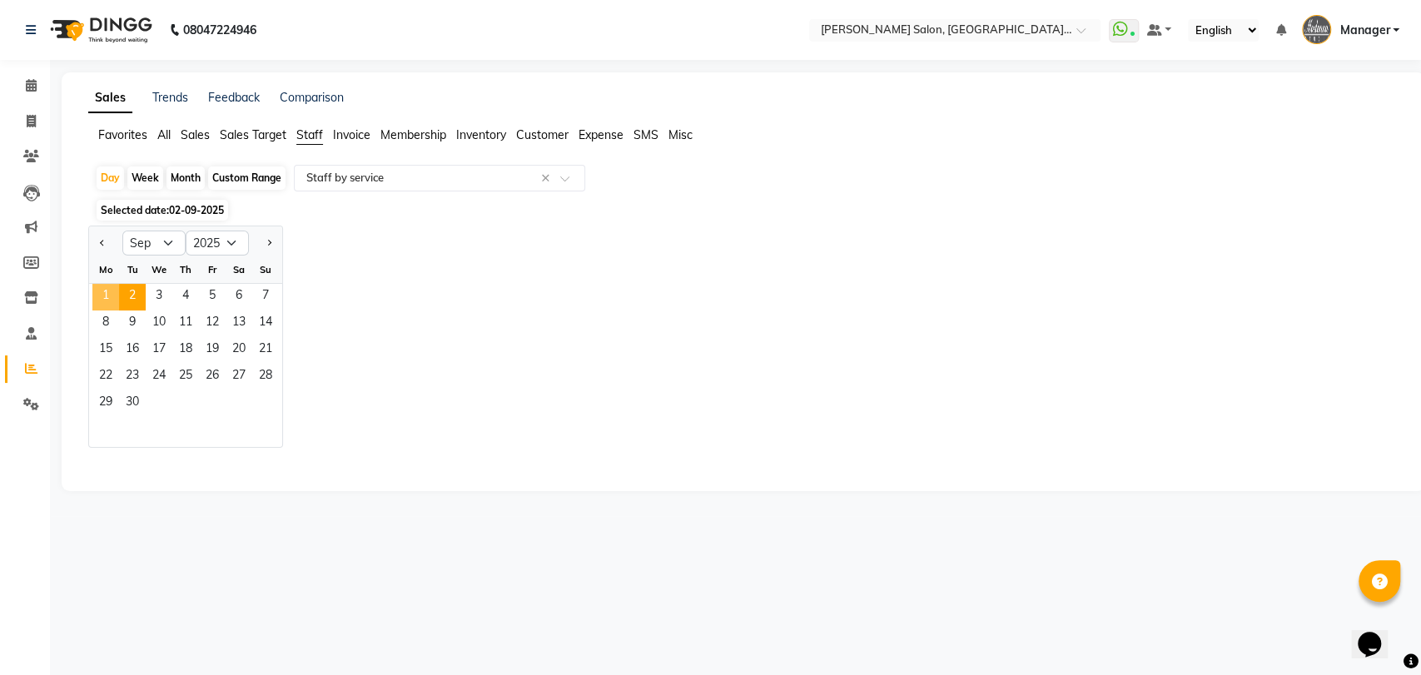
click at [113, 288] on span "1" at bounding box center [105, 297] width 27 height 27
select select "pdf"
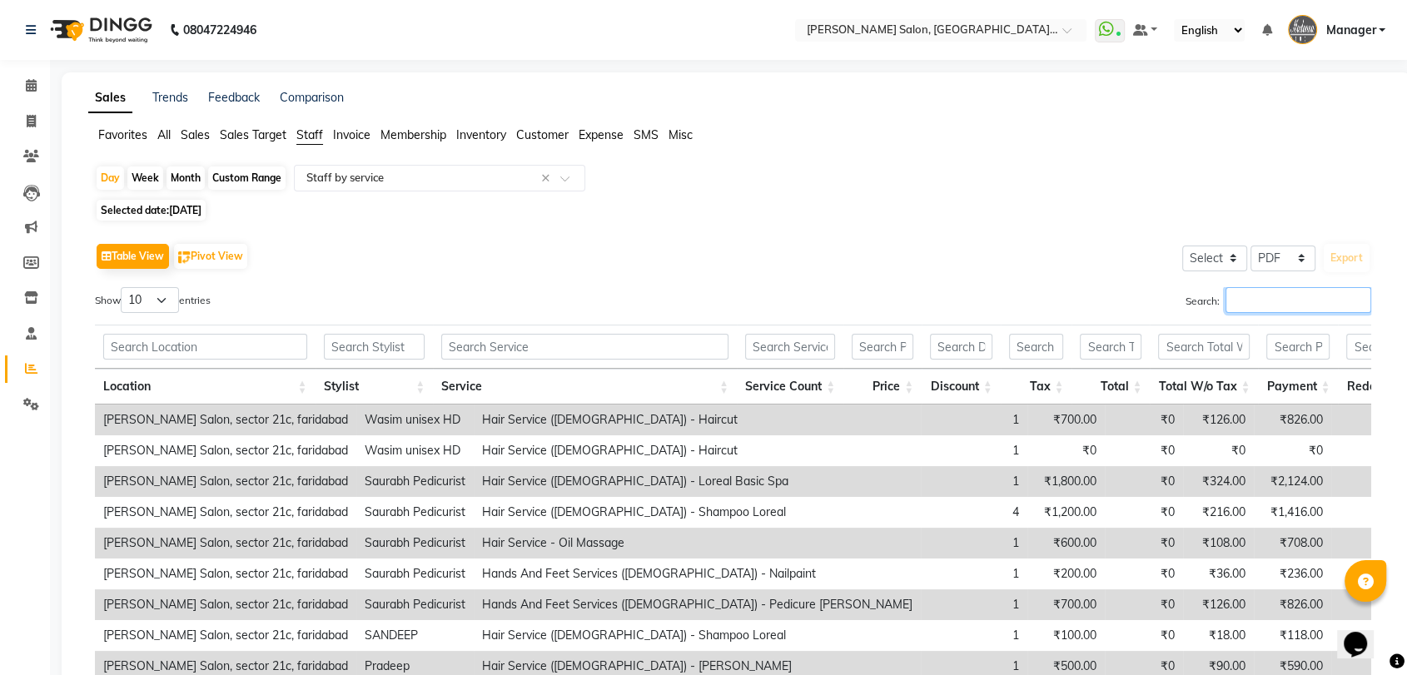
click at [1275, 290] on input "Search:" at bounding box center [1298, 300] width 146 height 26
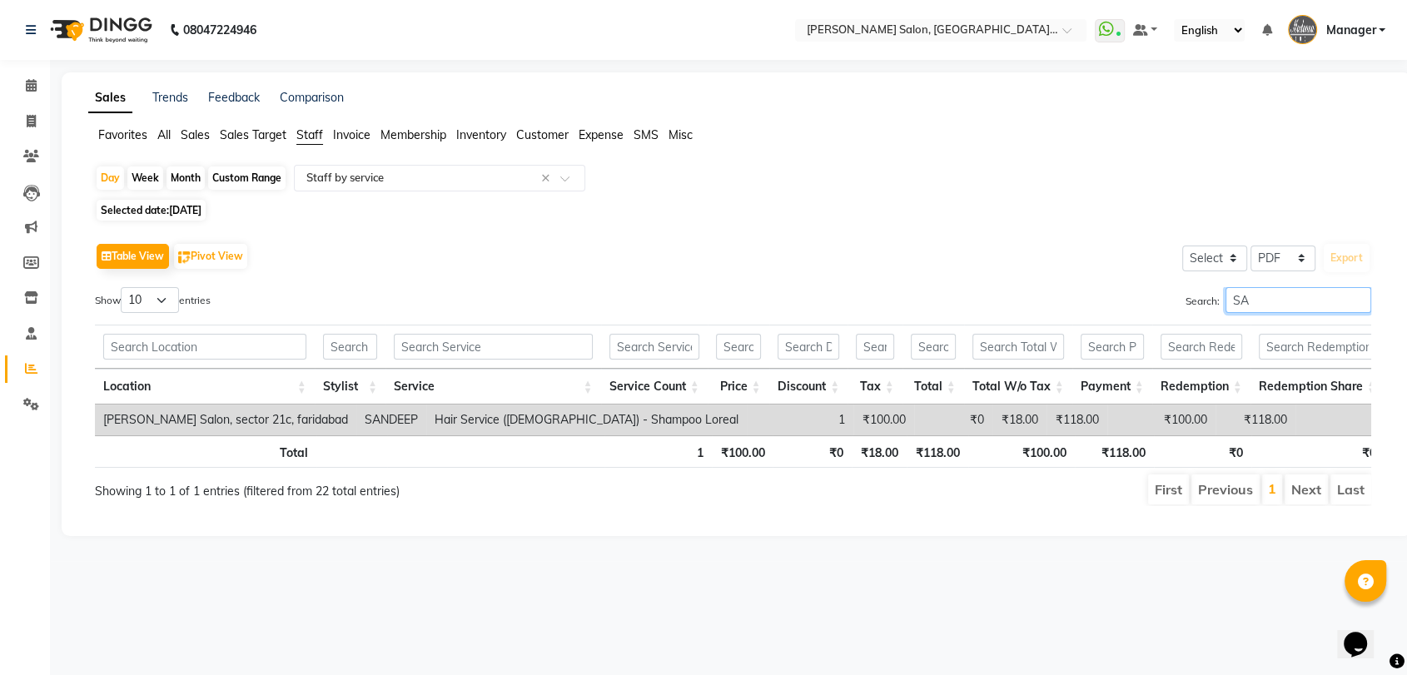
type input "S"
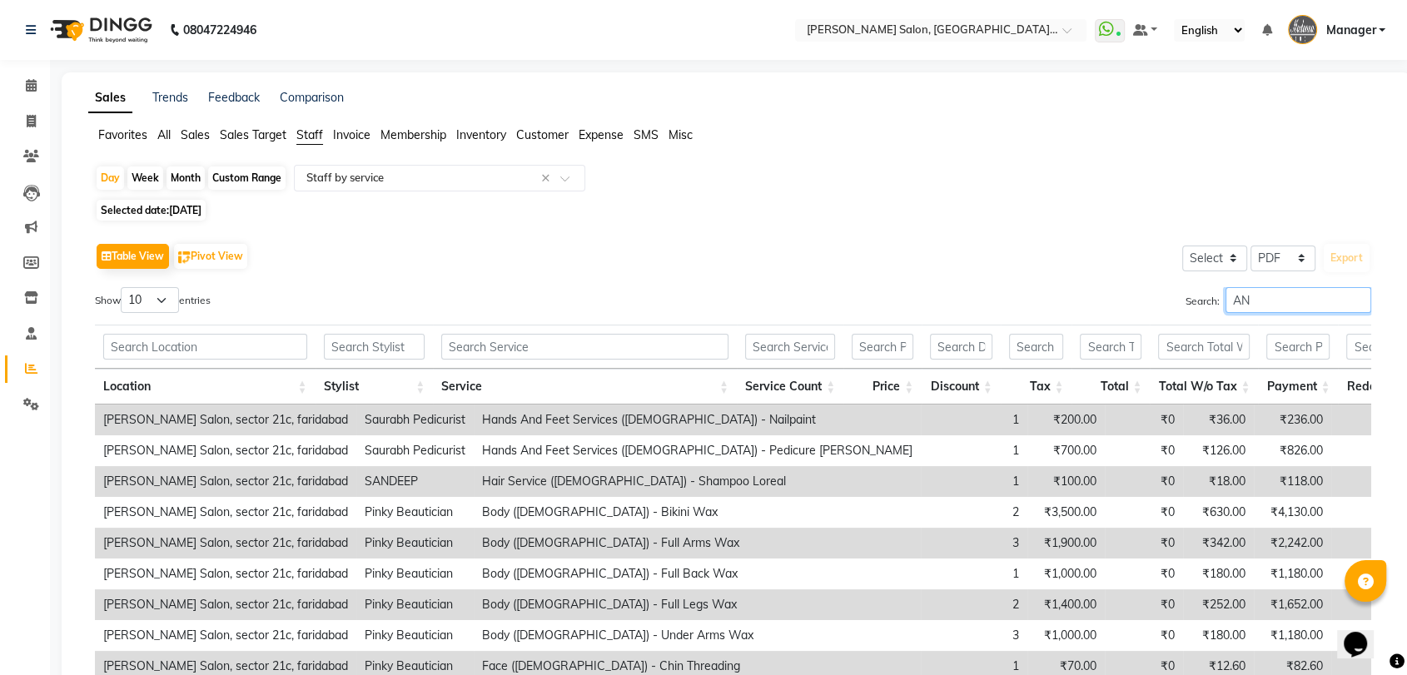
type input "A"
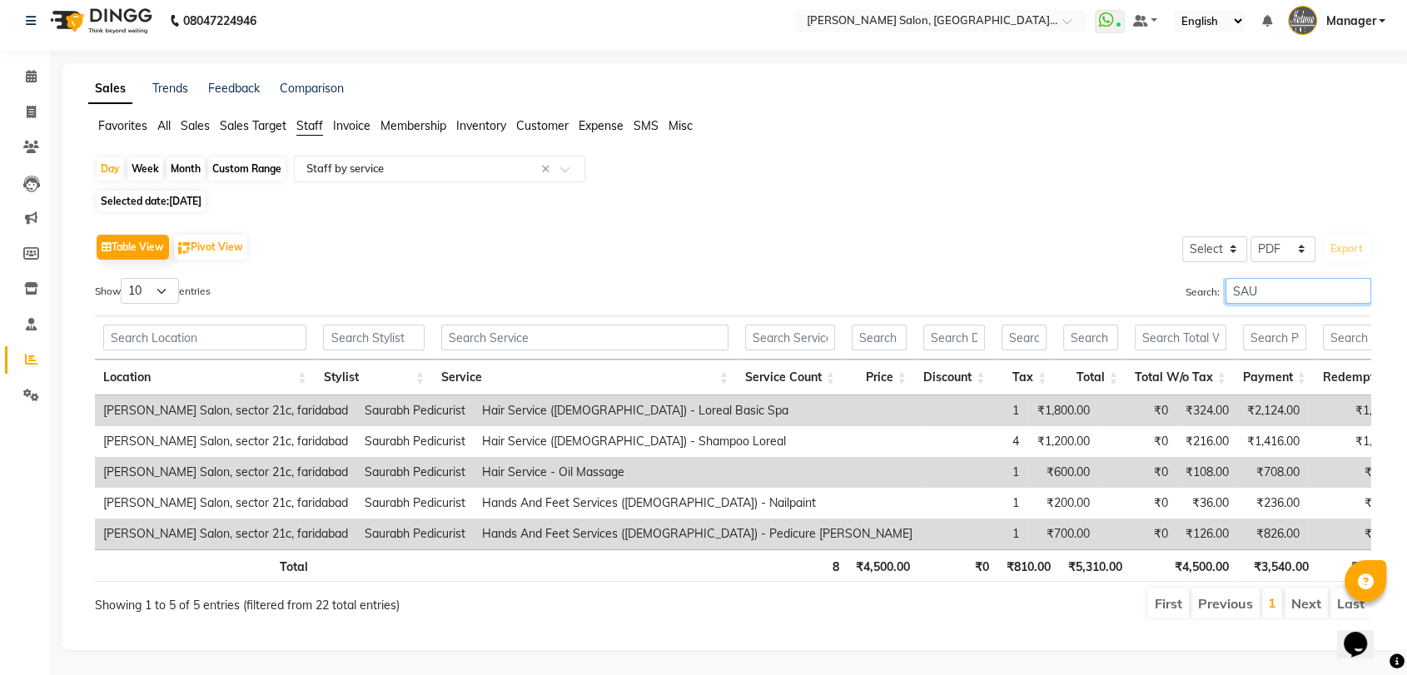
scroll to position [37, 0]
type input "S"
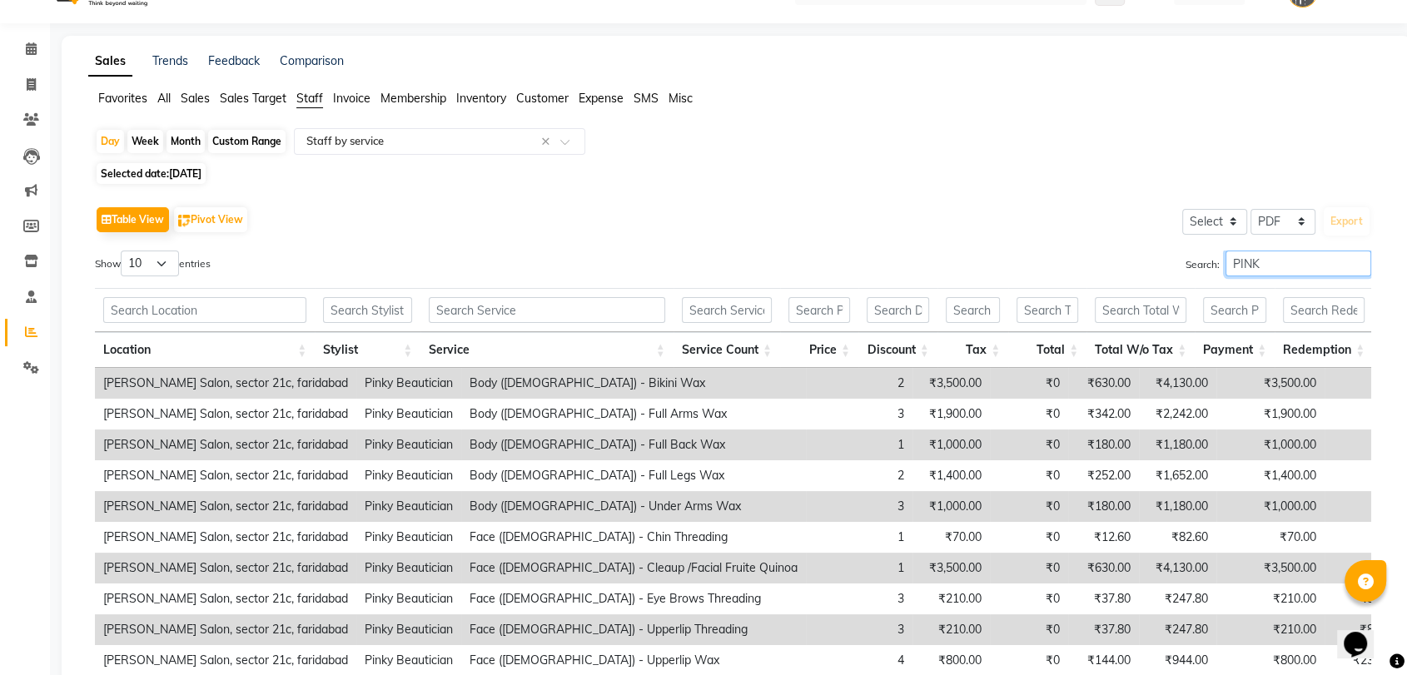
scroll to position [191, 0]
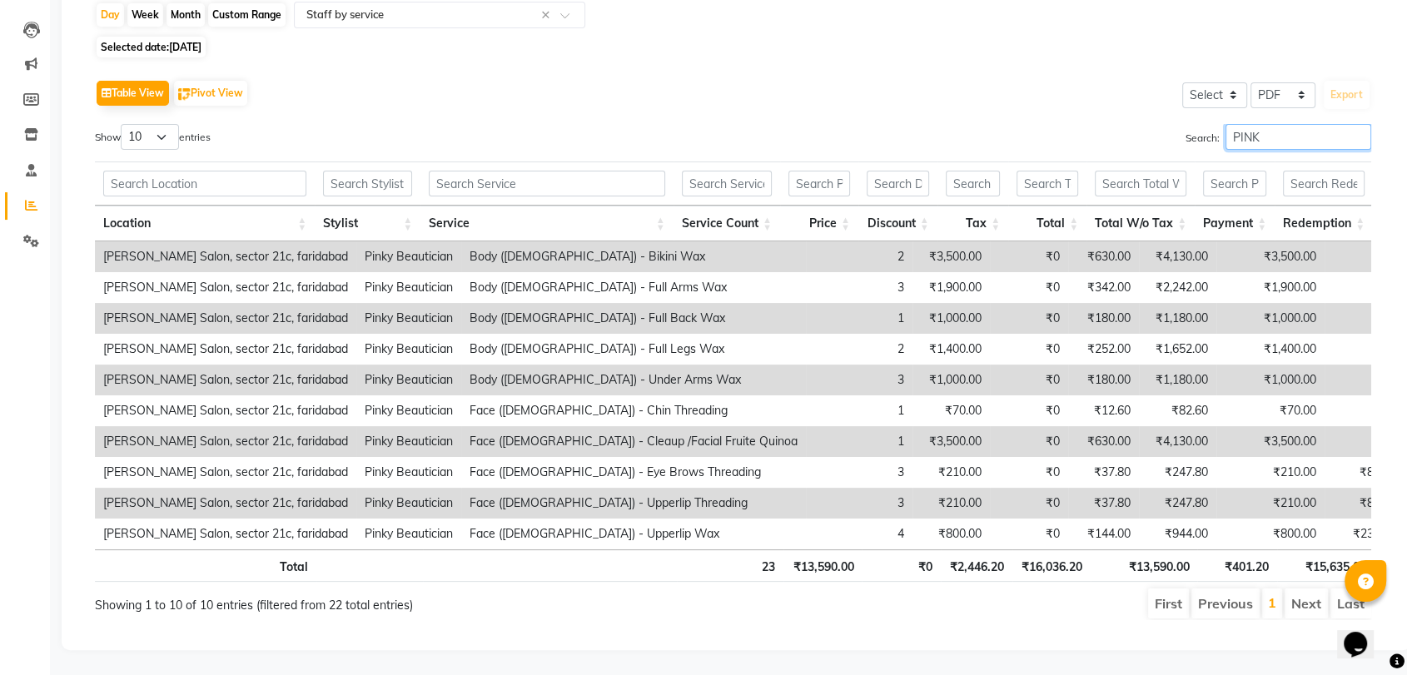
type input "PINK"
click at [1171, 556] on th "₹13,590.00" at bounding box center [1144, 565] width 107 height 32
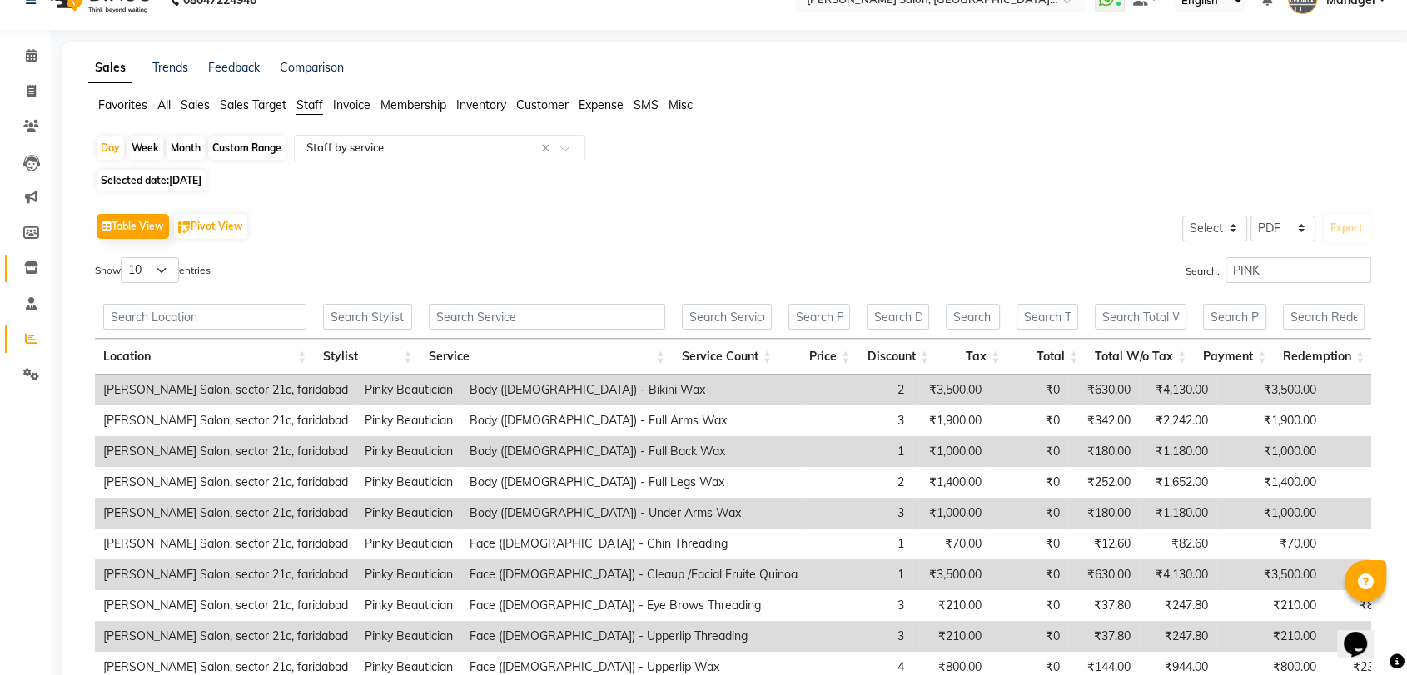
scroll to position [0, 0]
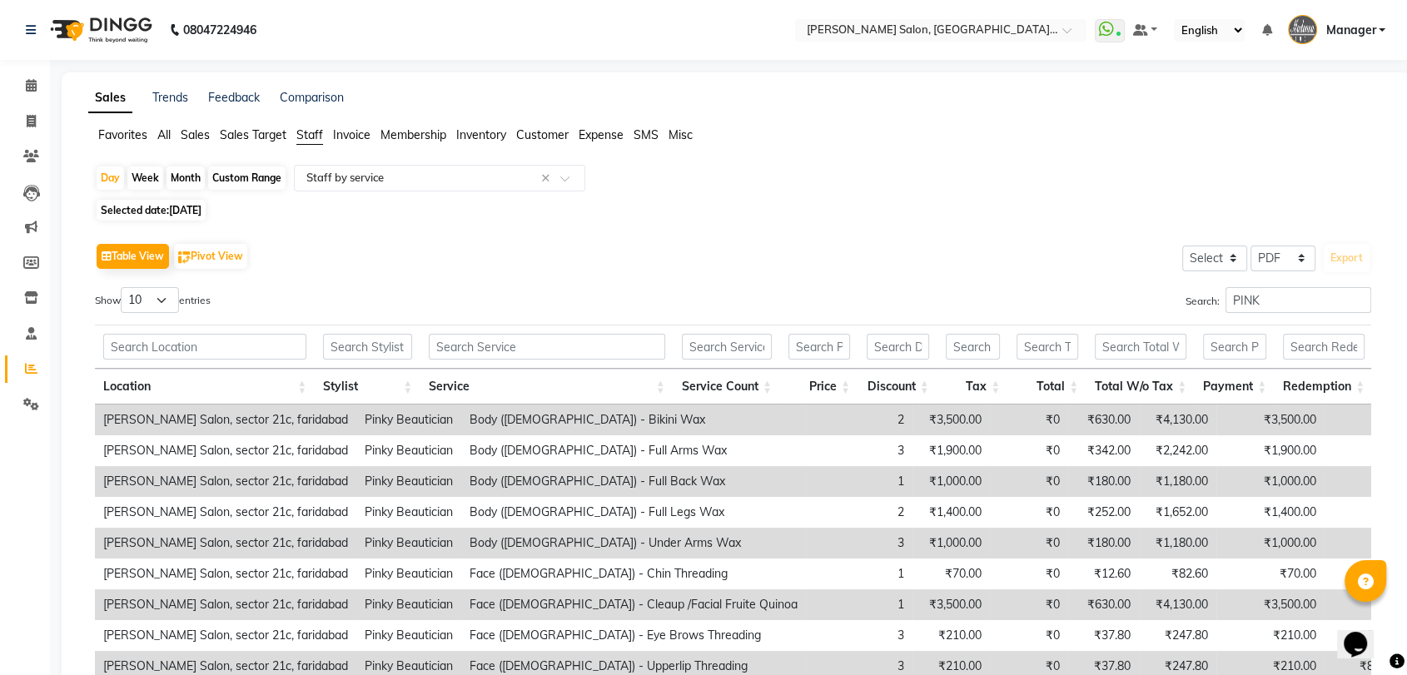
click at [37, 359] on link "Reports" at bounding box center [25, 368] width 40 height 27
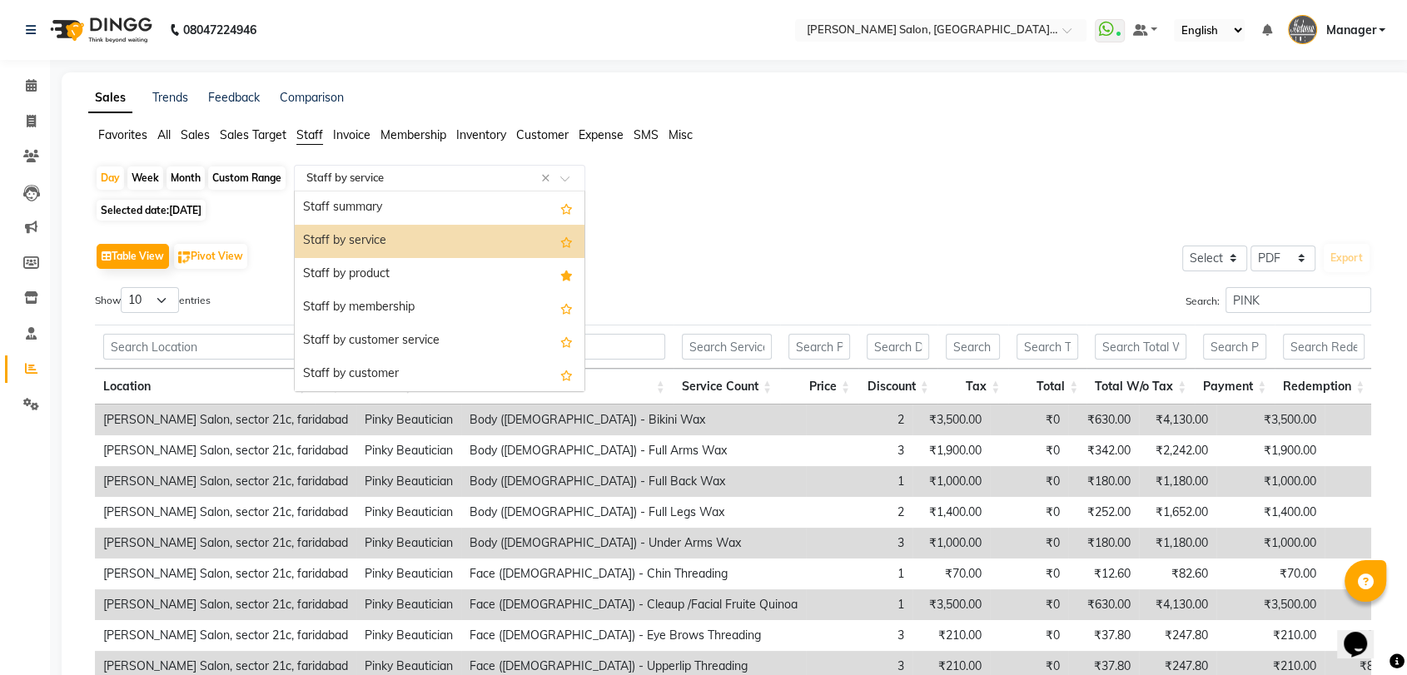
click at [326, 183] on input "text" at bounding box center [423, 178] width 240 height 17
click at [359, 279] on div "Staff by product" at bounding box center [440, 274] width 290 height 33
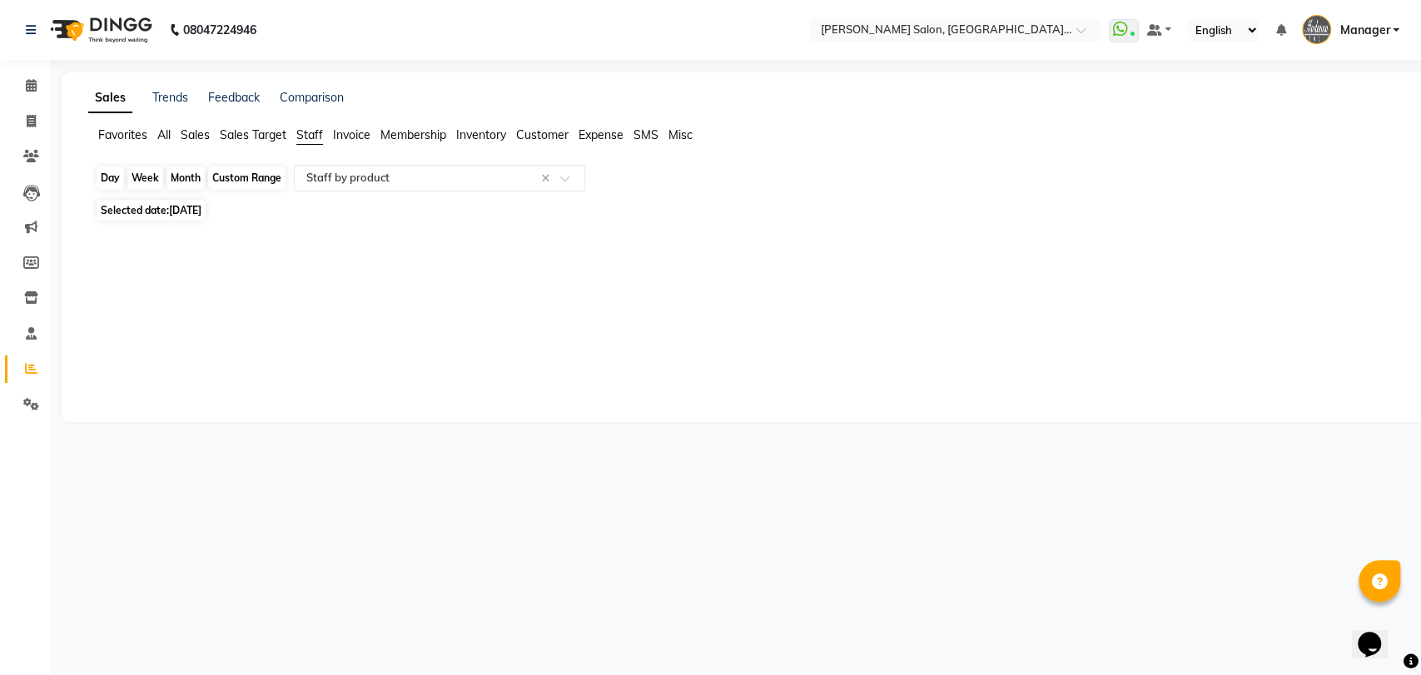
click at [122, 181] on div "Day" at bounding box center [110, 177] width 27 height 23
select select "9"
select select "2025"
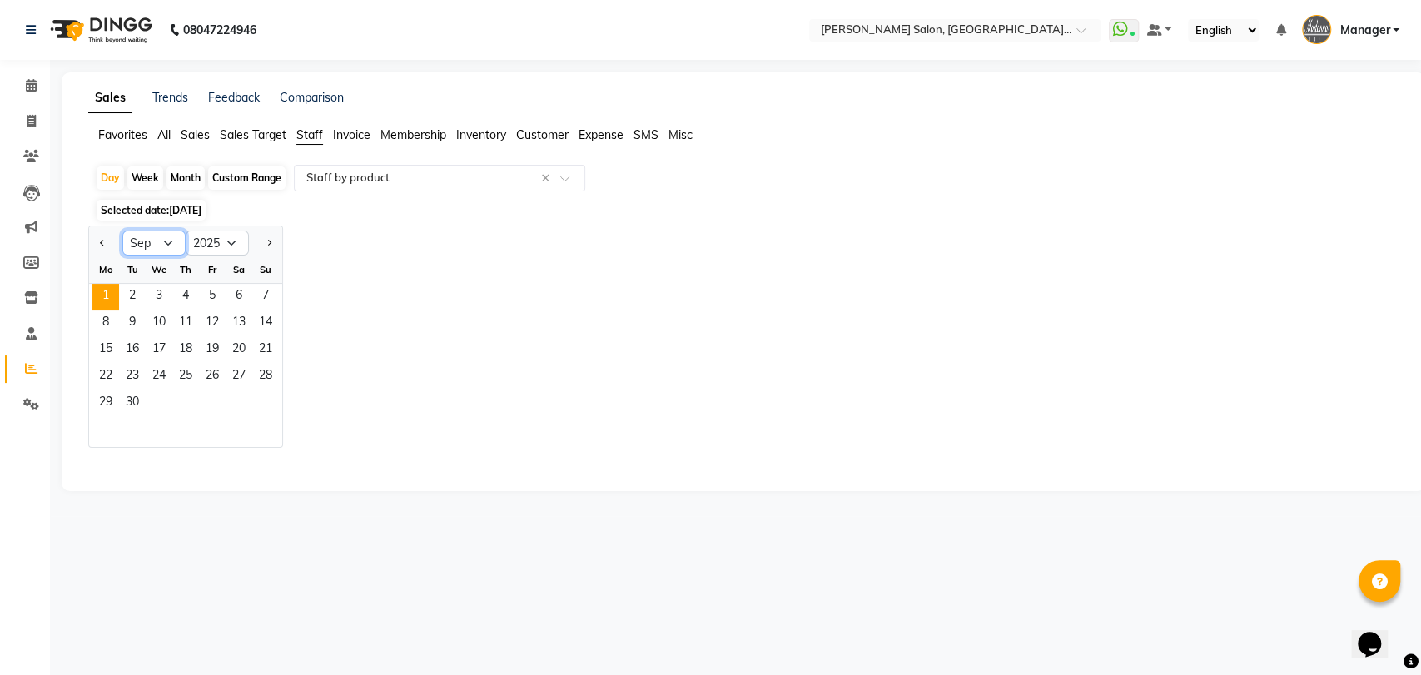
click at [153, 237] on select "Jan Feb Mar Apr May Jun Jul Aug Sep Oct Nov Dec" at bounding box center [153, 243] width 63 height 25
select select "8"
click at [122, 231] on select "Jan Feb Mar Apr May Jun Jul Aug Sep Oct Nov Dec" at bounding box center [153, 243] width 63 height 25
click at [268, 401] on span "31" at bounding box center [265, 403] width 27 height 27
select select "pdf"
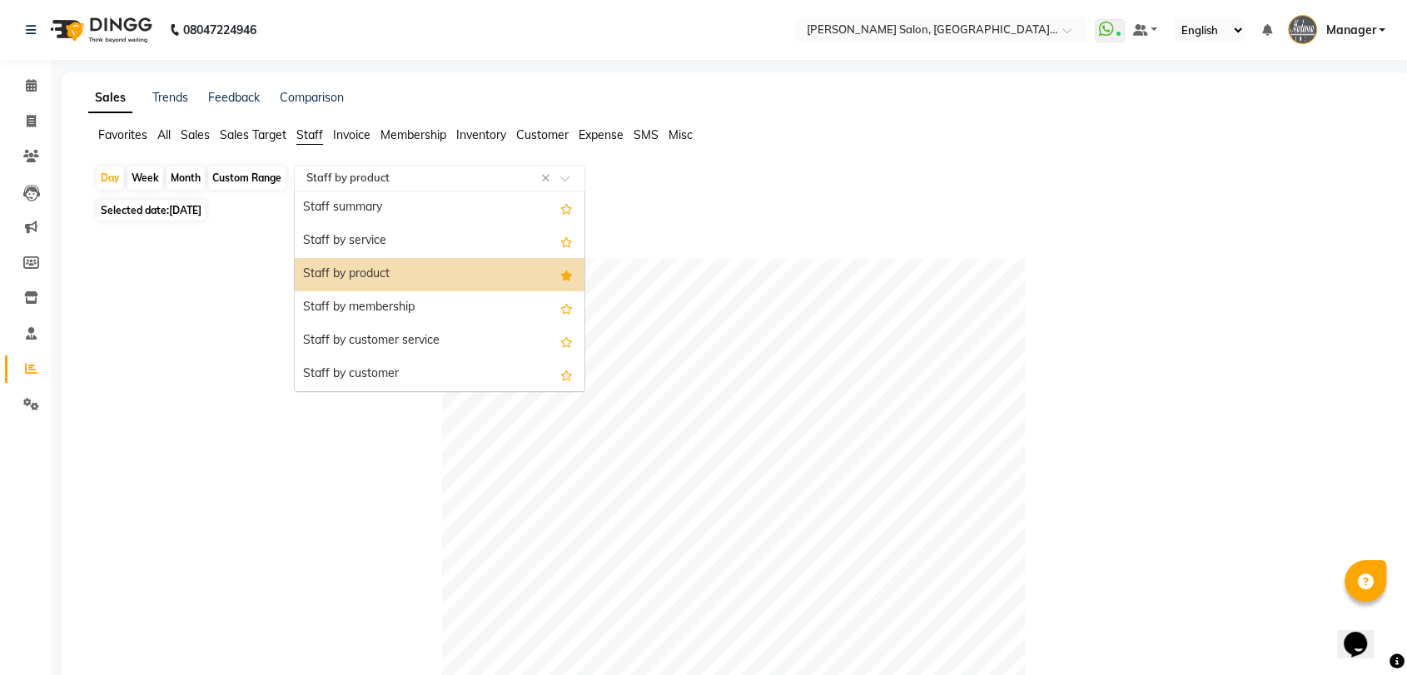
click at [466, 187] on div "Select Report Type × Staff by product ×" at bounding box center [439, 178] width 291 height 27
click at [441, 231] on div "Staff by service" at bounding box center [440, 241] width 290 height 33
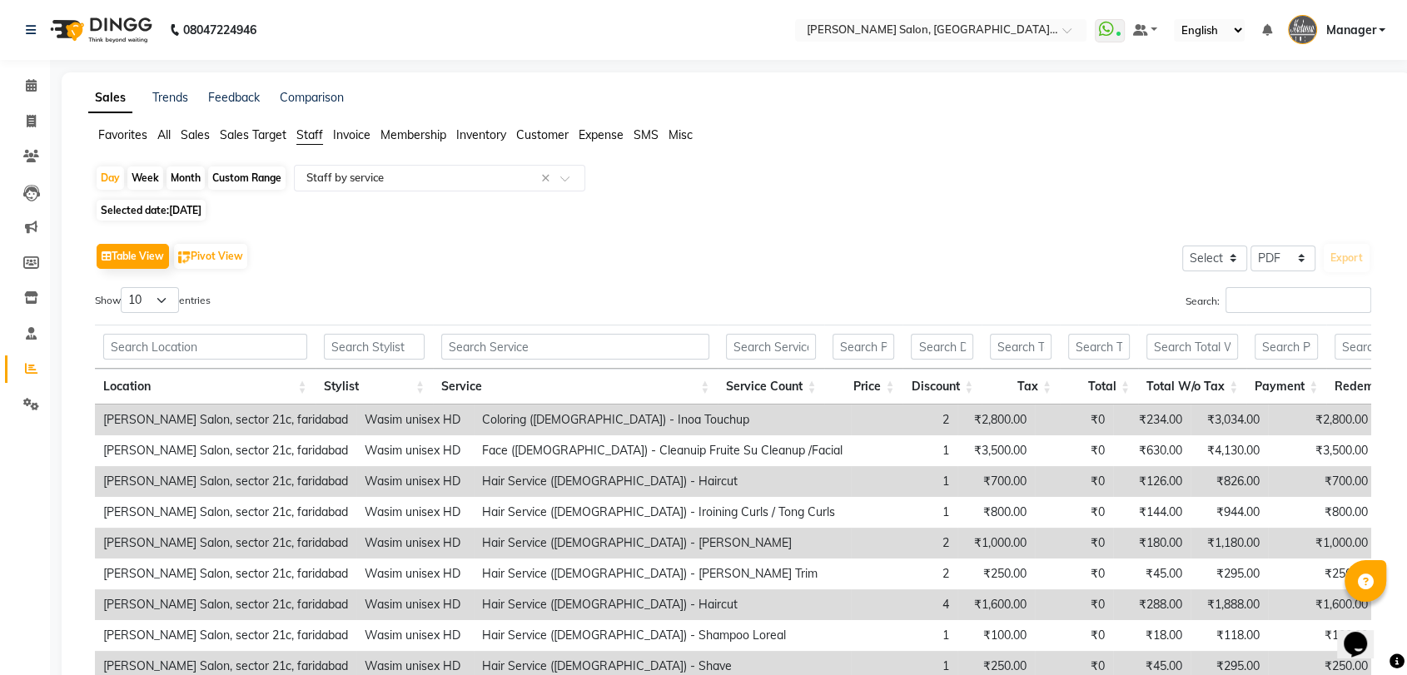
click at [237, 181] on div "Custom Range" at bounding box center [246, 177] width 77 height 23
select select "8"
select select "2025"
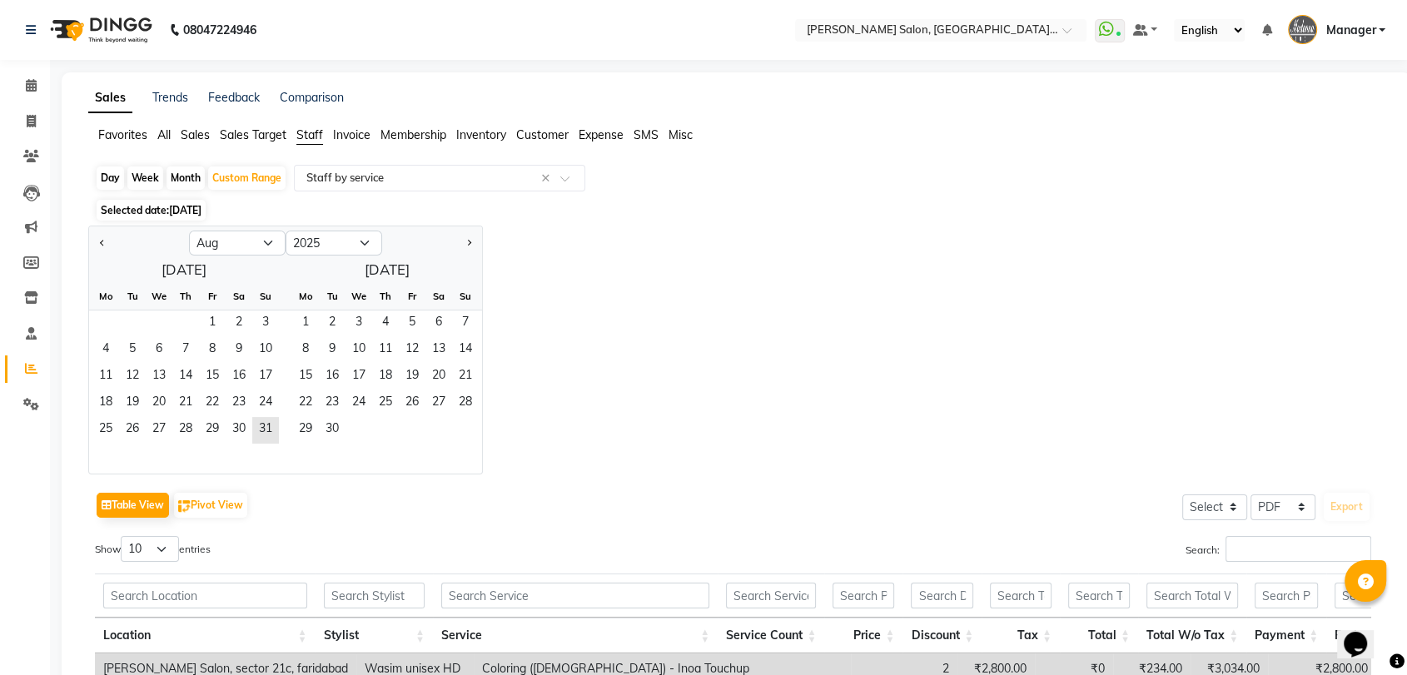
click at [107, 178] on div "Day" at bounding box center [110, 177] width 27 height 23
select select "8"
select select "2025"
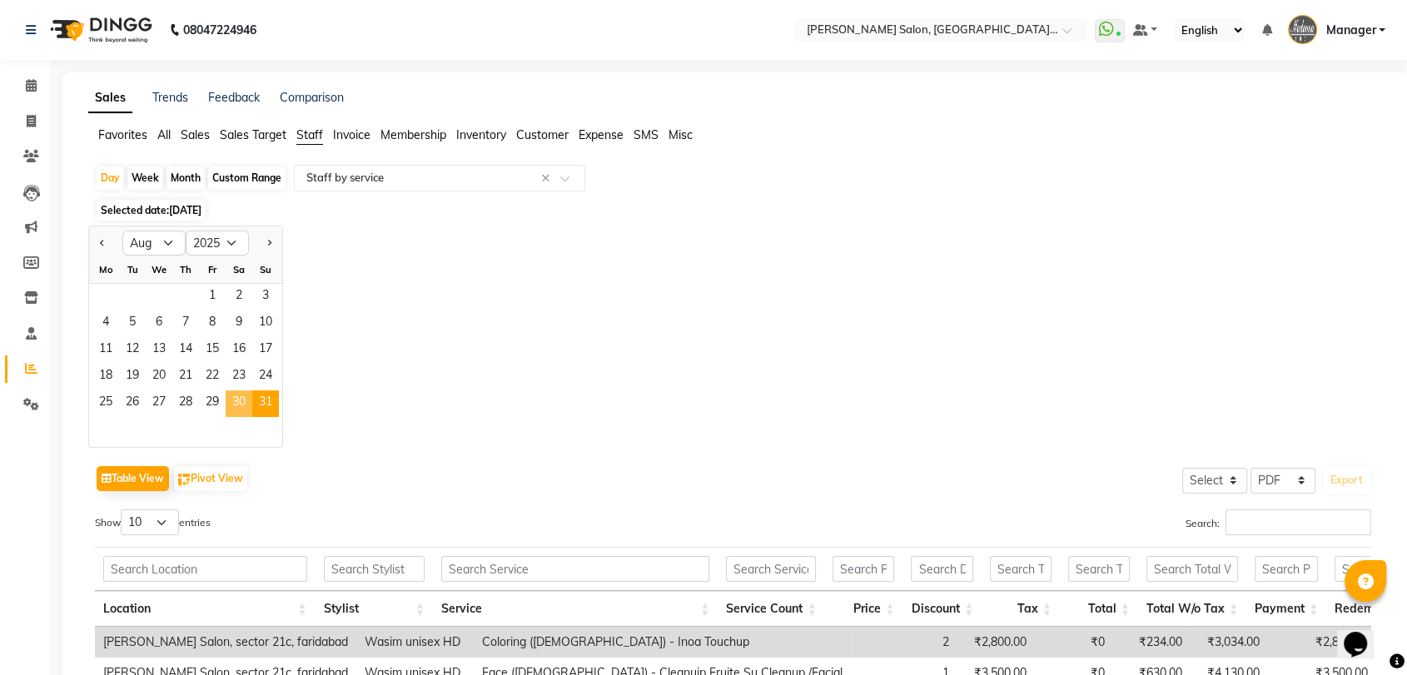
click at [238, 404] on span "30" at bounding box center [239, 403] width 27 height 27
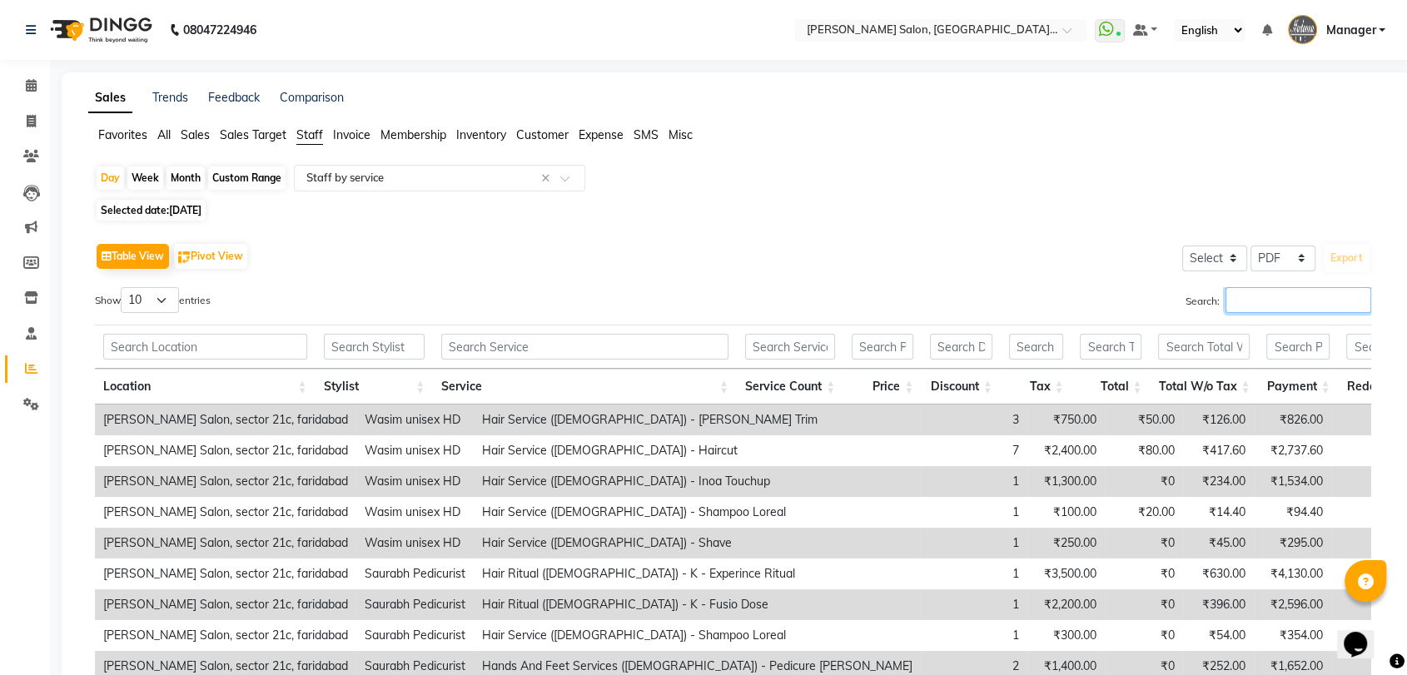
click at [1265, 305] on input "Search:" at bounding box center [1298, 300] width 146 height 26
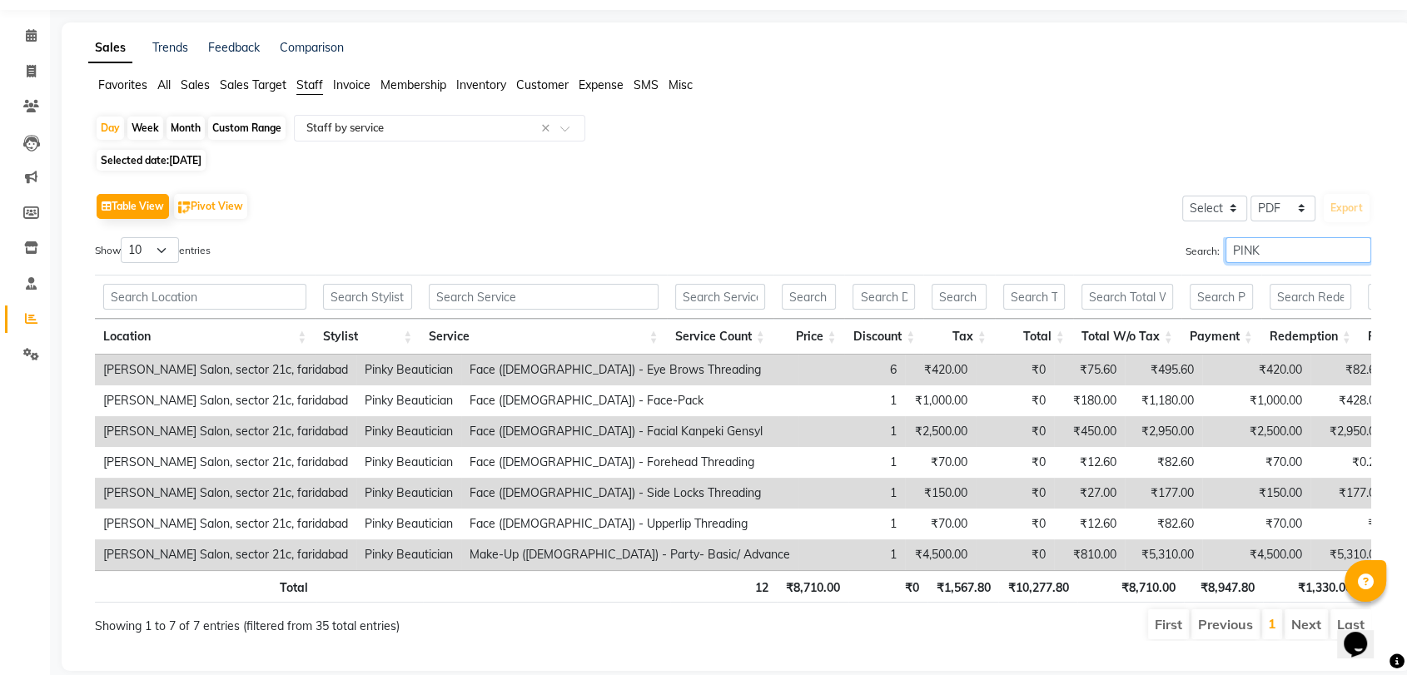
scroll to position [98, 0]
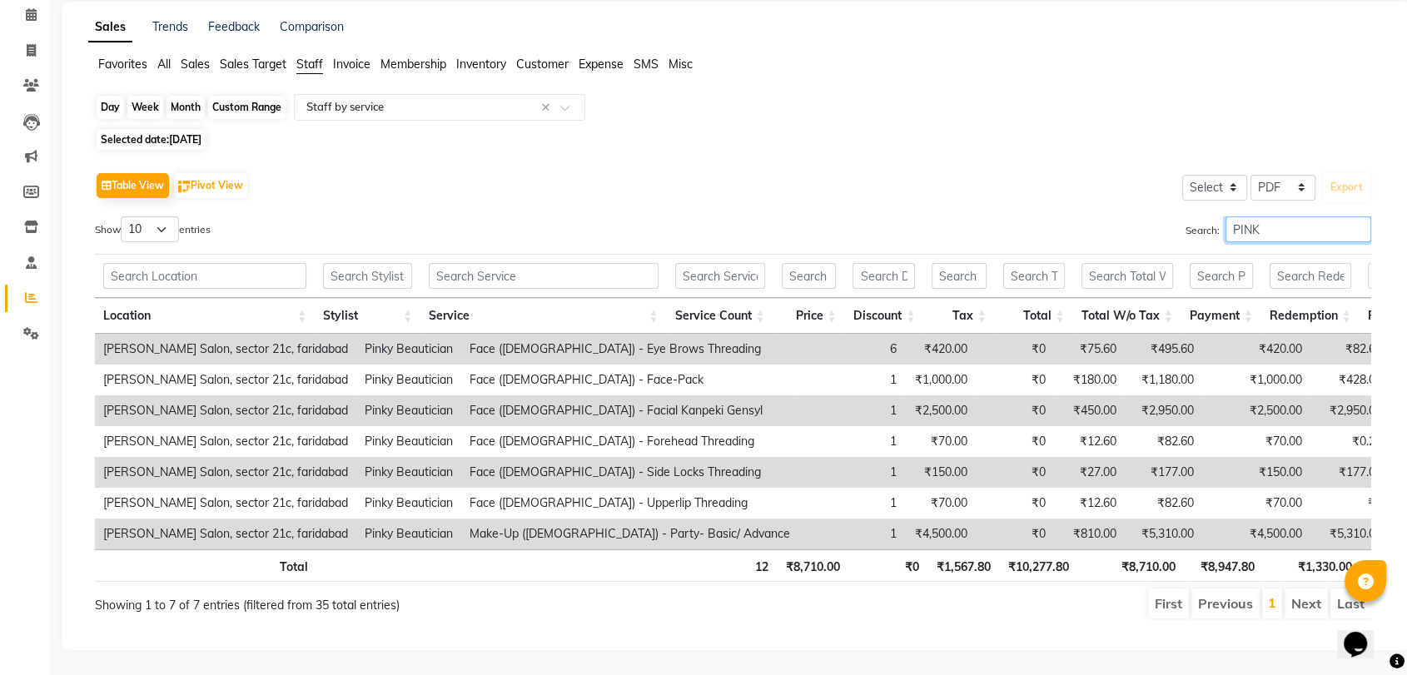
type input "PINK"
click at [111, 96] on div "Day" at bounding box center [110, 107] width 27 height 23
select select "8"
select select "2025"
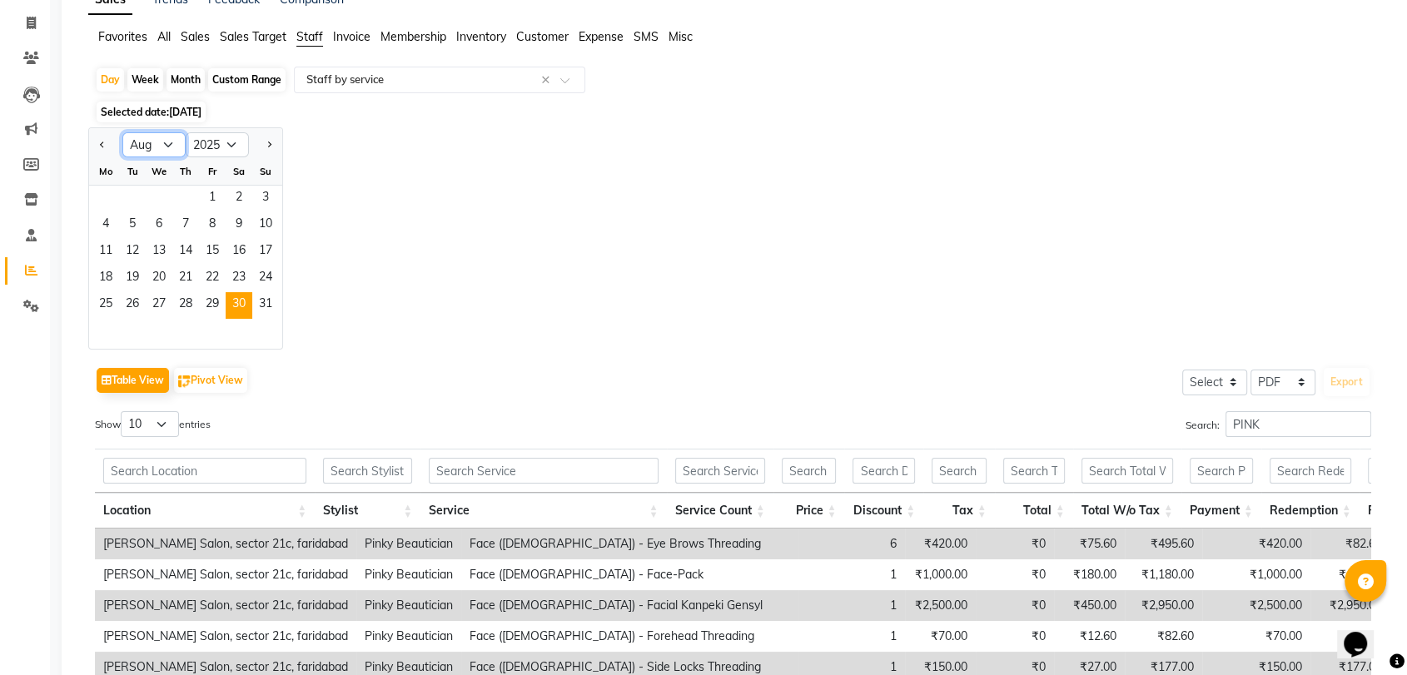
click at [143, 133] on select "Jan Feb Mar Apr May Jun Jul Aug Sep Oct Nov Dec" at bounding box center [153, 144] width 63 height 25
select select "9"
click at [122, 132] on select "Jan Feb Mar Apr May Jun Jul Aug Sep Oct Nov Dec" at bounding box center [153, 144] width 63 height 25
click at [112, 191] on span "1" at bounding box center [105, 199] width 27 height 27
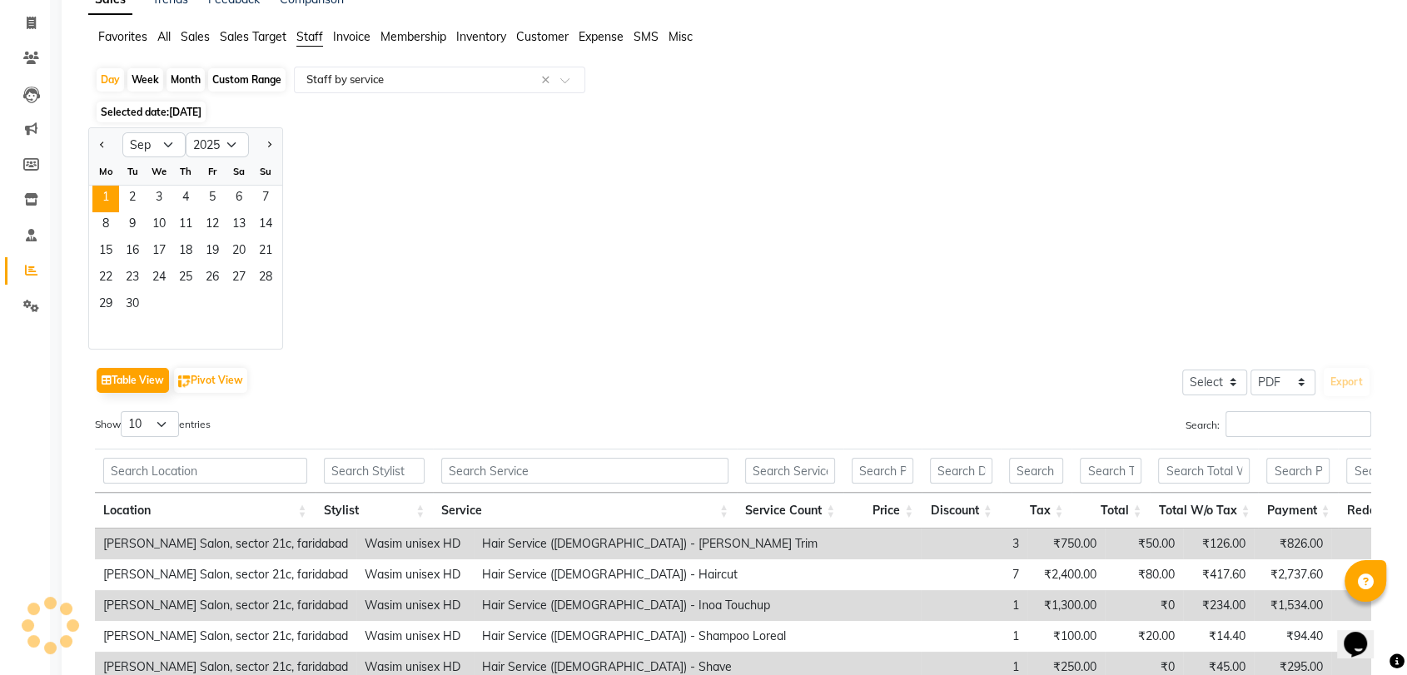
scroll to position [0, 0]
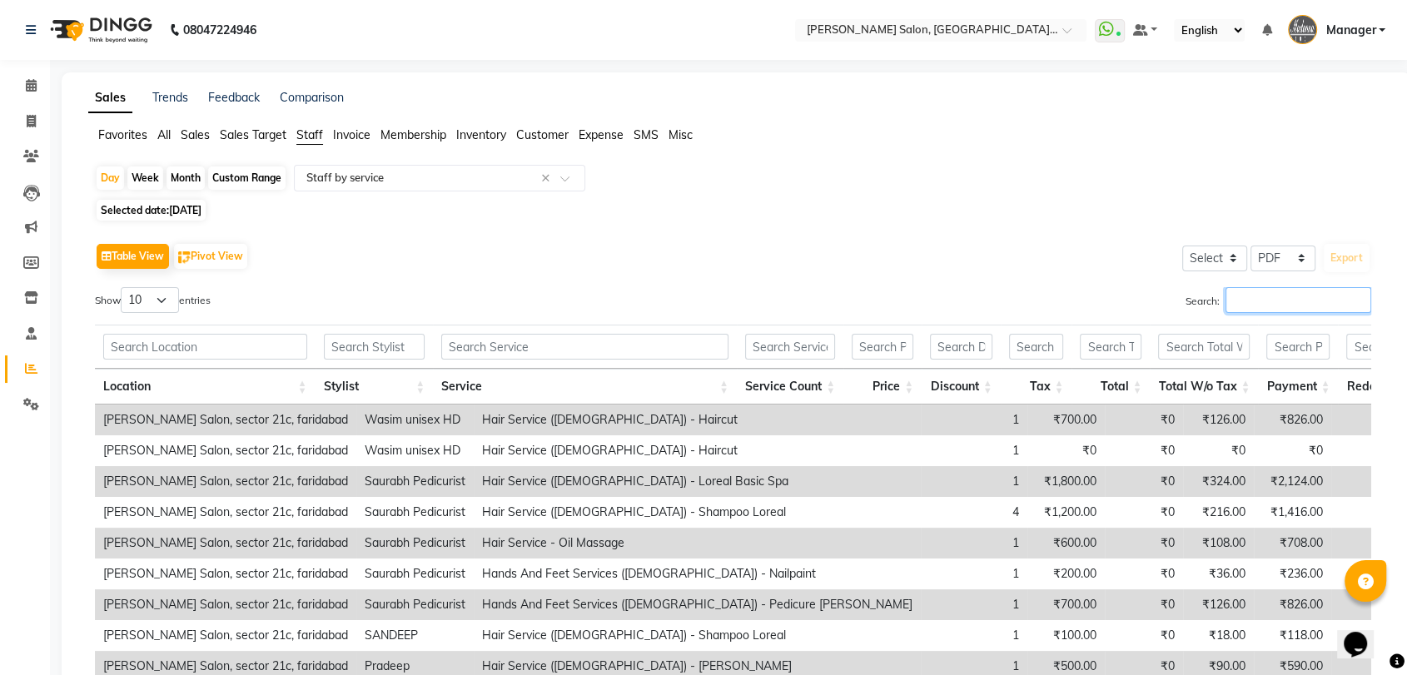
click at [1260, 293] on input "Search:" at bounding box center [1298, 300] width 146 height 26
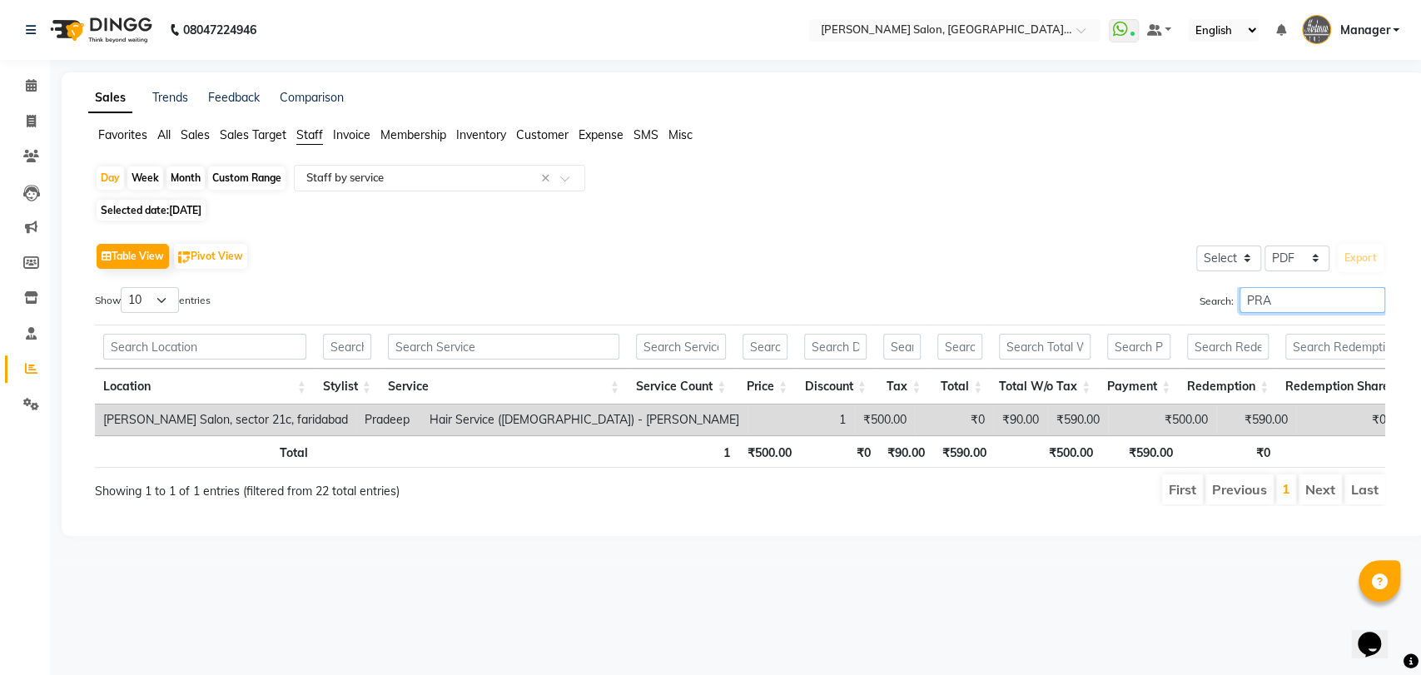
type input "PRA"
click at [37, 109] on link "Invoice" at bounding box center [25, 121] width 40 height 27
select select "service"
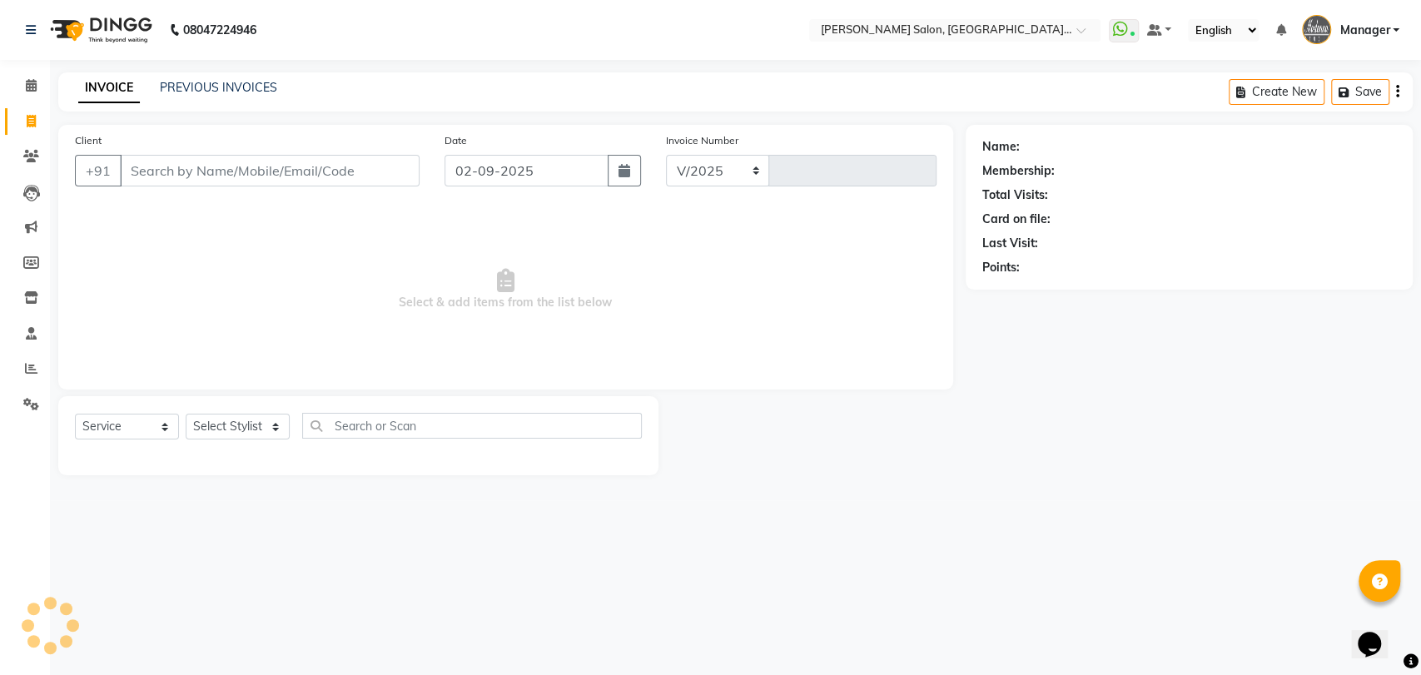
select select "5893"
type input "3258"
type input "9910087808"
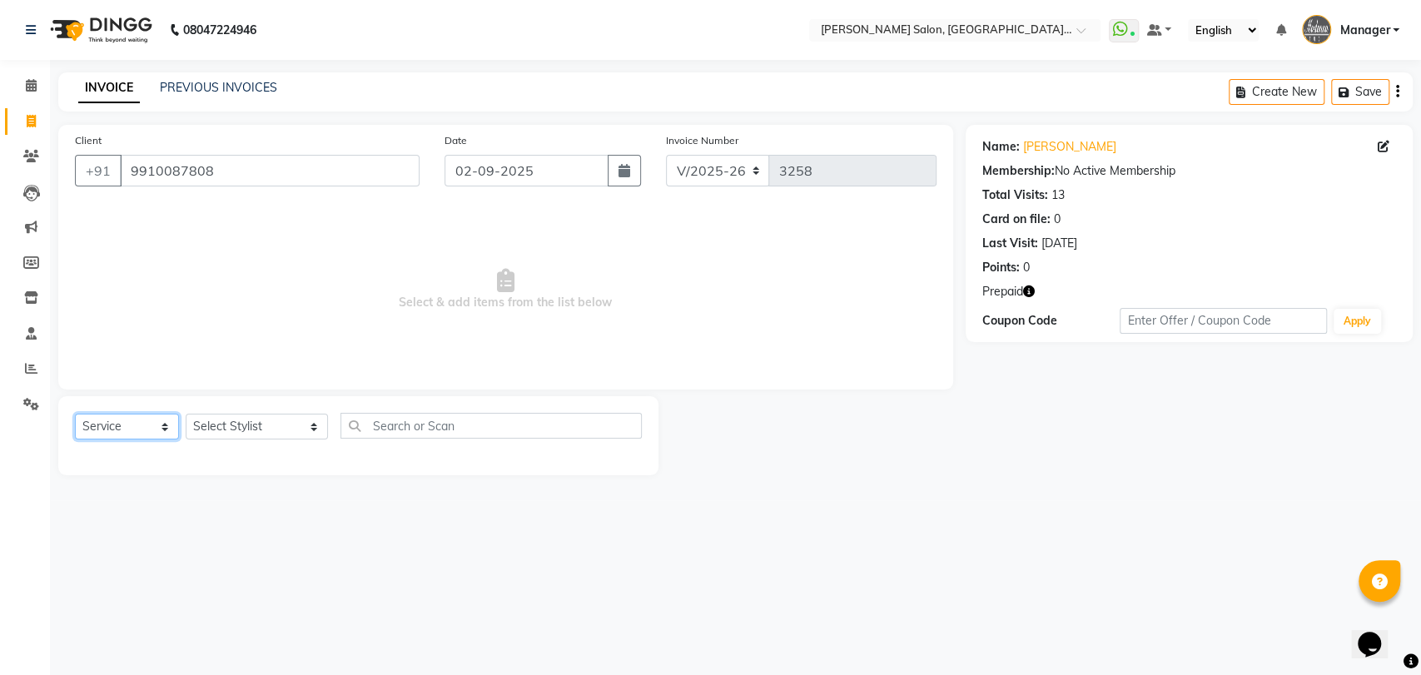
click at [134, 427] on select "Select Service Product Membership Package Voucher Prepaid Gift Card" at bounding box center [127, 427] width 104 height 26
select select "P"
click at [75, 414] on select "Select Service Product Membership Package Voucher Prepaid Gift Card" at bounding box center [127, 427] width 104 height 26
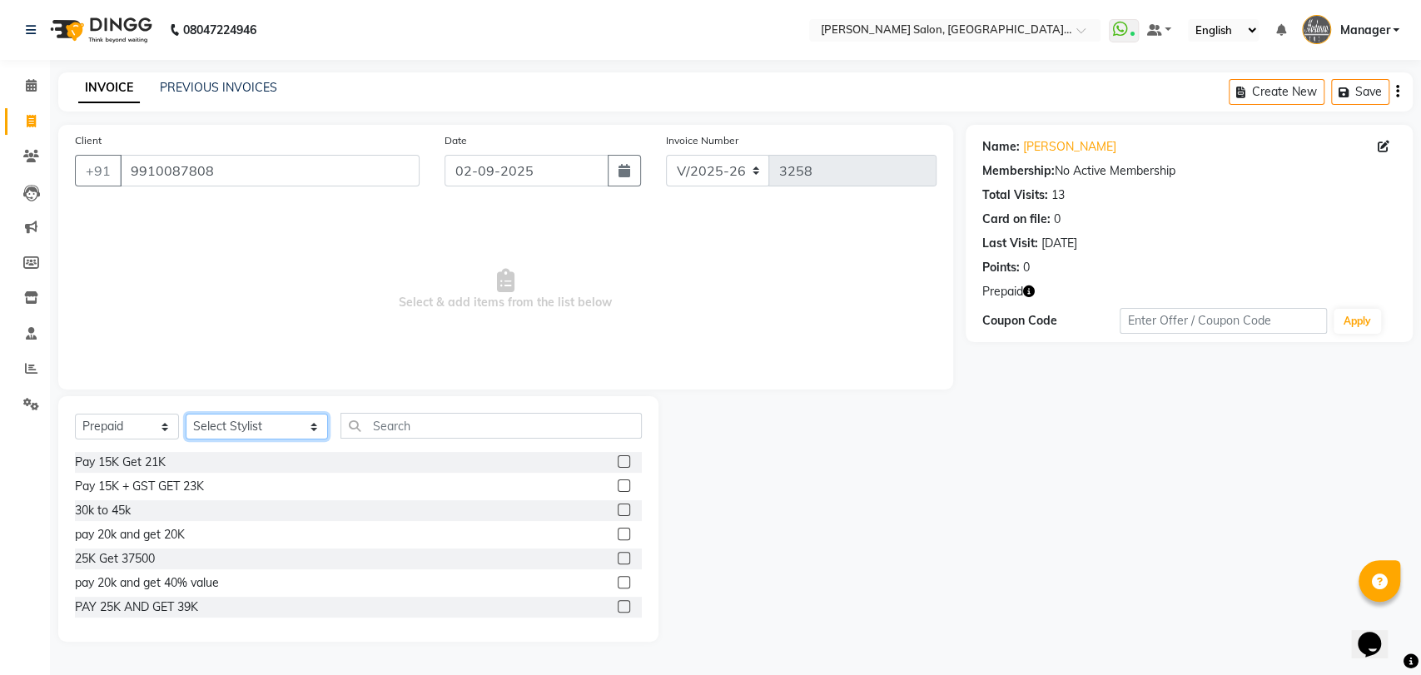
click at [244, 425] on select "Select Stylist Anil Pedicurist Arman ashish female stylist Ashutosh Singhal Man…" at bounding box center [257, 427] width 142 height 26
click at [246, 421] on select "Select Stylist Anil Pedicurist Arman ashish female stylist Ashutosh Singhal Man…" at bounding box center [257, 427] width 142 height 26
click at [618, 457] on label at bounding box center [624, 461] width 12 height 12
click at [618, 457] on input "checkbox" at bounding box center [623, 462] width 11 height 11
checkbox input "false"
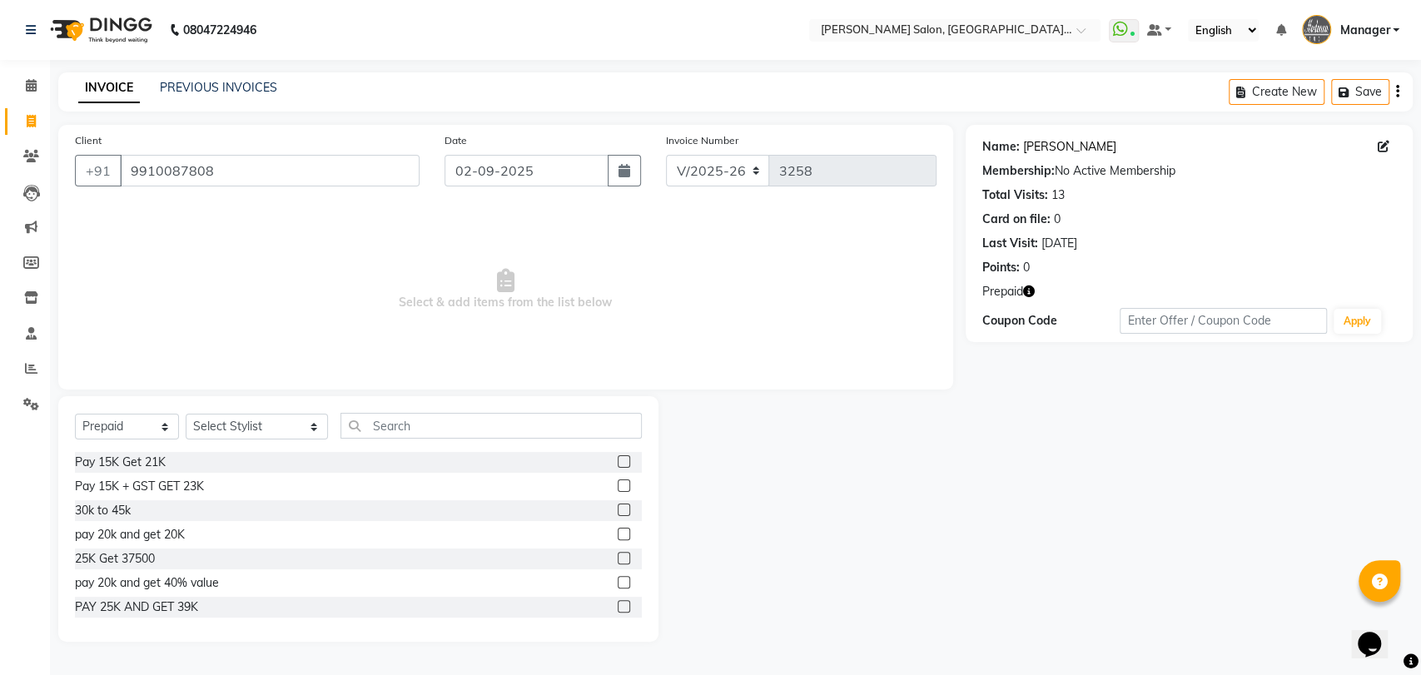
click at [1054, 142] on link "Mr. Rahil" at bounding box center [1069, 146] width 93 height 17
click at [1019, 291] on span "Prepaid" at bounding box center [1002, 291] width 41 height 17
click at [1021, 291] on span "Prepaid" at bounding box center [1002, 291] width 41 height 17
click at [206, 425] on select "Select Stylist Anil Pedicurist Arman ashish female stylist Ashutosh Singhal Man…" at bounding box center [257, 427] width 142 height 26
select select "50901"
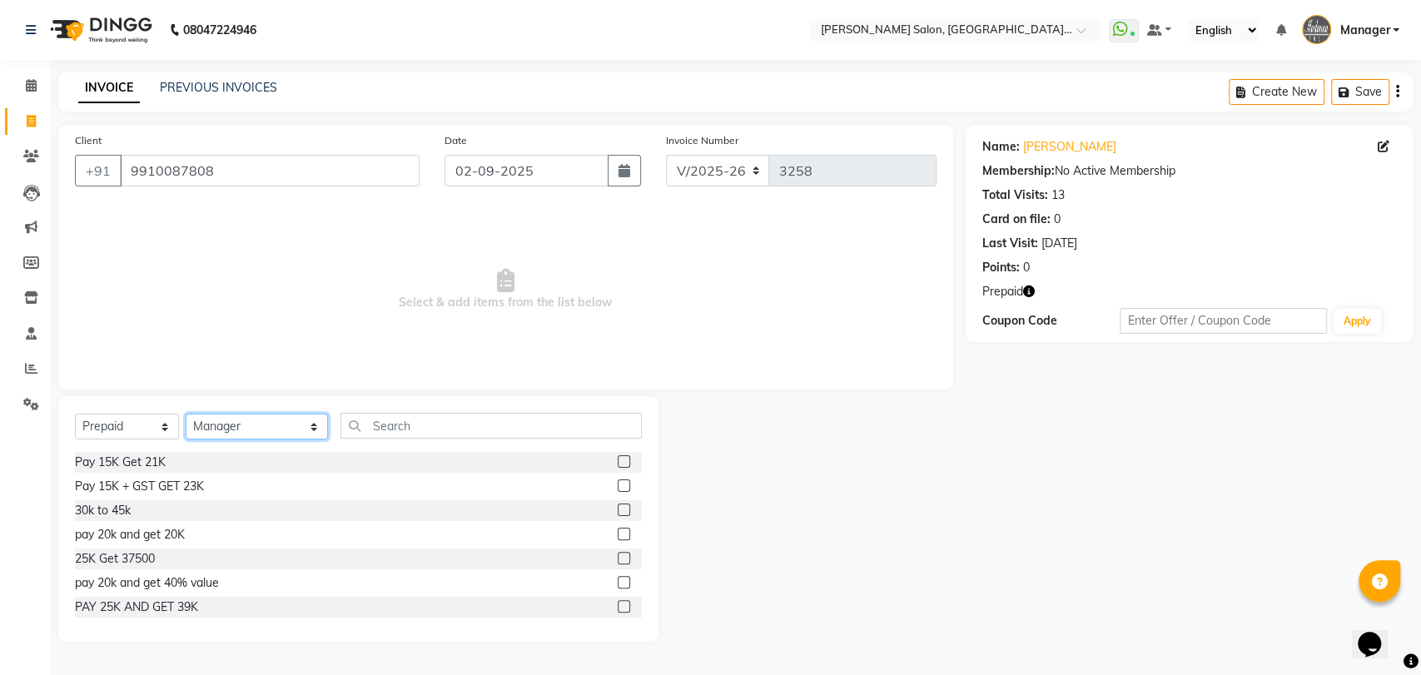
click at [186, 414] on select "Select Stylist Anil Pedicurist Arman ashish female stylist Ashutosh Singhal Man…" at bounding box center [257, 427] width 142 height 26
click at [388, 445] on div "Select Service Product Membership Package Voucher Prepaid Gift Card Select Styl…" at bounding box center [358, 432] width 567 height 39
click at [394, 435] on input "text" at bounding box center [491, 426] width 302 height 26
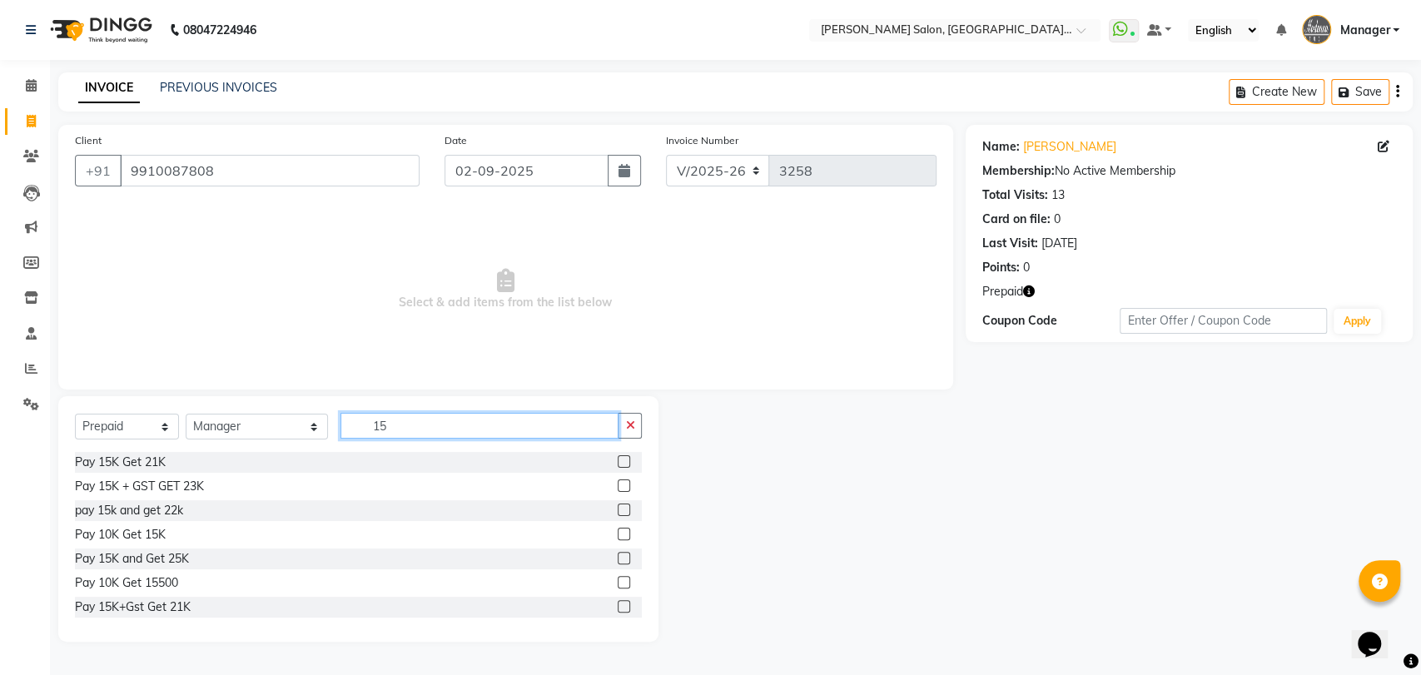
type input "15"
click at [618, 461] on label at bounding box center [624, 461] width 12 height 12
click at [618, 461] on input "checkbox" at bounding box center [623, 462] width 11 height 11
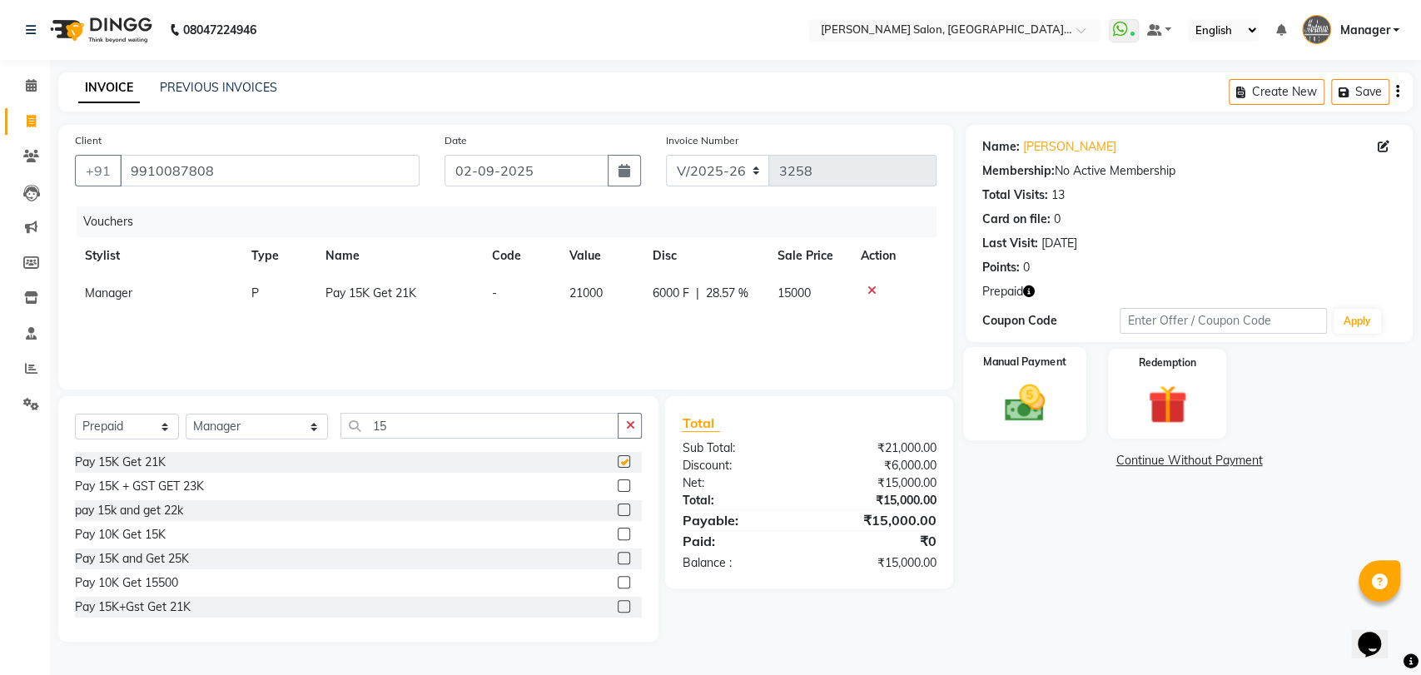
checkbox input "false"
click at [1144, 389] on img at bounding box center [1168, 405] width 66 height 51
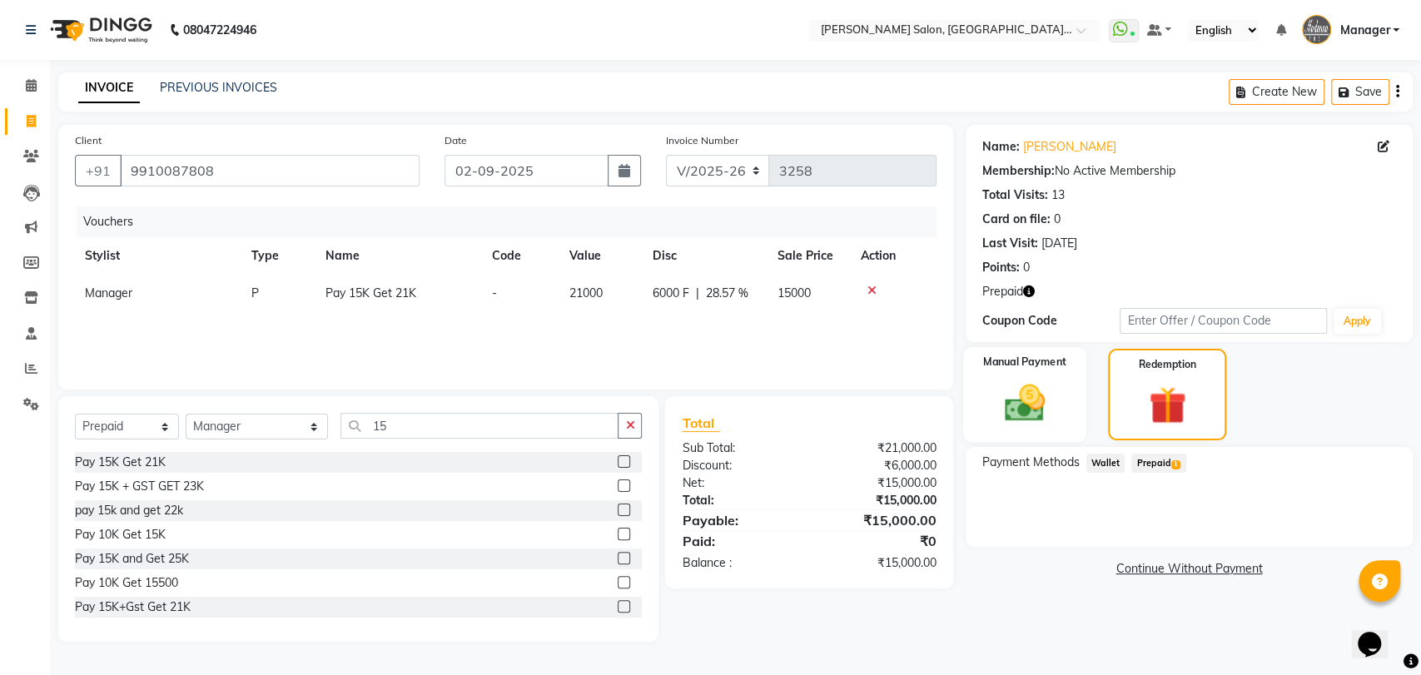
click at [1070, 395] on div "Manual Payment" at bounding box center [1024, 394] width 123 height 95
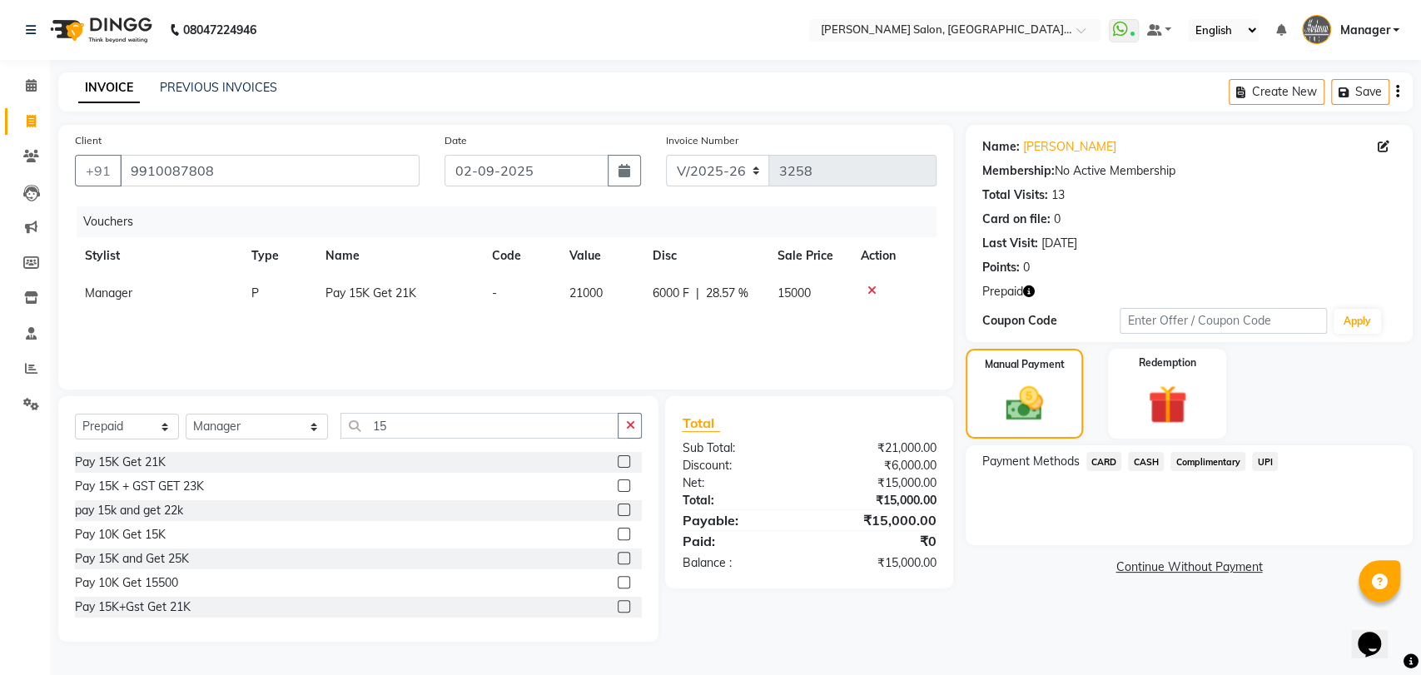
click at [1256, 463] on span "UPI" at bounding box center [1265, 461] width 26 height 19
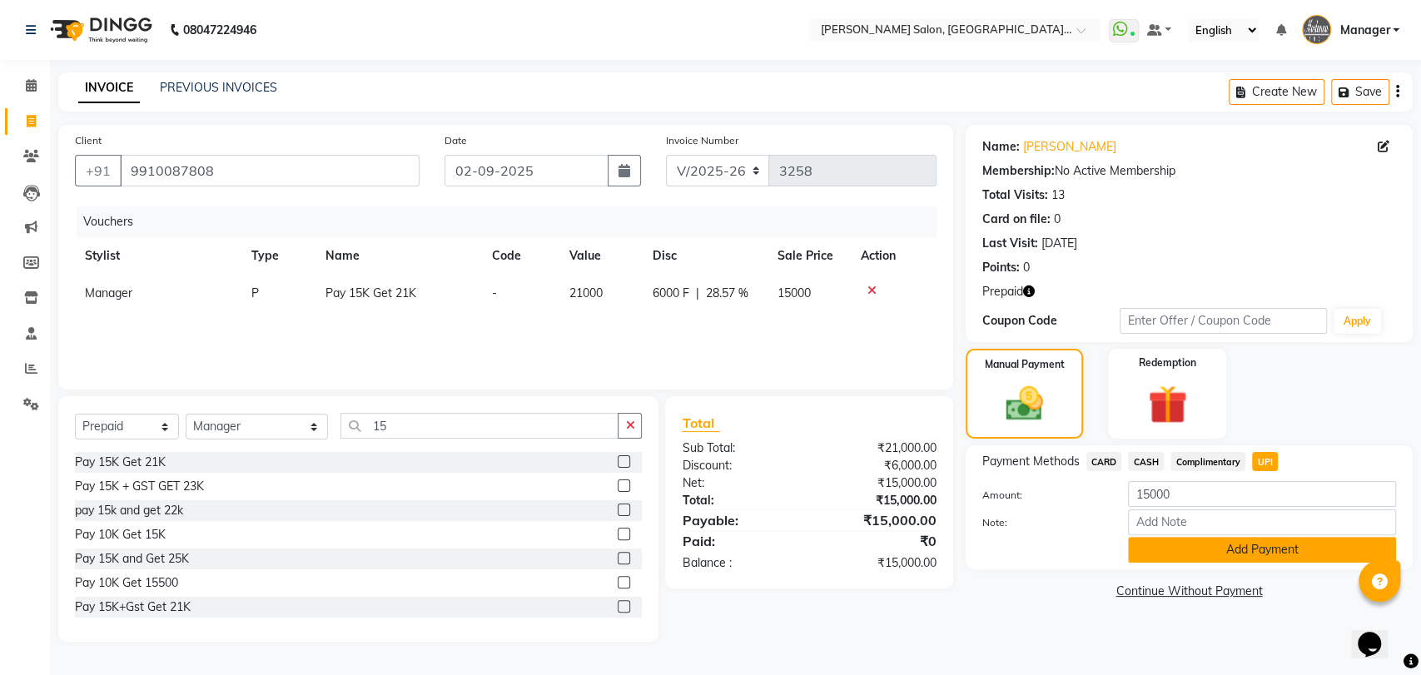
click at [1232, 541] on button "Add Payment" at bounding box center [1262, 550] width 268 height 26
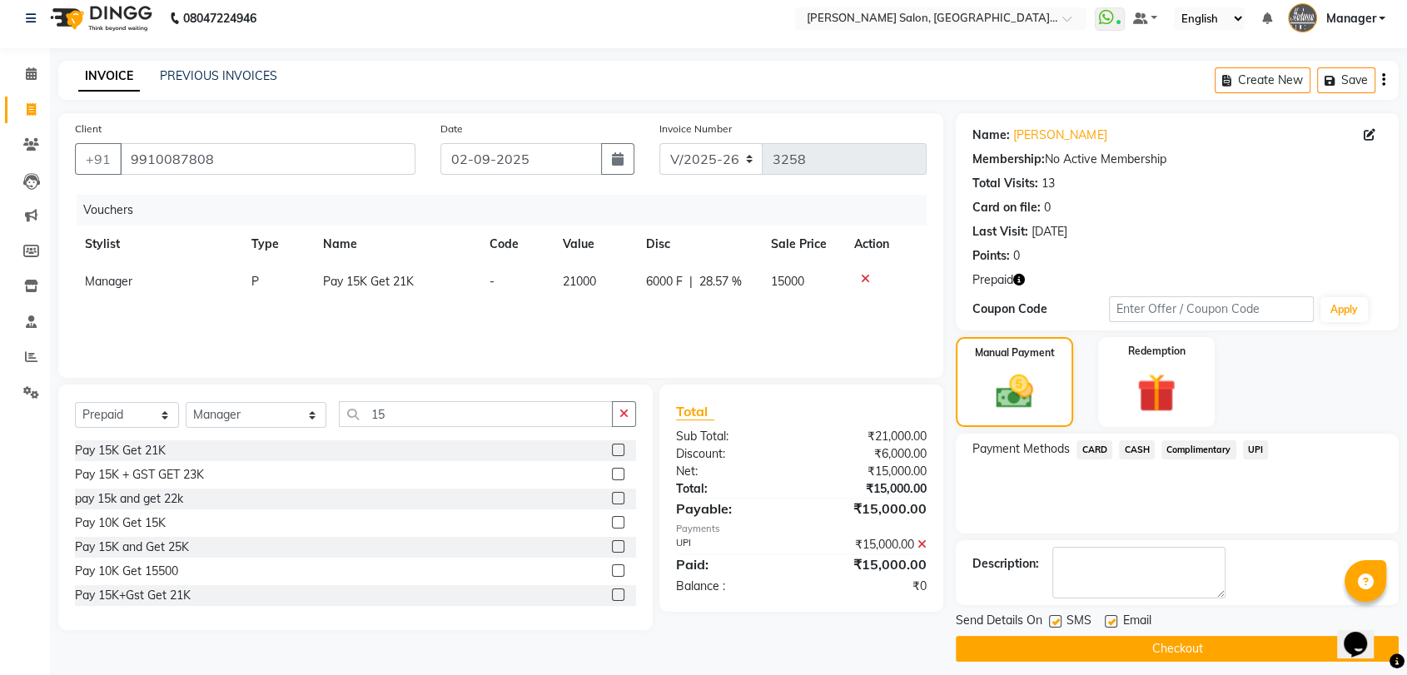
scroll to position [22, 0]
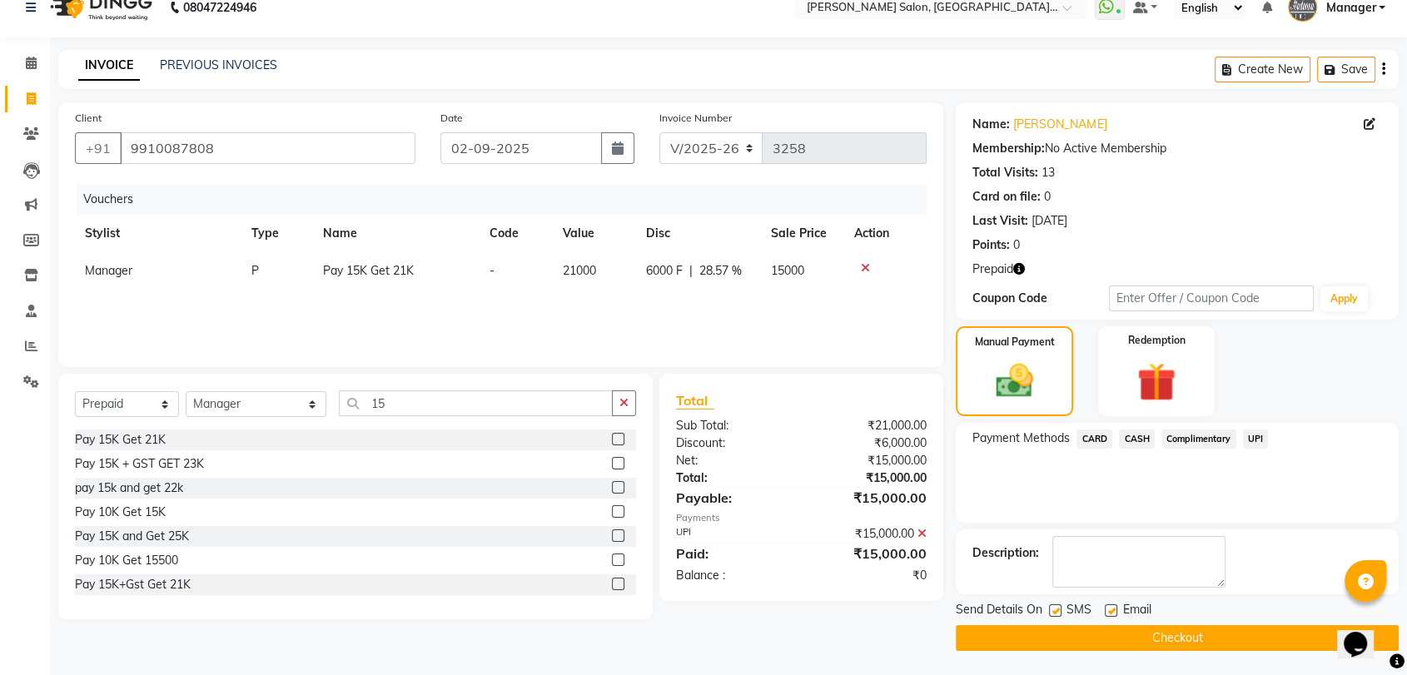
click at [1225, 634] on button "Checkout" at bounding box center [1177, 638] width 443 height 26
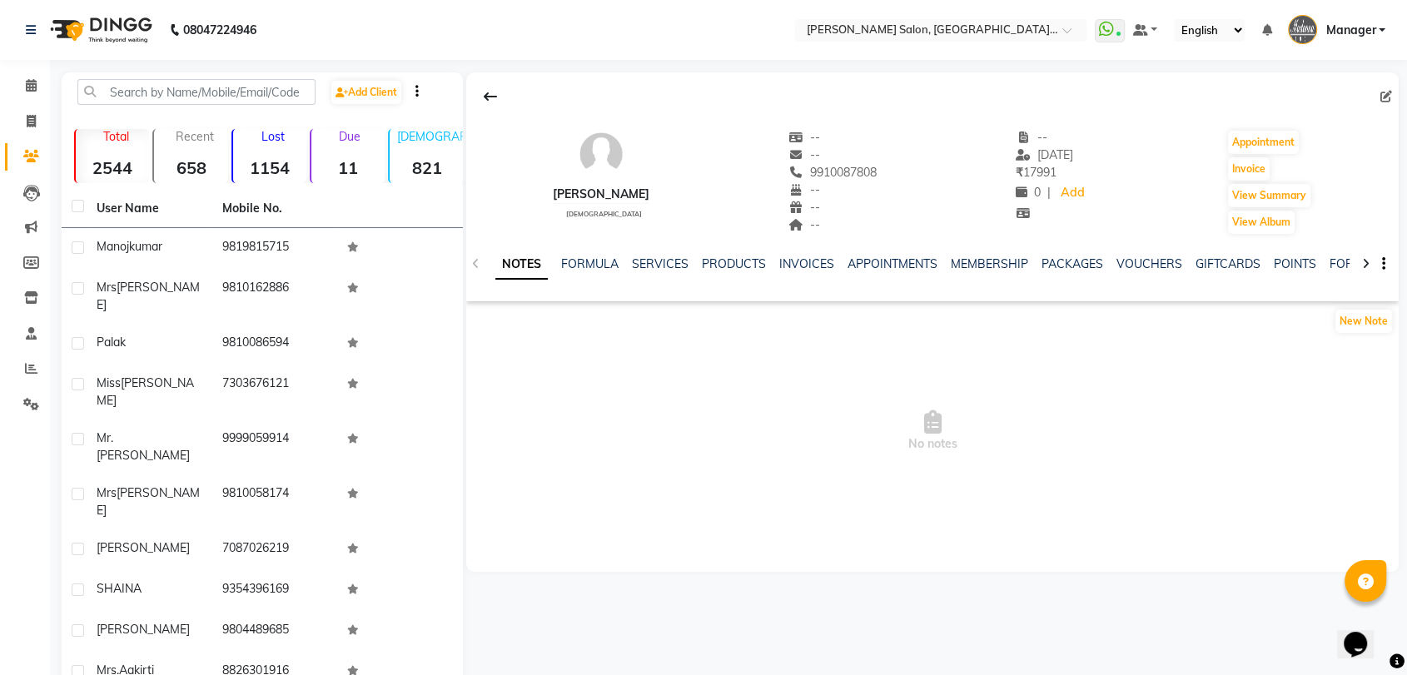
click at [1032, 261] on ul "NOTES FORMULA SERVICES PRODUCTS INVOICES APPOINTMENTS MEMBERSHIP PACKAGES VOUCH…" at bounding box center [1023, 264] width 1057 height 17
click at [1116, 257] on link "VOUCHERS" at bounding box center [1149, 263] width 66 height 15
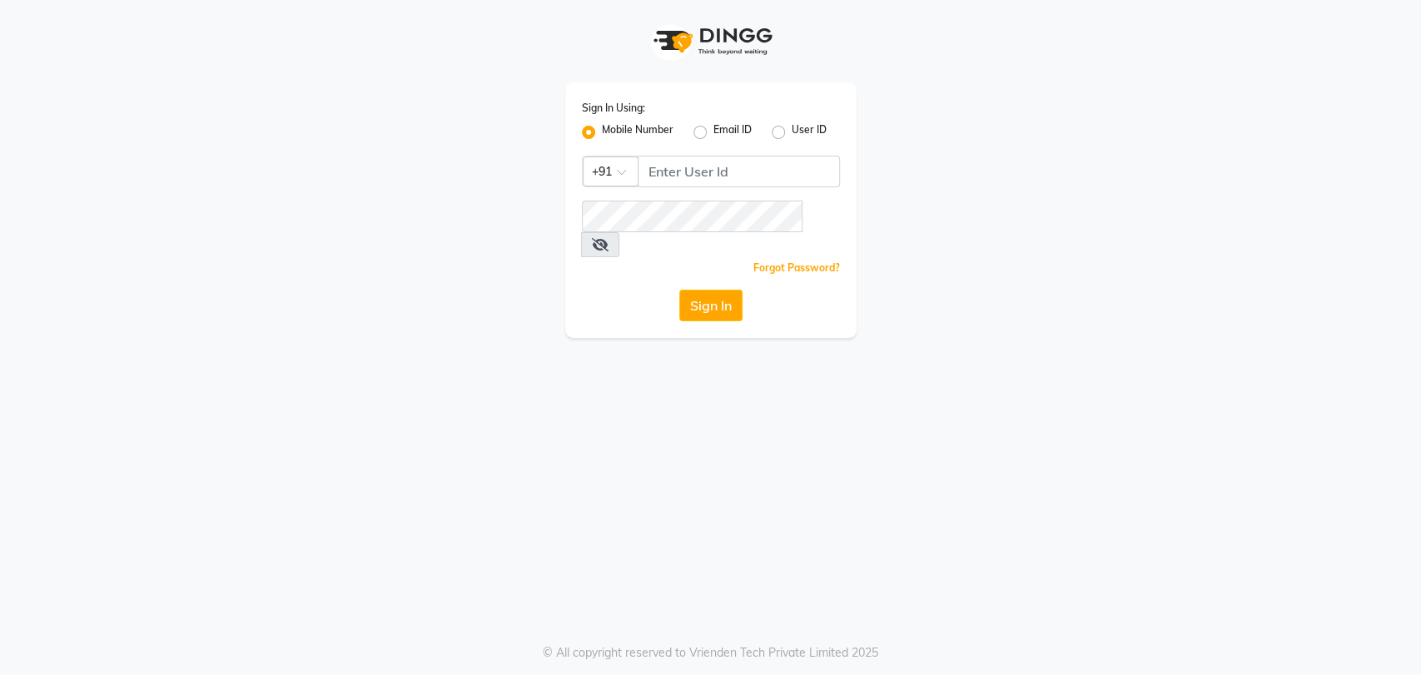
click at [759, 151] on div "Sign In Using: Mobile Number Email ID User ID Country Code × +91 Remember me Fo…" at bounding box center [710, 210] width 291 height 256
click at [755, 176] on input "Username" at bounding box center [739, 172] width 202 height 32
type input "7065600211"
click at [679, 290] on button "Sign In" at bounding box center [710, 306] width 63 height 32
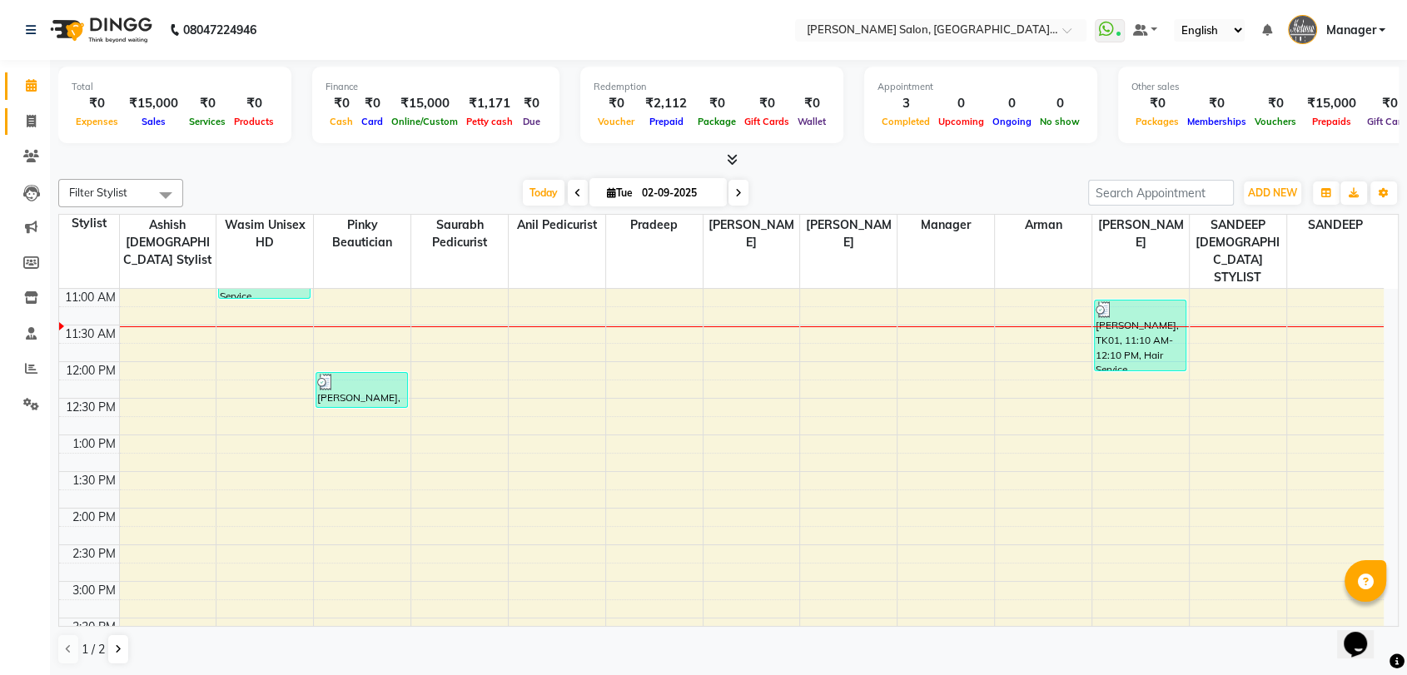
click at [43, 123] on span at bounding box center [31, 121] width 29 height 19
select select "service"
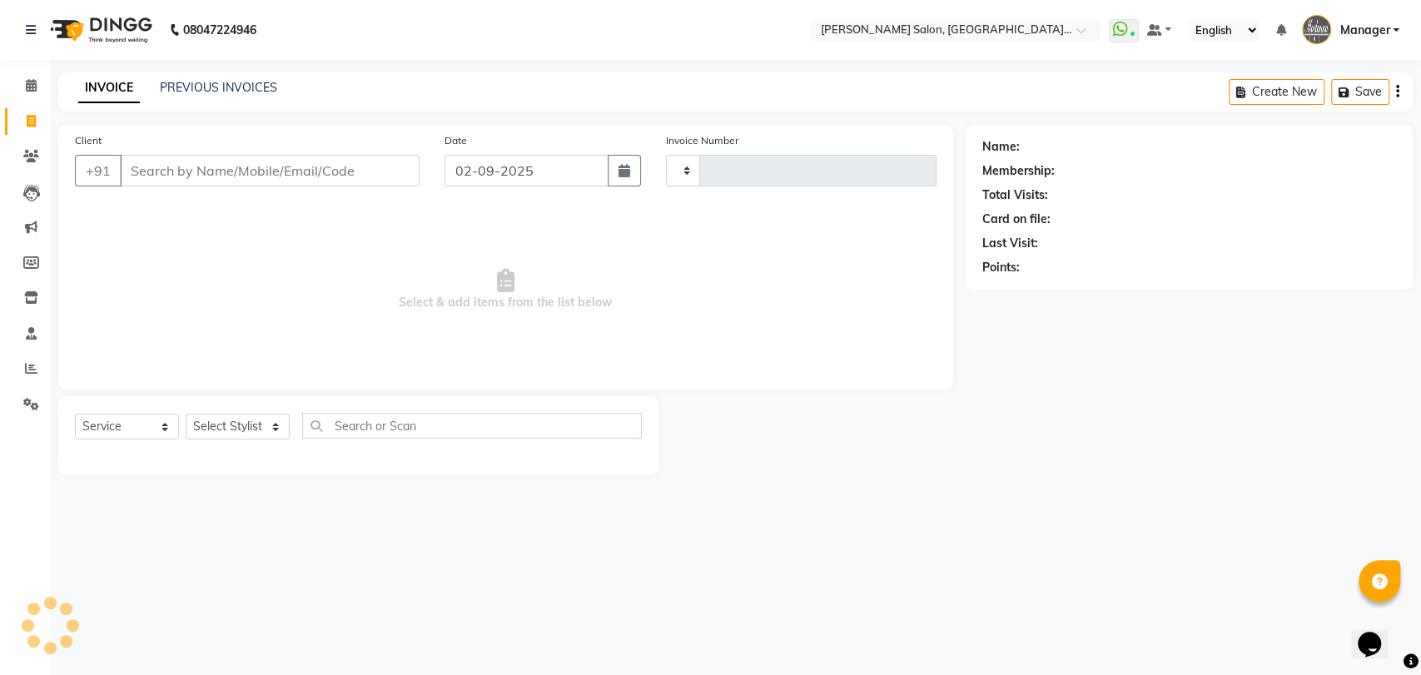
click at [27, 121] on icon at bounding box center [31, 121] width 9 height 12
select select "service"
type input "3260"
select select "5893"
click at [196, 88] on link "PREVIOUS INVOICES" at bounding box center [218, 87] width 117 height 15
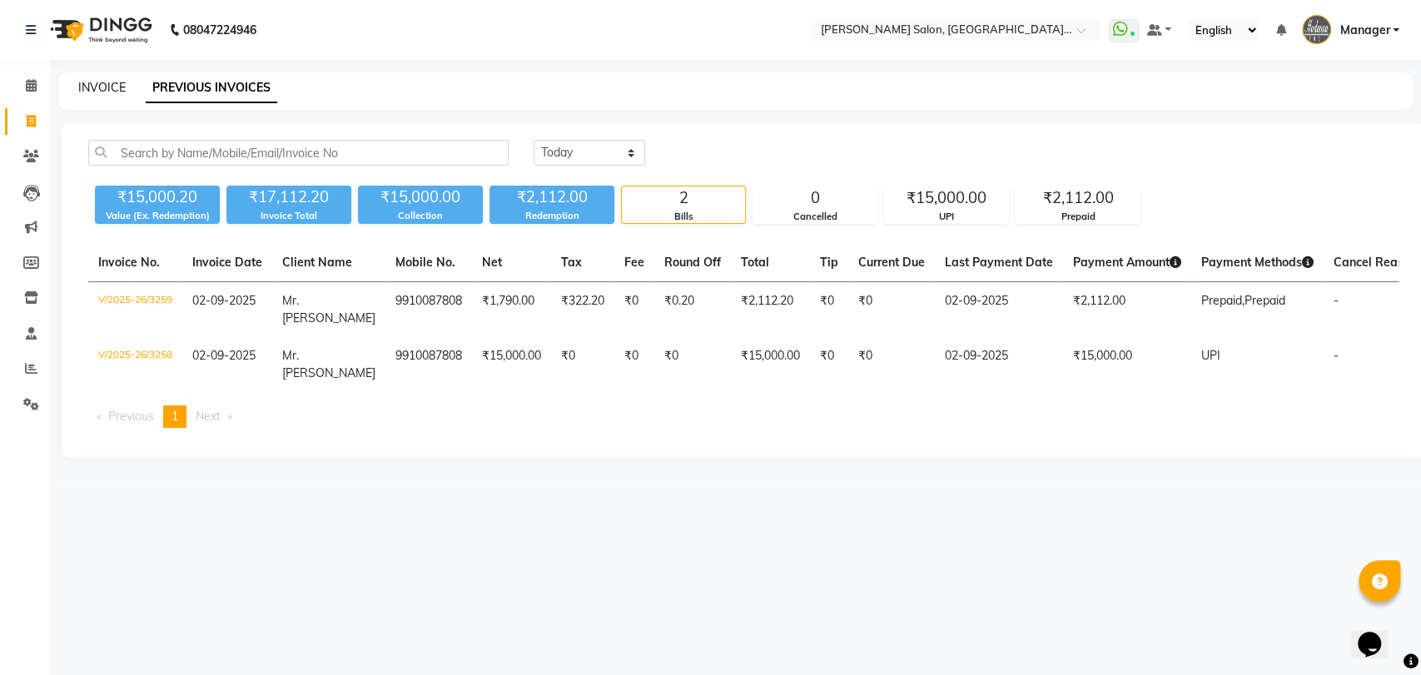
click at [102, 86] on link "INVOICE" at bounding box center [101, 87] width 47 height 15
select select "5893"
select select "service"
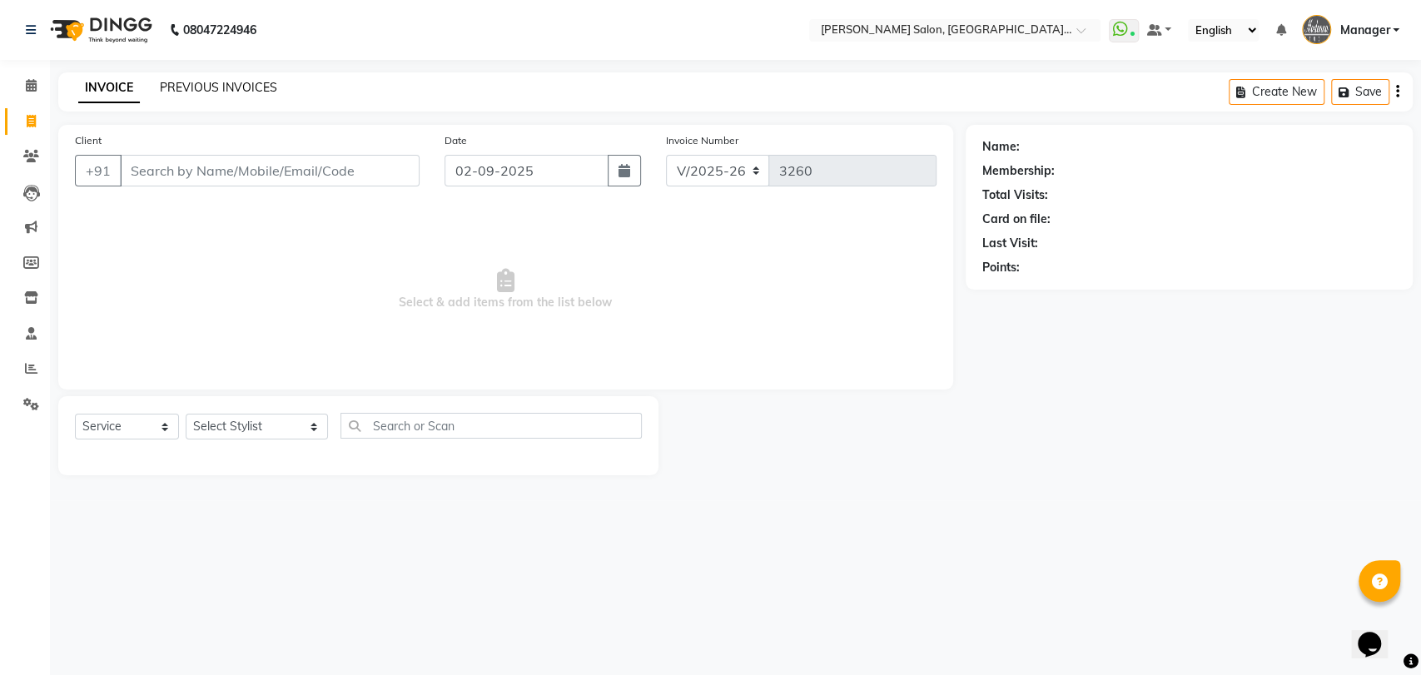
click at [246, 82] on link "PREVIOUS INVOICES" at bounding box center [218, 87] width 117 height 15
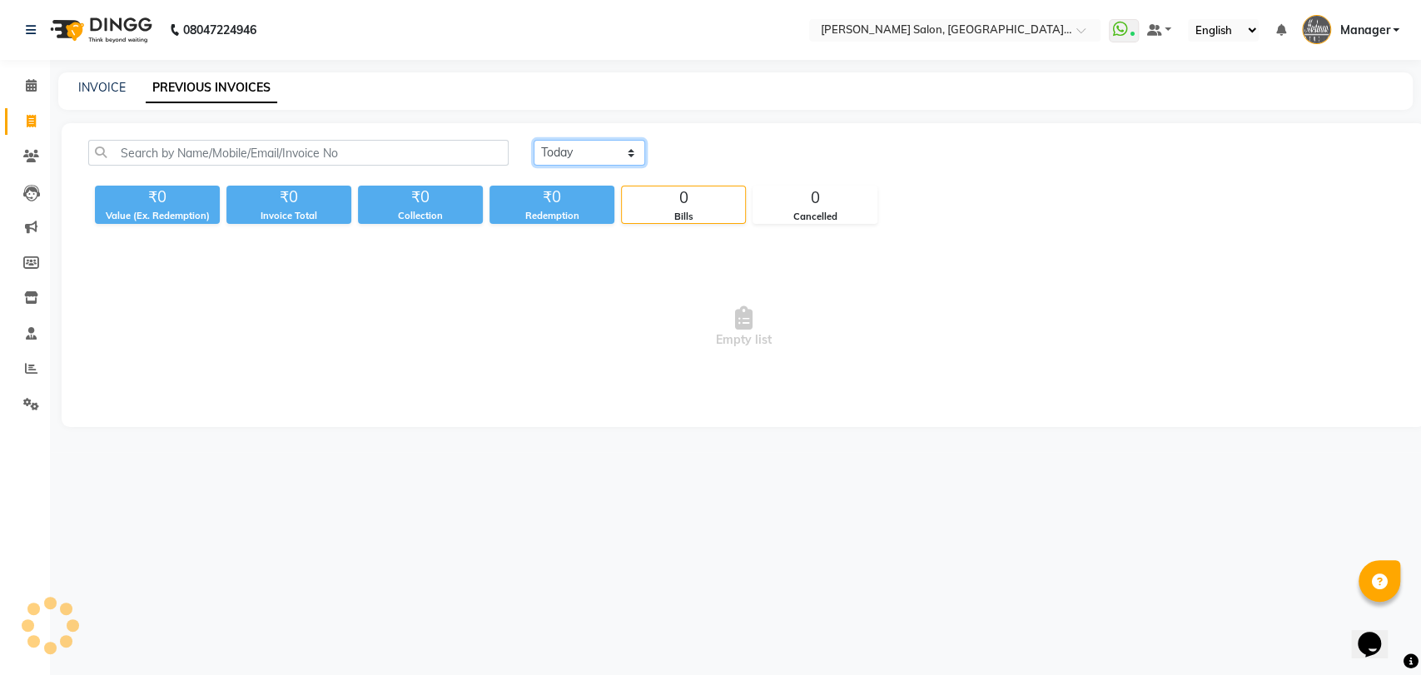
click at [569, 148] on select "Today Yesterday Custom Range" at bounding box center [590, 153] width 112 height 26
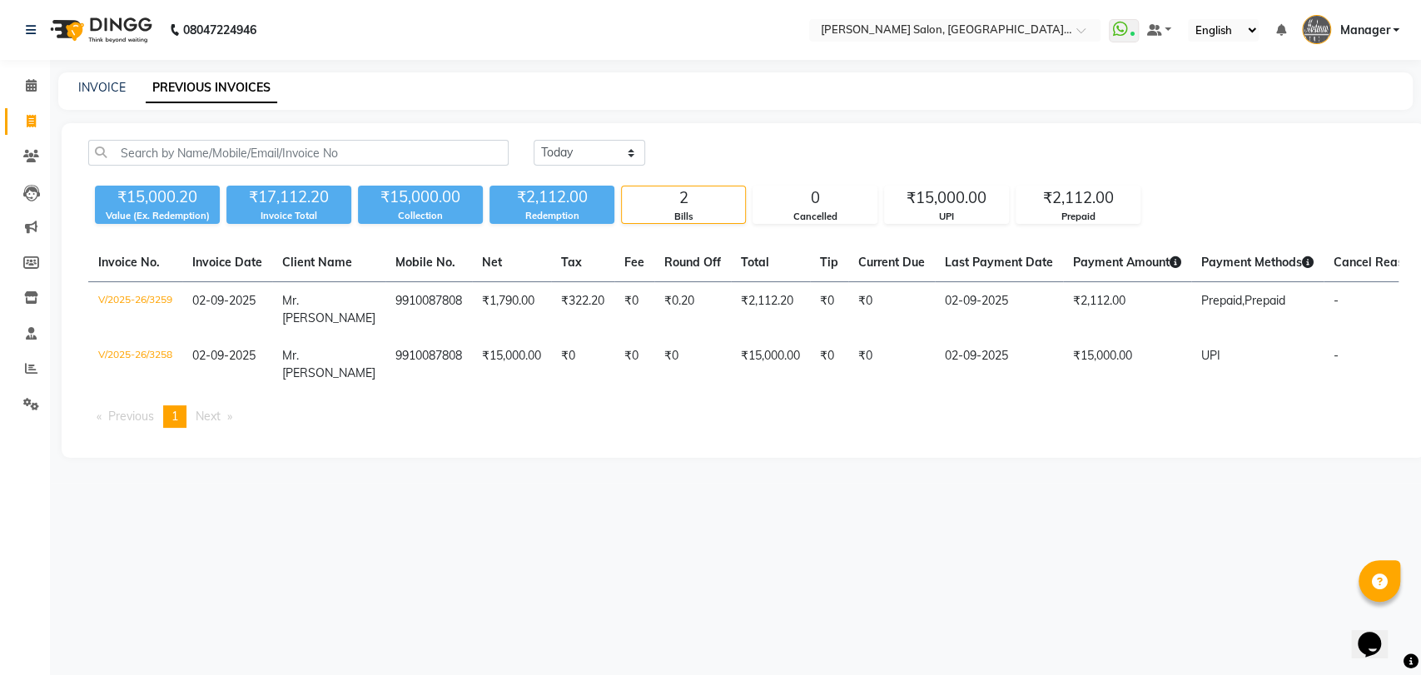
click at [601, 236] on div "Today Yesterday Custom Range ₹15,000.20 Value (Ex. Redemption) ₹17,112.20 Invoi…" at bounding box center [744, 290] width 1364 height 335
click at [609, 159] on select "Today Yesterday Custom Range" at bounding box center [590, 153] width 112 height 26
select select "range"
click at [534, 140] on select "Today Yesterday Custom Range" at bounding box center [590, 153] width 112 height 26
click at [711, 142] on input "02-09-2025" at bounding box center [725, 153] width 117 height 23
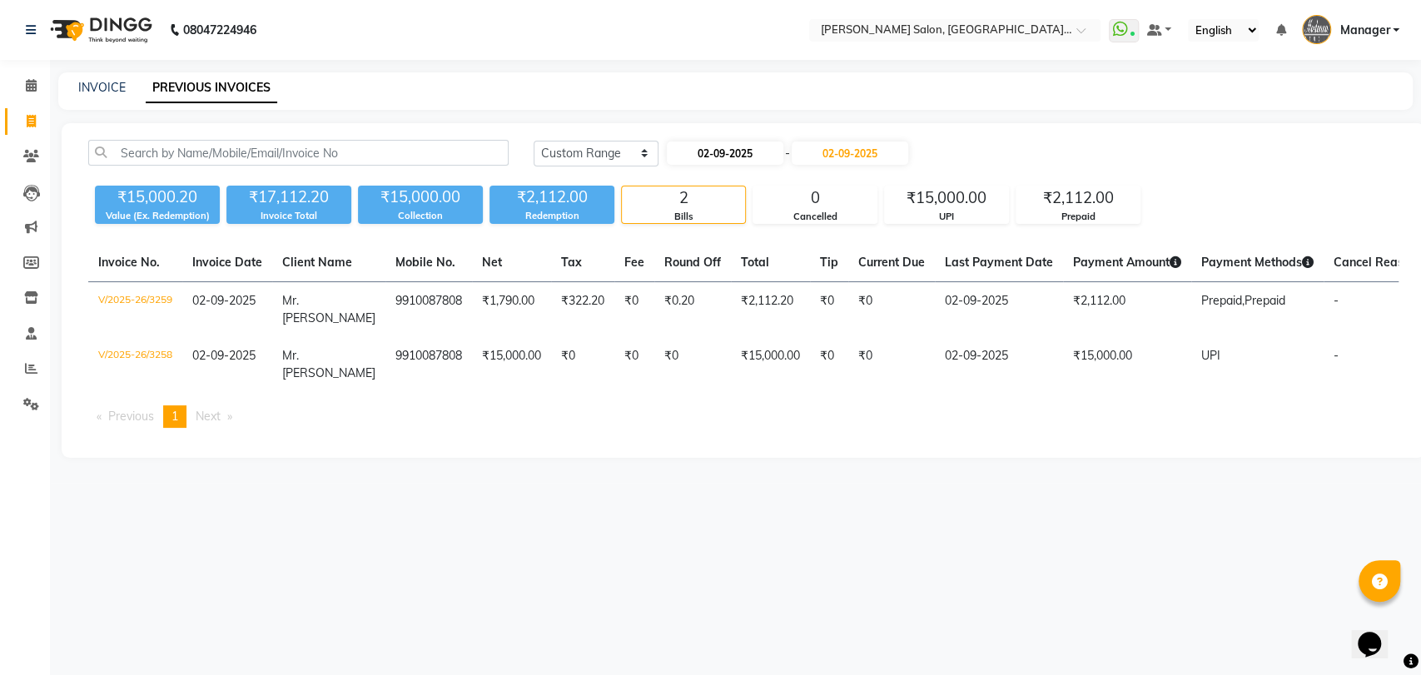
select select "9"
select select "2025"
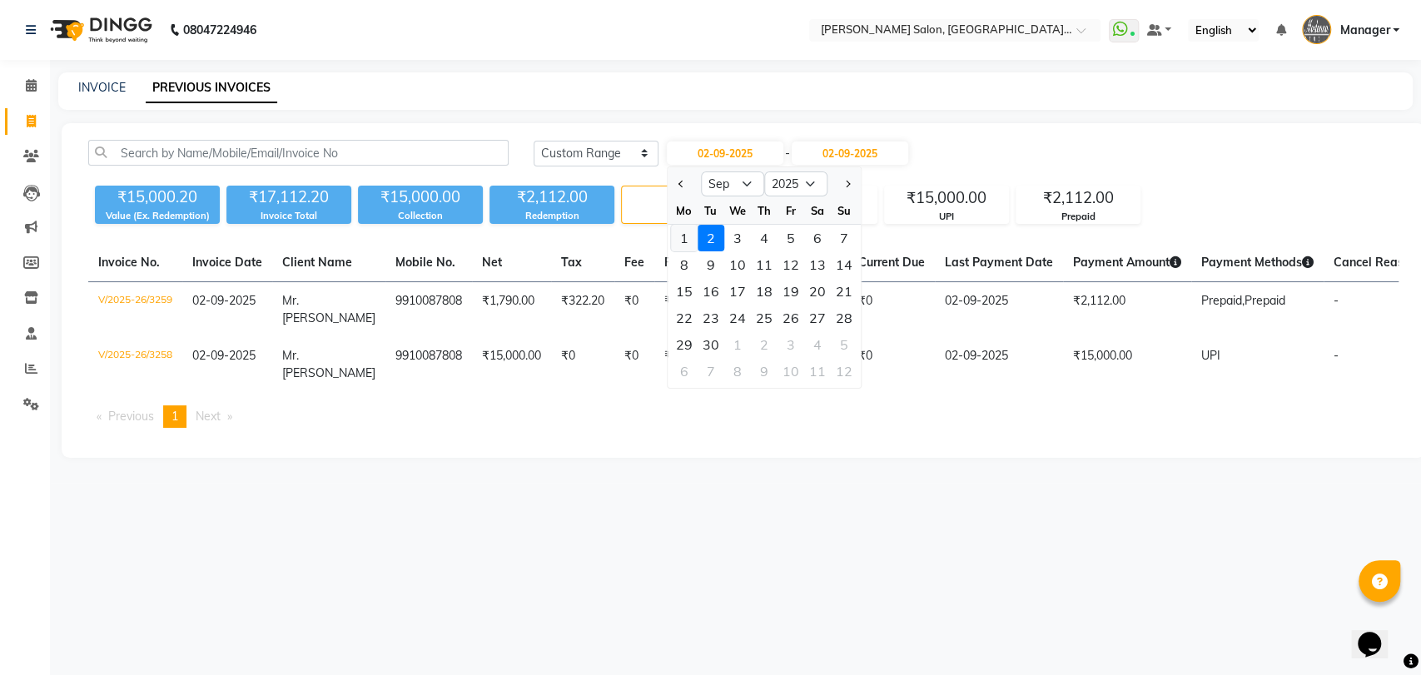
click at [686, 231] on div "1" at bounding box center [684, 238] width 27 height 27
type input "[DATE]"
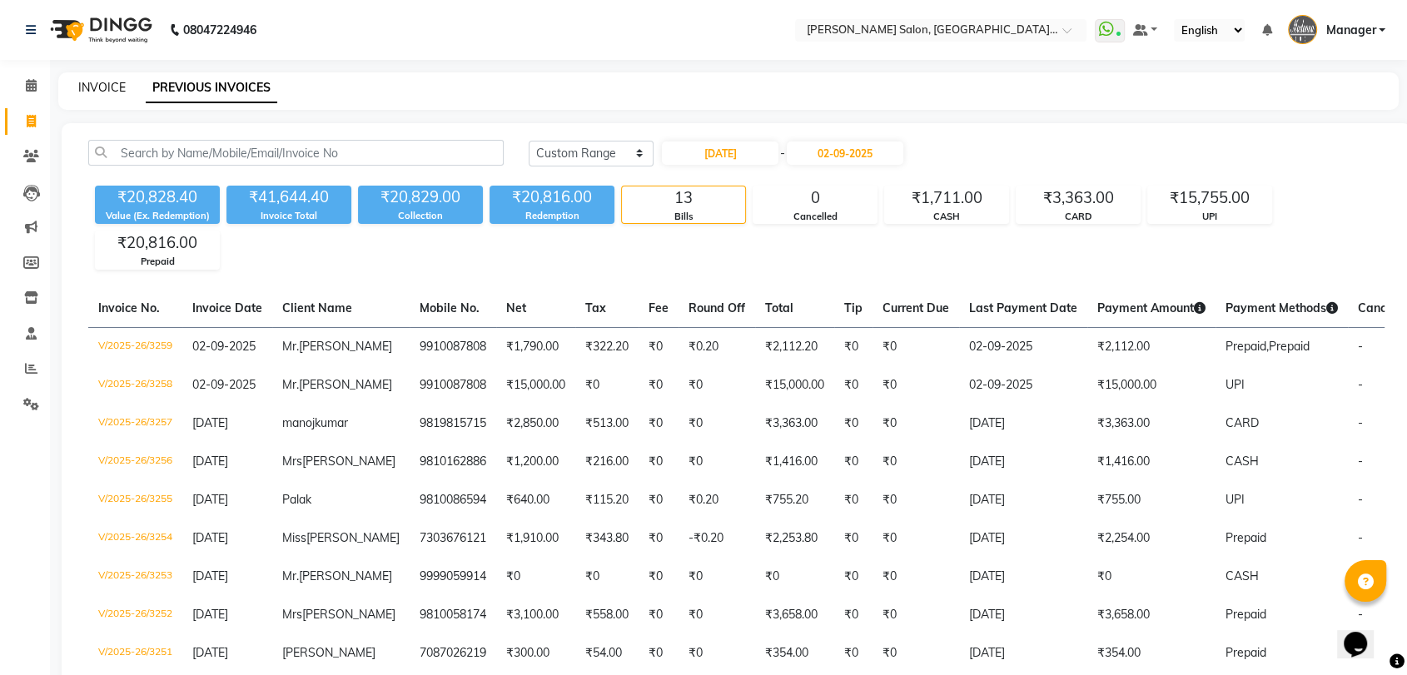
click at [102, 82] on link "INVOICE" at bounding box center [101, 87] width 47 height 15
select select "service"
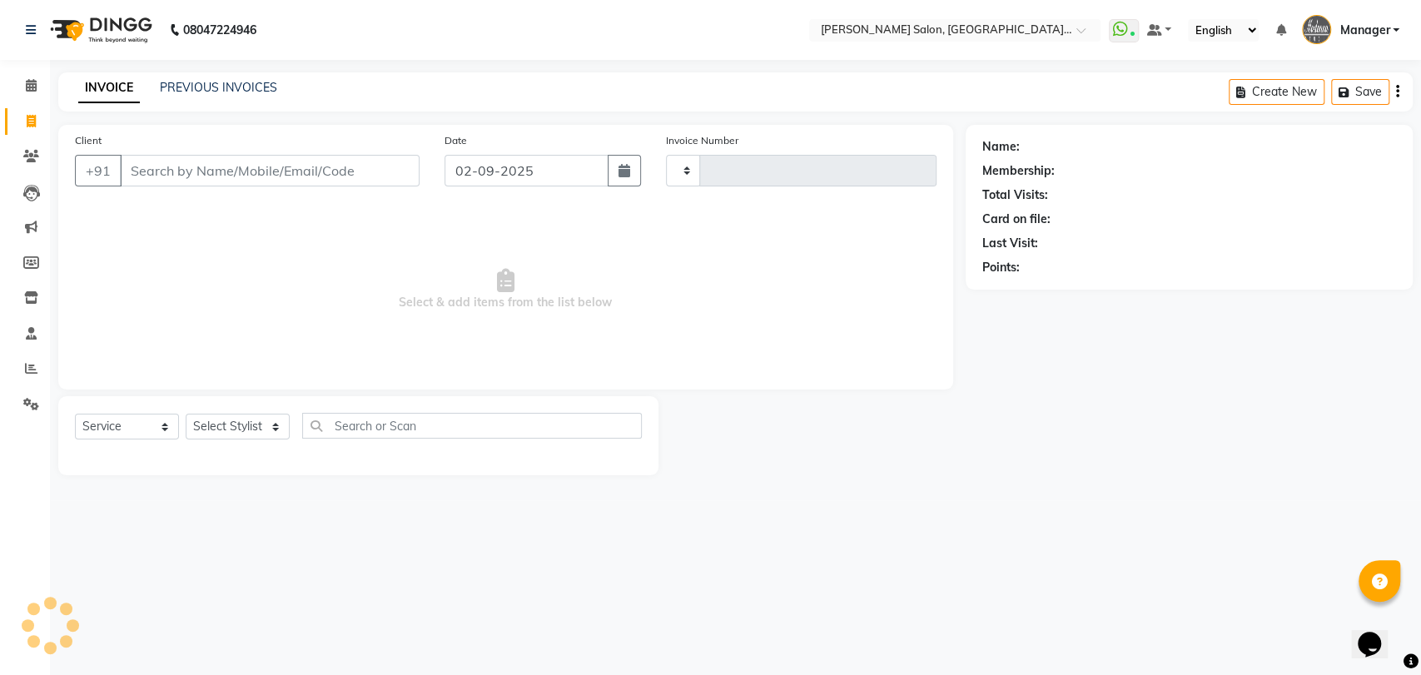
type input "3260"
select select "5893"
click at [224, 171] on input "Client" at bounding box center [270, 171] width 300 height 32
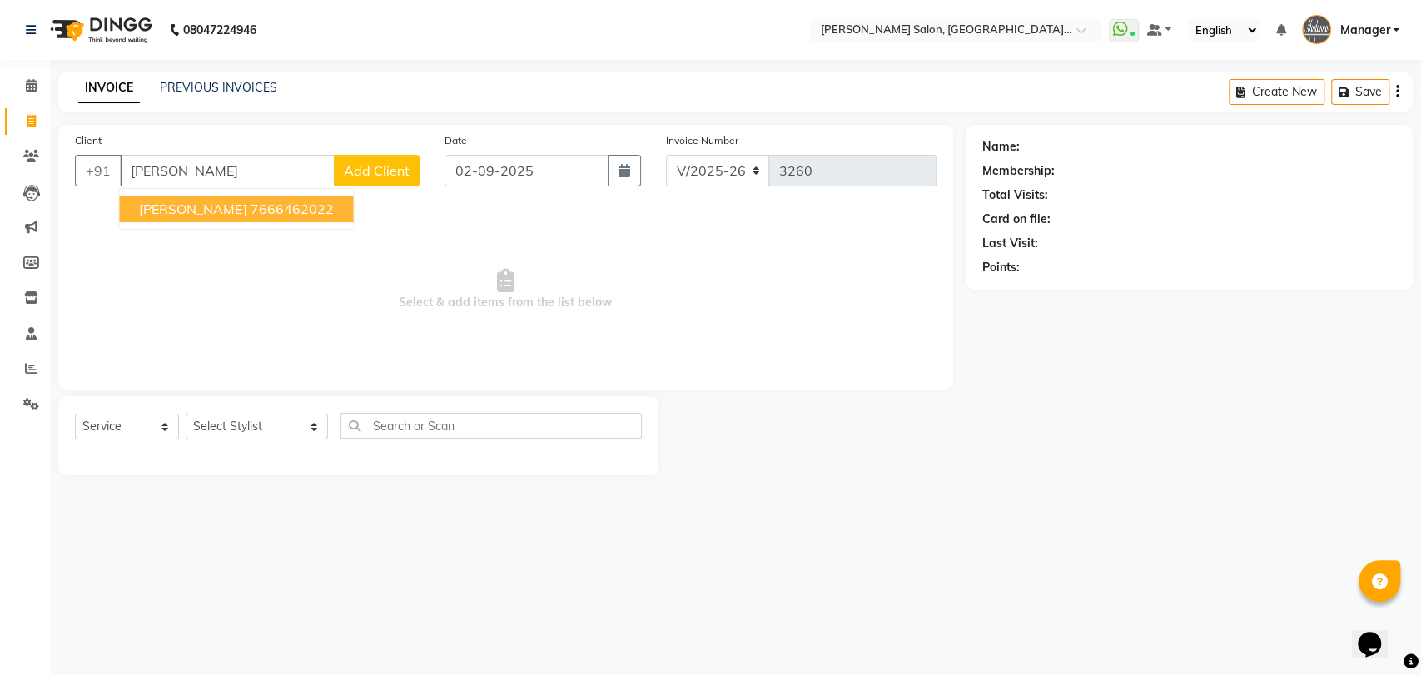
click at [263, 200] on button "Mr. Varad Sharma 7666462022" at bounding box center [236, 209] width 234 height 27
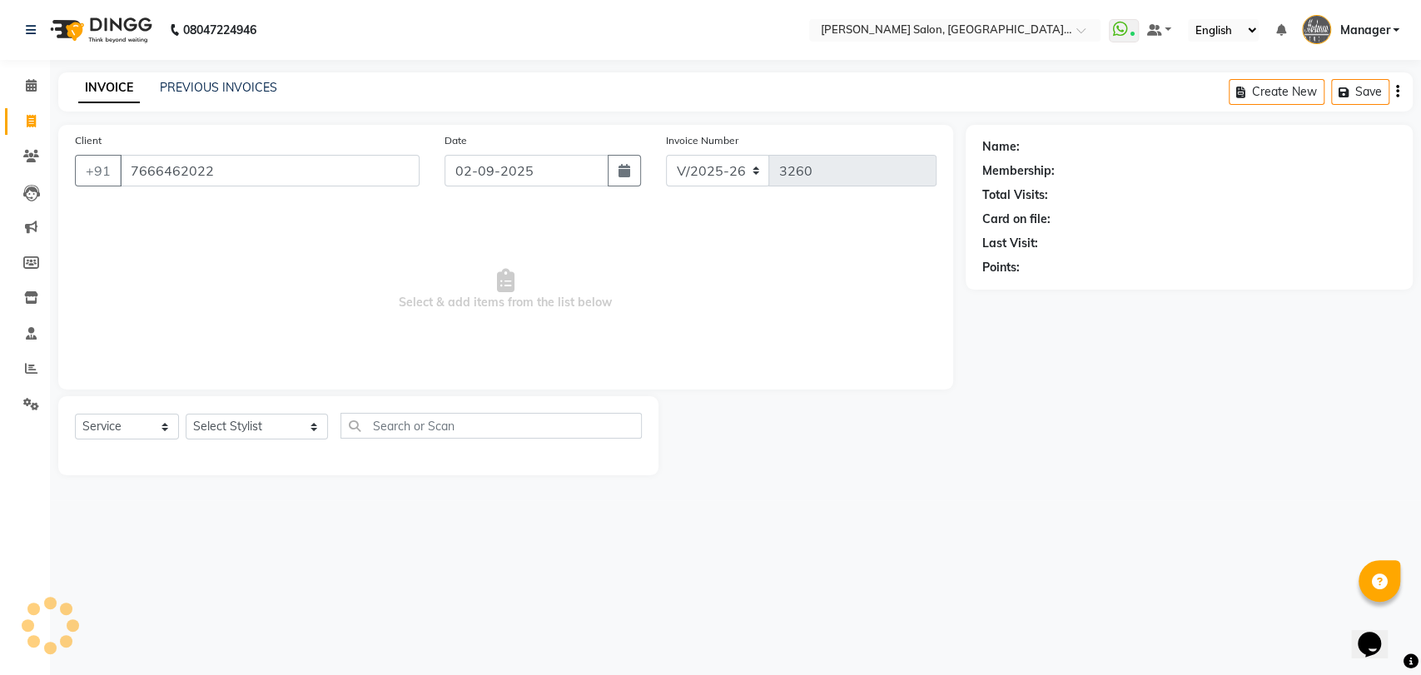
type input "7666462022"
select select "1: Object"
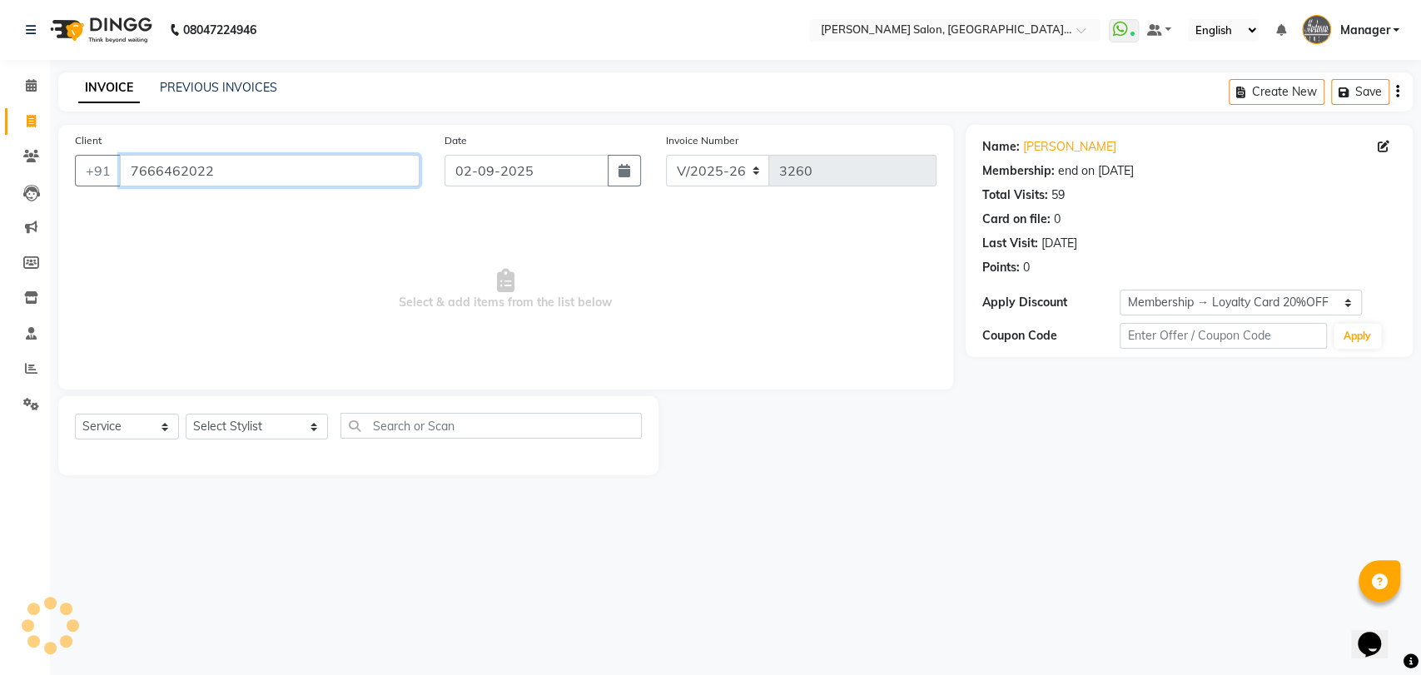
click at [291, 162] on input "7666462022" at bounding box center [270, 171] width 300 height 32
click at [206, 48] on b "08047224946" at bounding box center [219, 30] width 73 height 47
click at [219, 96] on div "PREVIOUS INVOICES" at bounding box center [218, 87] width 117 height 17
click at [221, 92] on link "PREVIOUS INVOICES" at bounding box center [218, 87] width 117 height 15
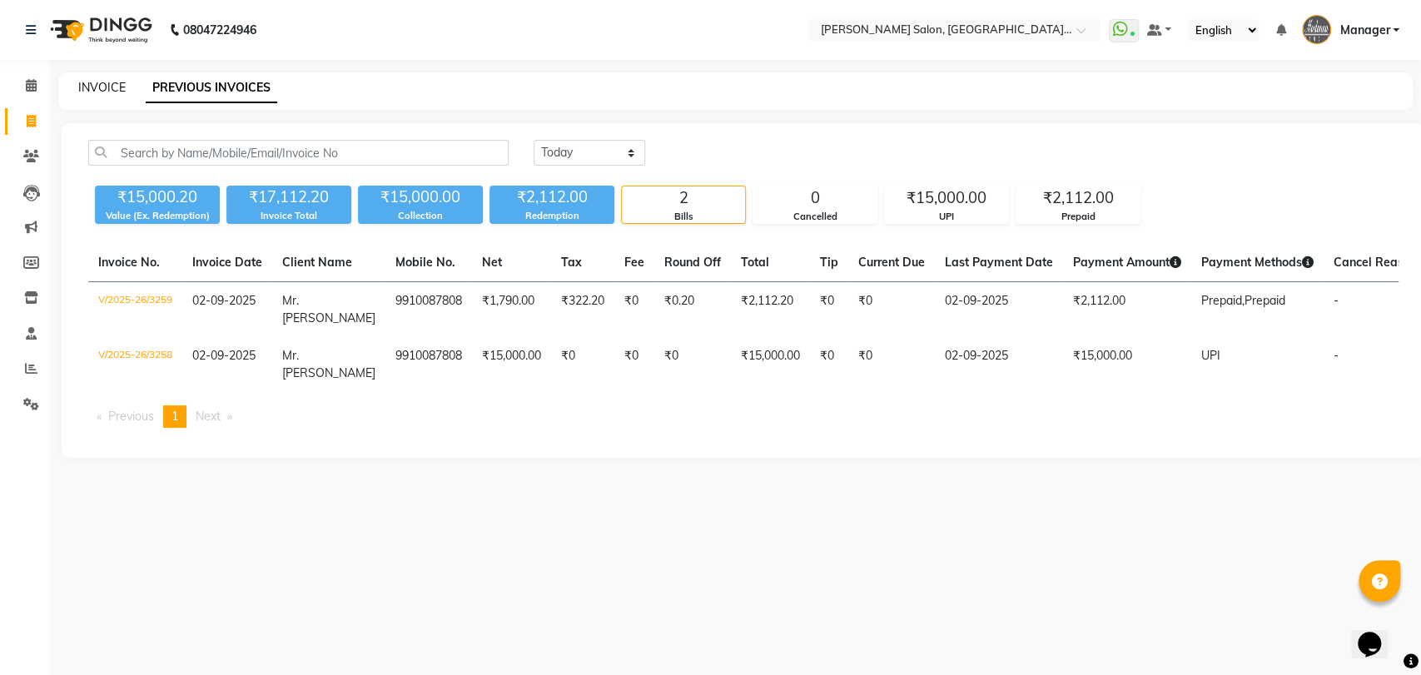
click at [105, 92] on link "INVOICE" at bounding box center [101, 87] width 47 height 15
select select "service"
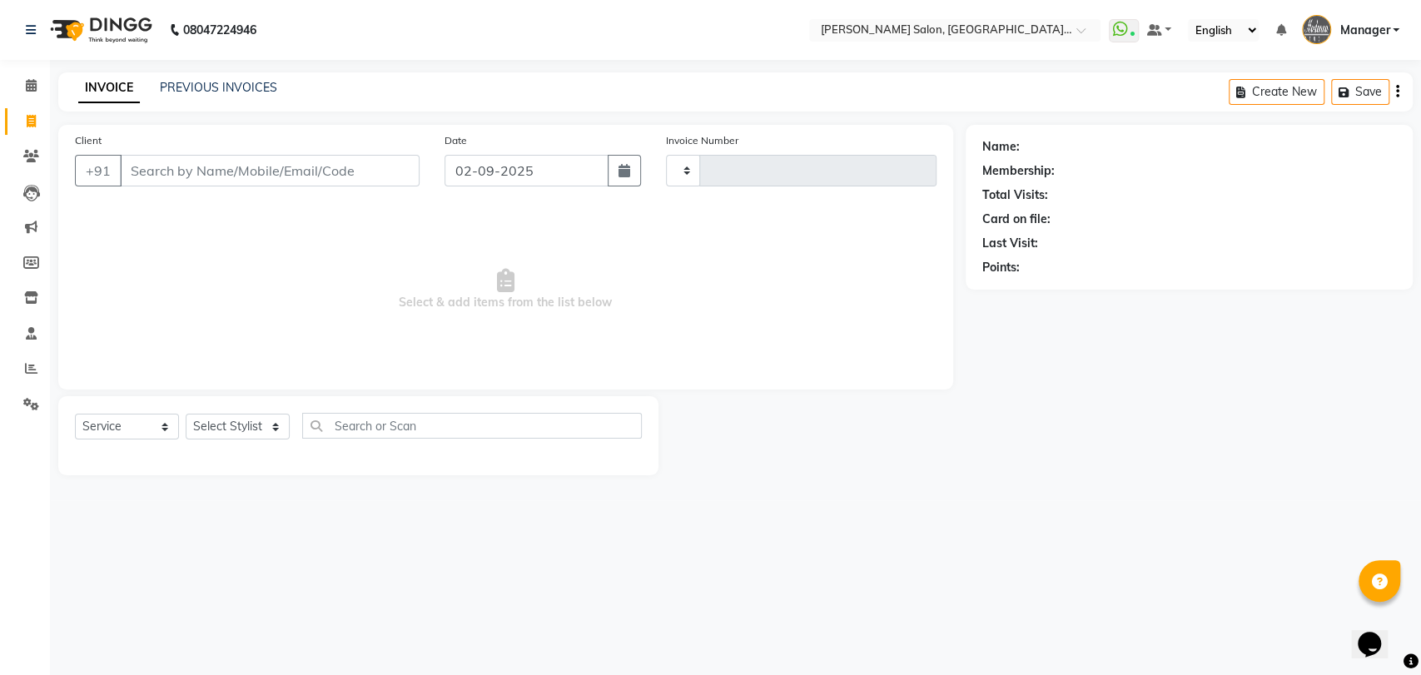
type input "3260"
select select "5893"
click at [226, 84] on link "PREVIOUS INVOICES" at bounding box center [218, 87] width 117 height 15
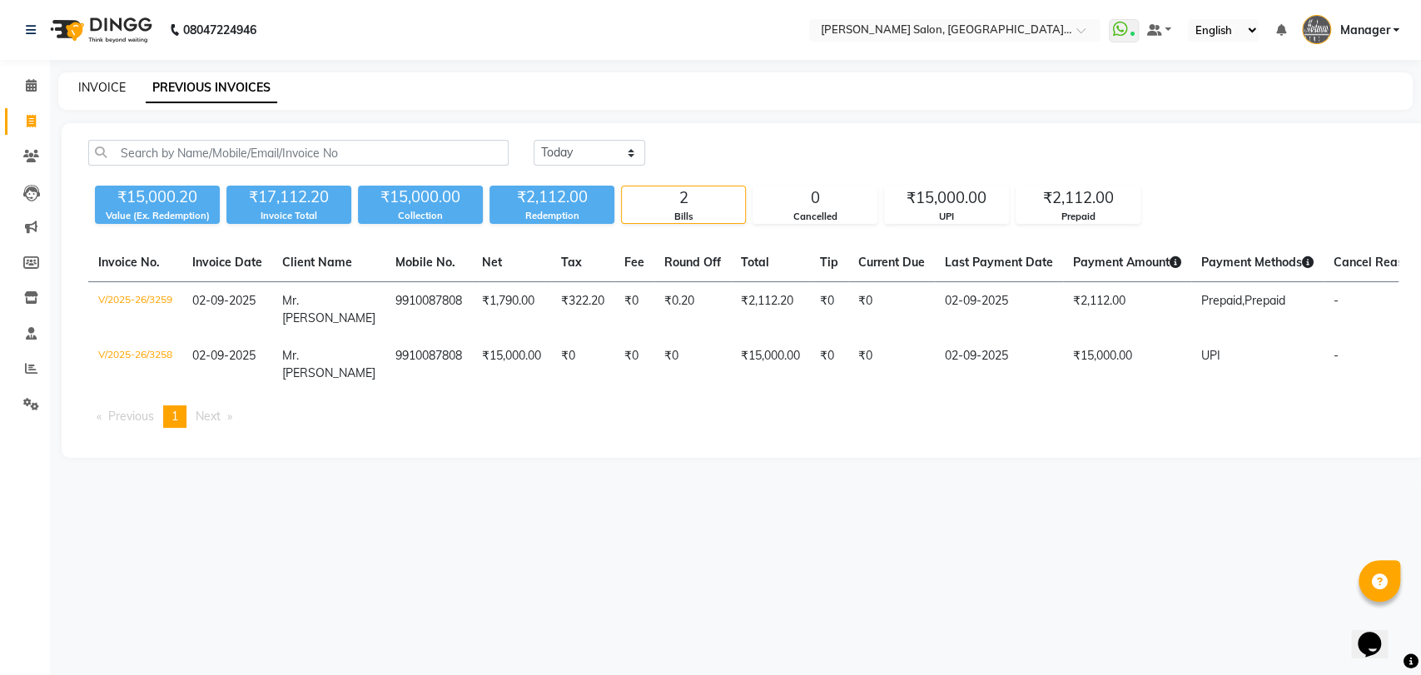
click at [116, 88] on link "INVOICE" at bounding box center [101, 87] width 47 height 15
select select "5893"
select select "service"
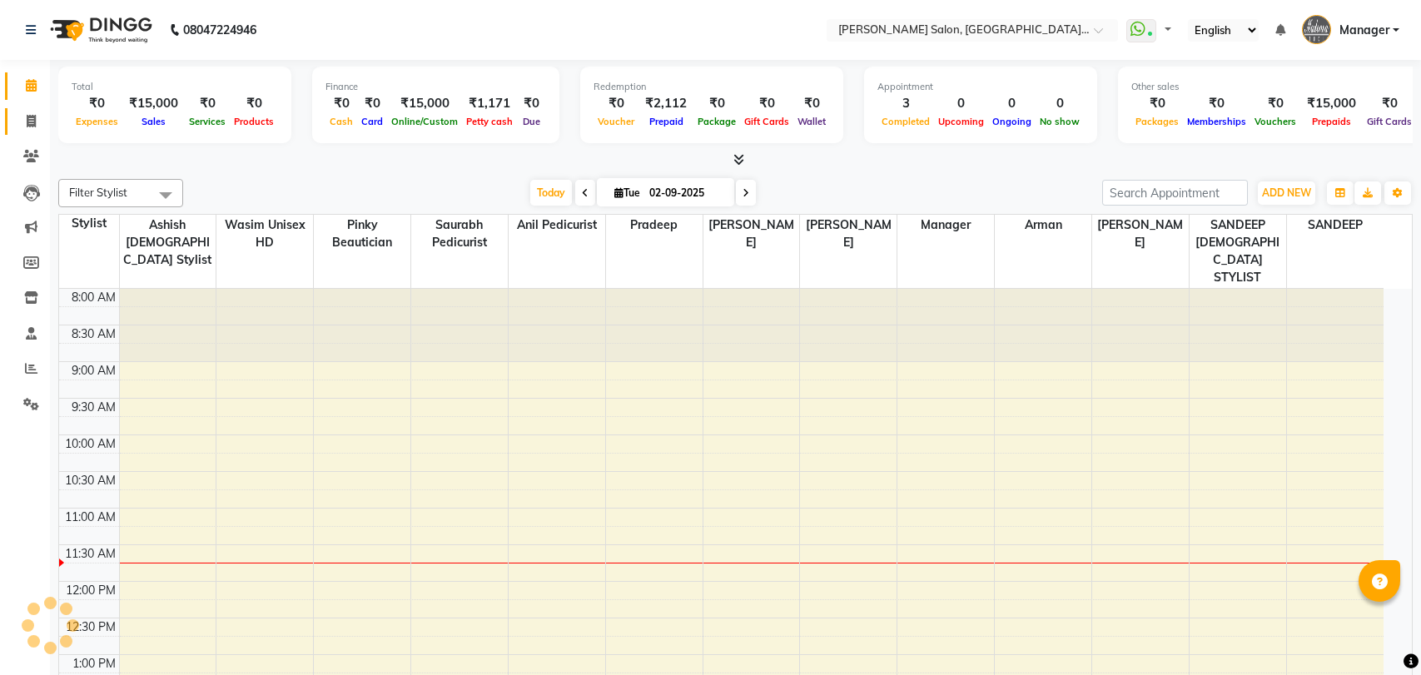
click at [27, 114] on span at bounding box center [31, 121] width 29 height 19
select select "service"
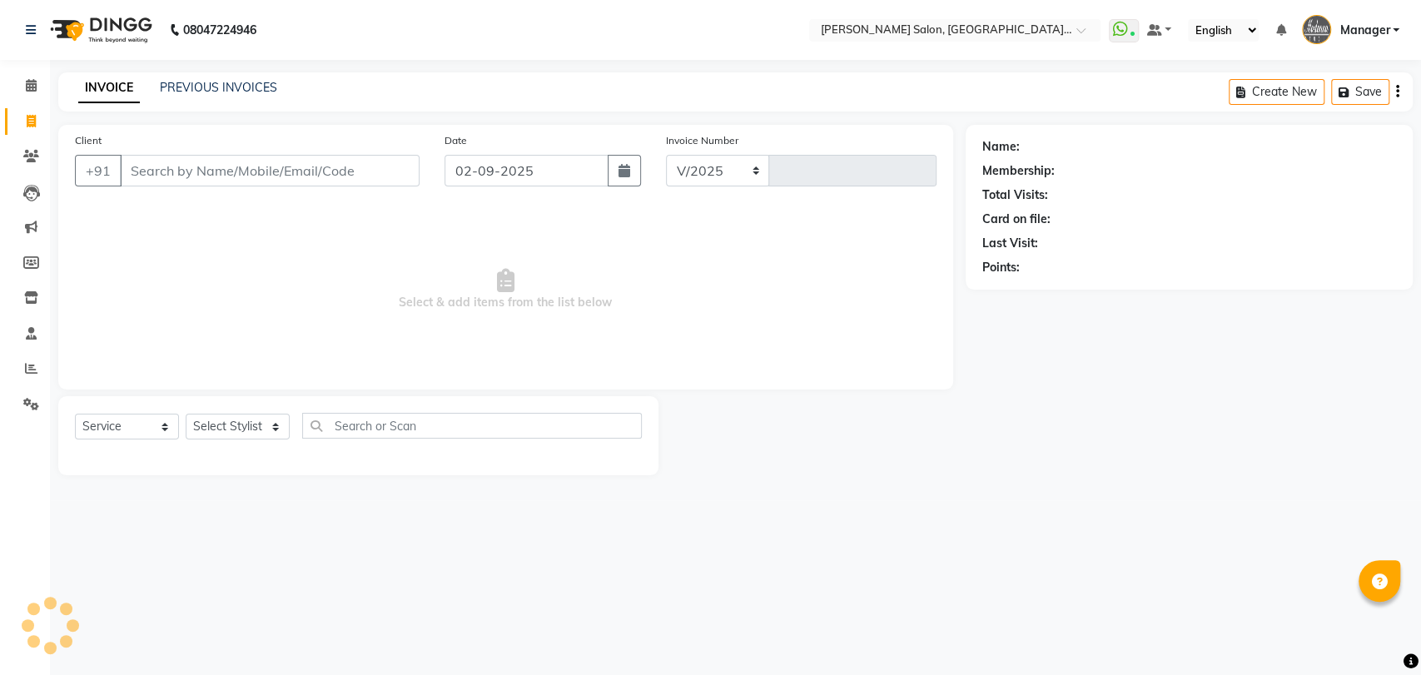
select select "5893"
type input "3260"
click at [31, 83] on icon at bounding box center [31, 85] width 11 height 12
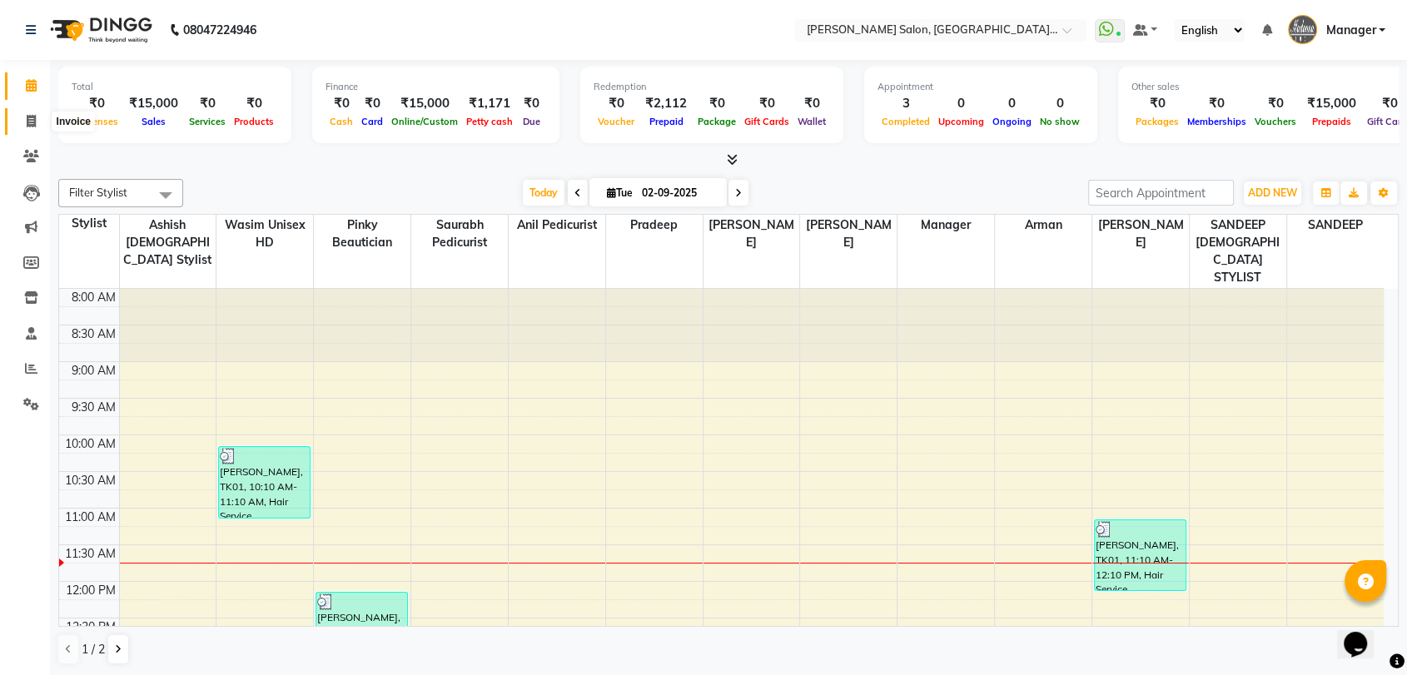
click at [35, 119] on icon at bounding box center [31, 121] width 9 height 12
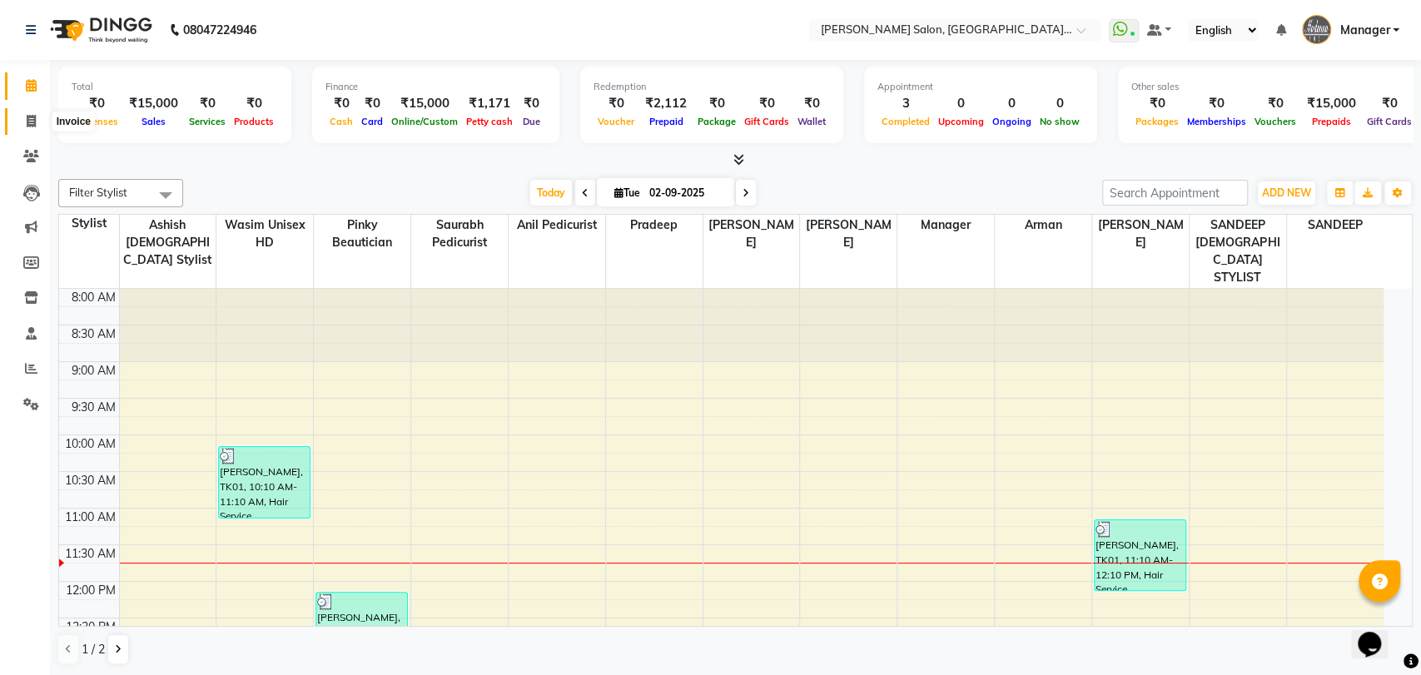
select select "5893"
select select "service"
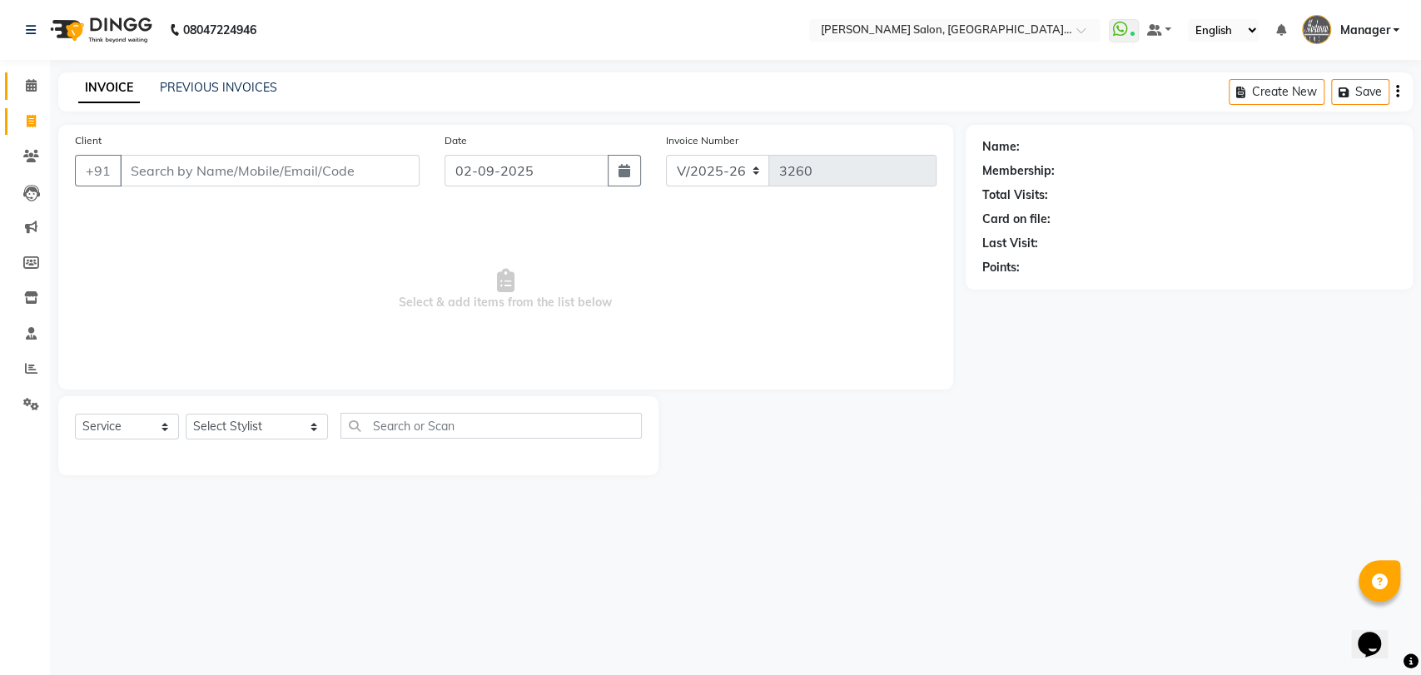
click at [29, 96] on link "Calendar" at bounding box center [25, 85] width 40 height 27
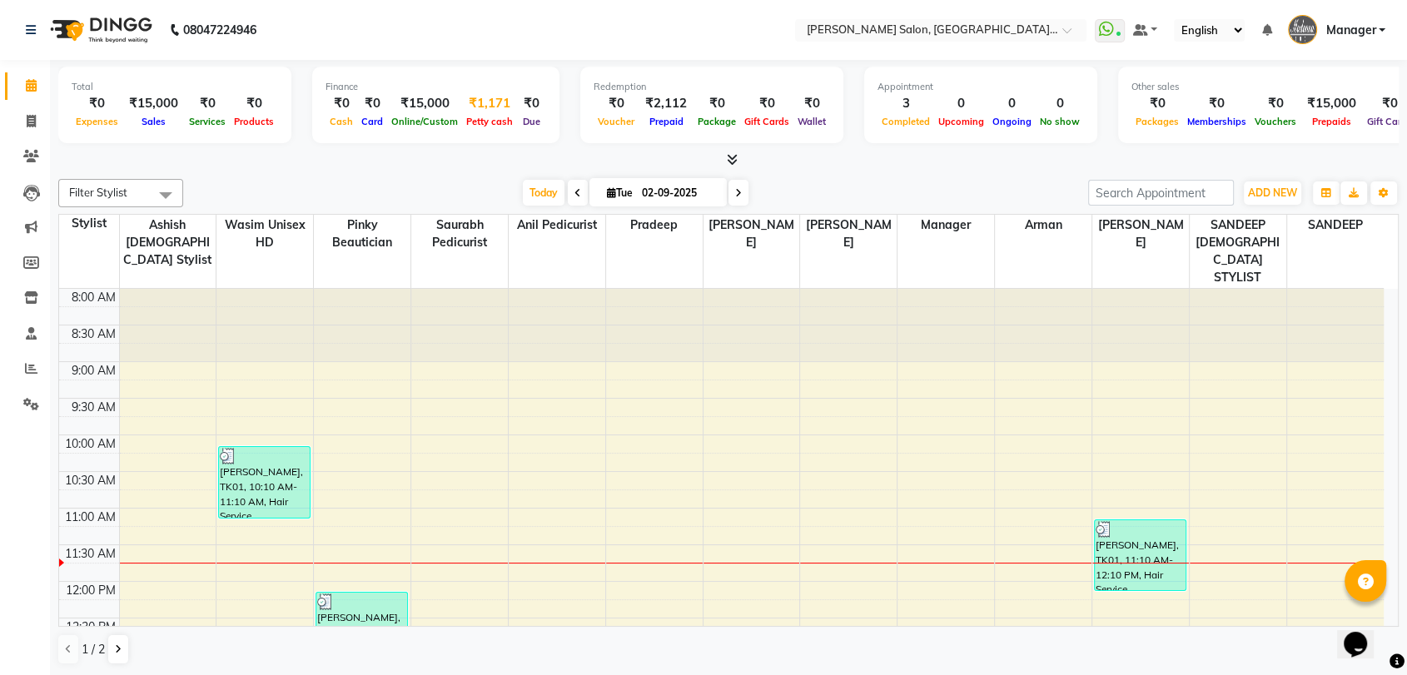
click at [486, 118] on span "Petty cash" at bounding box center [489, 122] width 55 height 12
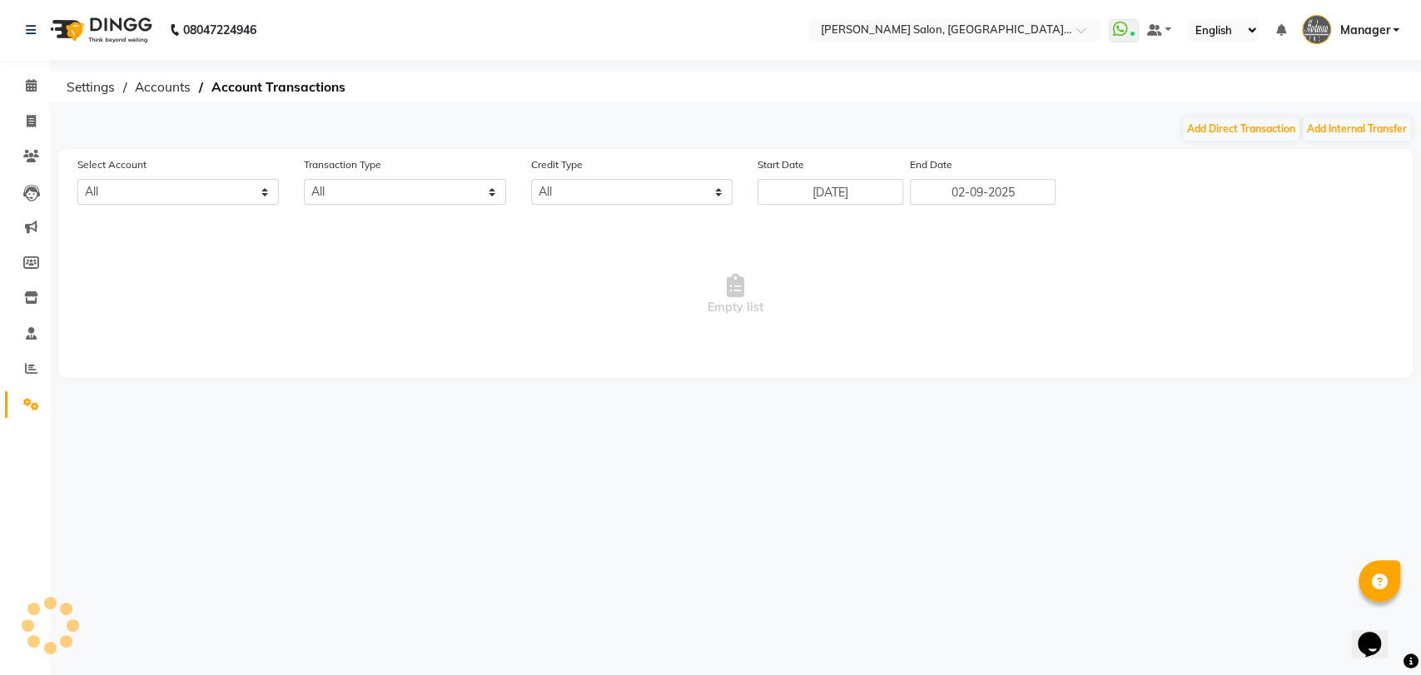
select select "4853"
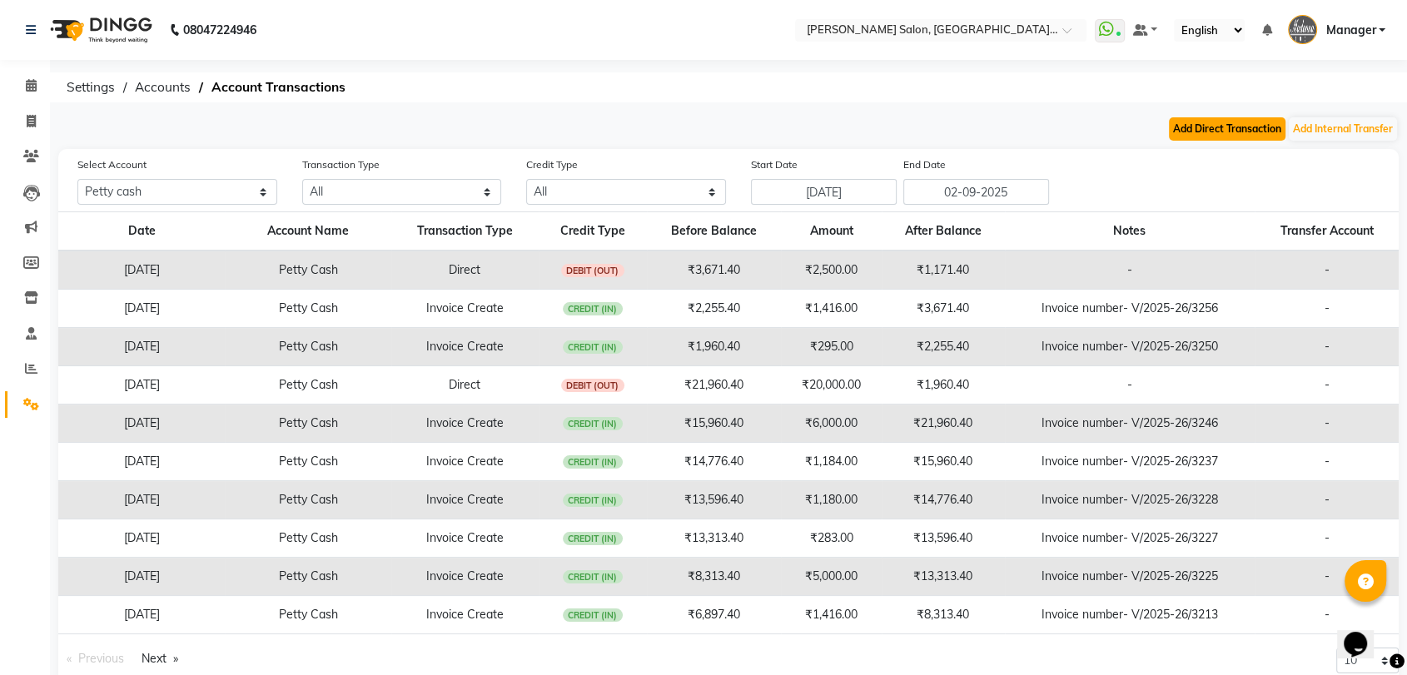
click at [1236, 122] on button "Add Direct Transaction" at bounding box center [1227, 128] width 117 height 23
select select "direct"
select select "4853"
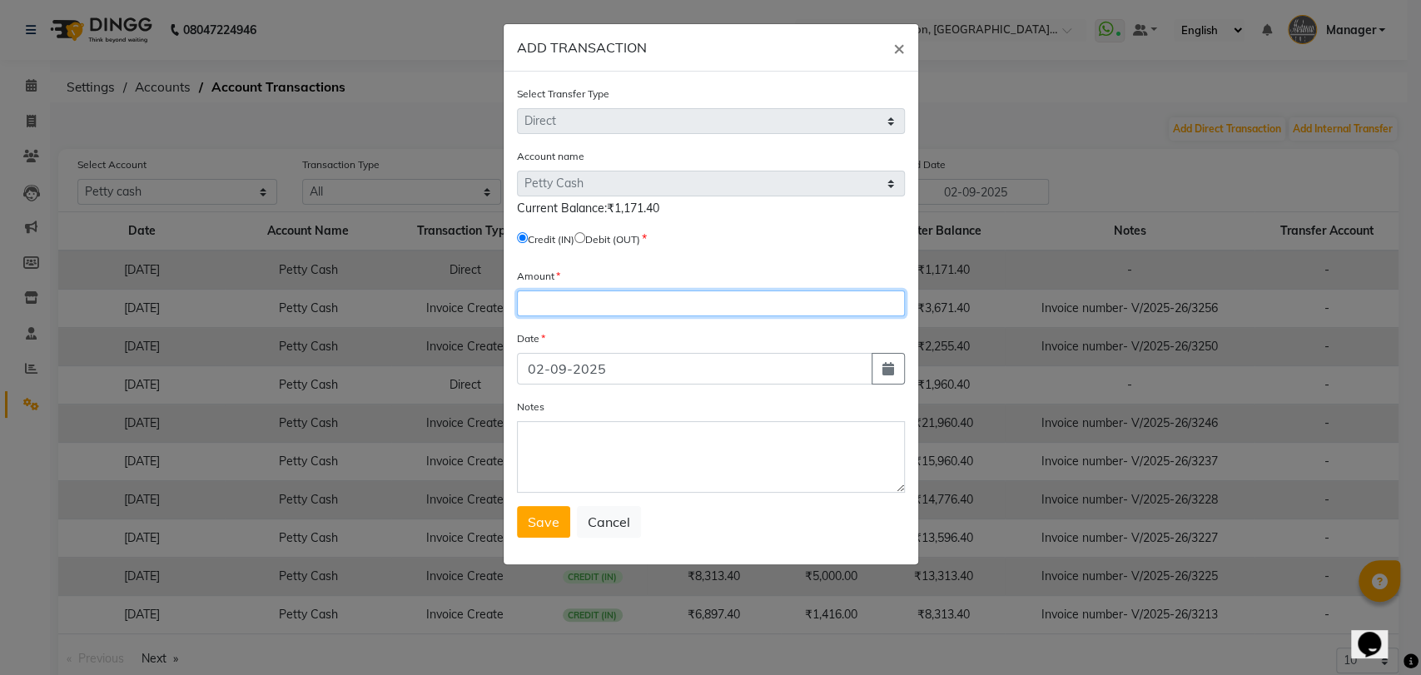
click at [553, 291] on input "number" at bounding box center [711, 304] width 388 height 26
type input "1019"
click at [543, 518] on span "Save" at bounding box center [544, 522] width 32 height 17
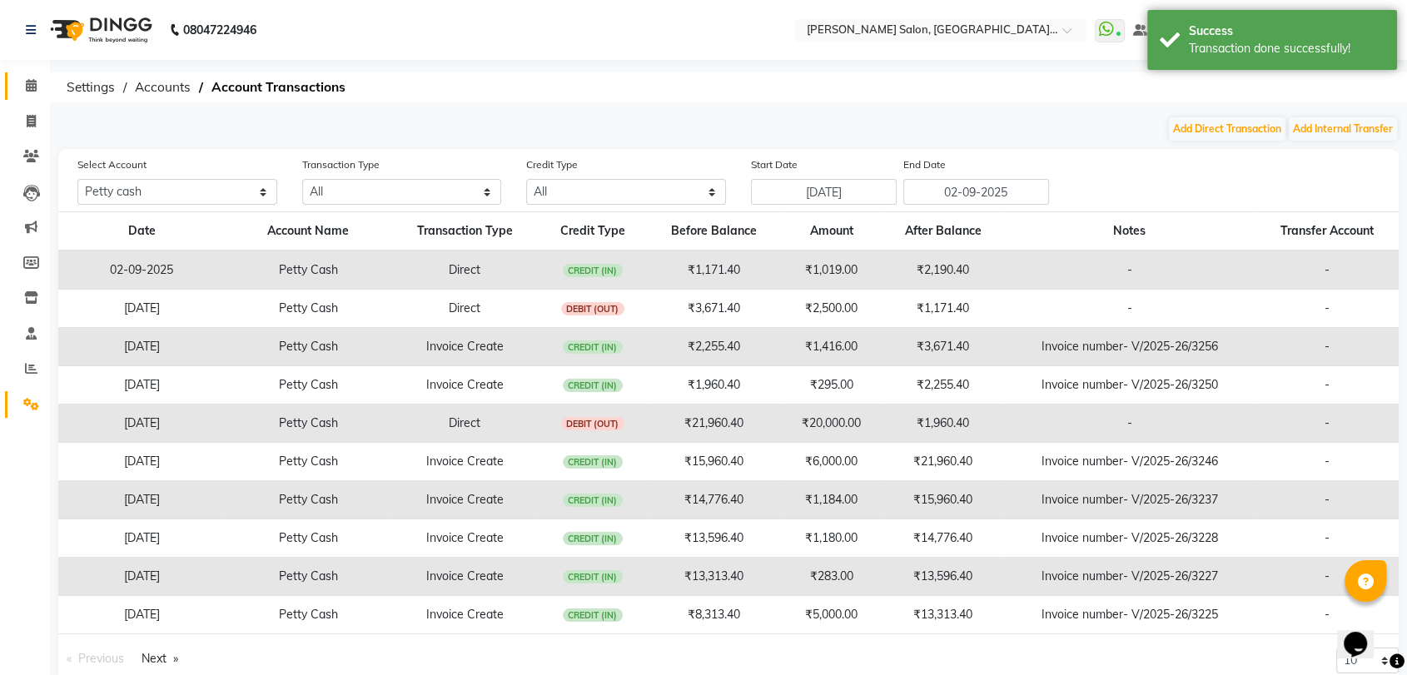
click at [14, 87] on link "Calendar" at bounding box center [25, 85] width 40 height 27
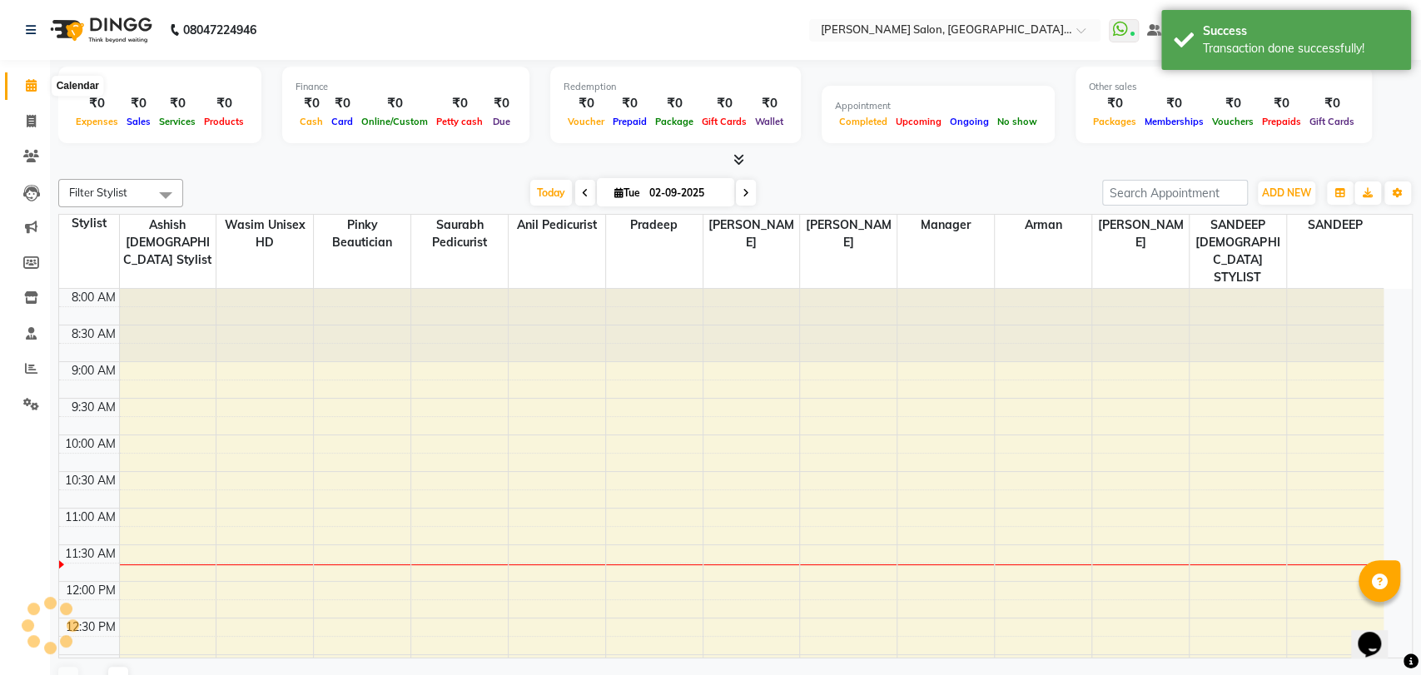
scroll to position [220, 0]
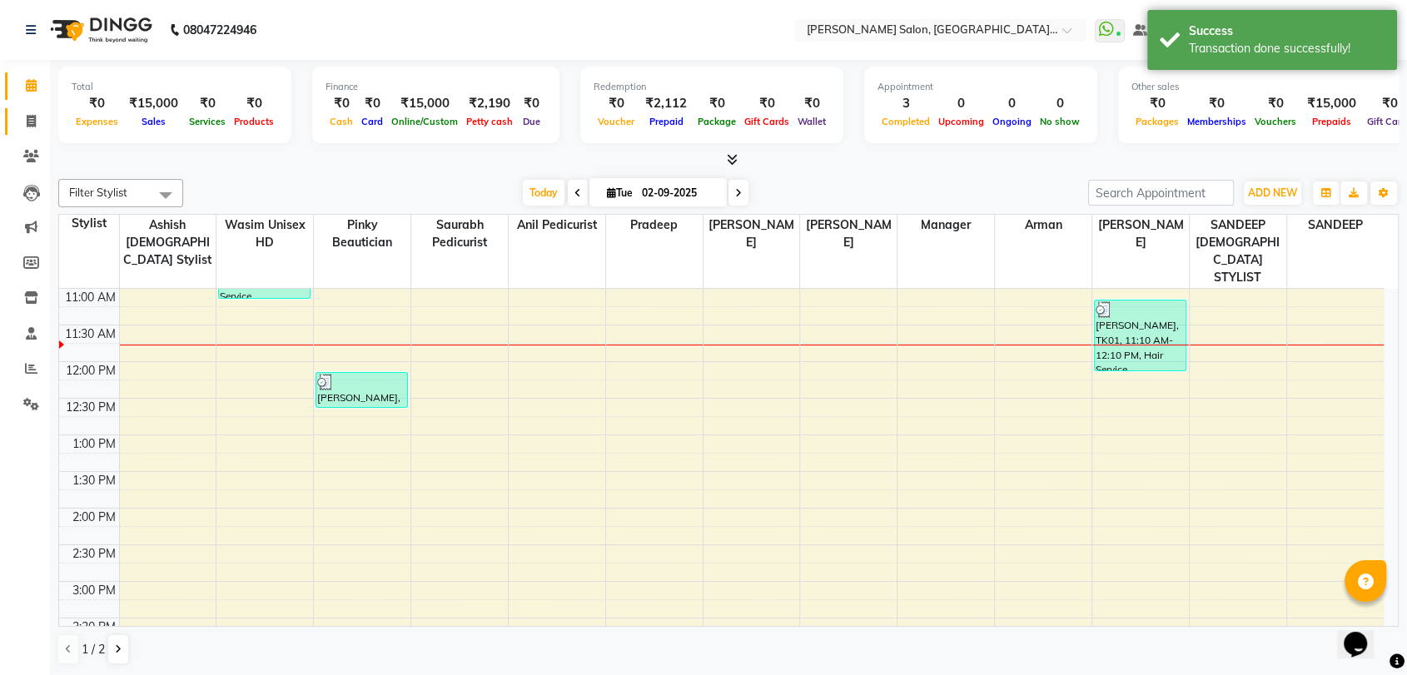
click at [42, 124] on span at bounding box center [31, 121] width 29 height 19
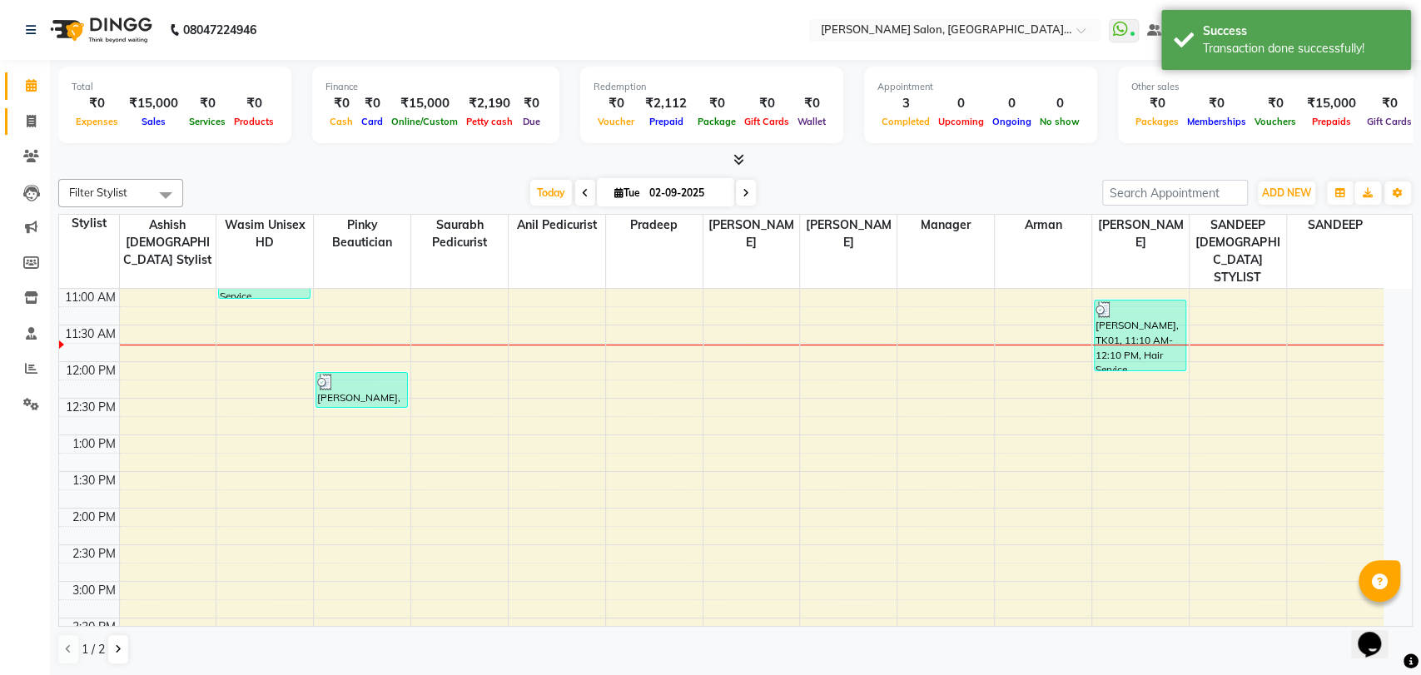
select select "5893"
select select "service"
